Goal: Transaction & Acquisition: Purchase product/service

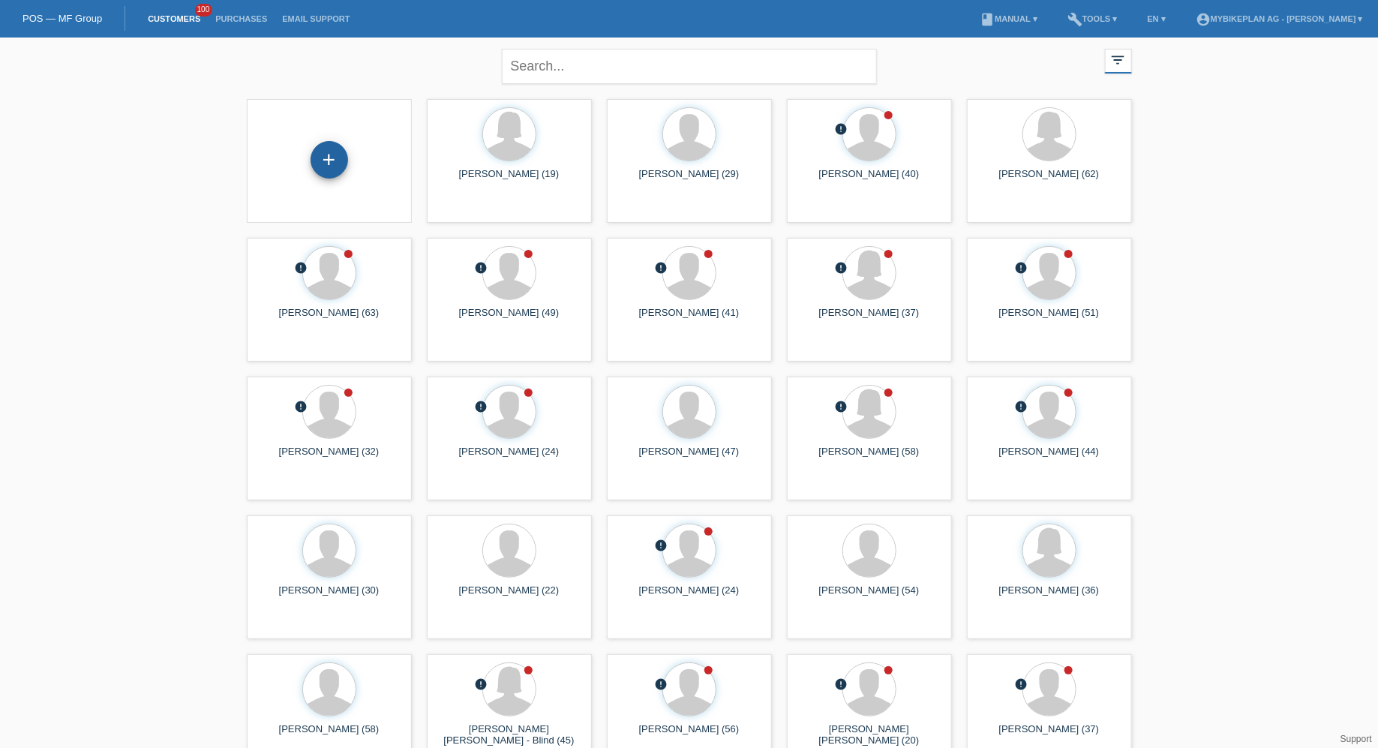
click at [334, 152] on div "+" at bounding box center [330, 160] width 38 height 38
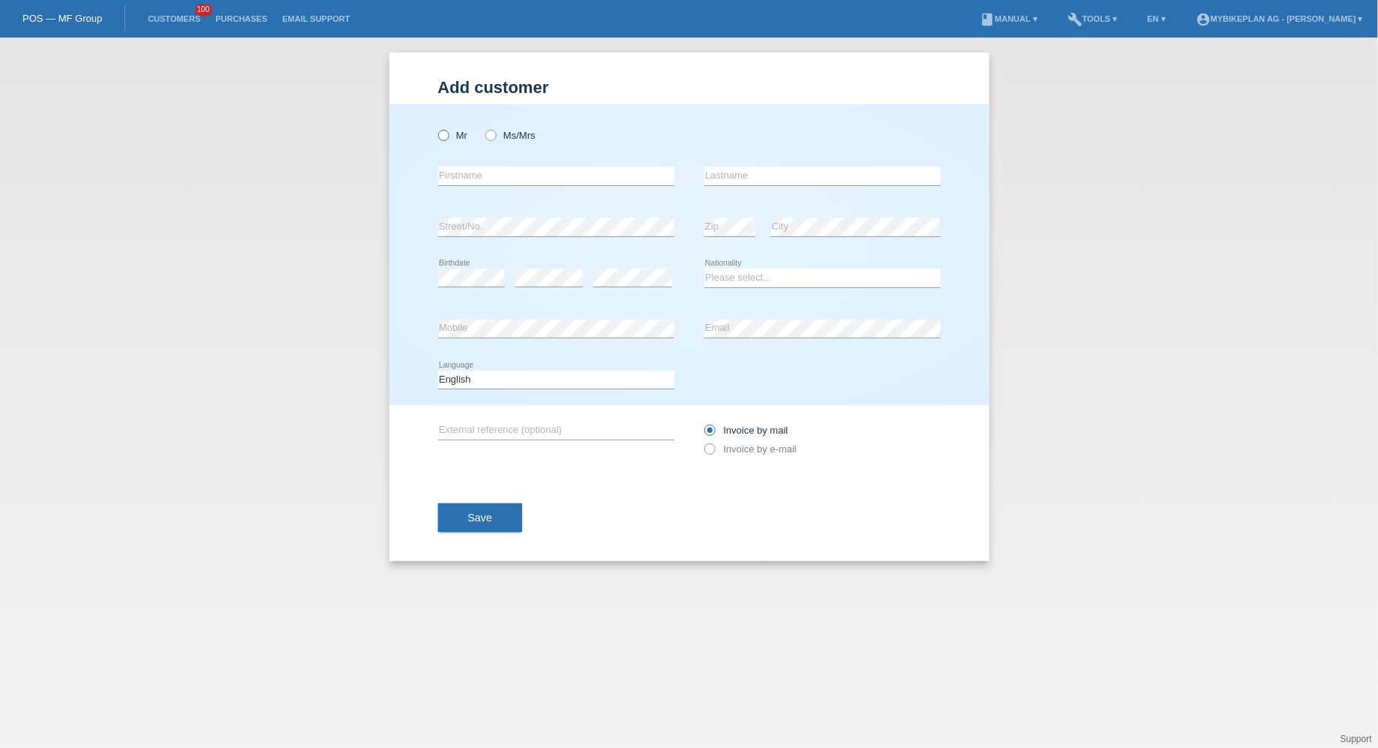
click at [435, 128] on icon at bounding box center [435, 128] width 0 height 0
click at [445, 134] on input "Mr" at bounding box center [443, 135] width 10 height 10
radio input "true"
click at [573, 164] on div "error Firstname" at bounding box center [556, 176] width 236 height 51
click at [572, 170] on input "text" at bounding box center [556, 176] width 236 height 19
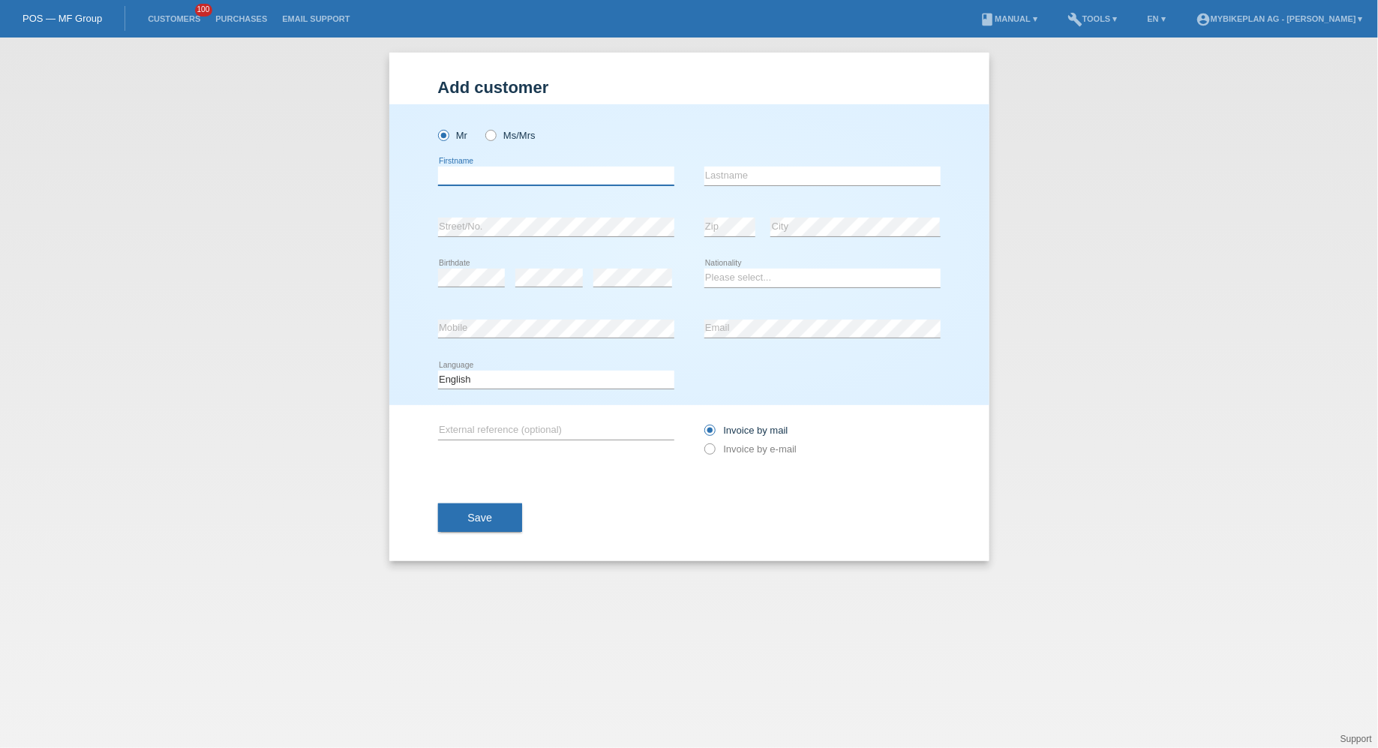
paste input "[PERSON_NAME]"
click at [497, 173] on input "[PERSON_NAME]" at bounding box center [556, 176] width 236 height 19
type input "Florian"
paste input "Pongratz"
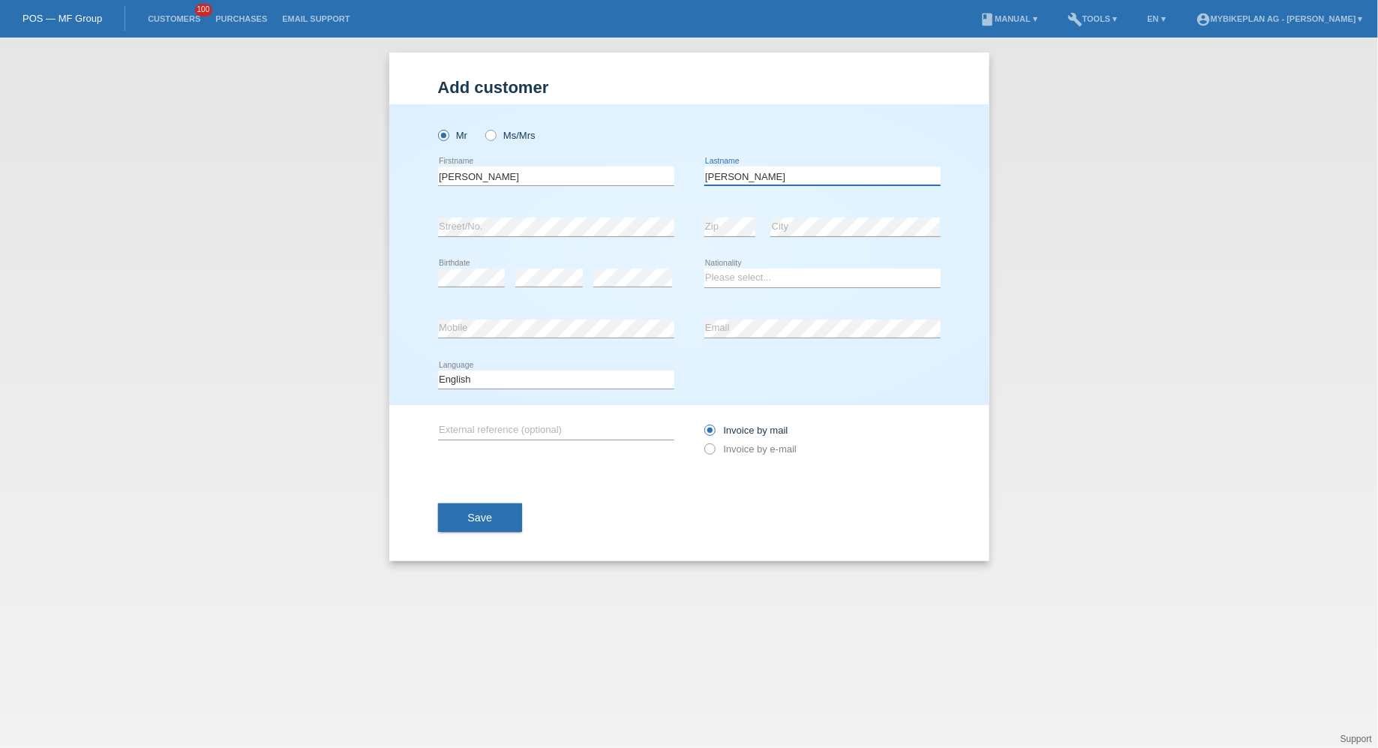
type input "Pongratz"
select select "CH"
click at [452, 379] on select "Deutsch Français Italiano English" at bounding box center [556, 380] width 236 height 18
select select "de"
click at [438, 371] on select "Deutsch Français Italiano English" at bounding box center [556, 380] width 236 height 18
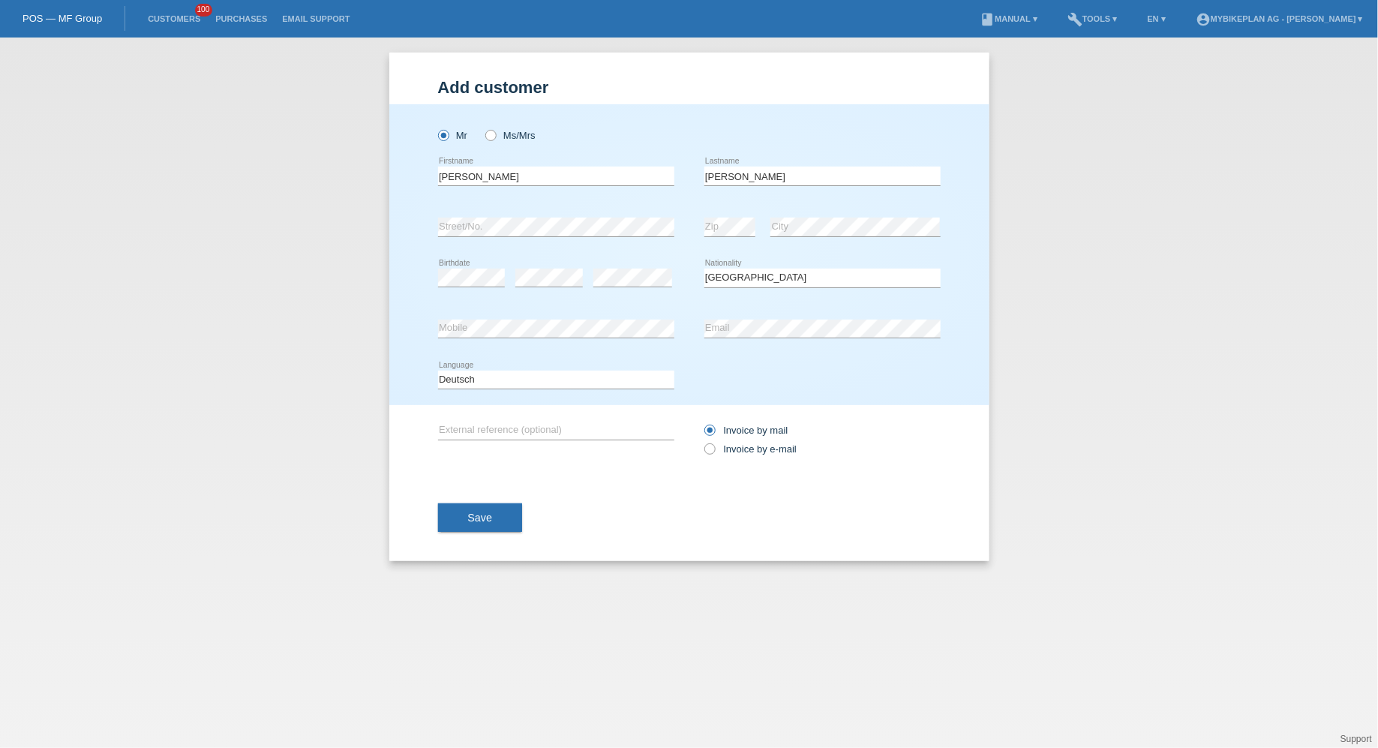
click at [737, 455] on div "Invoice by mail Invoice by e-mail" at bounding box center [823, 440] width 236 height 38
click at [747, 449] on label "Invoice by e-mail" at bounding box center [751, 448] width 93 height 11
click at [714, 449] on input "Invoice by e-mail" at bounding box center [710, 452] width 10 height 19
radio input "true"
click at [457, 504] on button "Save" at bounding box center [480, 518] width 85 height 29
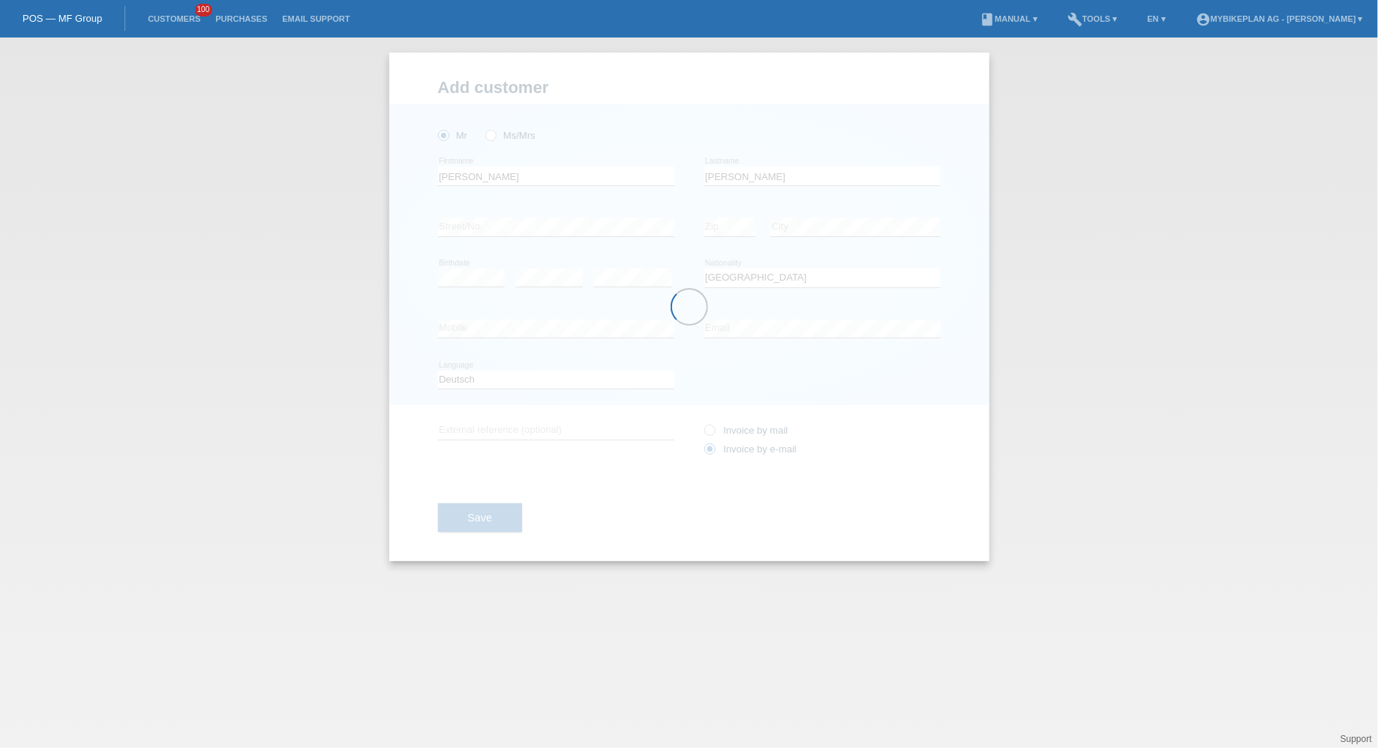
click at [465, 519] on div at bounding box center [689, 307] width 600 height 509
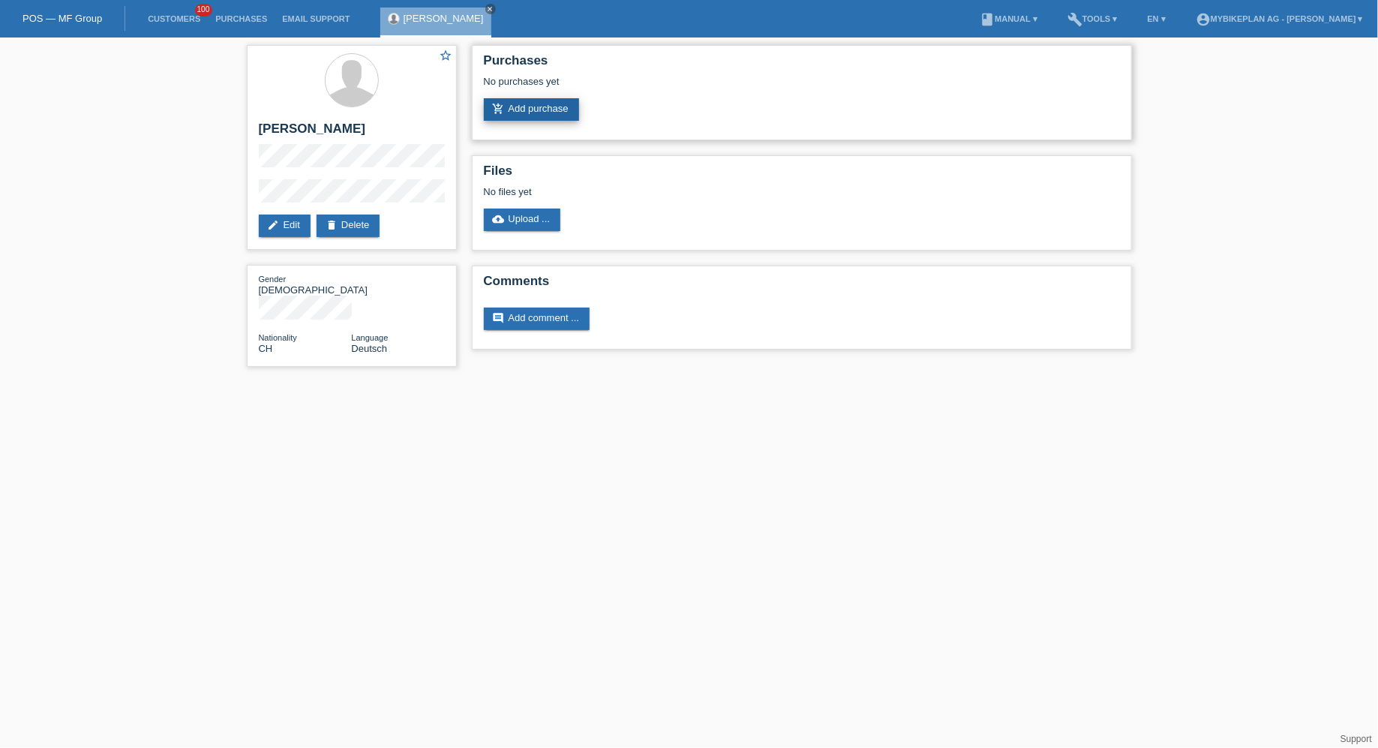
click at [571, 109] on link "add_shopping_cart Add purchase" at bounding box center [531, 109] width 95 height 23
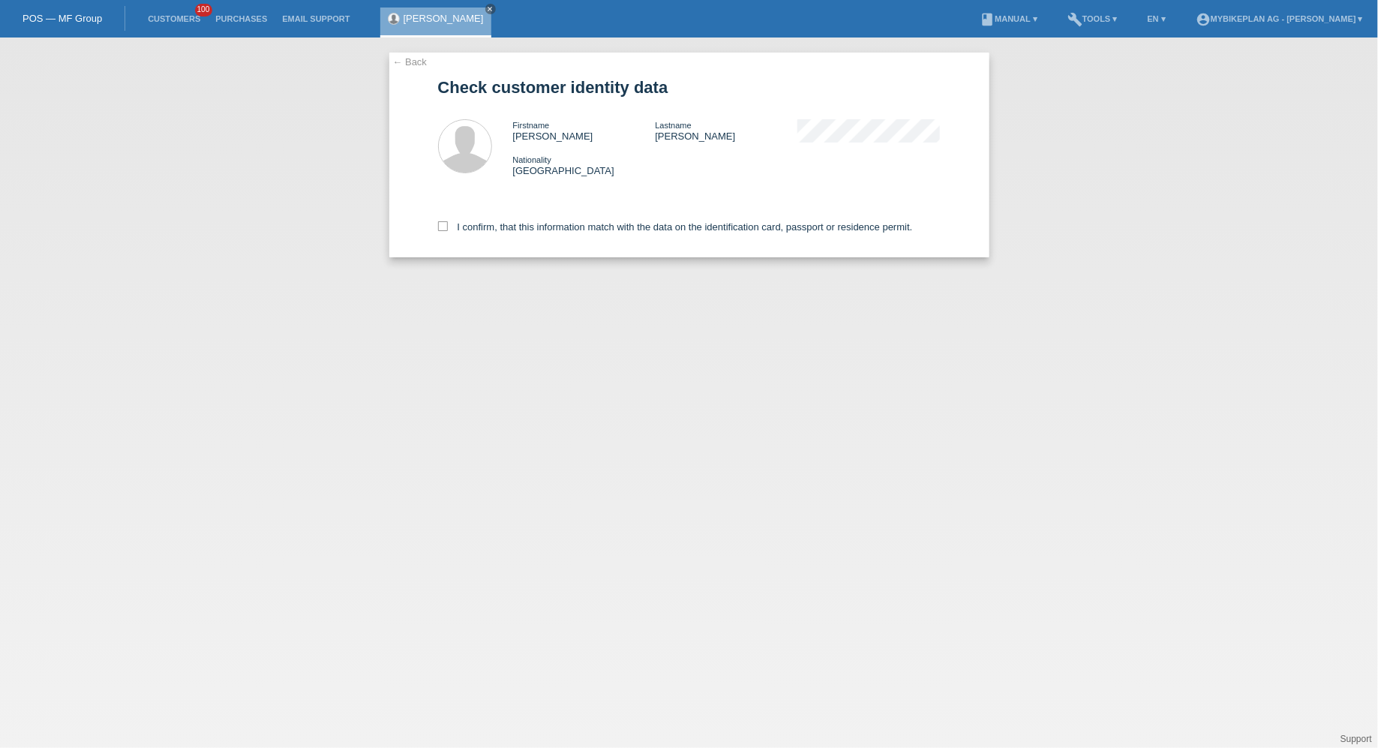
click at [486, 236] on div "I confirm, that this information match with the data on the identification card…" at bounding box center [689, 224] width 503 height 66
click at [494, 230] on label "I confirm, that this information match with the data on the identification card…" at bounding box center [675, 226] width 475 height 11
click at [448, 230] on input "I confirm, that this information match with the data on the identification card…" at bounding box center [443, 226] width 10 height 10
checkbox input "true"
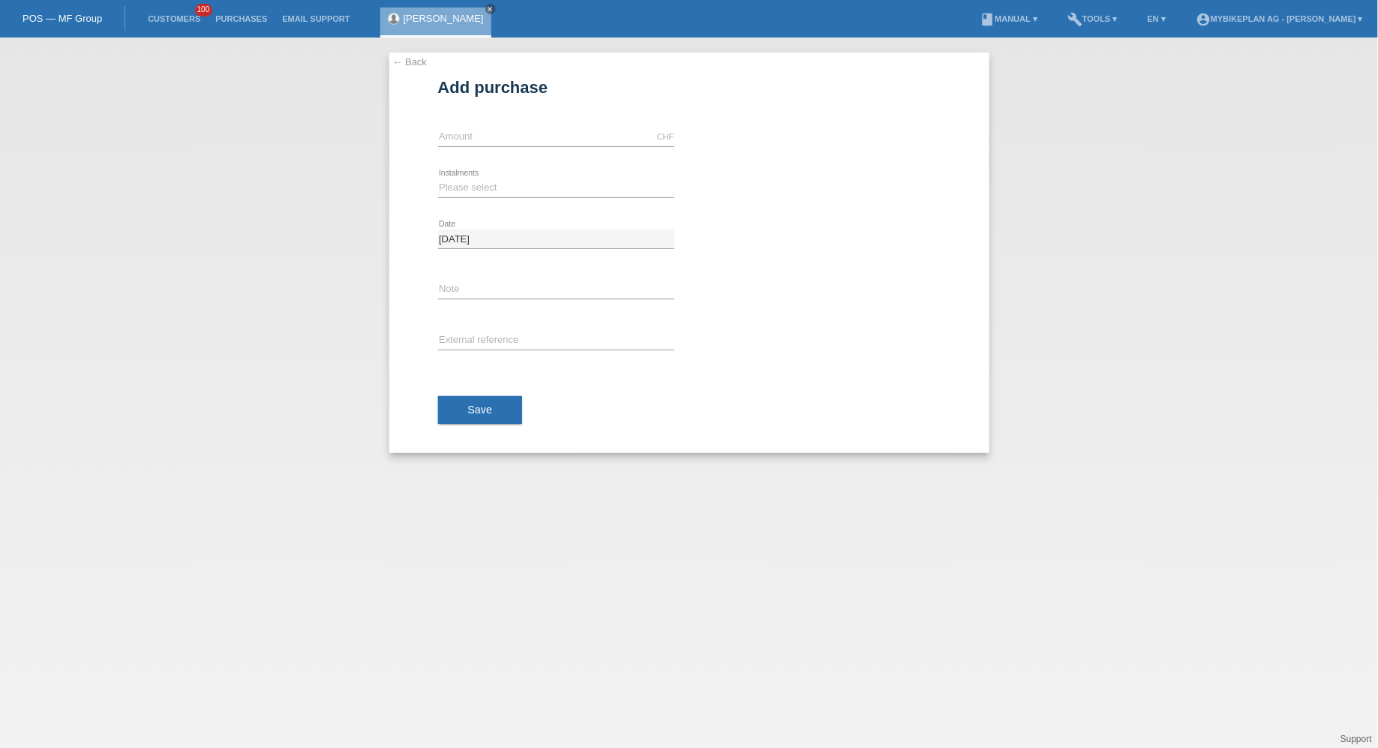
click at [483, 126] on div "CHF error Amount" at bounding box center [556, 137] width 236 height 51
click at [481, 134] on input "text" at bounding box center [556, 137] width 236 height 19
type input "6499.00"
click at [474, 191] on select "Please select 6 instalments 12 instalments 18 instalments 24 instalments 36 ins…" at bounding box center [556, 188] width 236 height 18
click at [472, 193] on select "Please select 6 instalments 12 instalments 18 instalments 24 instalments 36 ins…" at bounding box center [556, 188] width 236 height 18
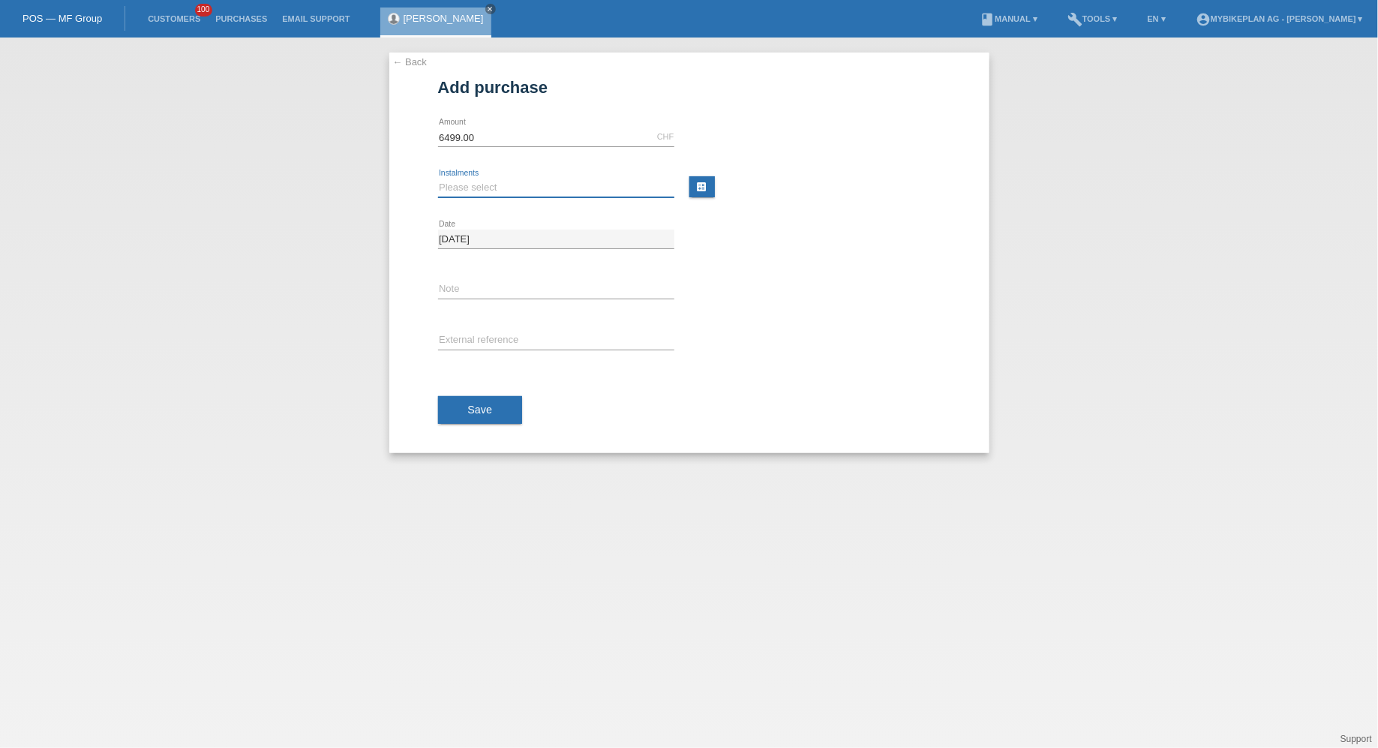
select select "487"
click at [438, 179] on select "Please select 6 instalments 12 instalments 18 instalments 24 instalments 36 ins…" at bounding box center [556, 188] width 236 height 18
click at [469, 344] on input "text" at bounding box center [556, 341] width 236 height 19
paste input "43879303697"
type input "43879303697"
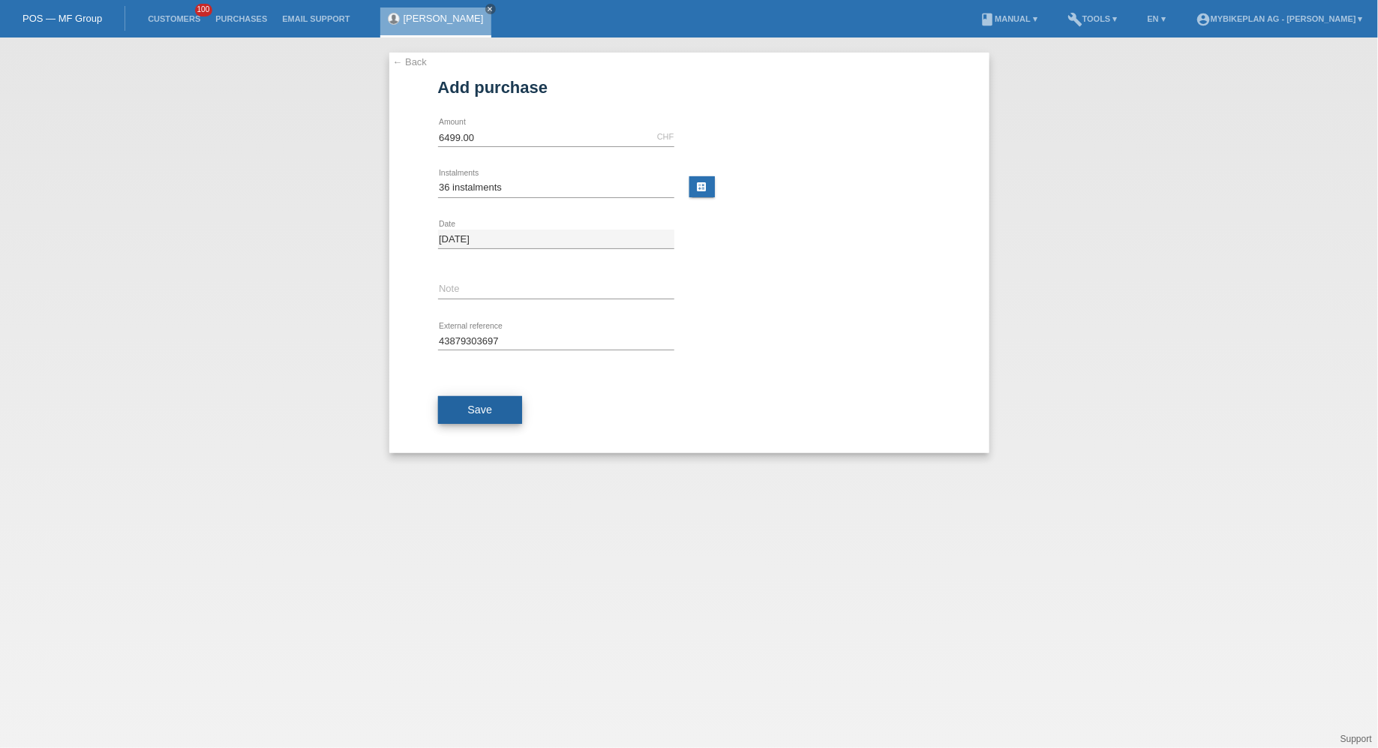
click at [455, 407] on button "Save" at bounding box center [480, 410] width 85 height 29
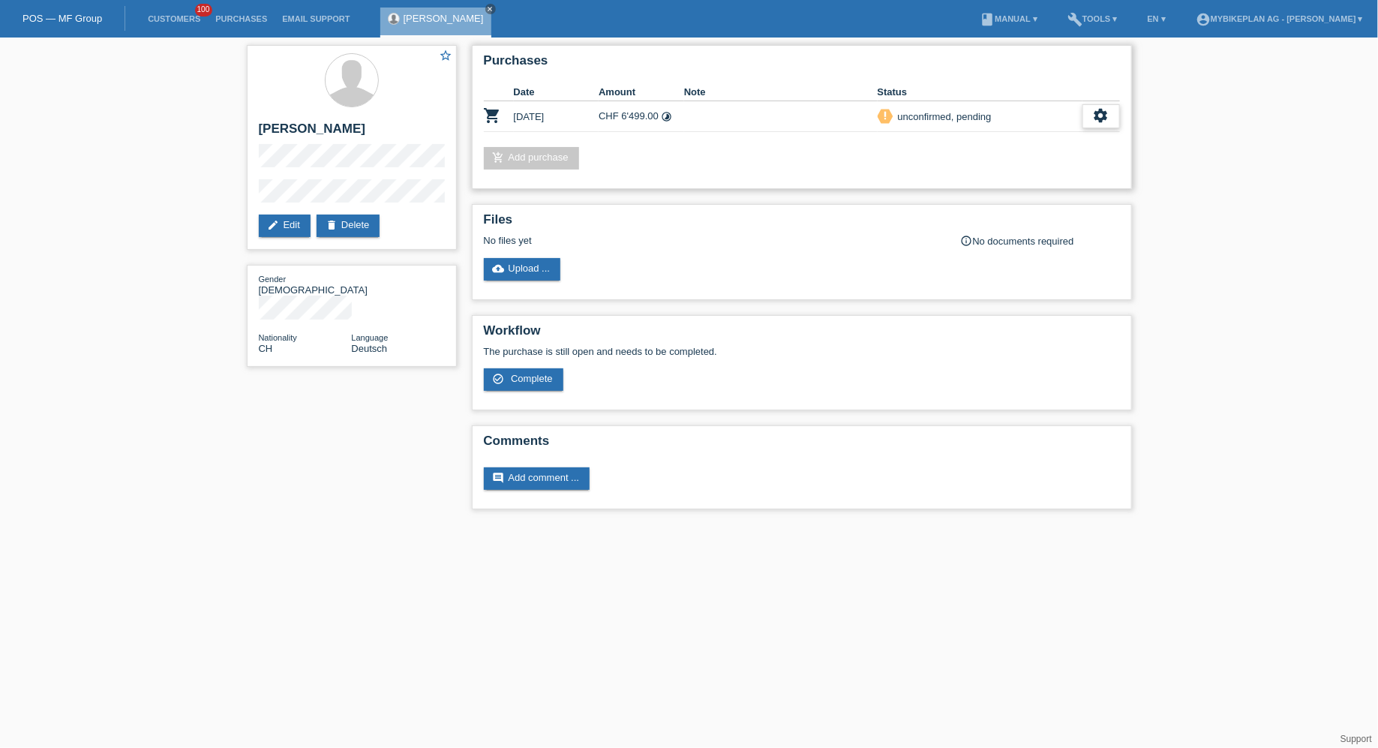
click at [1096, 119] on icon "settings" at bounding box center [1101, 115] width 17 height 17
click at [1054, 133] on div "fullscreen Show" at bounding box center [1004, 140] width 227 height 23
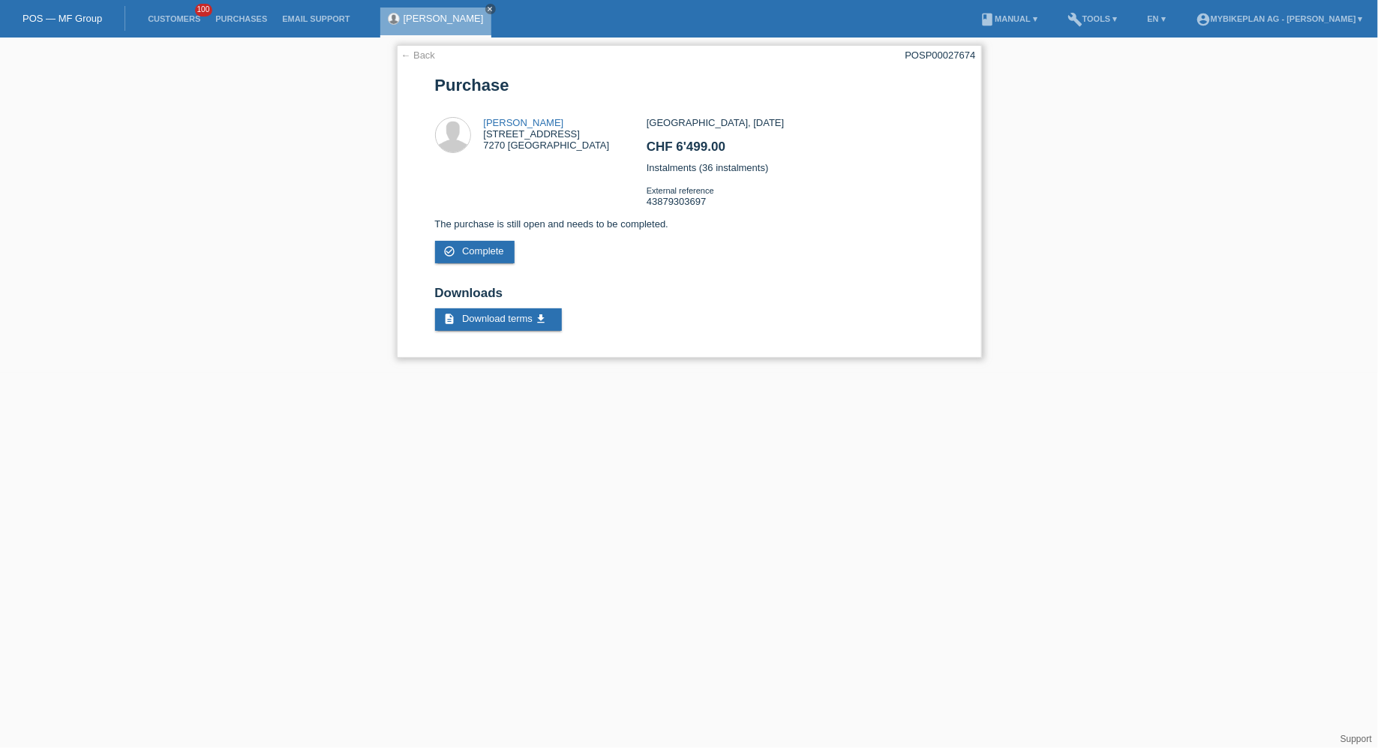
click at [966, 60] on div "POSP00027674" at bounding box center [941, 55] width 71 height 11
copy div "POSP00027674"
click at [185, 20] on link "Customers" at bounding box center [174, 18] width 68 height 9
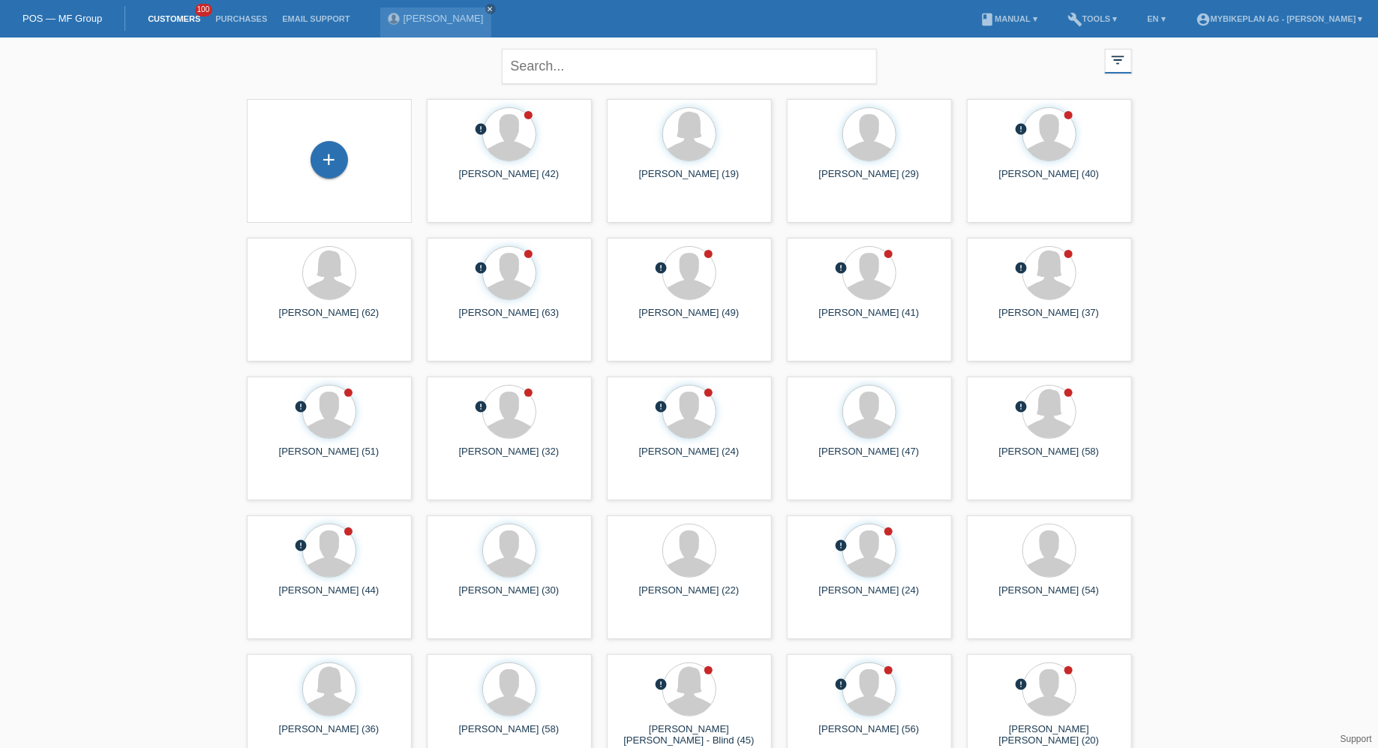
click at [226, 152] on div "close filter_list view_module Show all customers star Show stared customers lay…" at bounding box center [689, 412] width 1378 height 748
click at [320, 158] on div "+" at bounding box center [330, 160] width 38 height 38
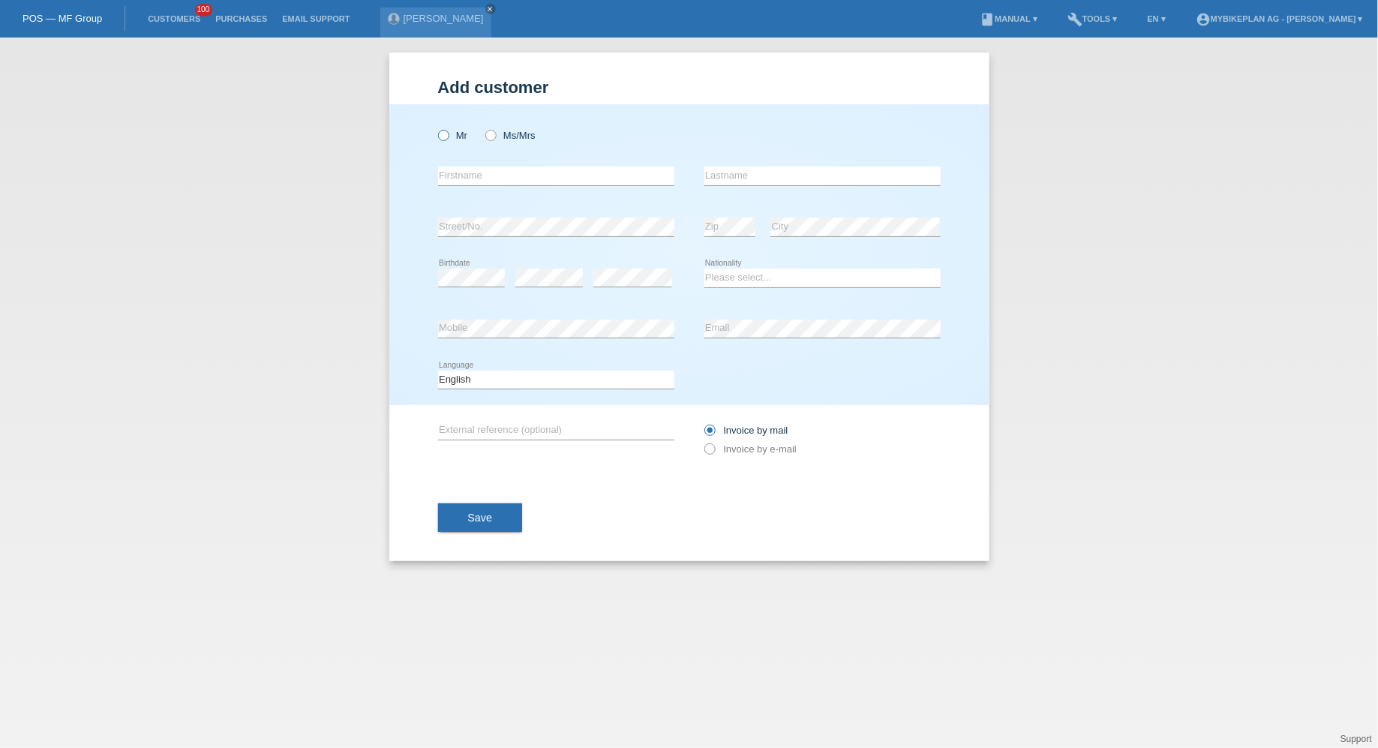
click at [435, 128] on icon at bounding box center [435, 128] width 0 height 0
click at [443, 134] on input "Mr" at bounding box center [443, 135] width 10 height 10
radio input "true"
click at [473, 182] on input "text" at bounding box center [556, 176] width 236 height 19
type input "[PERSON_NAME]"
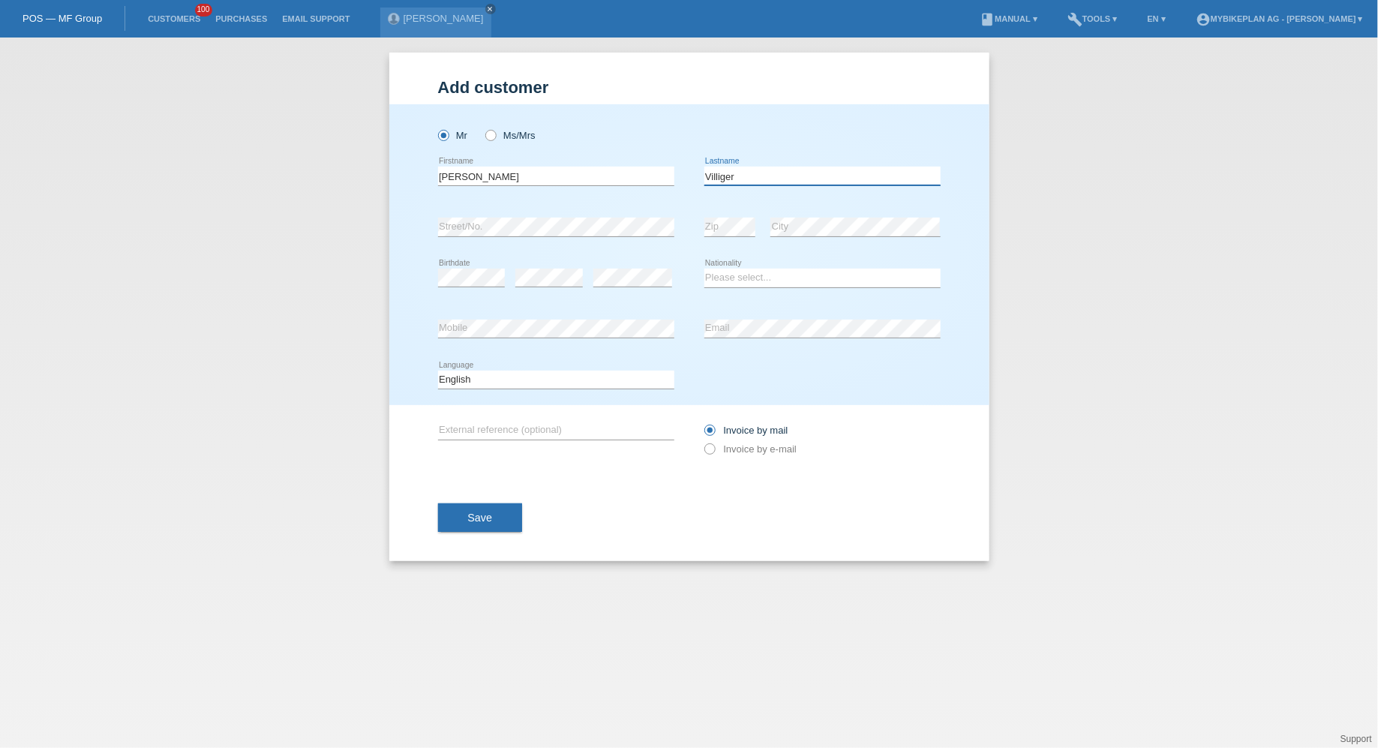
type input "Villiger"
select select "CH"
click at [519, 380] on select "Deutsch Français Italiano English" at bounding box center [556, 380] width 236 height 18
select select "de"
click at [438, 371] on select "Deutsch Français Italiano English" at bounding box center [556, 380] width 236 height 18
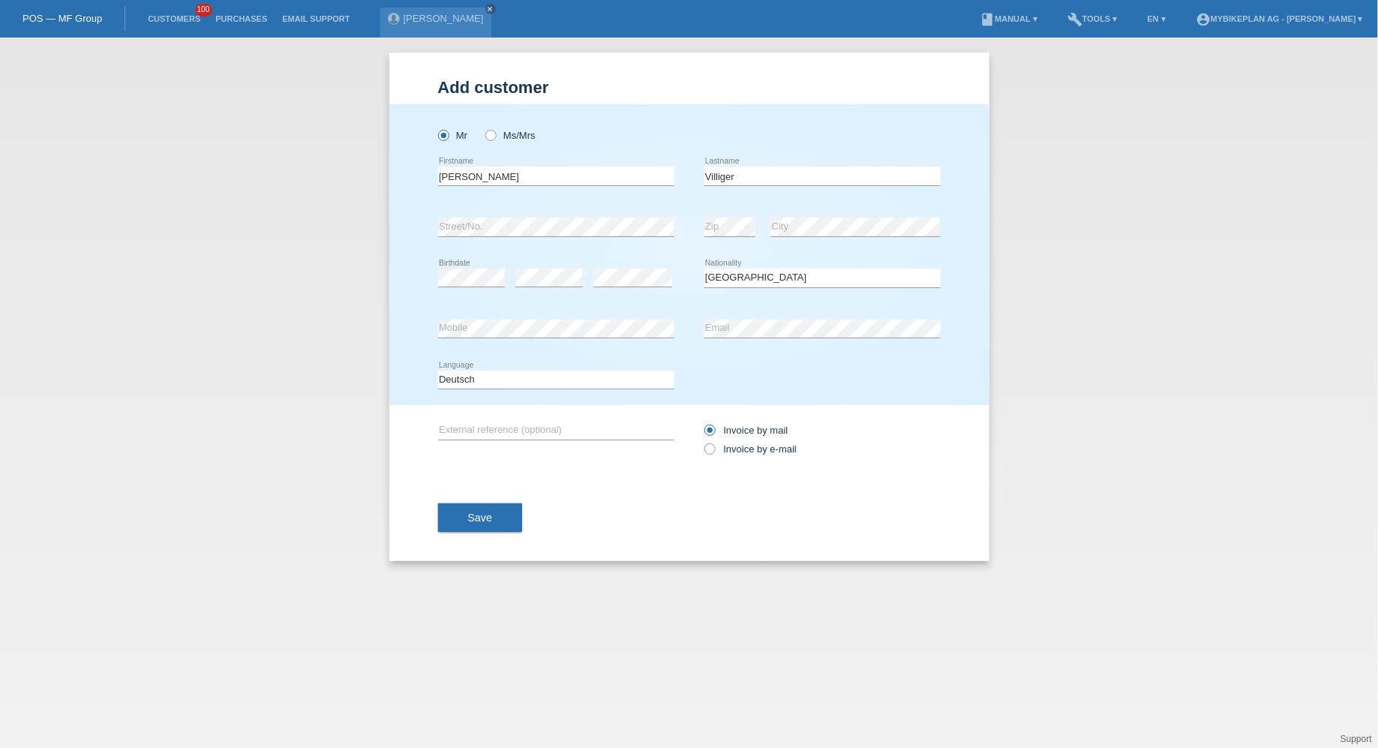
click at [723, 442] on div "Invoice by mail Invoice by e-mail" at bounding box center [823, 440] width 236 height 38
click at [723, 447] on label "Invoice by e-mail" at bounding box center [751, 448] width 93 height 11
click at [714, 447] on input "Invoice by e-mail" at bounding box center [710, 452] width 10 height 19
radio input "true"
click at [493, 516] on button "Save" at bounding box center [480, 518] width 85 height 29
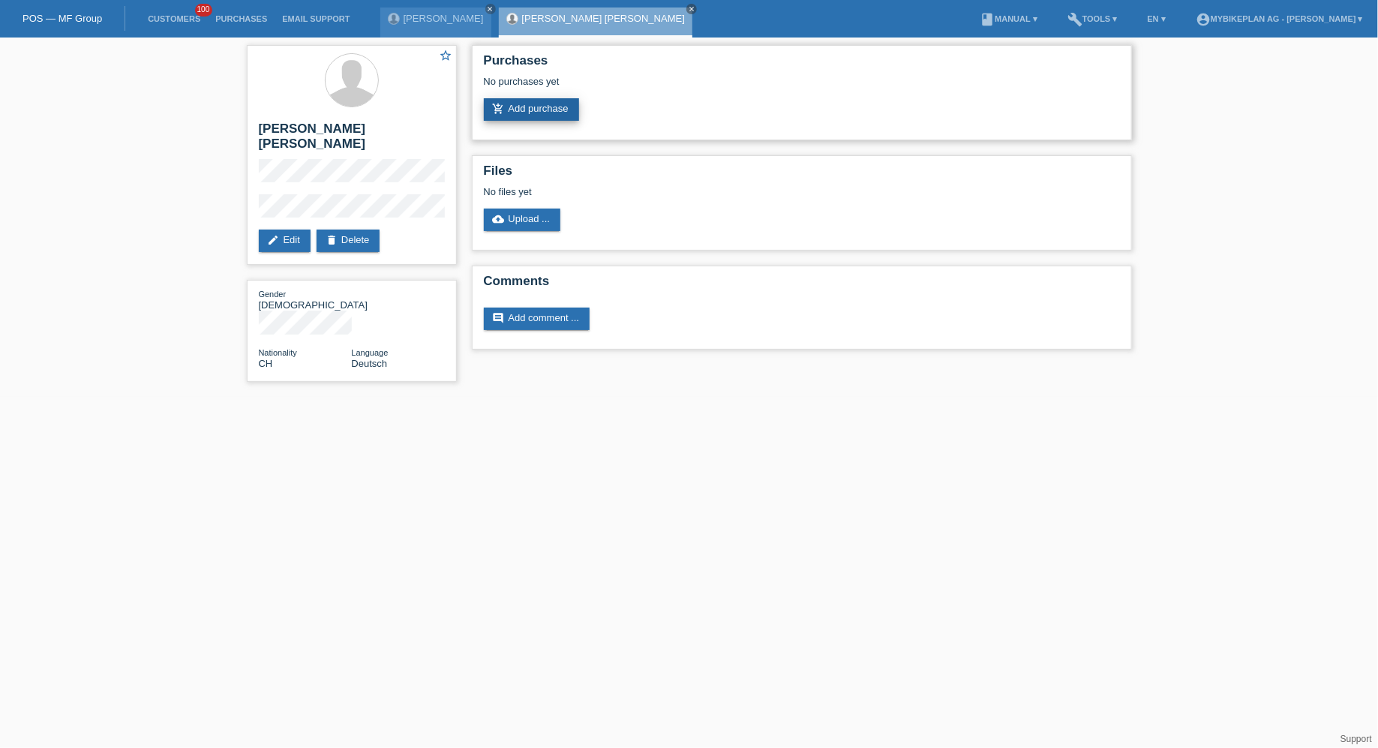
click at [537, 110] on link "add_shopping_cart Add purchase" at bounding box center [531, 109] width 95 height 23
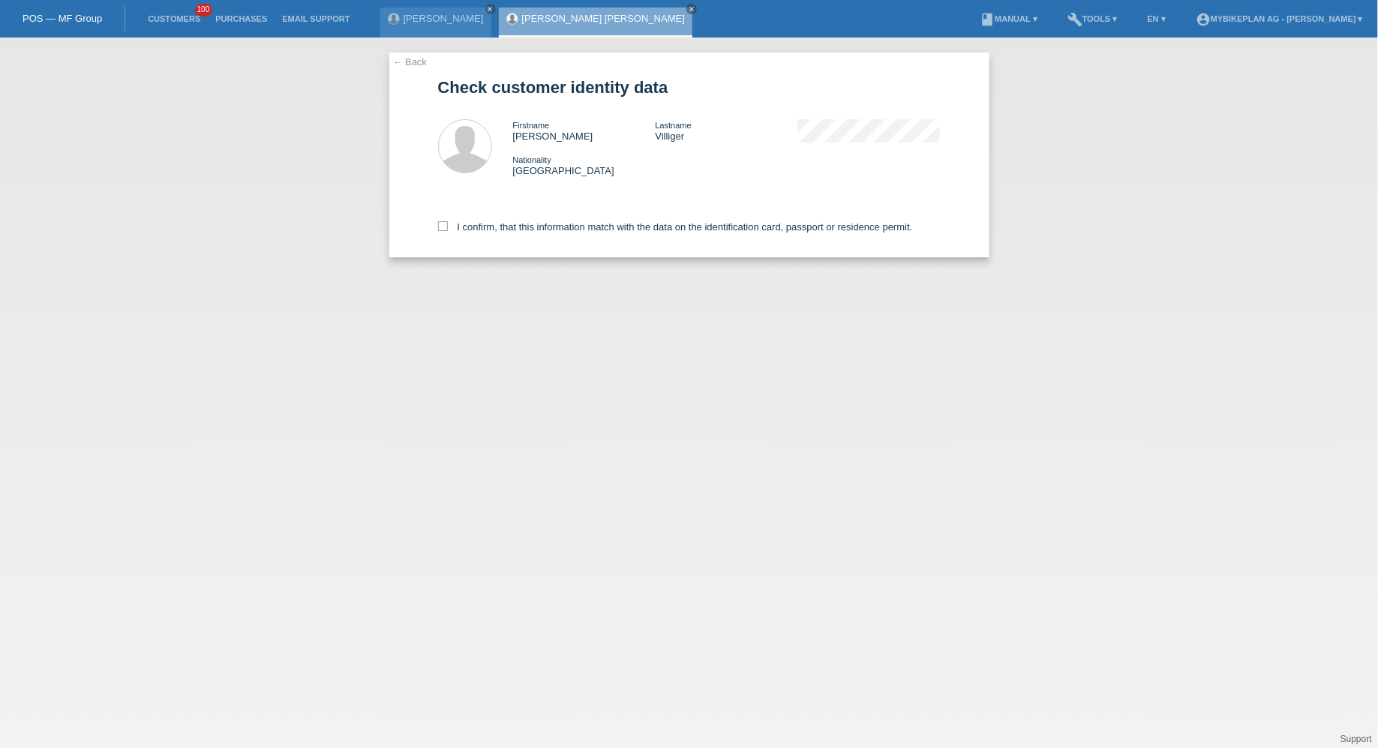
click at [506, 238] on div "I confirm, that this information match with the data on the identification card…" at bounding box center [689, 224] width 503 height 66
click at [507, 232] on label "I confirm, that this information match with the data on the identification card…" at bounding box center [675, 226] width 475 height 11
click at [448, 231] on input "I confirm, that this information match with the data on the identification card…" at bounding box center [443, 226] width 10 height 10
checkbox input "true"
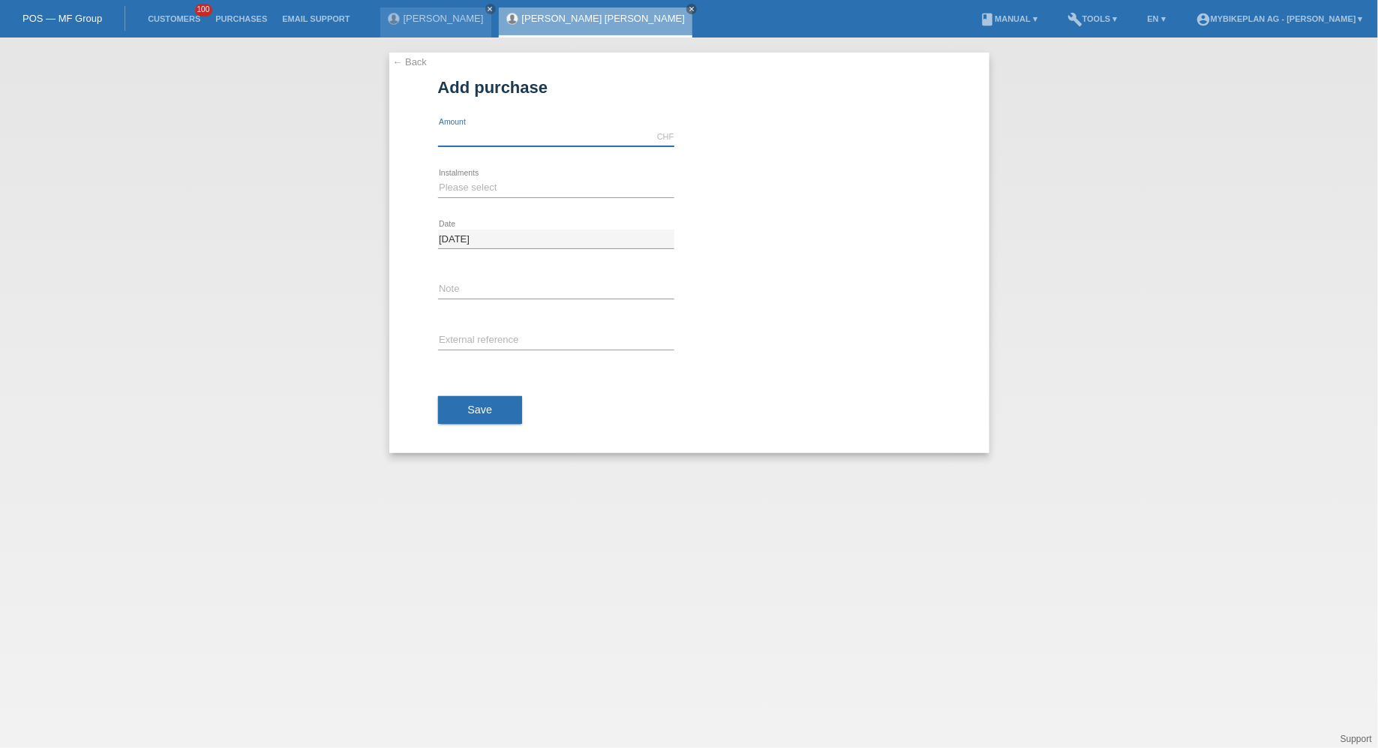
click at [502, 140] on input "text" at bounding box center [556, 137] width 236 height 19
type input "4299.00"
click at [467, 182] on select "Please select 6 instalments 12 instalments 18 instalments 24 instalments 36 ins…" at bounding box center [556, 188] width 236 height 18
select select "488"
click at [438, 179] on select "Please select 6 instalments 12 instalments 18 instalments 24 instalments 36 ins…" at bounding box center [556, 188] width 236 height 18
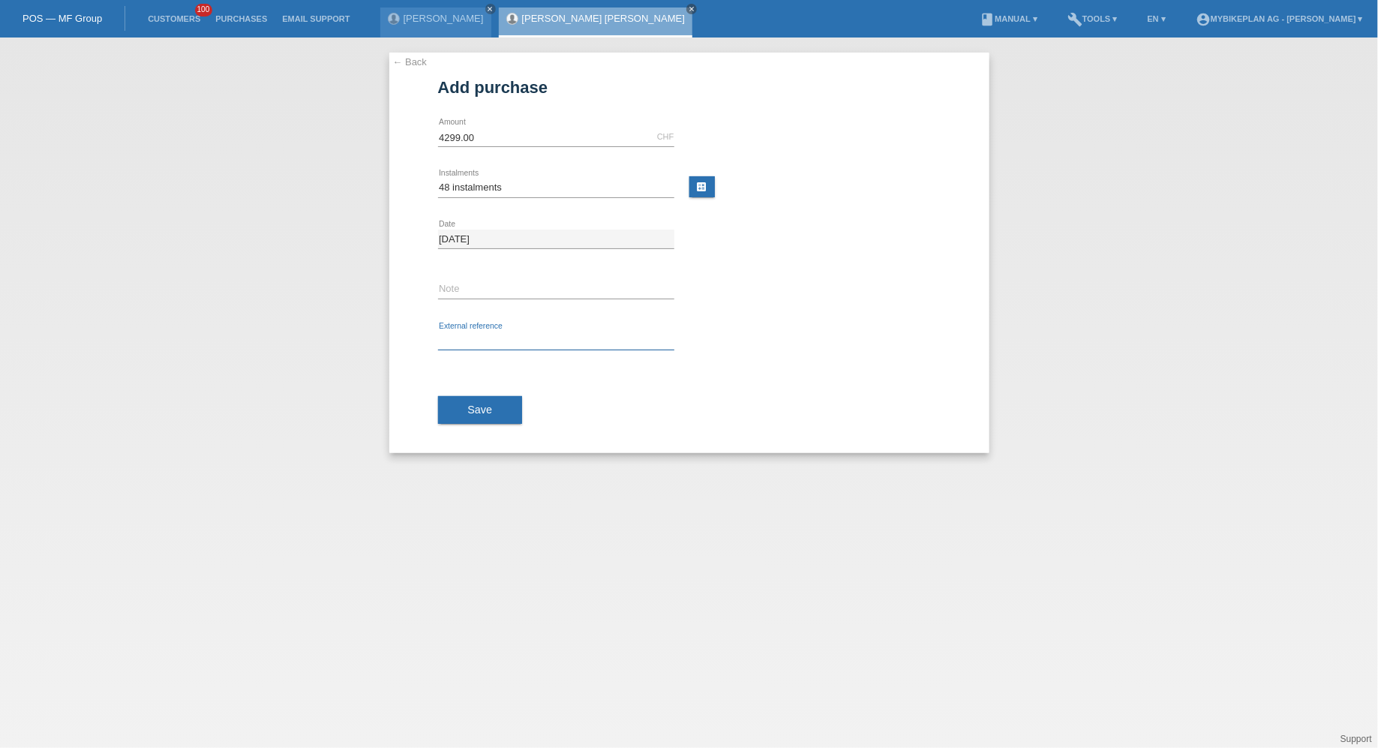
click at [483, 341] on input "text" at bounding box center [556, 341] width 236 height 19
paste input "43865594442"
type input "43865594442"
click at [477, 397] on button "Save" at bounding box center [480, 410] width 85 height 29
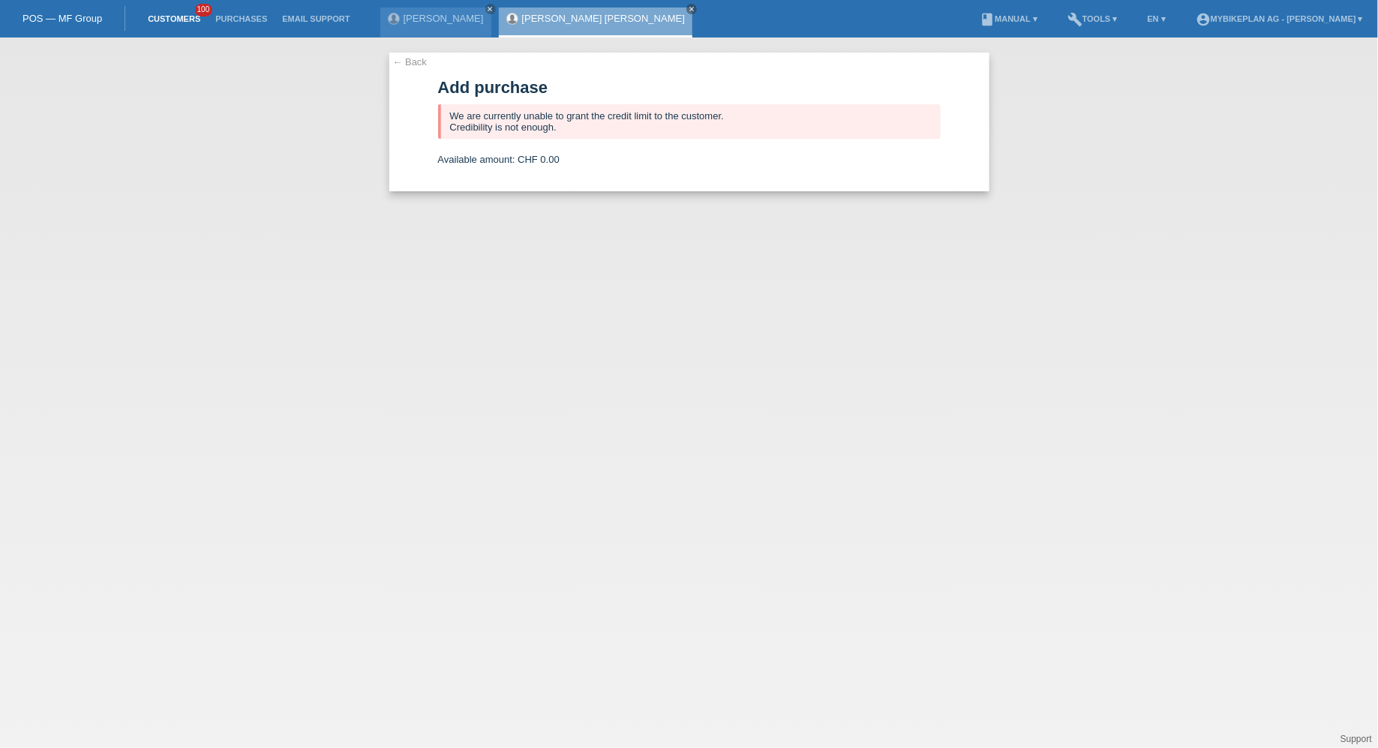
click at [179, 16] on link "Customers" at bounding box center [174, 18] width 68 height 9
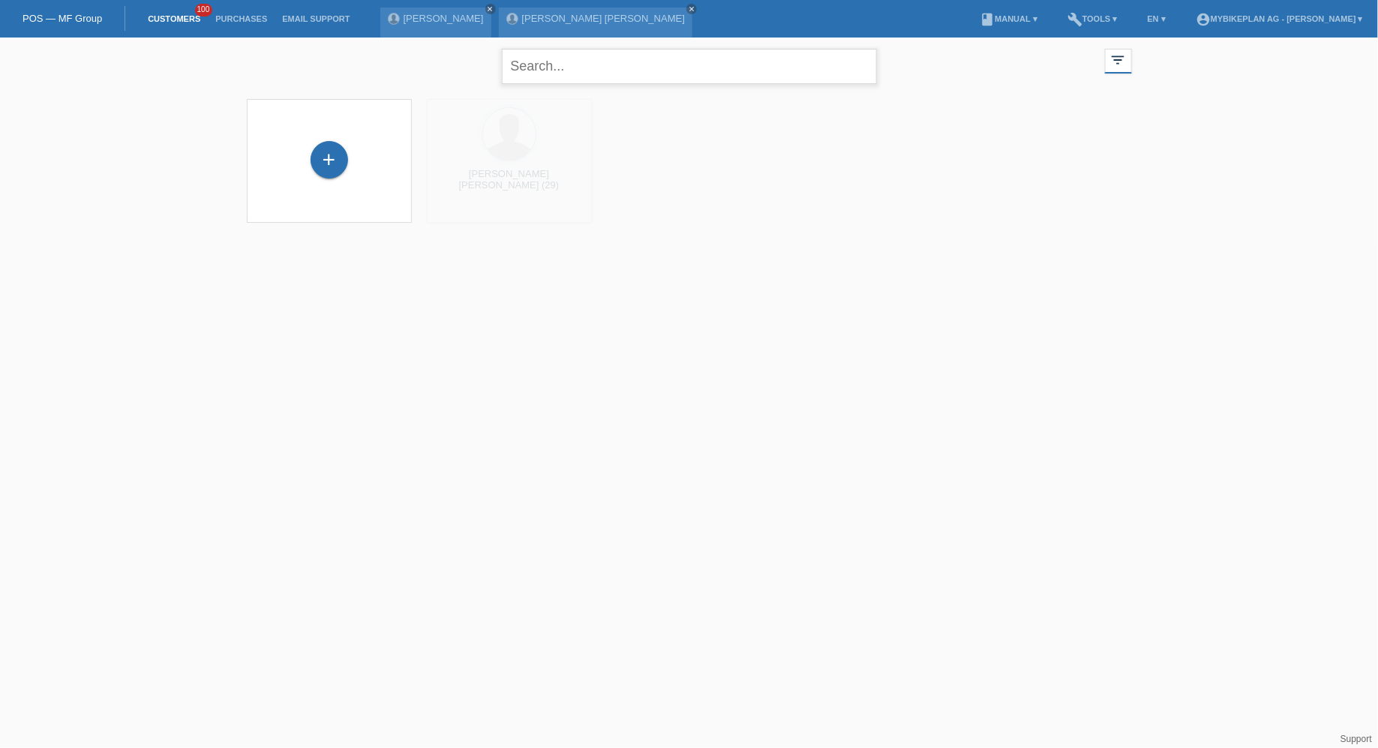
click at [575, 68] on input "text" at bounding box center [689, 66] width 375 height 35
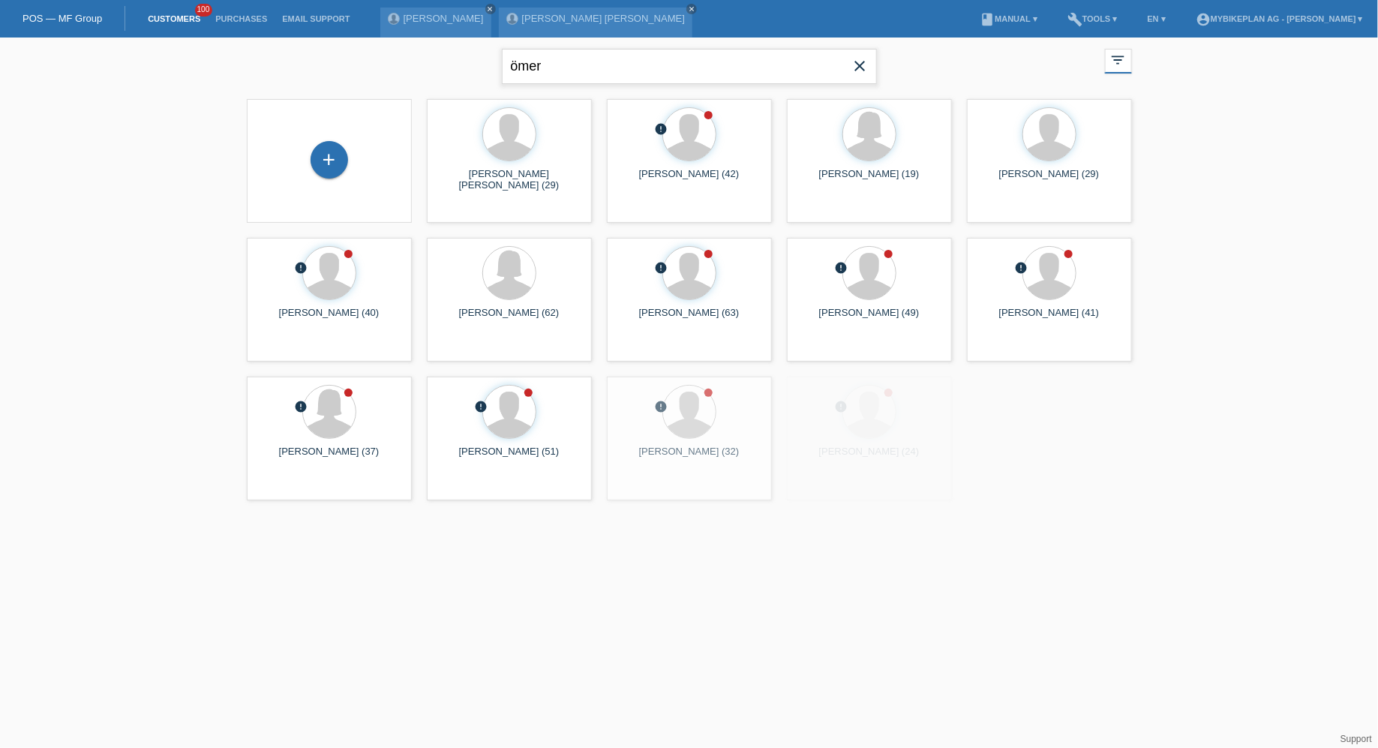
type input "ömer"
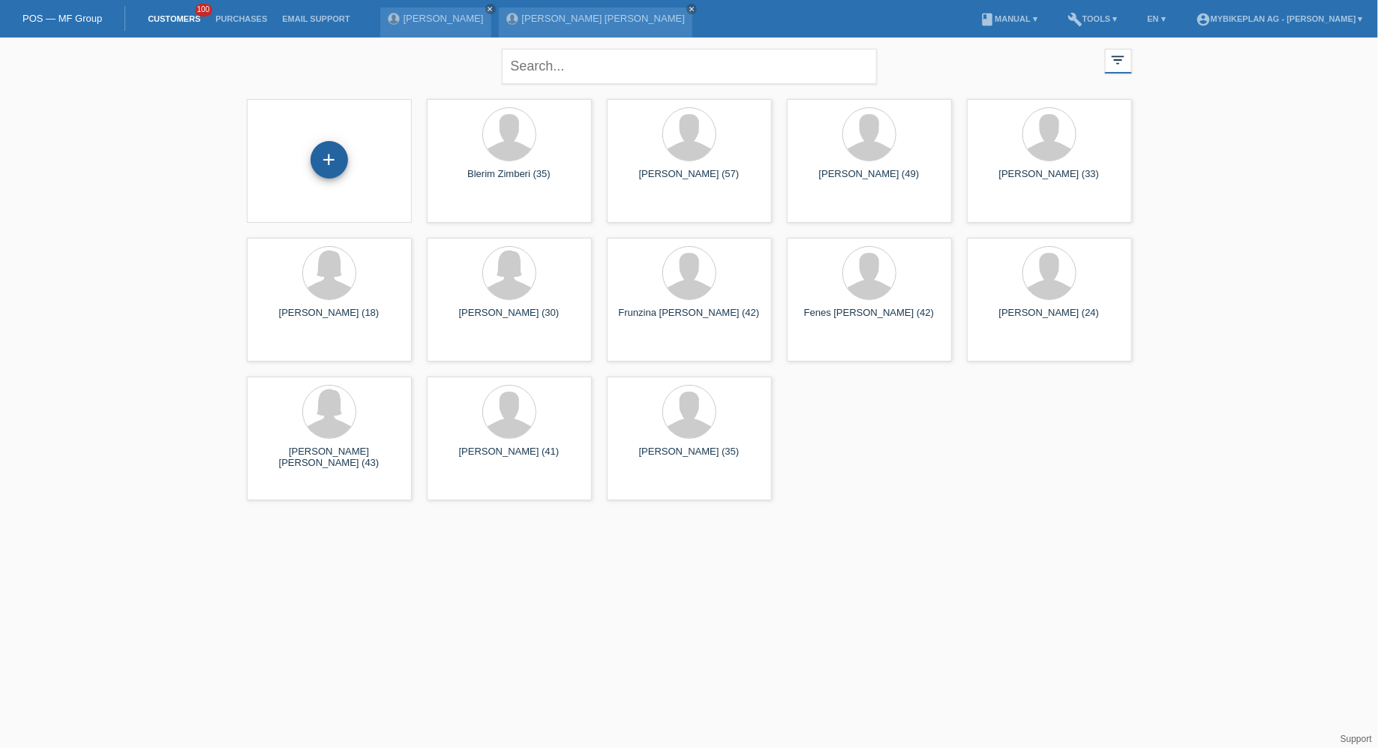
click at [314, 154] on div "+" at bounding box center [330, 160] width 38 height 38
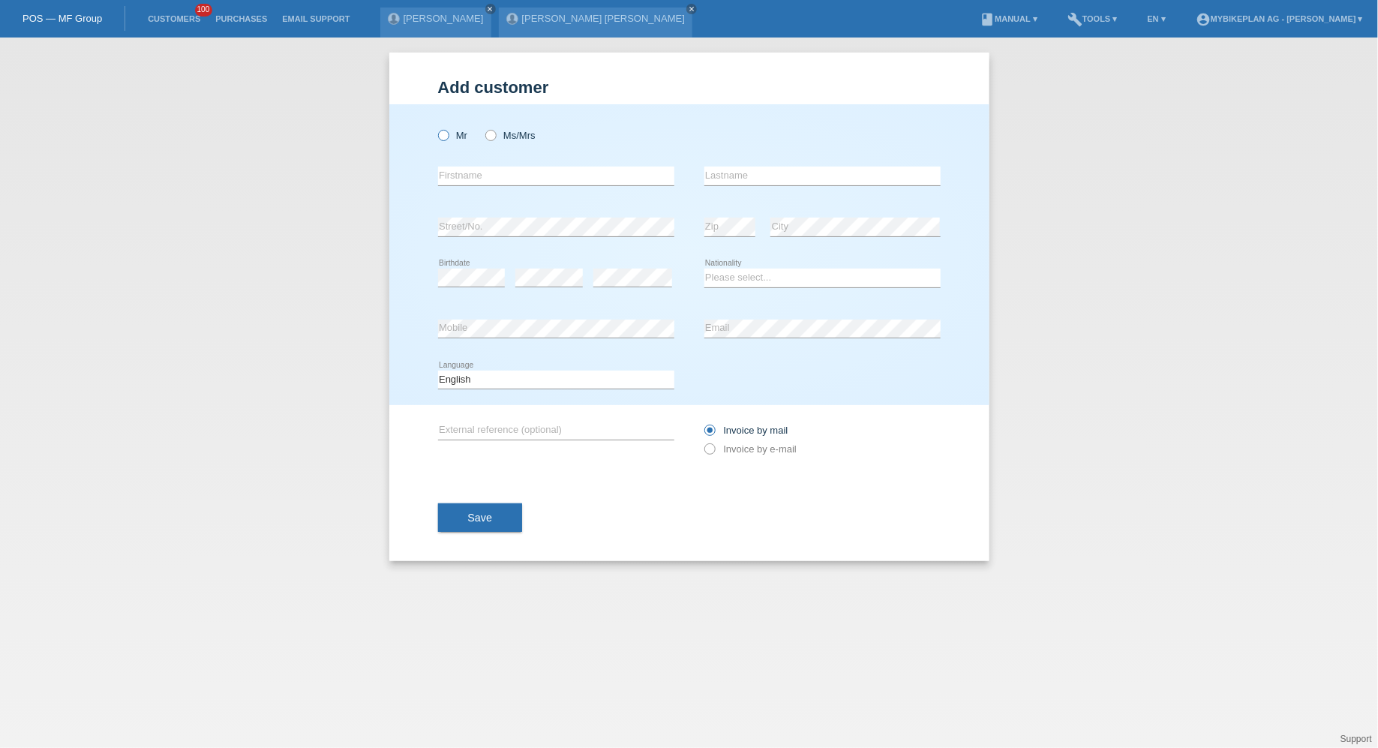
click at [457, 137] on label "Mr" at bounding box center [453, 135] width 30 height 11
click at [448, 137] on input "Mr" at bounding box center [443, 135] width 10 height 10
radio input "true"
click at [471, 177] on input "text" at bounding box center [556, 176] width 236 height 19
click at [501, 179] on input "[PERSON_NAME]" at bounding box center [556, 176] width 236 height 19
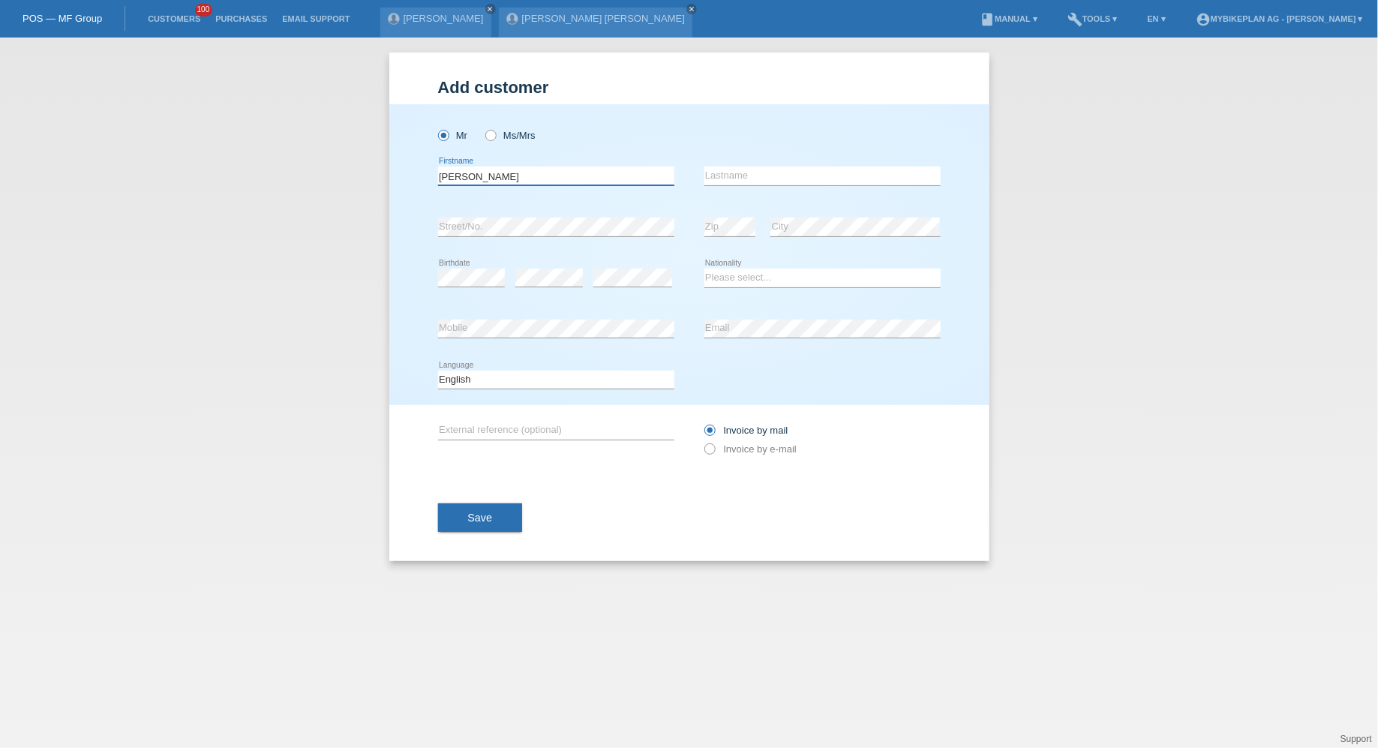
click at [501, 179] on input "[PERSON_NAME]" at bounding box center [556, 176] width 236 height 19
type input "Ömer"
paste input "Özdemir"
type input "Özdemir"
select select "DE"
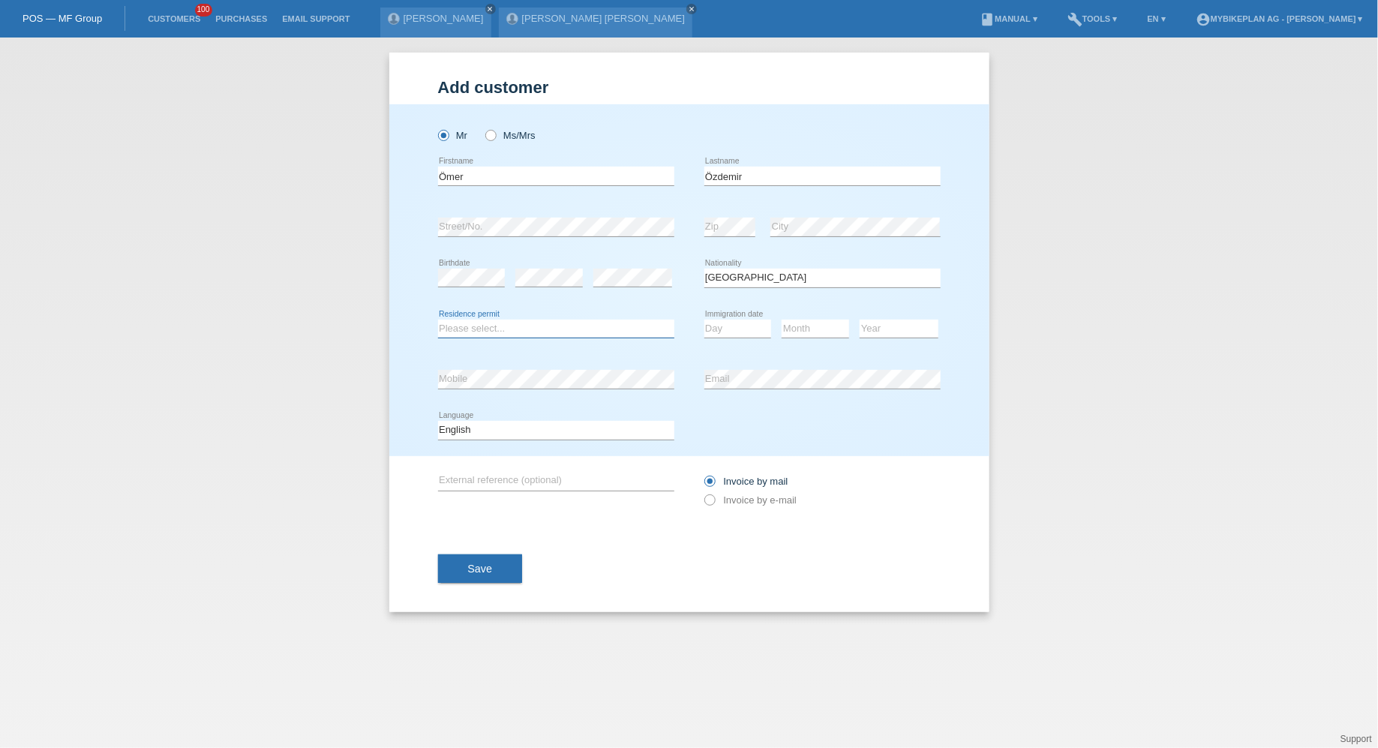
select select "B"
select select "01"
select select "04"
select select "2023"
click at [604, 430] on select "Deutsch Français Italiano English" at bounding box center [556, 430] width 236 height 18
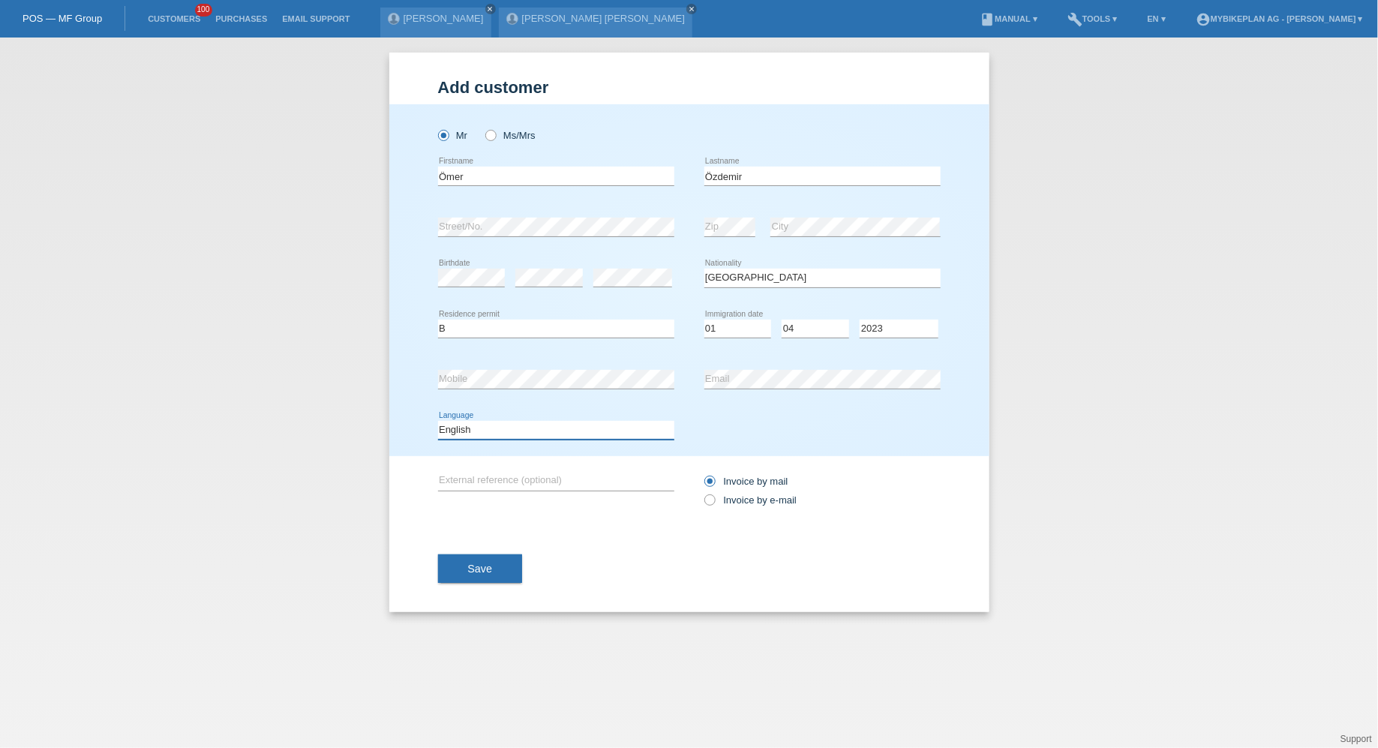
select select "de"
click at [438, 421] on select "Deutsch Français Italiano English" at bounding box center [556, 430] width 236 height 18
click at [731, 503] on label "Invoice by e-mail" at bounding box center [751, 500] width 93 height 11
click at [714, 503] on input "Invoice by e-mail" at bounding box center [710, 504] width 10 height 19
radio input "true"
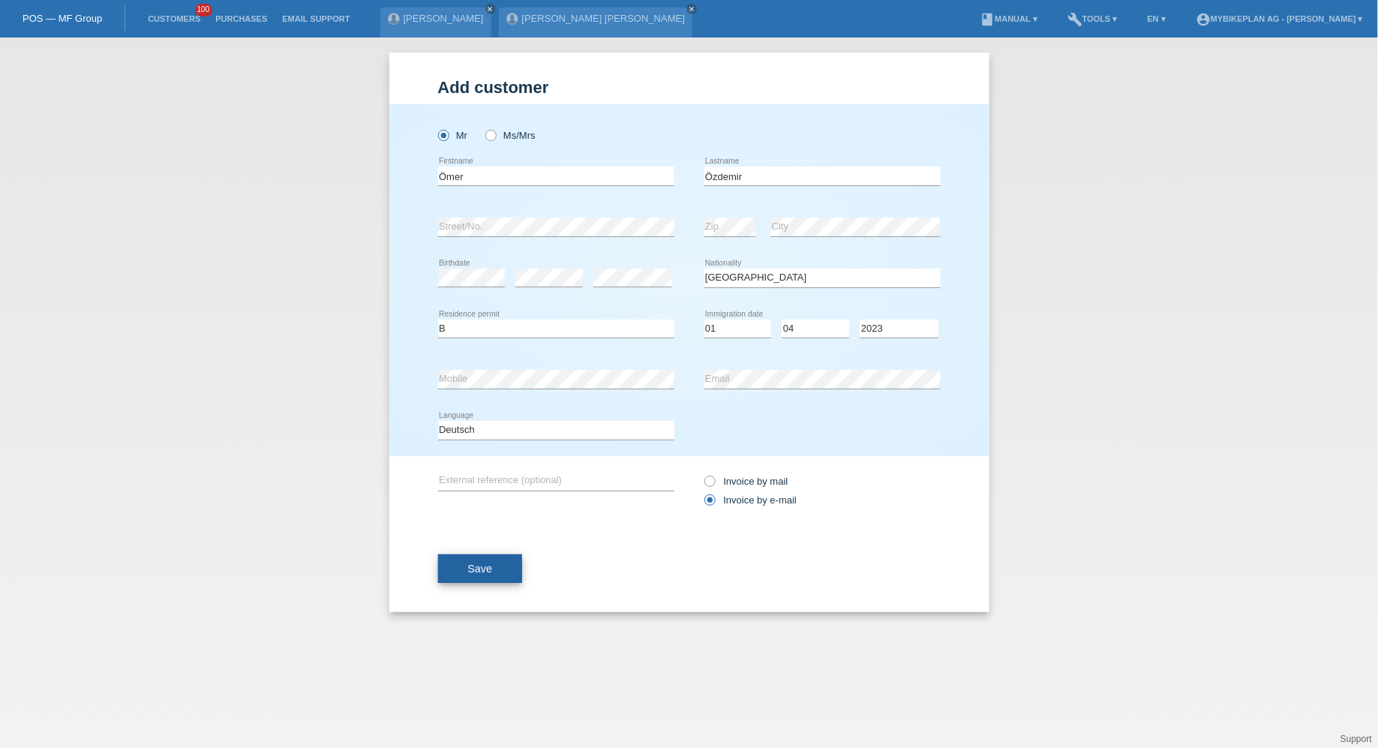
click at [493, 582] on button "Save" at bounding box center [480, 569] width 85 height 29
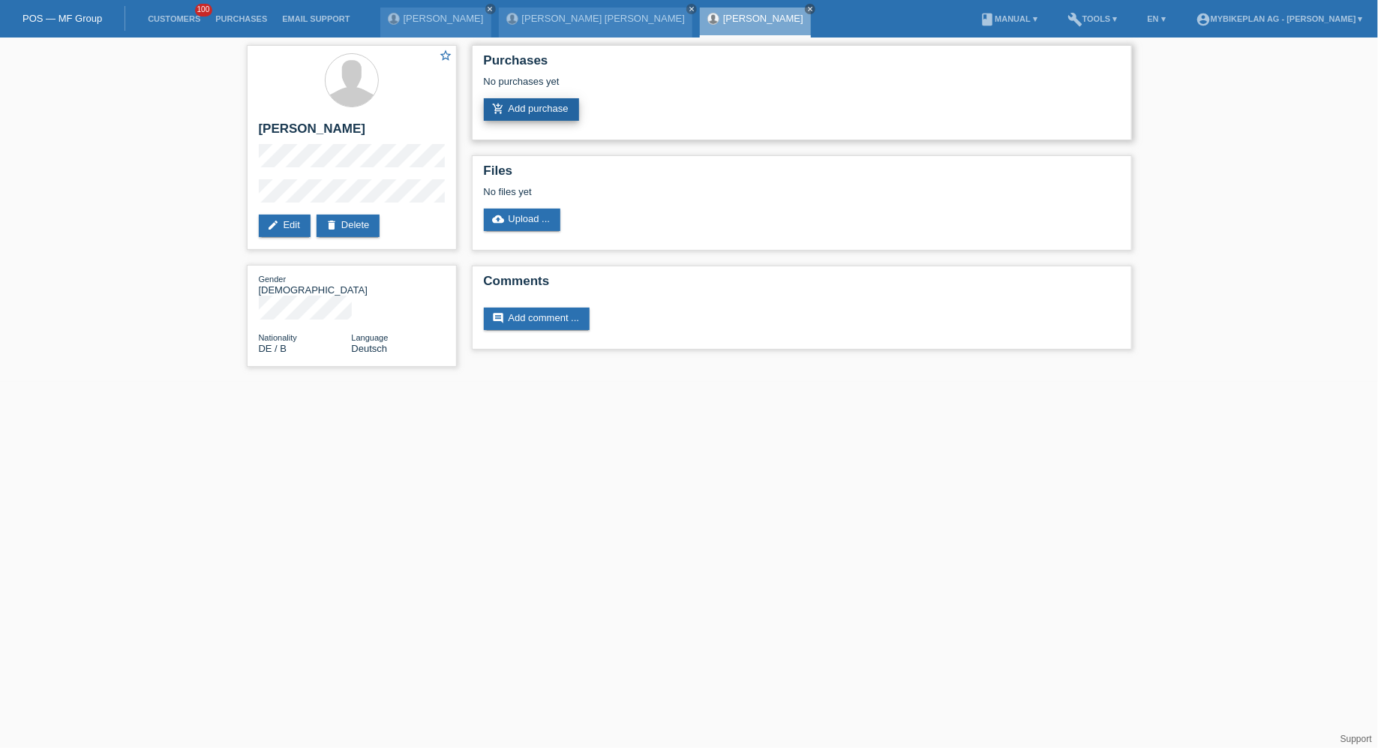
click at [560, 106] on link "add_shopping_cart Add purchase" at bounding box center [531, 109] width 95 height 23
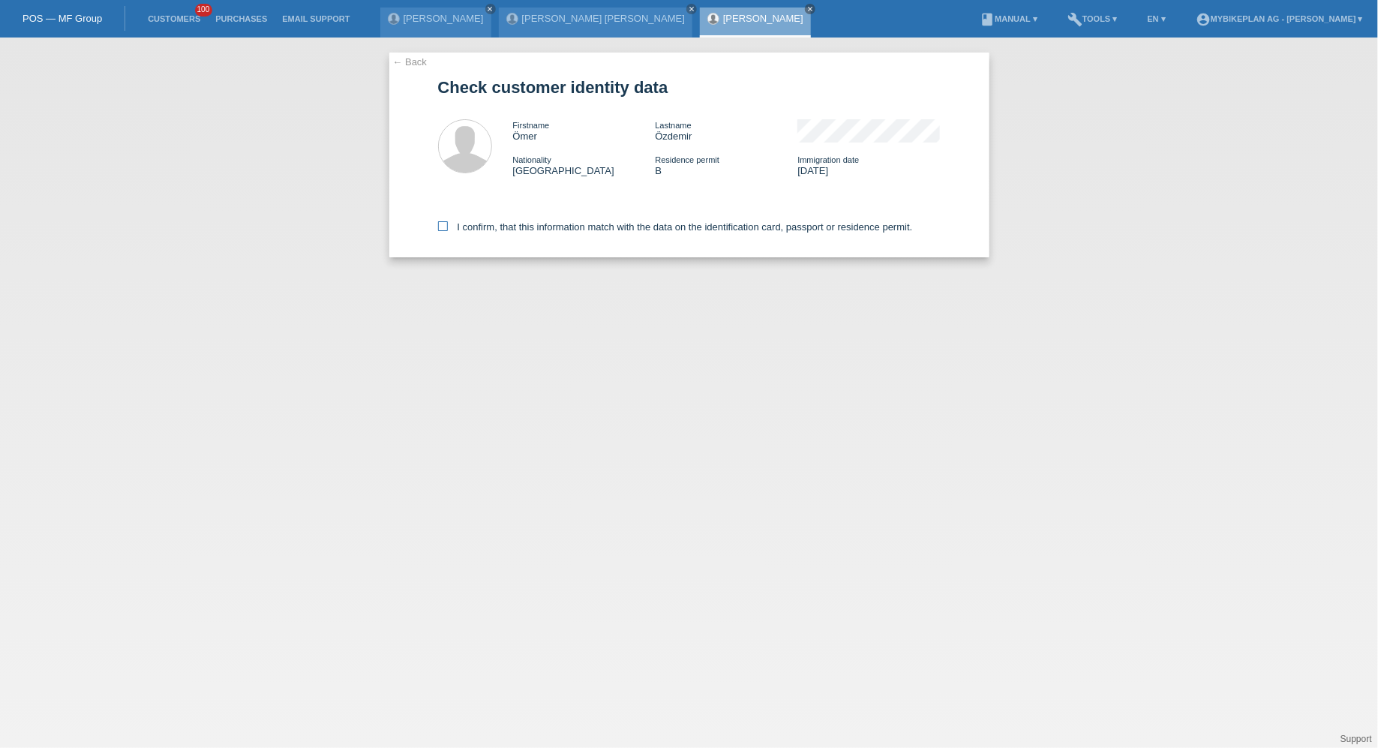
click at [518, 229] on label "I confirm, that this information match with the data on the identification card…" at bounding box center [675, 226] width 475 height 11
click at [448, 229] on input "I confirm, that this information match with the data on the identification card…" at bounding box center [443, 226] width 10 height 10
checkbox input "true"
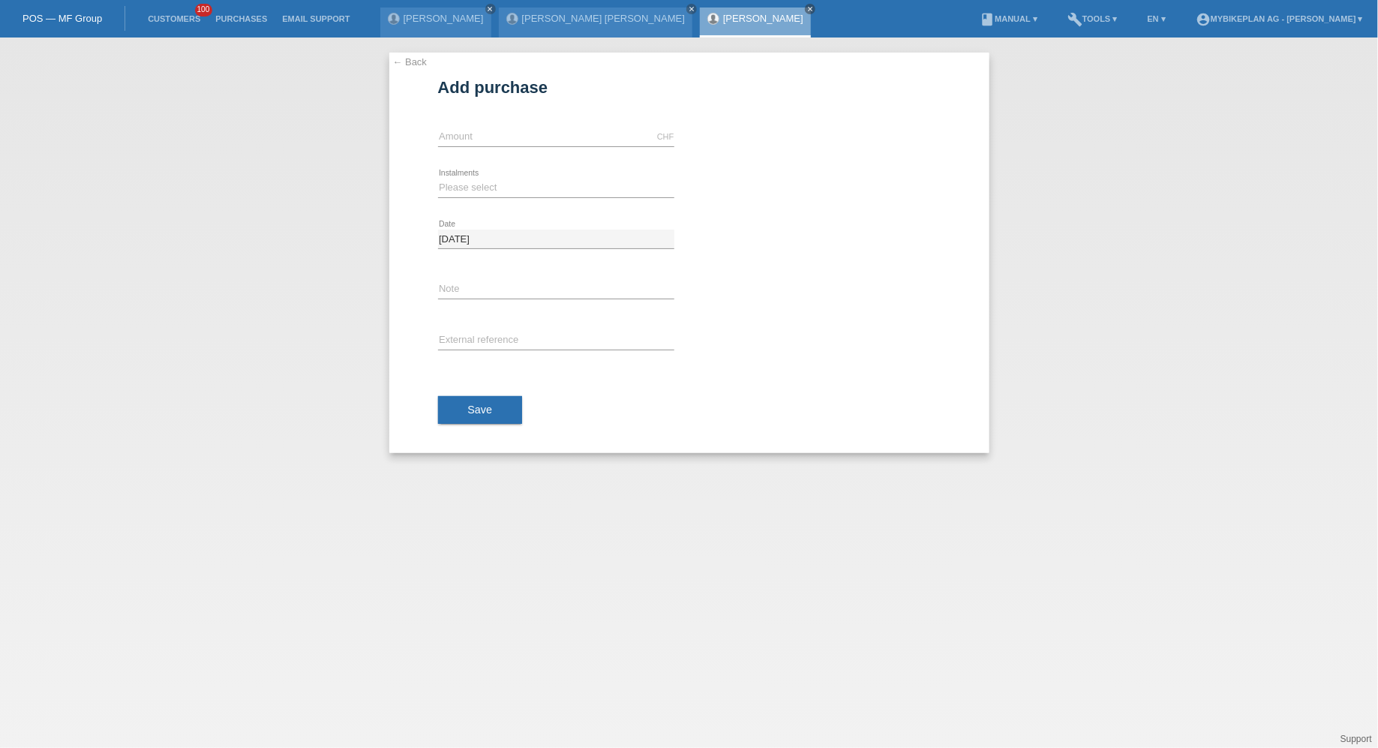
click at [500, 154] on div "CHF error Amount" at bounding box center [556, 137] width 236 height 51
click at [490, 128] on input "text" at bounding box center [556, 137] width 236 height 19
type input "7599.00"
click at [492, 189] on select "Please select 6 instalments 12 instalments 18 instalments 24 instalments 36 ins…" at bounding box center [556, 188] width 236 height 18
click at [449, 182] on select "Please select 6 instalments 12 instalments 18 instalments 24 instalments 36 ins…" at bounding box center [556, 188] width 236 height 18
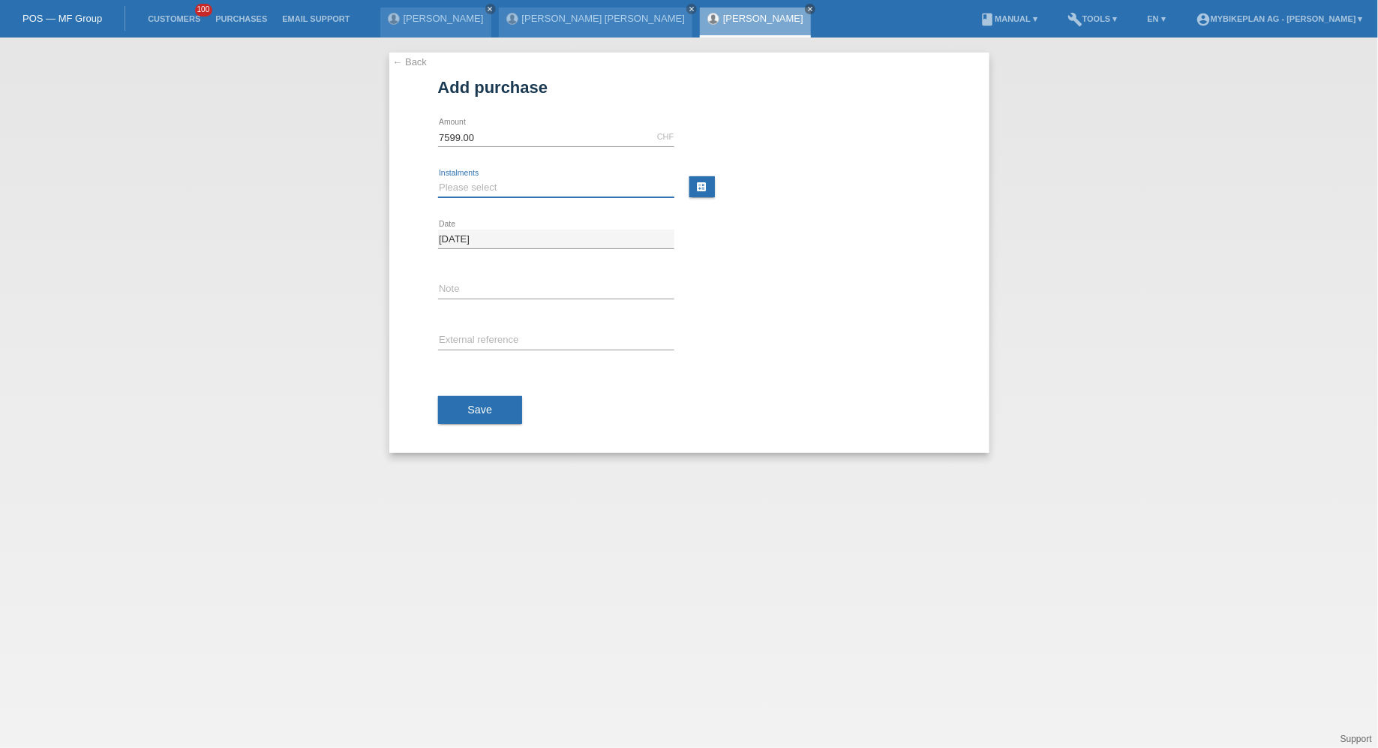
select select "488"
click at [438, 179] on select "Please select 6 instalments 12 instalments 18 instalments 24 instalments 36 ins…" at bounding box center [556, 188] width 236 height 18
click at [465, 336] on input "text" at bounding box center [556, 341] width 236 height 19
paste input "43872803906"
type input "43872803906"
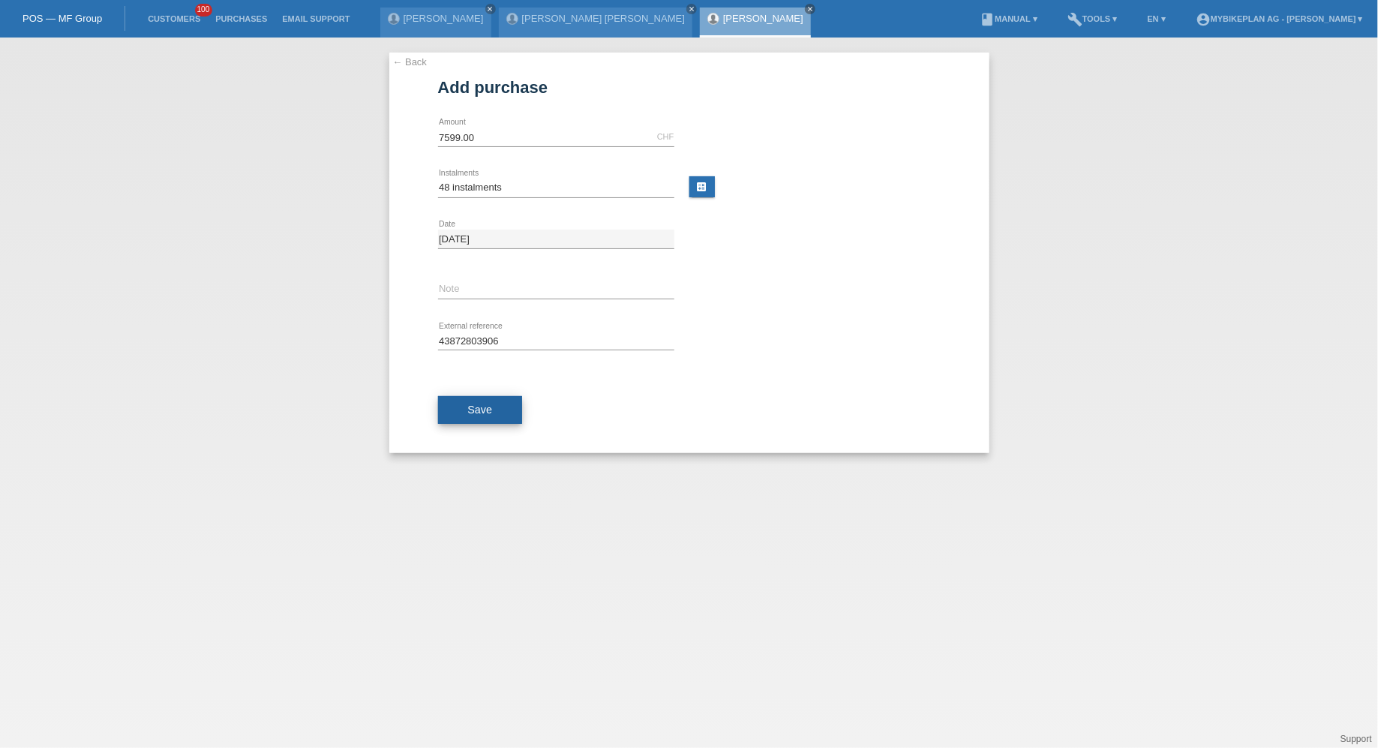
click at [463, 397] on button "Save" at bounding box center [480, 410] width 85 height 29
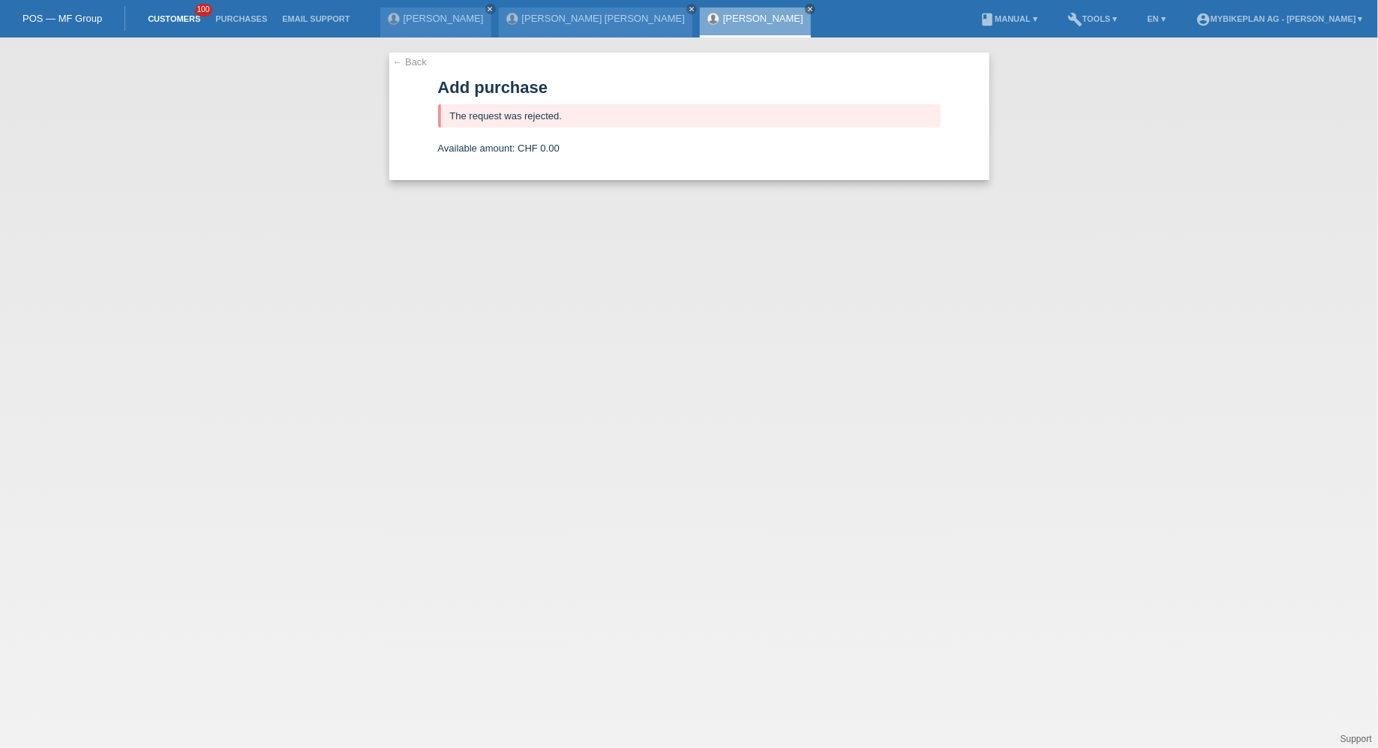
click at [175, 20] on link "Customers" at bounding box center [174, 18] width 68 height 9
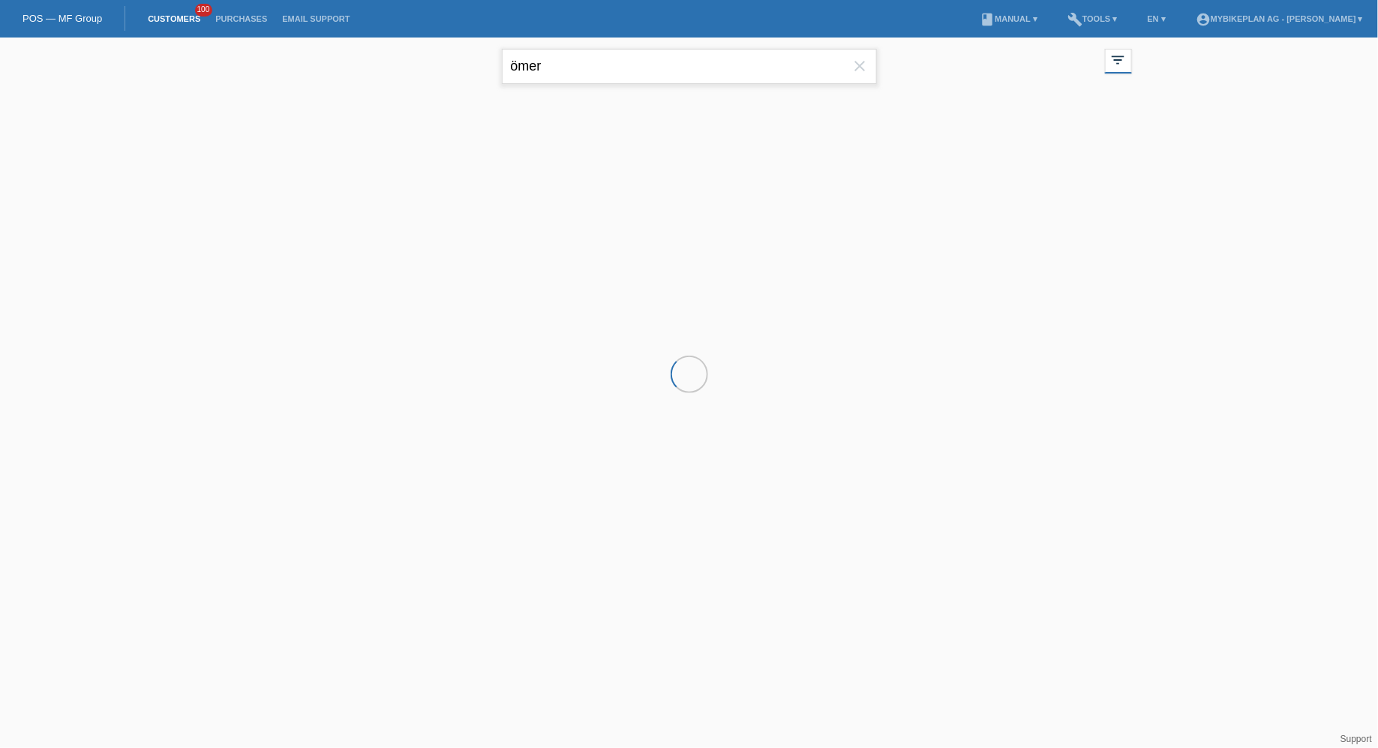
click at [599, 80] on input "ömer" at bounding box center [689, 66] width 375 height 35
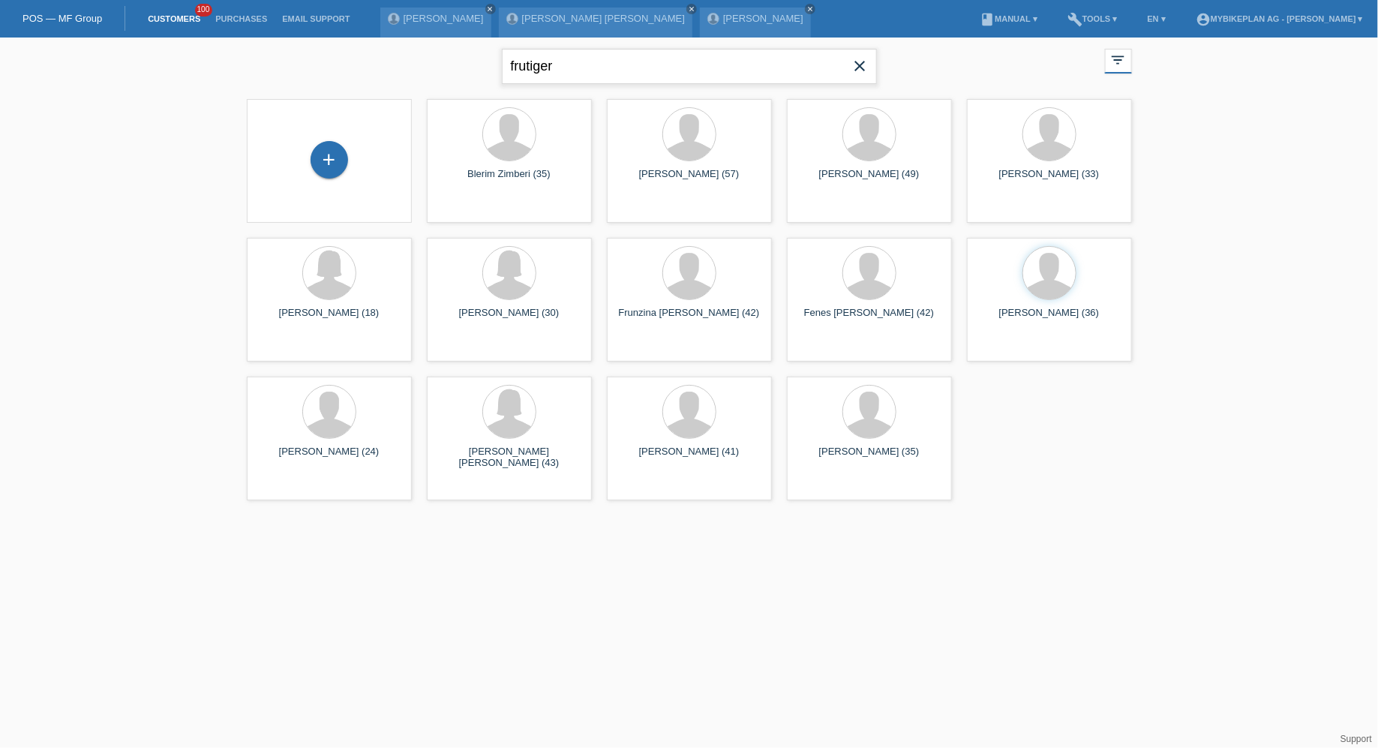
type input "frutiger"
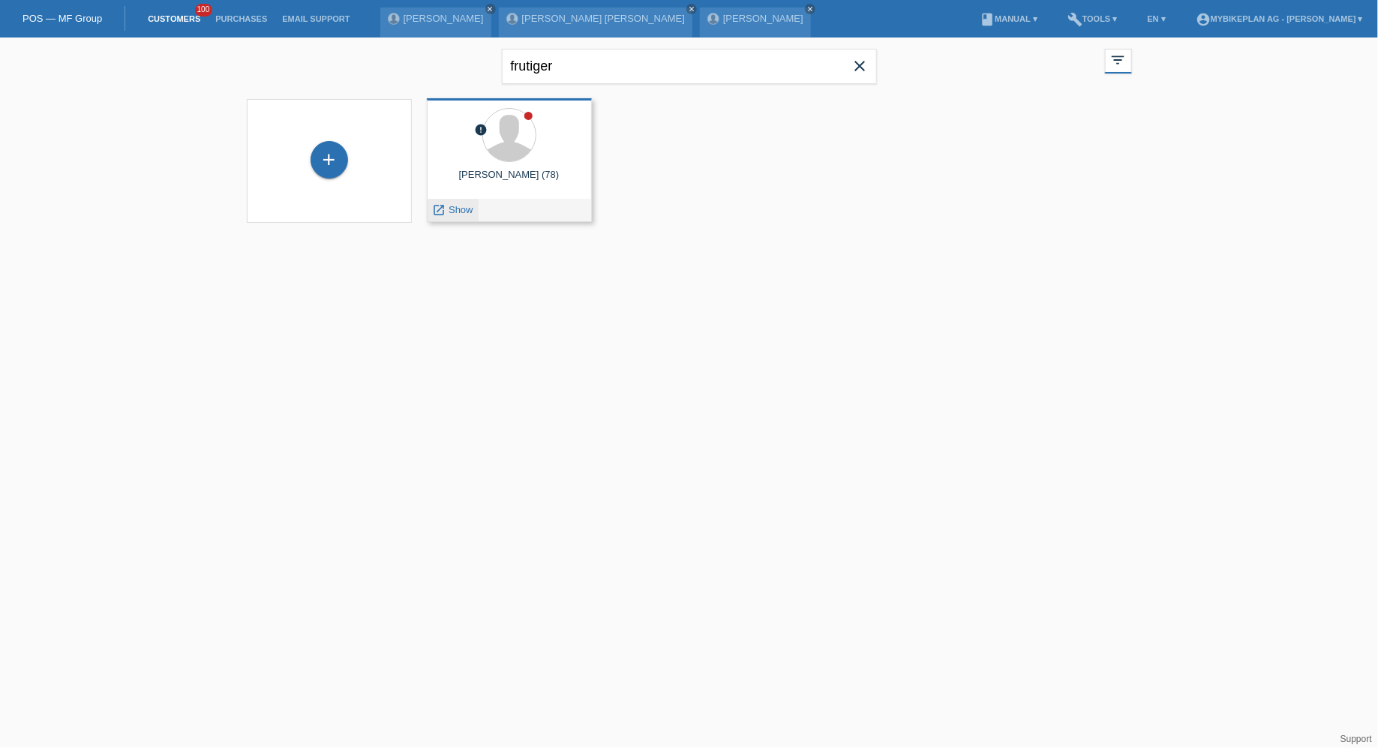
click at [457, 207] on span "Show" at bounding box center [461, 209] width 25 height 11
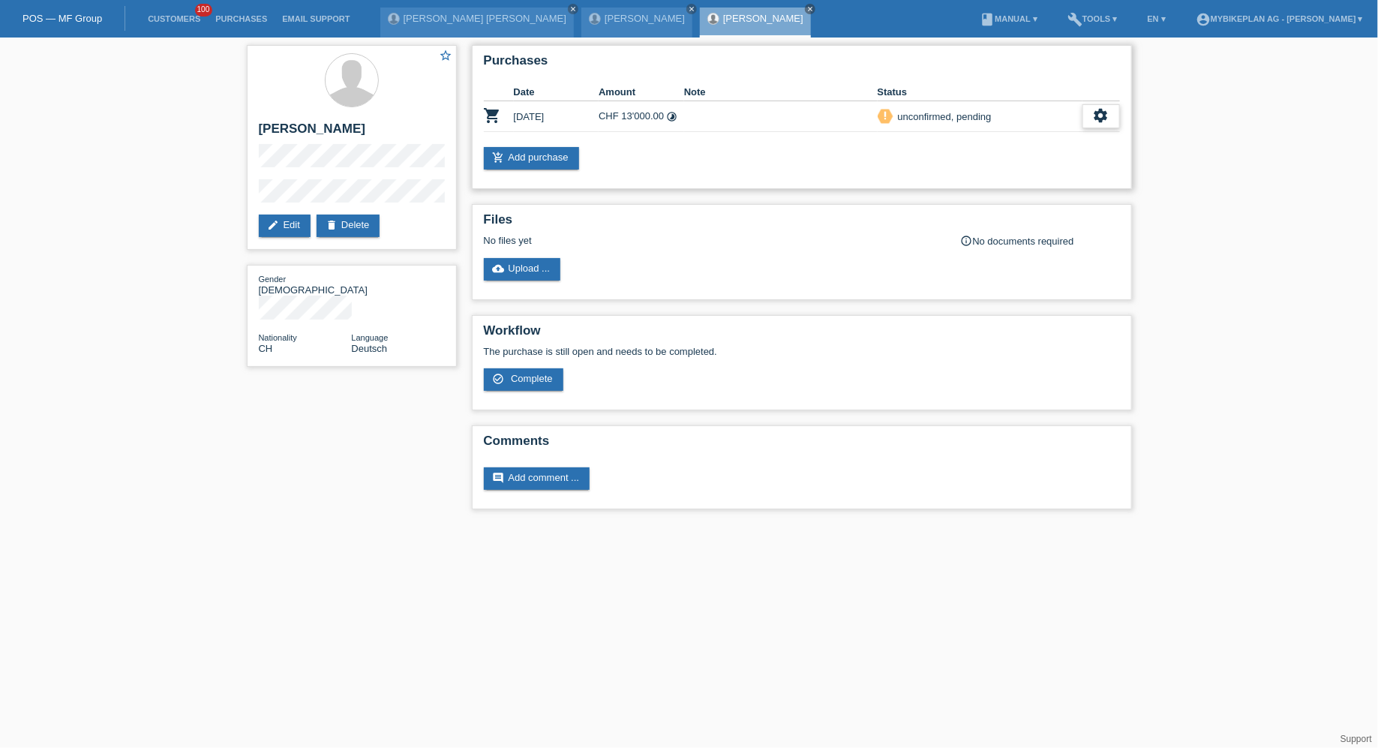
click at [1117, 119] on div "settings" at bounding box center [1102, 116] width 38 height 24
click at [994, 212] on span "Customer has withdrawn from the purchase..." at bounding box center [1013, 207] width 201 height 18
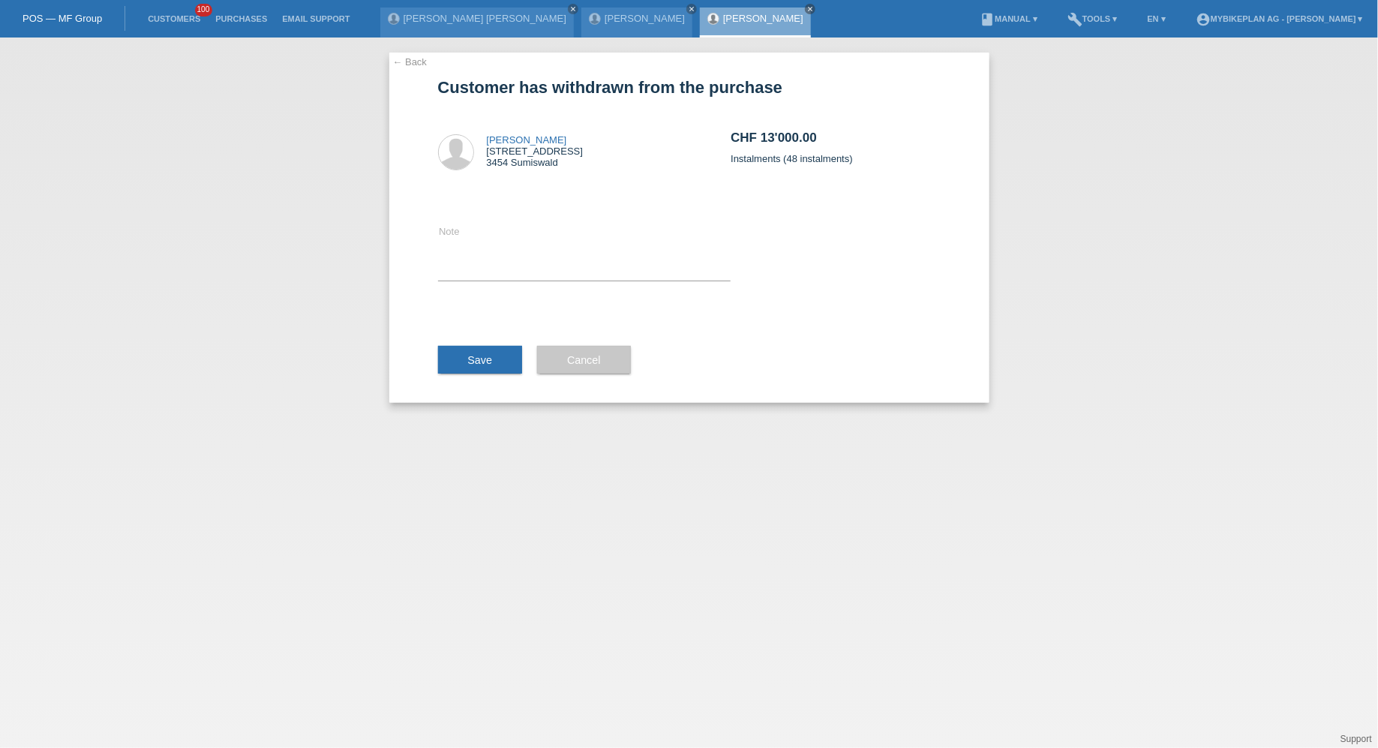
click at [587, 205] on div "Note" at bounding box center [584, 252] width 293 height 120
click at [550, 224] on textarea at bounding box center [584, 252] width 293 height 58
type textarea "ccc"
click at [476, 354] on span "Save" at bounding box center [480, 360] width 25 height 12
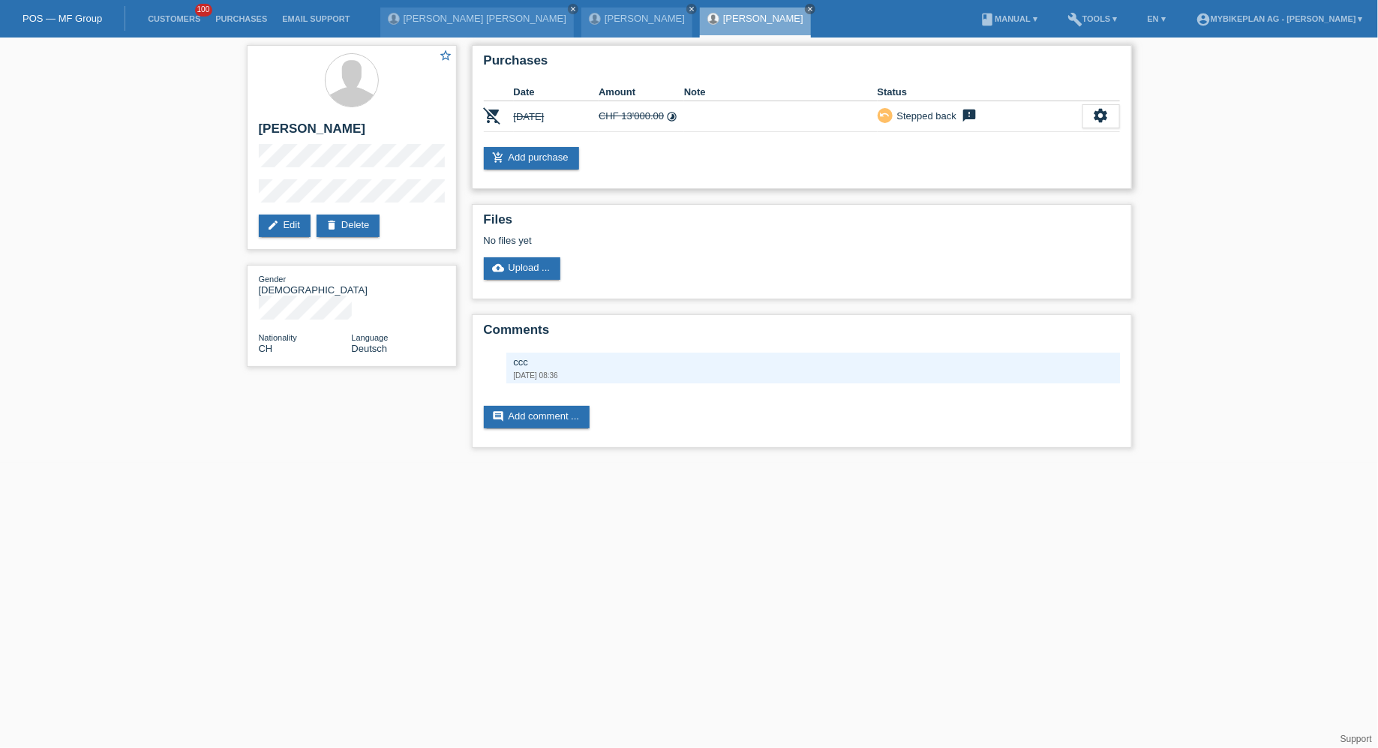
click at [577, 143] on div "Purchases Date Amount Note Status remove_shopping_cart [DATE] CHF 13'000.00 tim…" at bounding box center [802, 117] width 660 height 144
click at [561, 166] on link "add_shopping_cart Add purchase" at bounding box center [531, 158] width 95 height 23
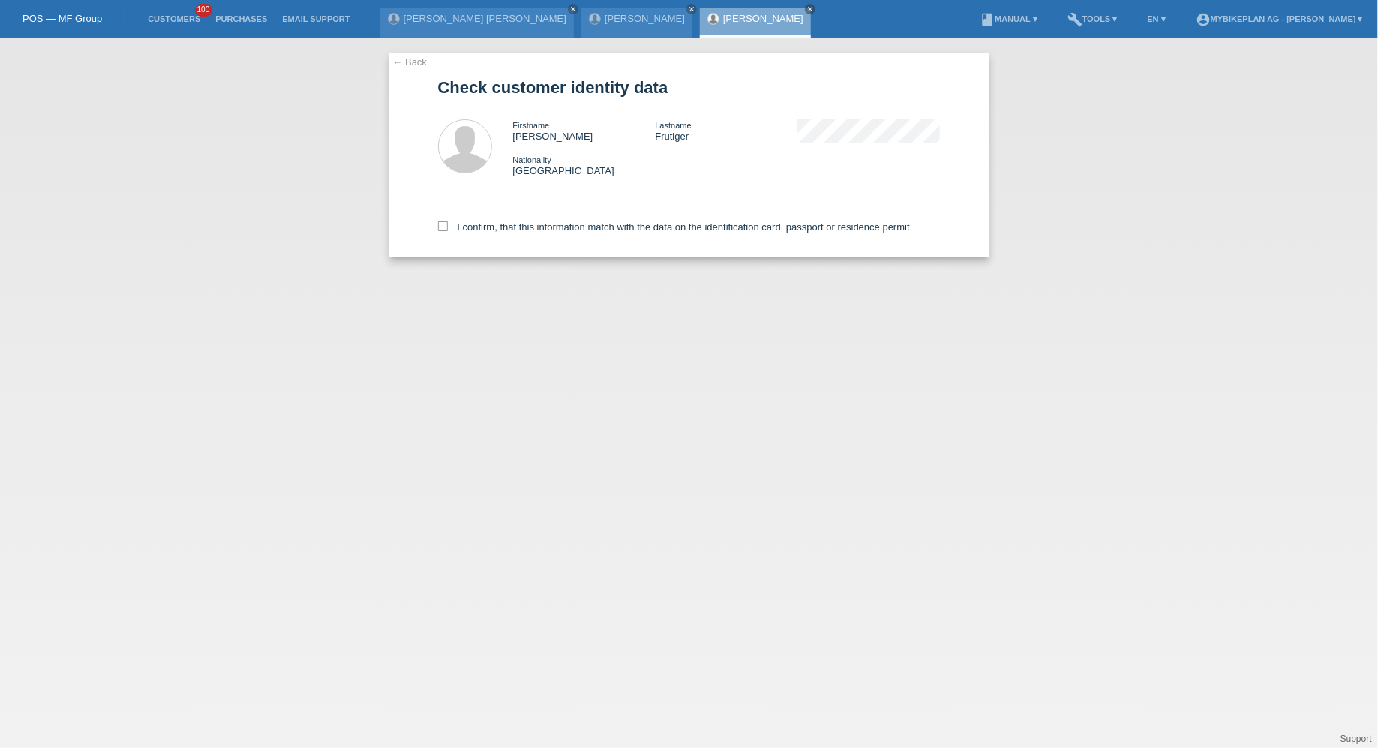
click at [515, 236] on div "I confirm, that this information match with the data on the identification card…" at bounding box center [689, 224] width 503 height 66
click at [534, 235] on div "I confirm, that this information match with the data on the identification card…" at bounding box center [689, 224] width 503 height 66
click at [542, 225] on label "I confirm, that this information match with the data on the identification card…" at bounding box center [675, 226] width 475 height 11
click at [448, 225] on input "I confirm, that this information match with the data on the identification card…" at bounding box center [443, 226] width 10 height 10
checkbox input "true"
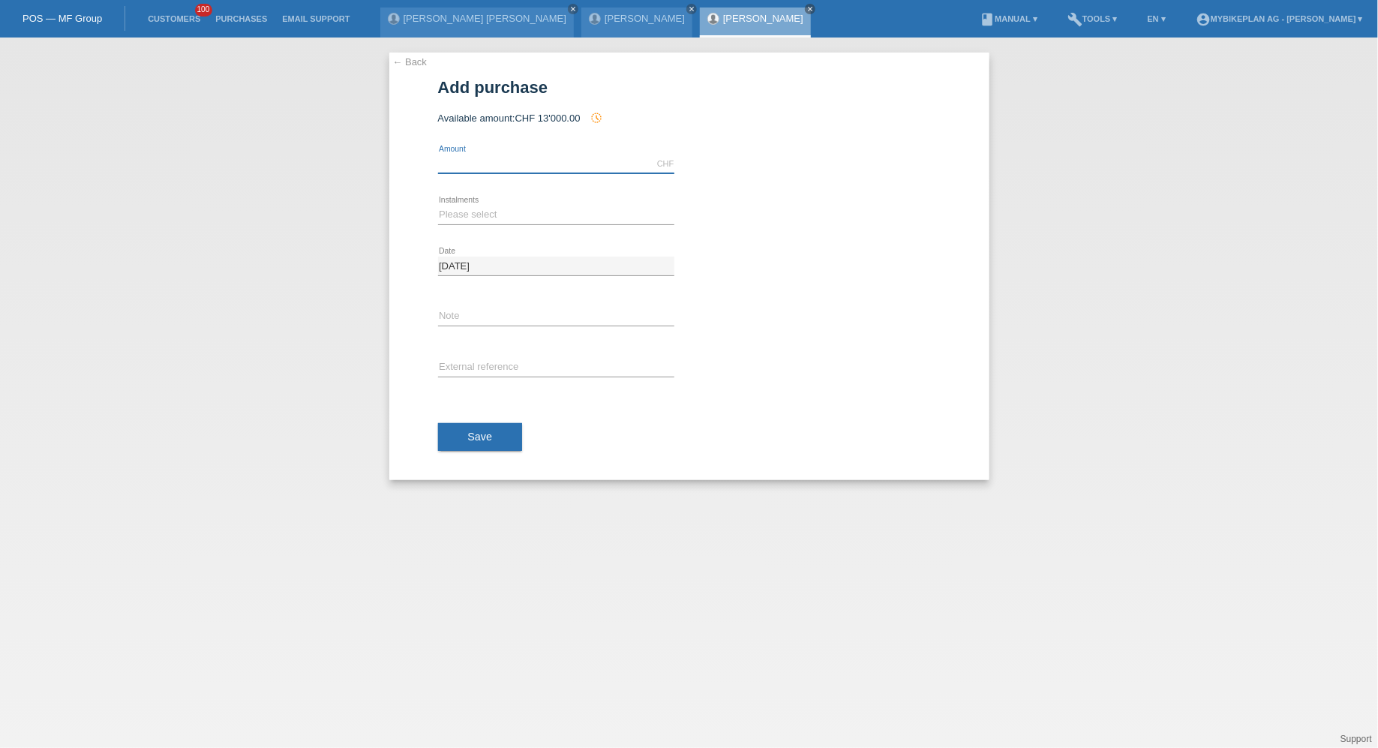
click at [531, 156] on input "text" at bounding box center [556, 164] width 236 height 19
paste input "6,414.72"
type input "6414.72"
click at [507, 209] on select "Please select 6 instalments 12 instalments 18 instalments 24 instalments 36 ins…" at bounding box center [556, 215] width 236 height 18
select select "487"
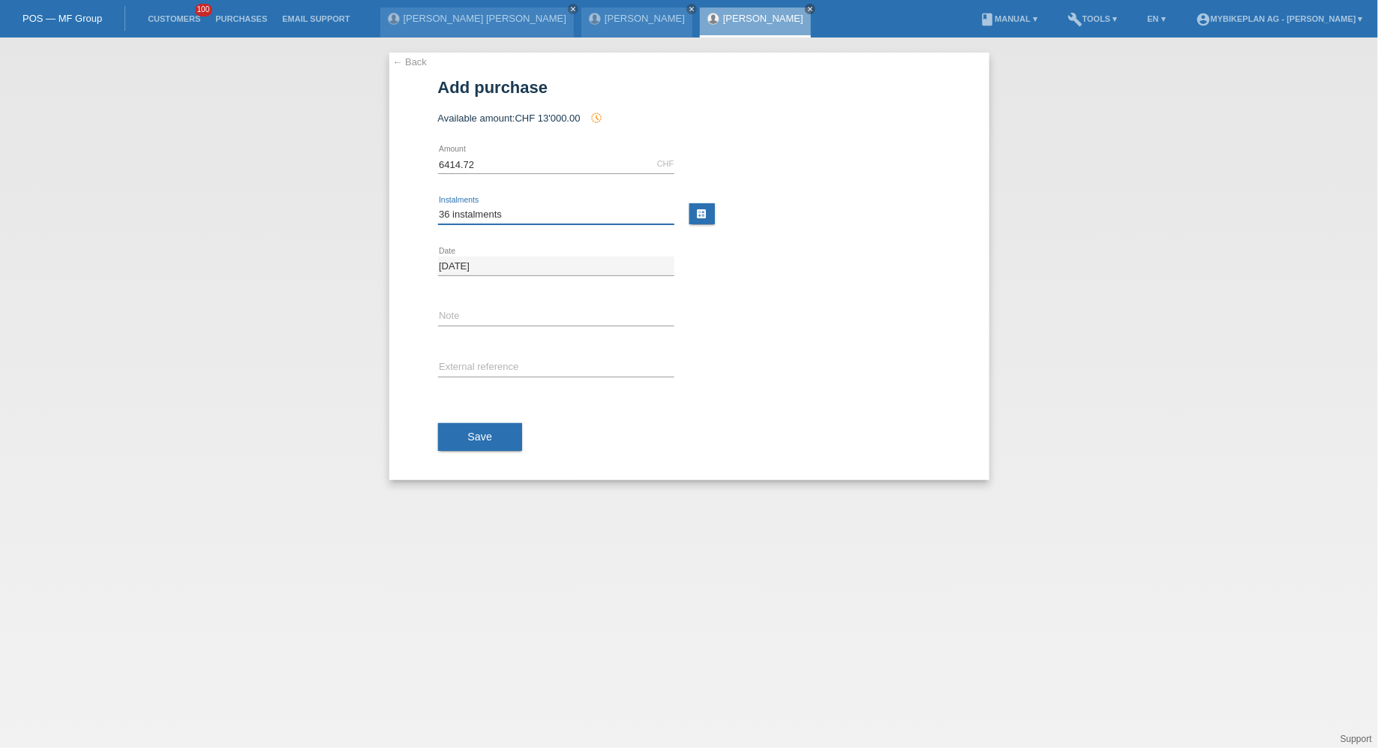
click at [438, 206] on select "Please select 6 instalments 12 instalments 18 instalments 24 instalments 36 ins…" at bounding box center [556, 215] width 236 height 18
click at [501, 366] on input "text" at bounding box center [556, 368] width 236 height 19
paste input "43869860930"
type input "43869860930"
click at [470, 411] on div "Save" at bounding box center [689, 437] width 503 height 87
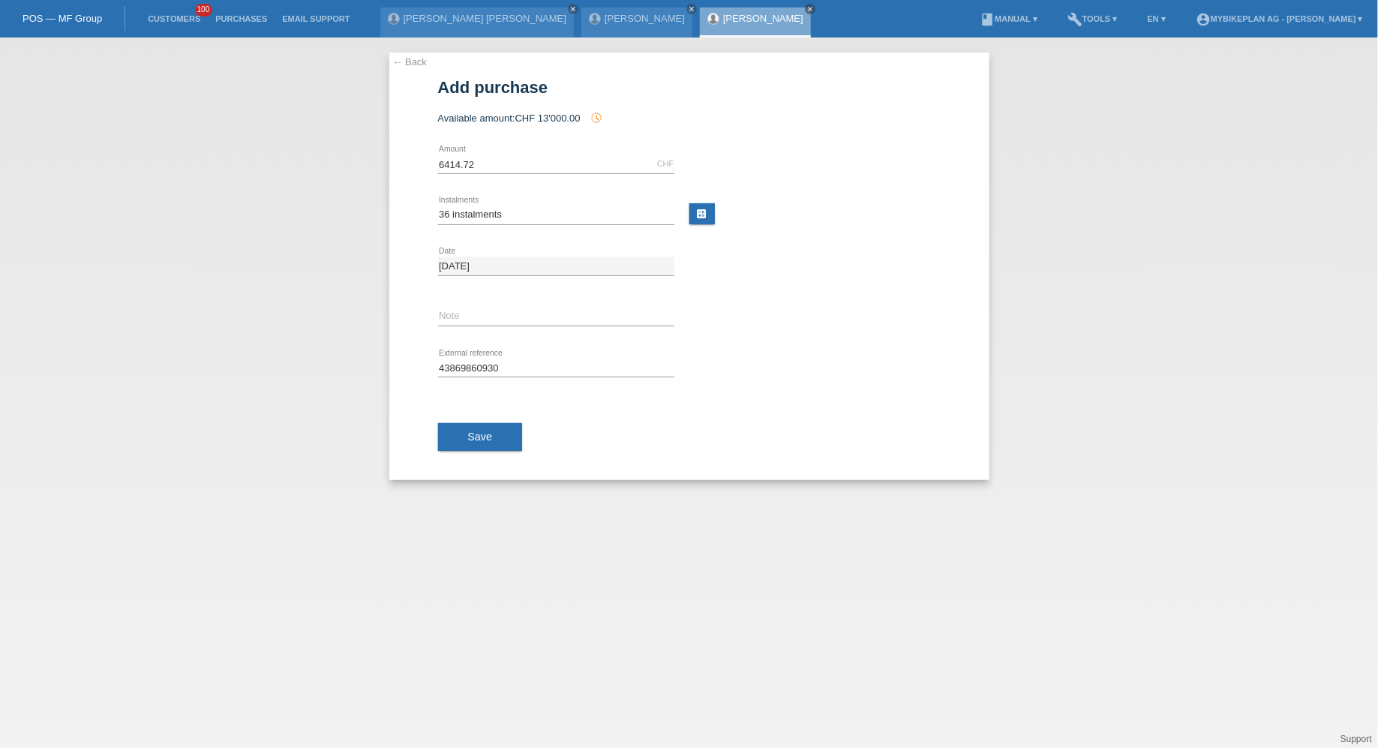
click at [470, 417] on div "Save" at bounding box center [689, 437] width 503 height 87
click at [470, 420] on div "Save" at bounding box center [689, 437] width 503 height 87
click at [470, 431] on span "Save" at bounding box center [480, 437] width 25 height 12
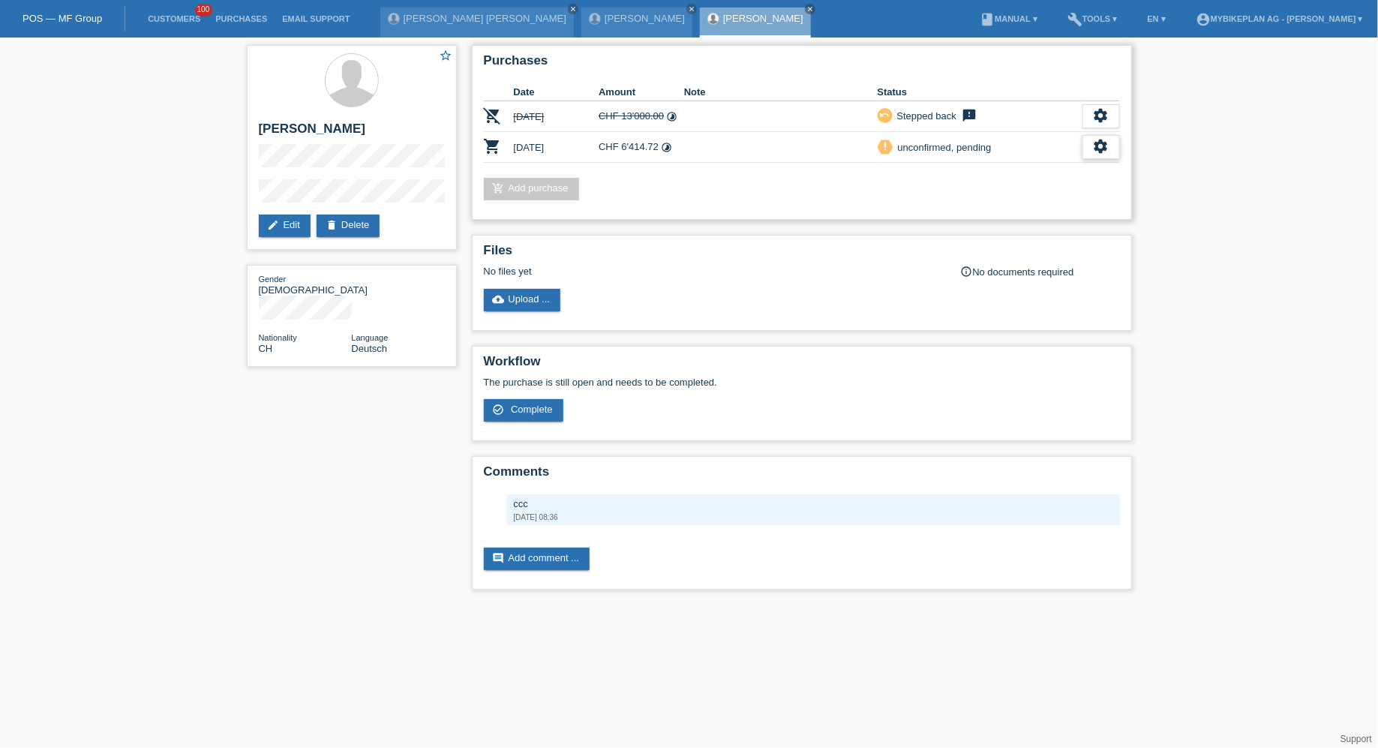
click at [1102, 153] on div "settings" at bounding box center [1102, 147] width 38 height 24
click at [1055, 174] on div "fullscreen Show" at bounding box center [1004, 170] width 227 height 23
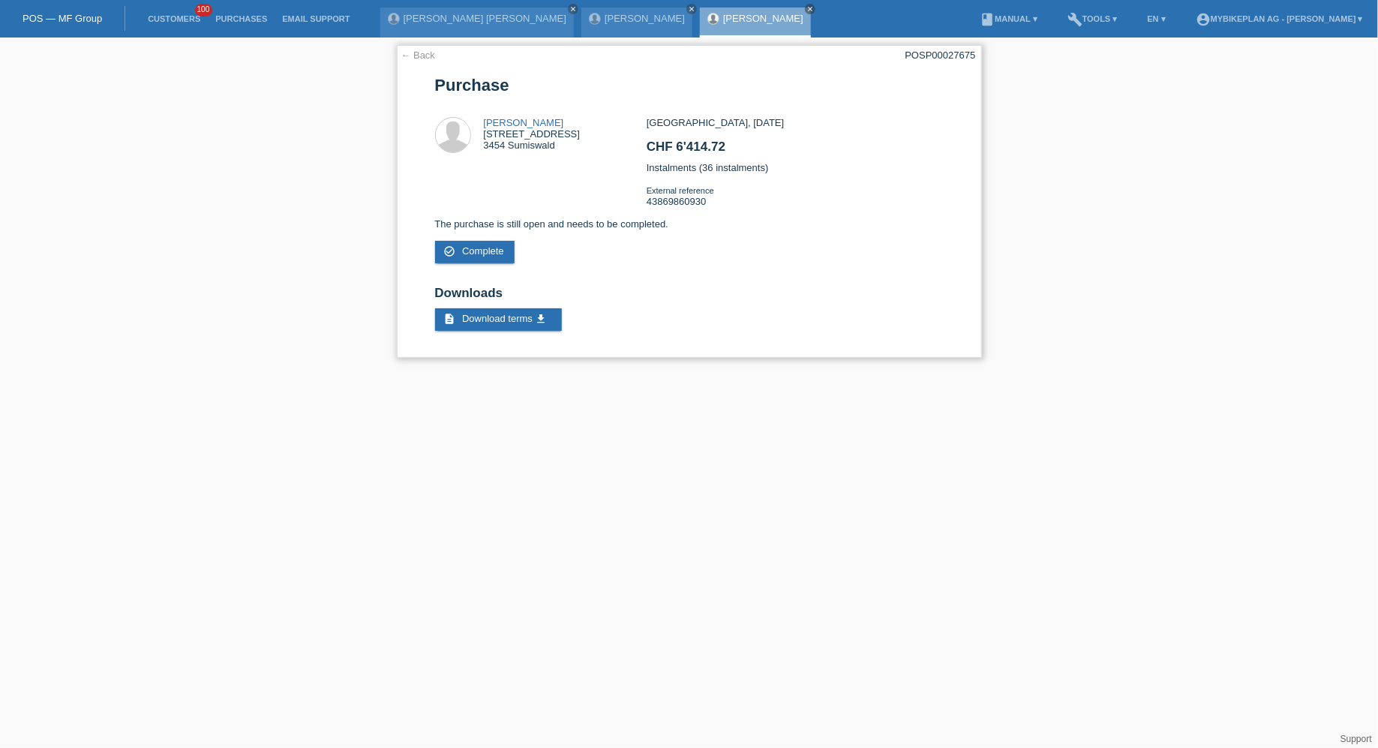
click at [943, 56] on div "POSP00027675" at bounding box center [941, 55] width 71 height 11
copy div "POSP00027675"
click at [186, 20] on link "Customers" at bounding box center [174, 18] width 68 height 9
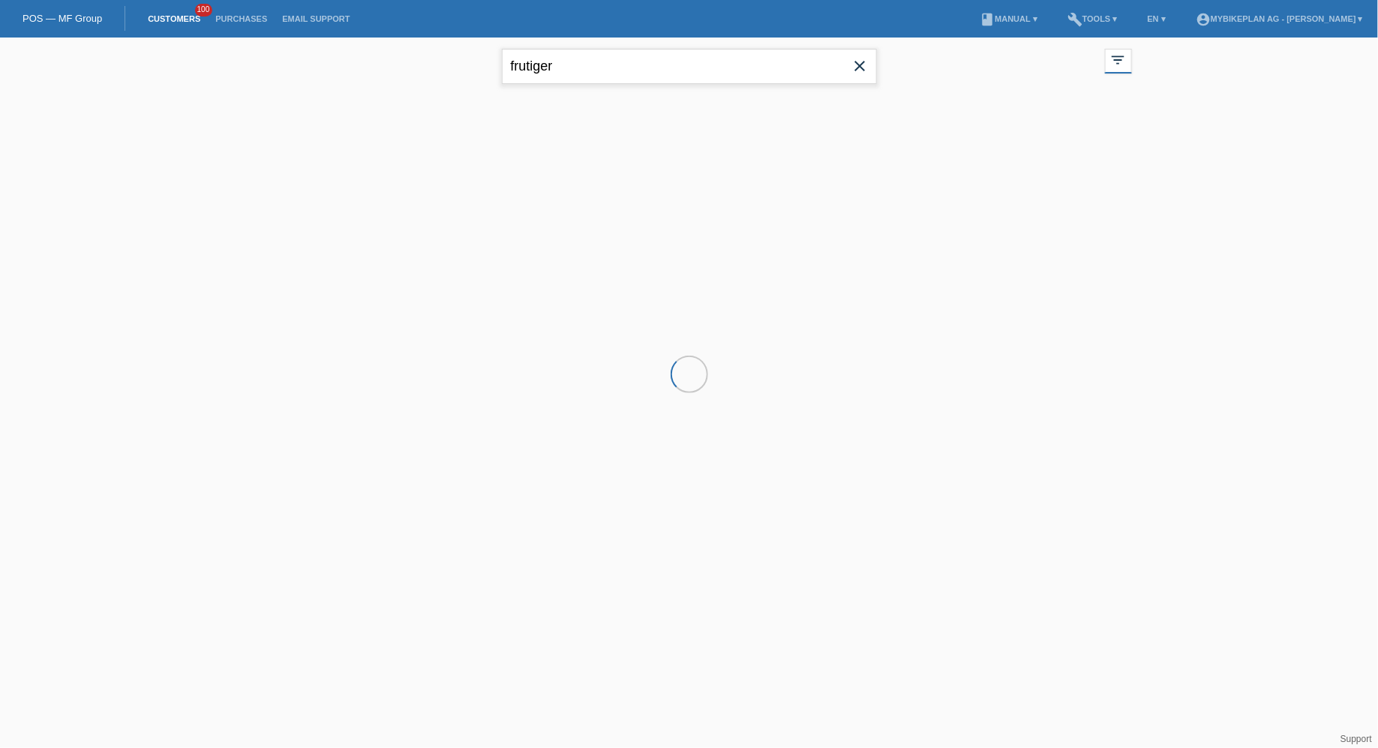
click at [562, 64] on input "frutiger" at bounding box center [689, 66] width 375 height 35
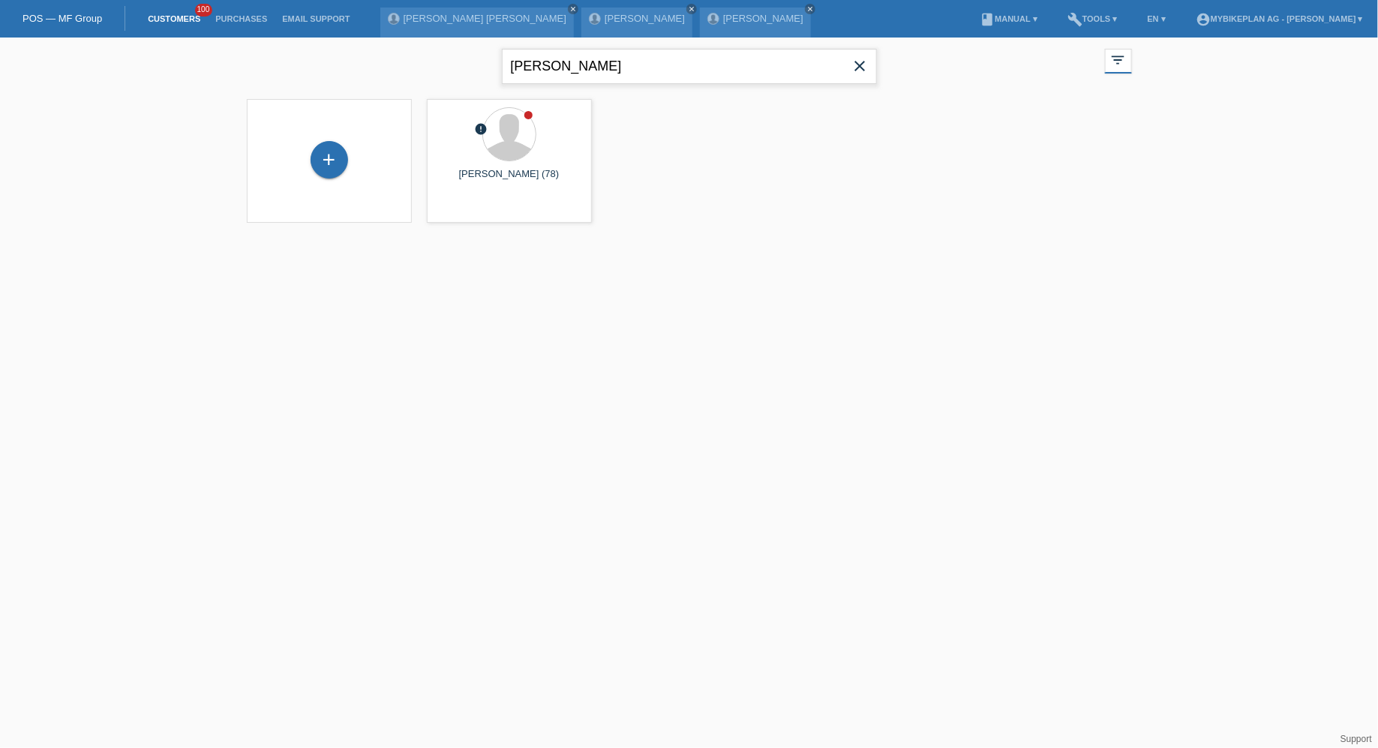
type input "seifried"
click at [461, 210] on span "Show" at bounding box center [461, 209] width 25 height 11
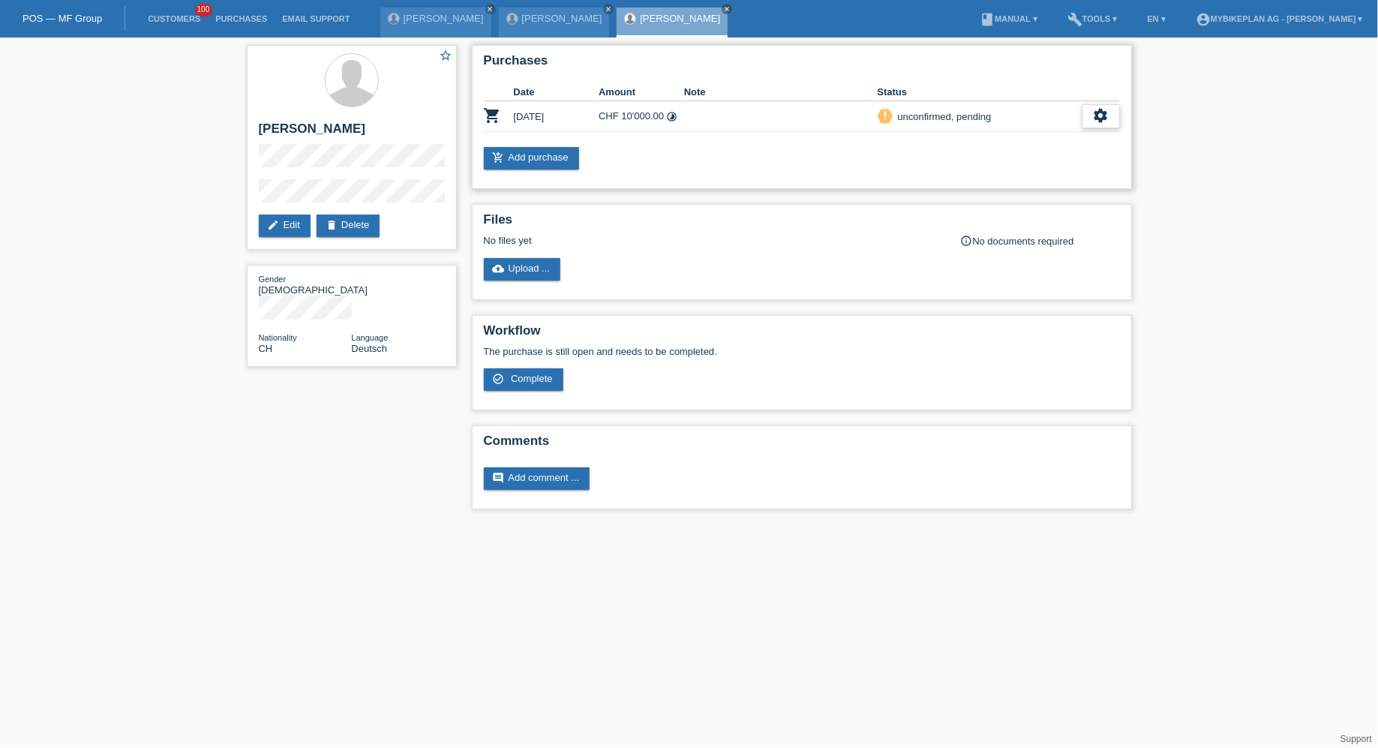
click at [1097, 104] on div "settings" at bounding box center [1102, 116] width 38 height 24
click at [967, 208] on span "Customer has withdrawn from the purchase..." at bounding box center [1013, 207] width 201 height 18
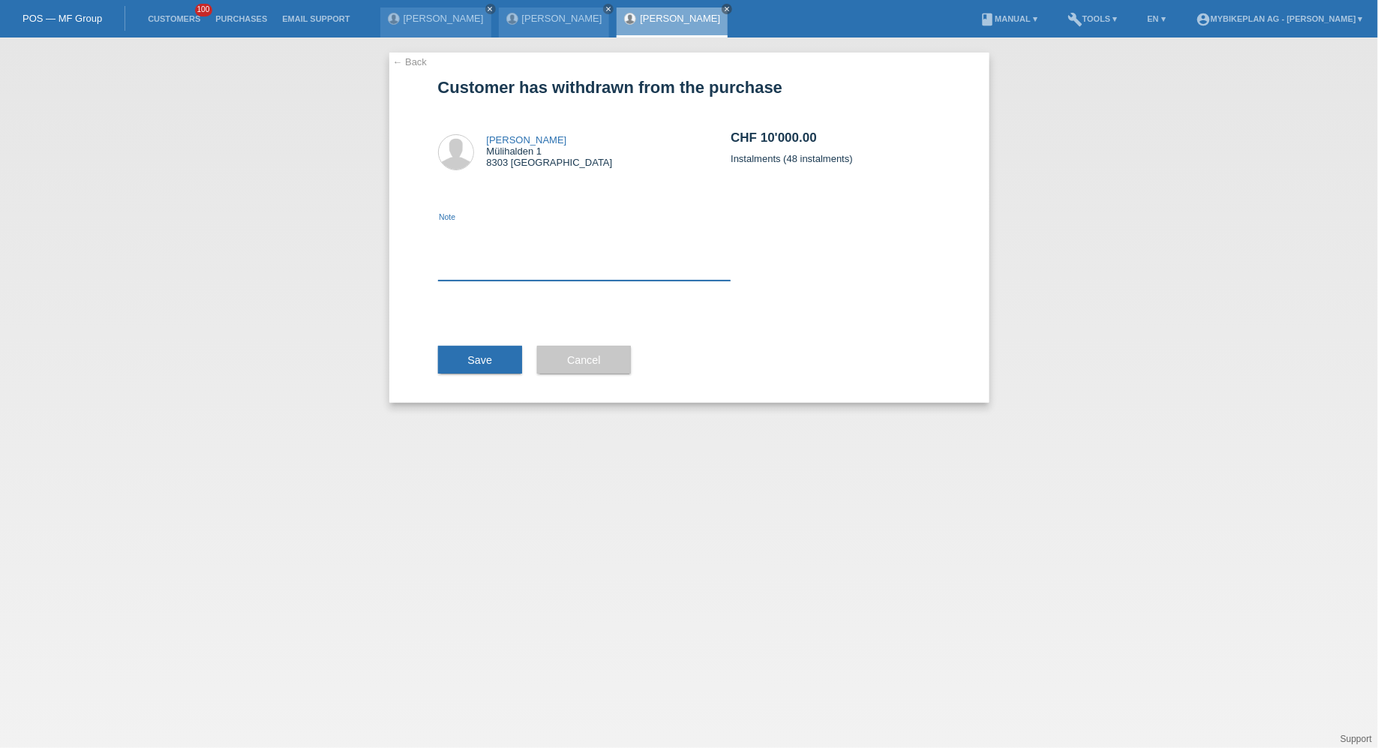
click at [621, 243] on textarea at bounding box center [584, 252] width 293 height 58
type textarea "ccc"
click at [473, 364] on span "Save" at bounding box center [480, 360] width 25 height 12
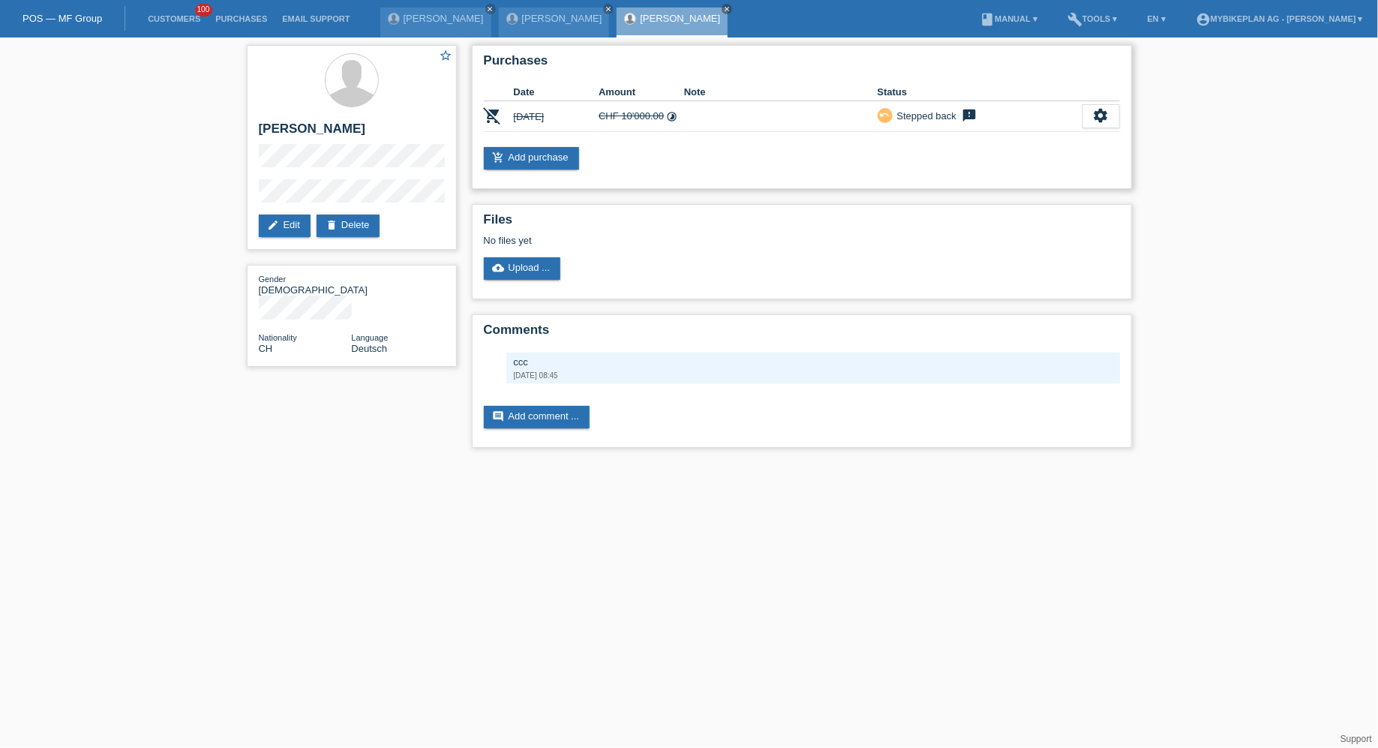
click at [512, 171] on div "Purchases Date Amount Note Status remove_shopping_cart 09.09.2025 CHF 10'000.00…" at bounding box center [802, 117] width 660 height 144
click at [523, 160] on link "add_shopping_cart Add purchase" at bounding box center [531, 158] width 95 height 23
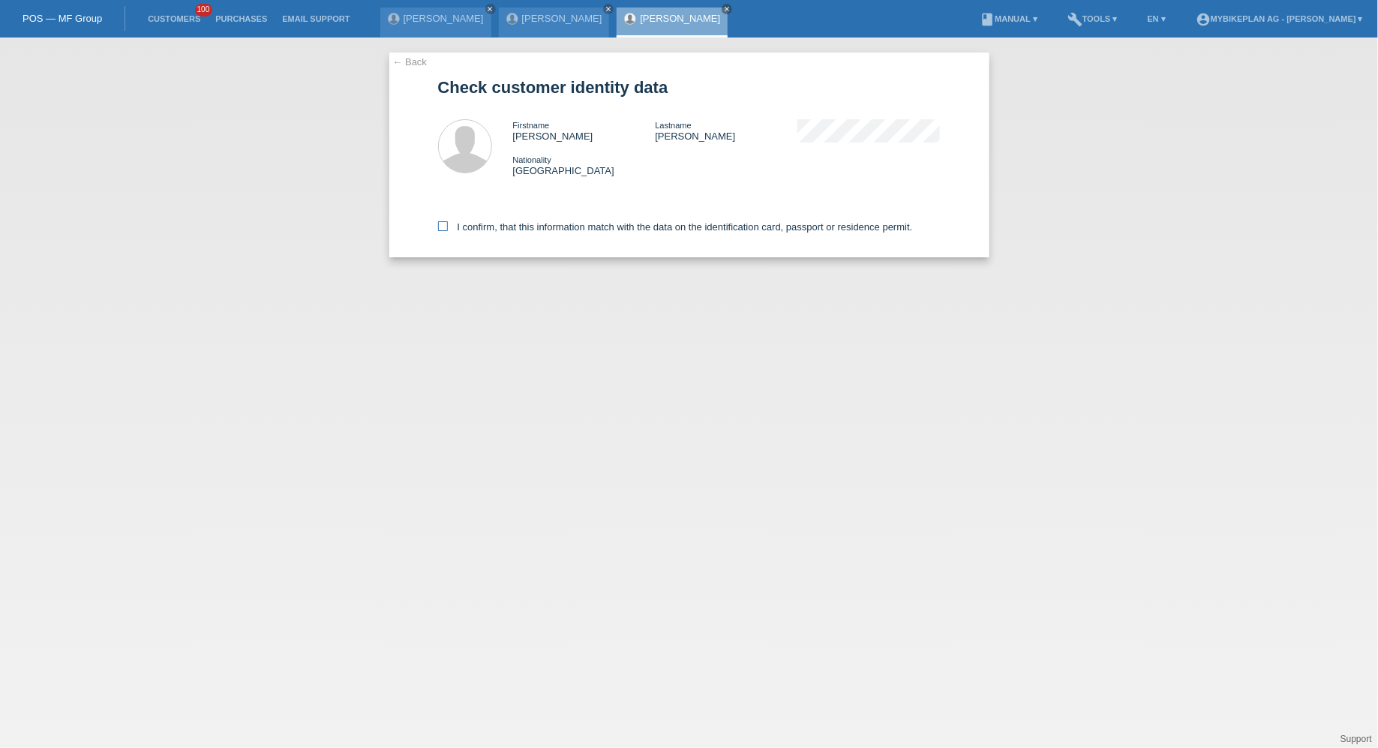
click at [500, 228] on label "I confirm, that this information match with the data on the identification card…" at bounding box center [675, 226] width 475 height 11
click at [448, 228] on input "I confirm, that this information match with the data on the identification card…" at bounding box center [443, 226] width 10 height 10
checkbox input "true"
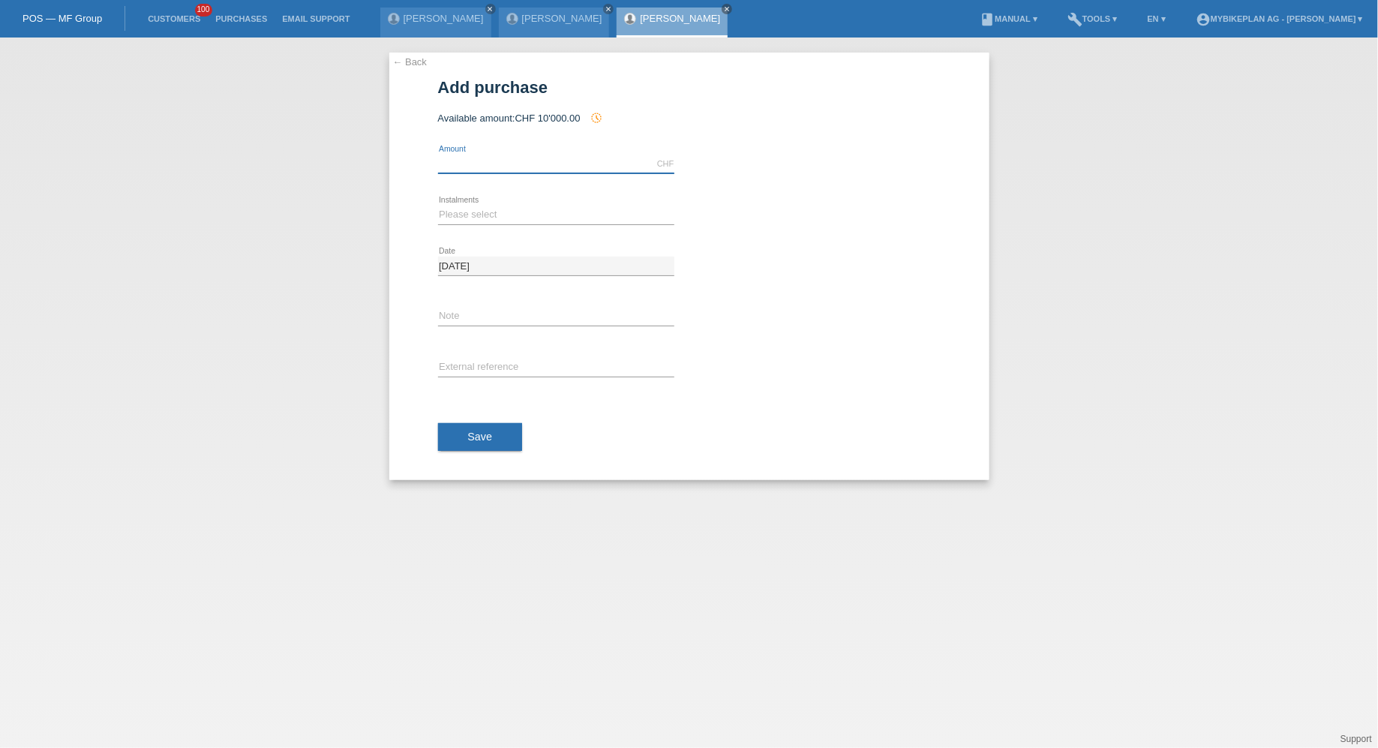
click at [506, 168] on input "text" at bounding box center [556, 164] width 236 height 19
paste input "5.936,51"
click at [447, 163] on input "5.93651" at bounding box center [556, 164] width 236 height 19
click at [458, 159] on input "593651" at bounding box center [556, 164] width 236 height 19
type input "5936.51"
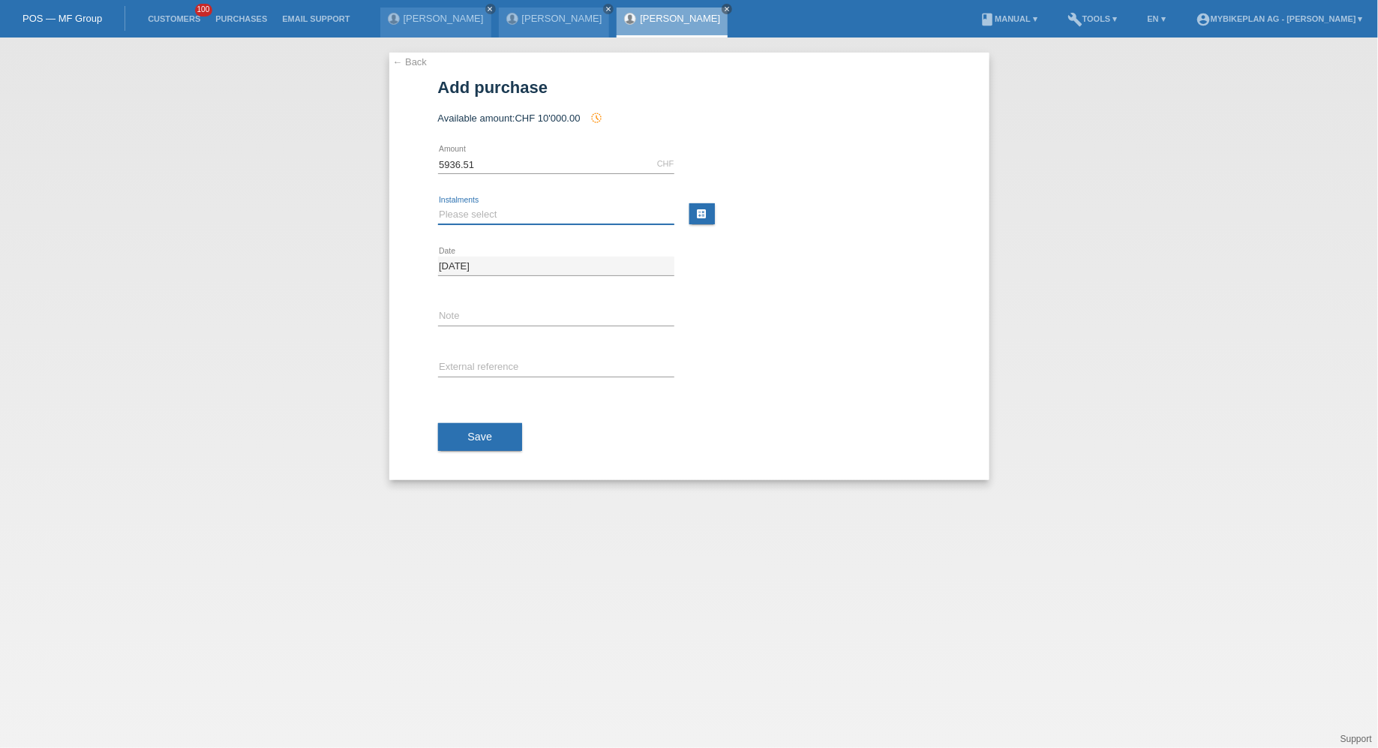
click at [483, 208] on select "Please select 6 instalments 12 instalments 18 instalments 24 instalments 36 ins…" at bounding box center [556, 215] width 236 height 18
select select "488"
click at [438, 206] on select "Please select 6 instalments 12 instalments 18 instalments 24 instalments 36 ins…" at bounding box center [556, 215] width 236 height 18
click at [541, 362] on input "text" at bounding box center [556, 368] width 236 height 19
paste input "43868207000"
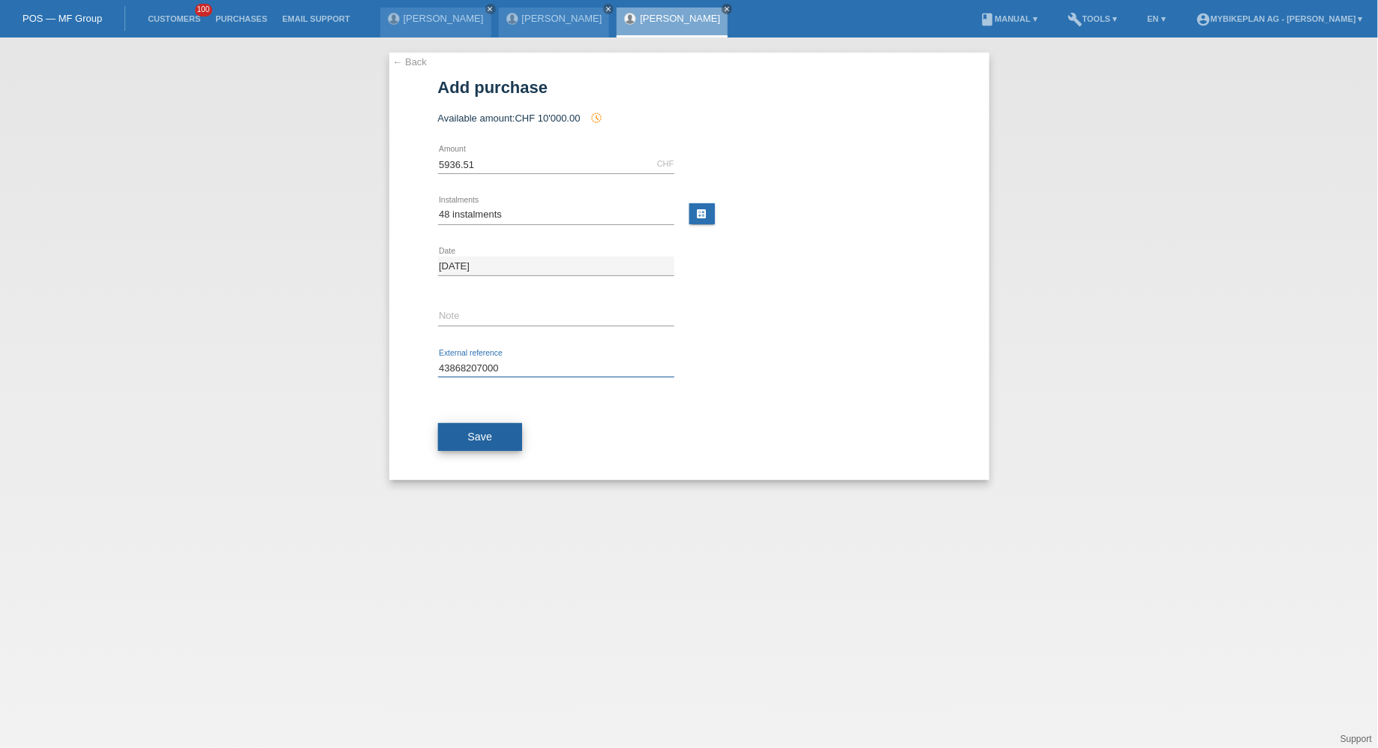
type input "43868207000"
click at [468, 438] on span "Save" at bounding box center [480, 437] width 25 height 12
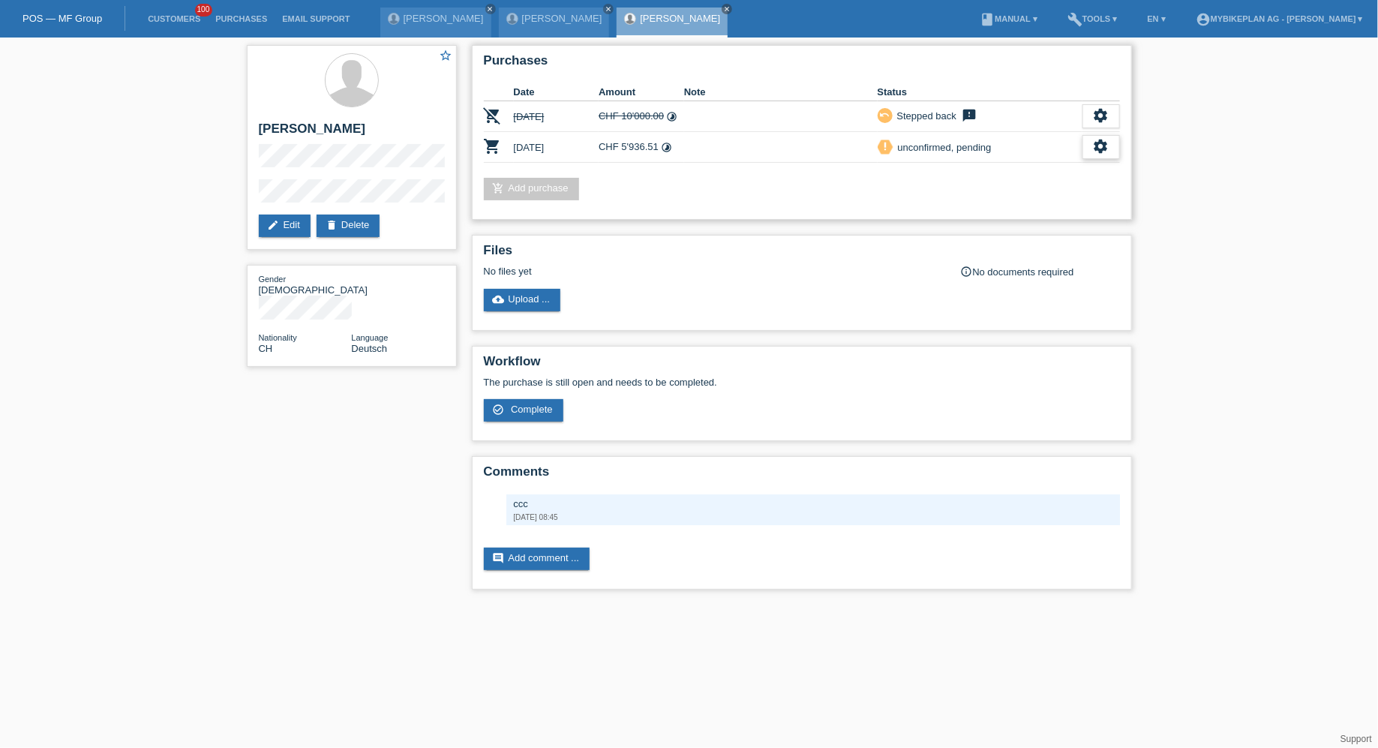
click at [1093, 147] on icon "settings" at bounding box center [1101, 146] width 17 height 17
click at [1052, 173] on div "fullscreen Show" at bounding box center [1004, 170] width 227 height 23
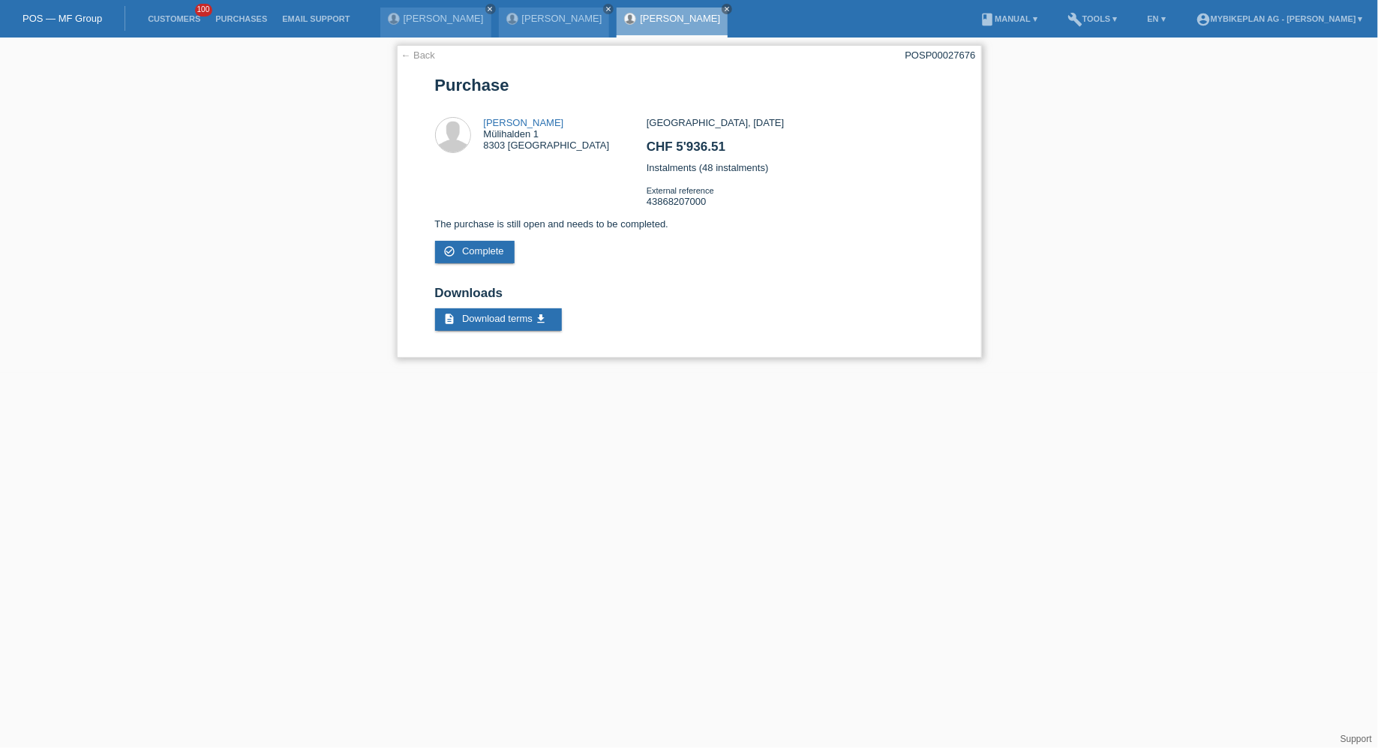
click at [957, 56] on div "POSP00027676" at bounding box center [941, 55] width 71 height 11
copy div "POSP00027676"
click at [184, 23] on link "Customers" at bounding box center [174, 18] width 68 height 9
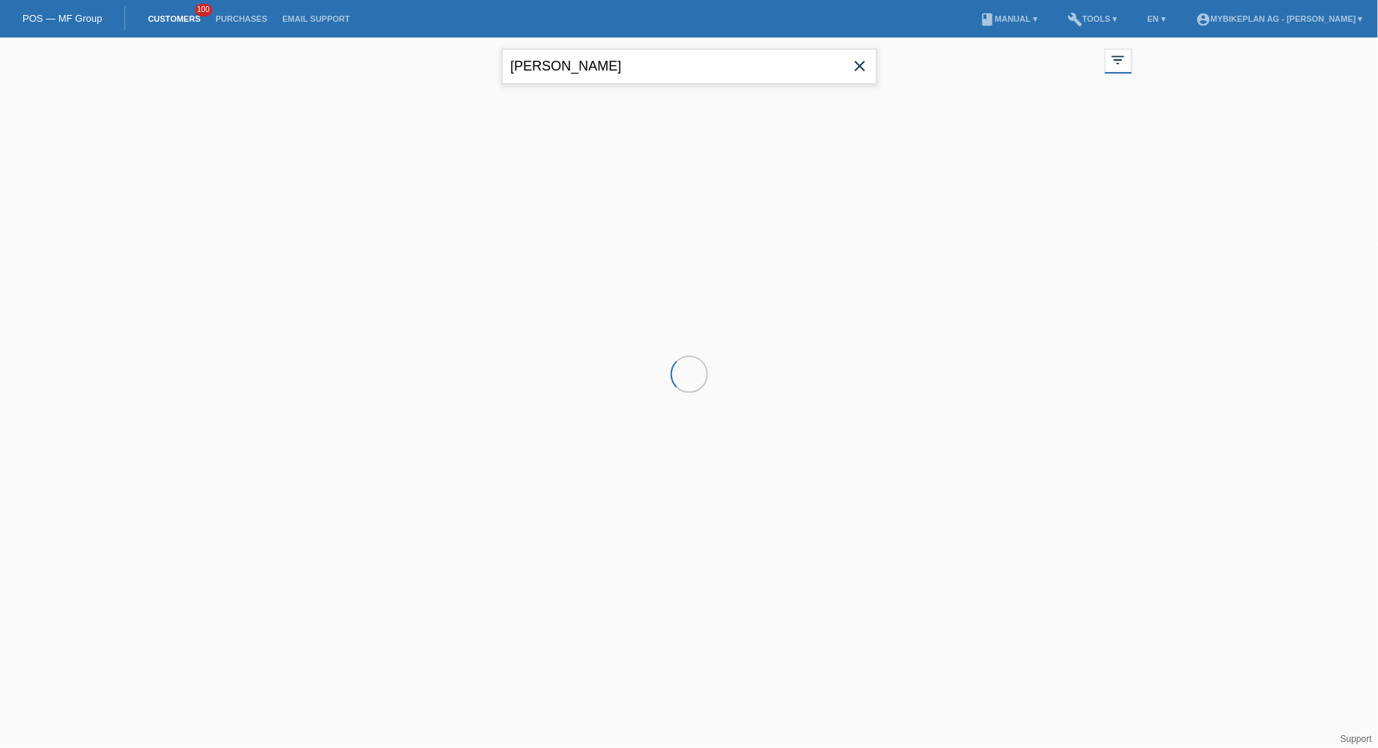
click at [554, 66] on input "seifried" at bounding box center [689, 66] width 375 height 35
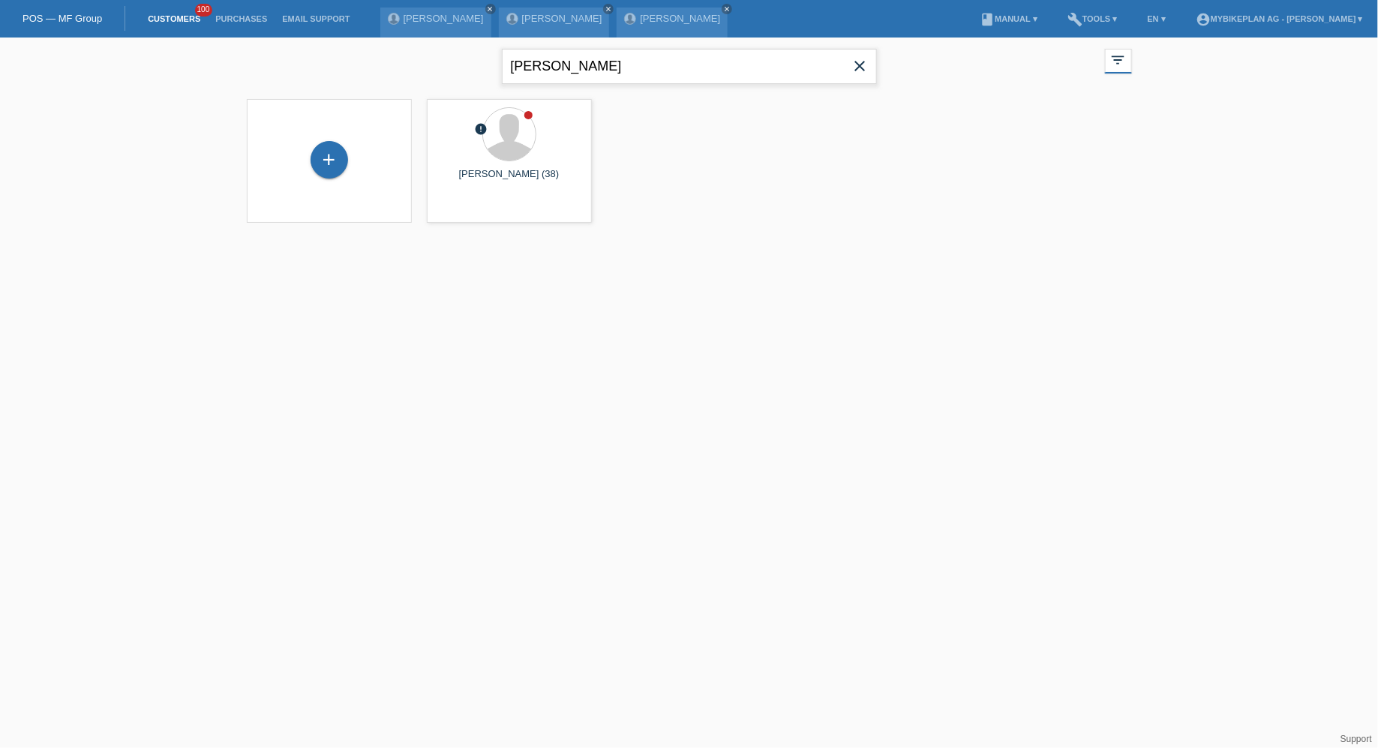
type input "obrecht"
click at [339, 174] on div "+" at bounding box center [330, 168] width 38 height 38
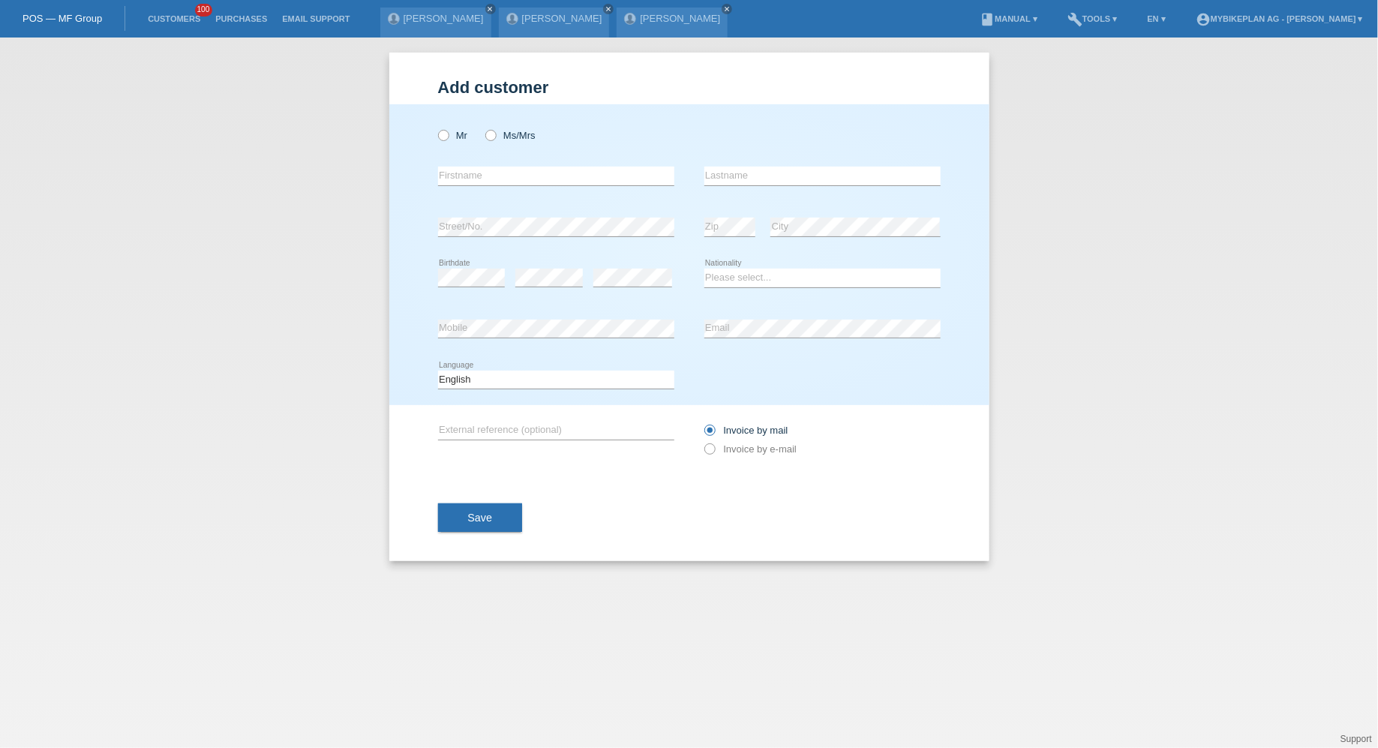
click at [439, 146] on div "Mr Ms/Mrs" at bounding box center [556, 135] width 236 height 31
click at [435, 128] on icon at bounding box center [435, 128] width 0 height 0
click at [443, 131] on input "Mr" at bounding box center [443, 135] width 10 height 10
radio input "true"
click at [477, 175] on input "text" at bounding box center [556, 176] width 236 height 19
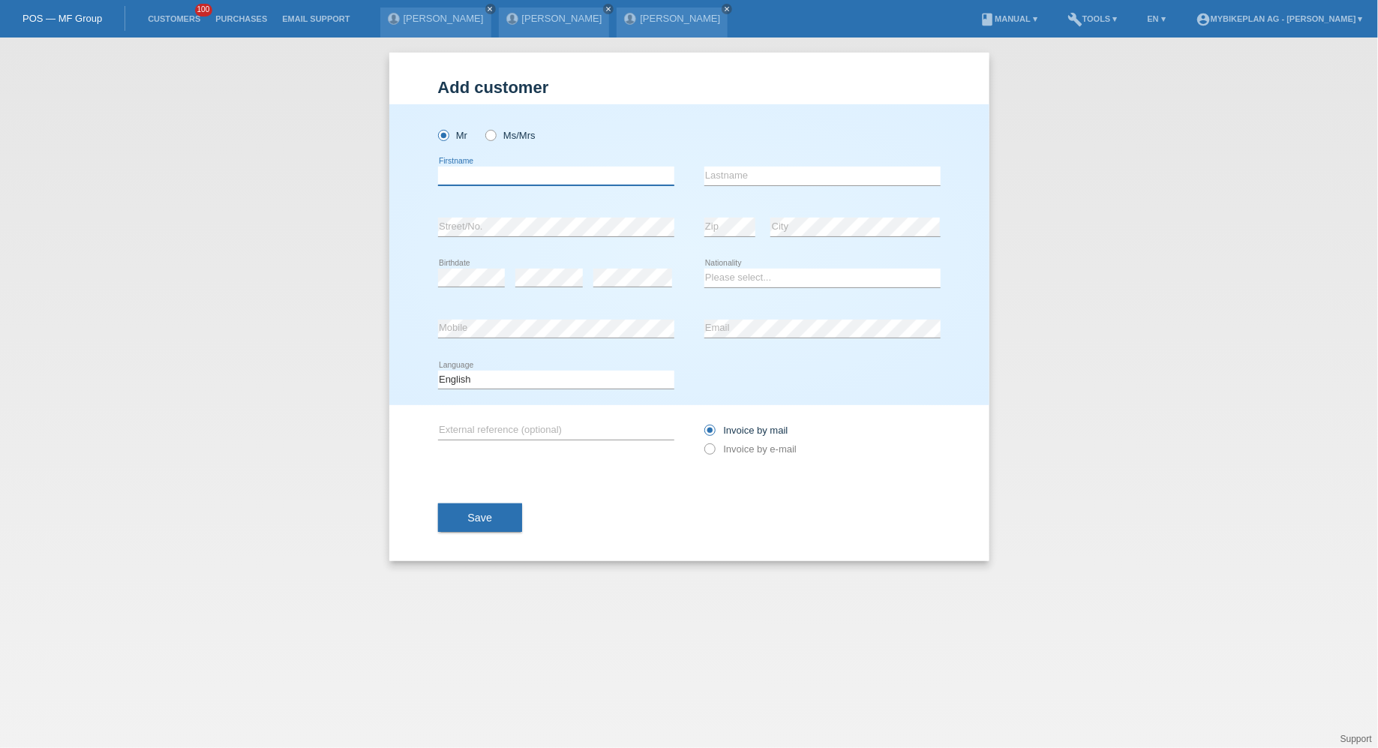
paste input "[PERSON_NAME]"
click at [494, 176] on input "[PERSON_NAME]" at bounding box center [556, 176] width 236 height 19
type input "Severin"
paste input "[PERSON_NAME]"
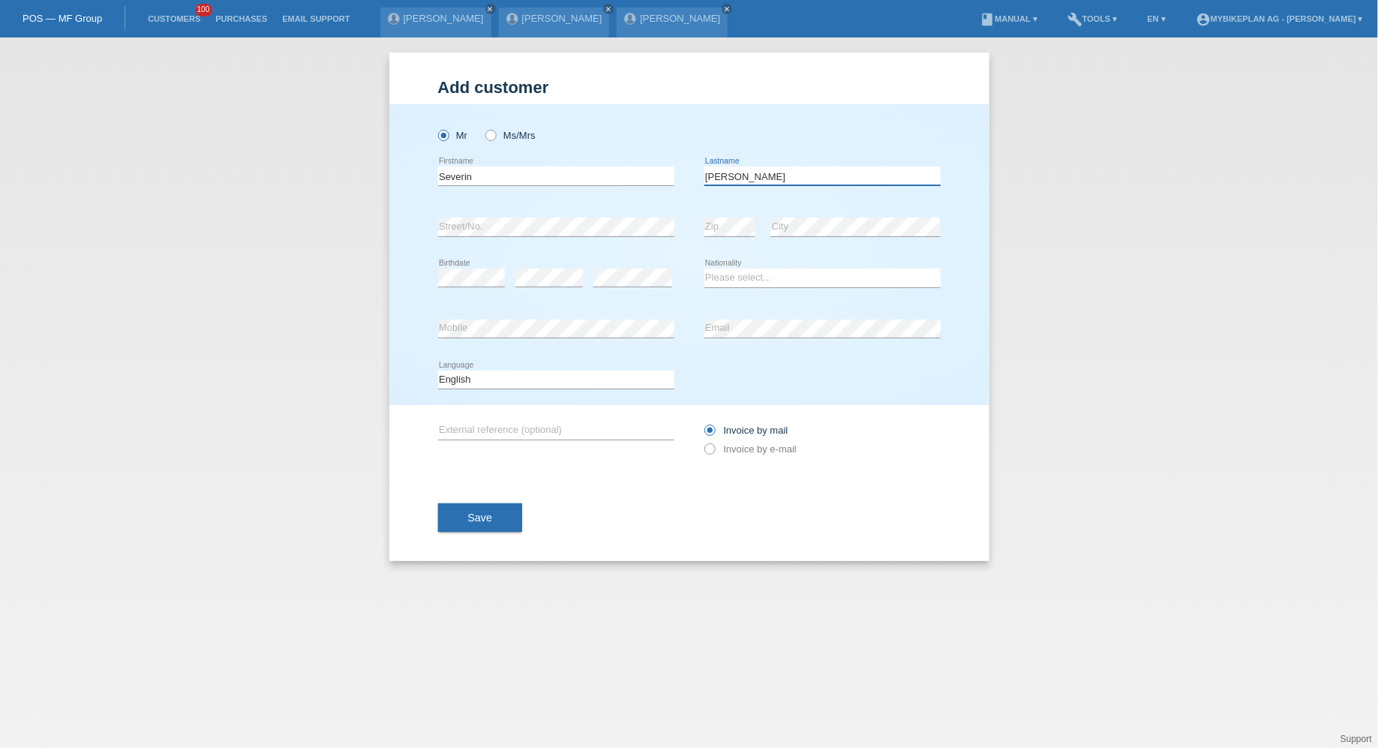
type input "[PERSON_NAME]"
select select "CH"
click at [627, 371] on select "Deutsch Français Italiano English" at bounding box center [556, 380] width 236 height 18
select select "de"
click at [438, 371] on select "Deutsch Français Italiano English" at bounding box center [556, 380] width 236 height 18
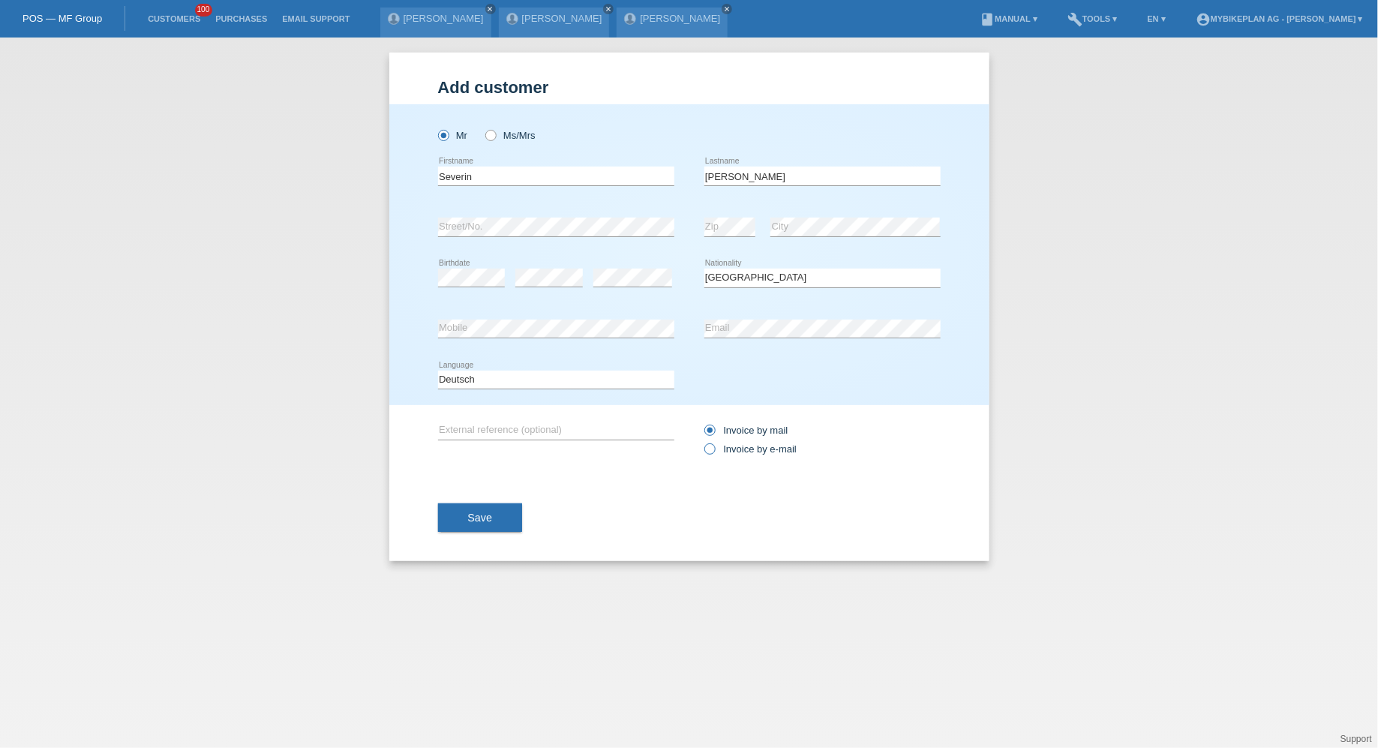
click at [728, 452] on label "Invoice by e-mail" at bounding box center [751, 448] width 93 height 11
click at [714, 452] on input "Invoice by e-mail" at bounding box center [710, 452] width 10 height 19
radio input "true"
click at [446, 540] on div "Save" at bounding box center [689, 517] width 503 height 87
click at [481, 512] on span "Save" at bounding box center [480, 518] width 25 height 12
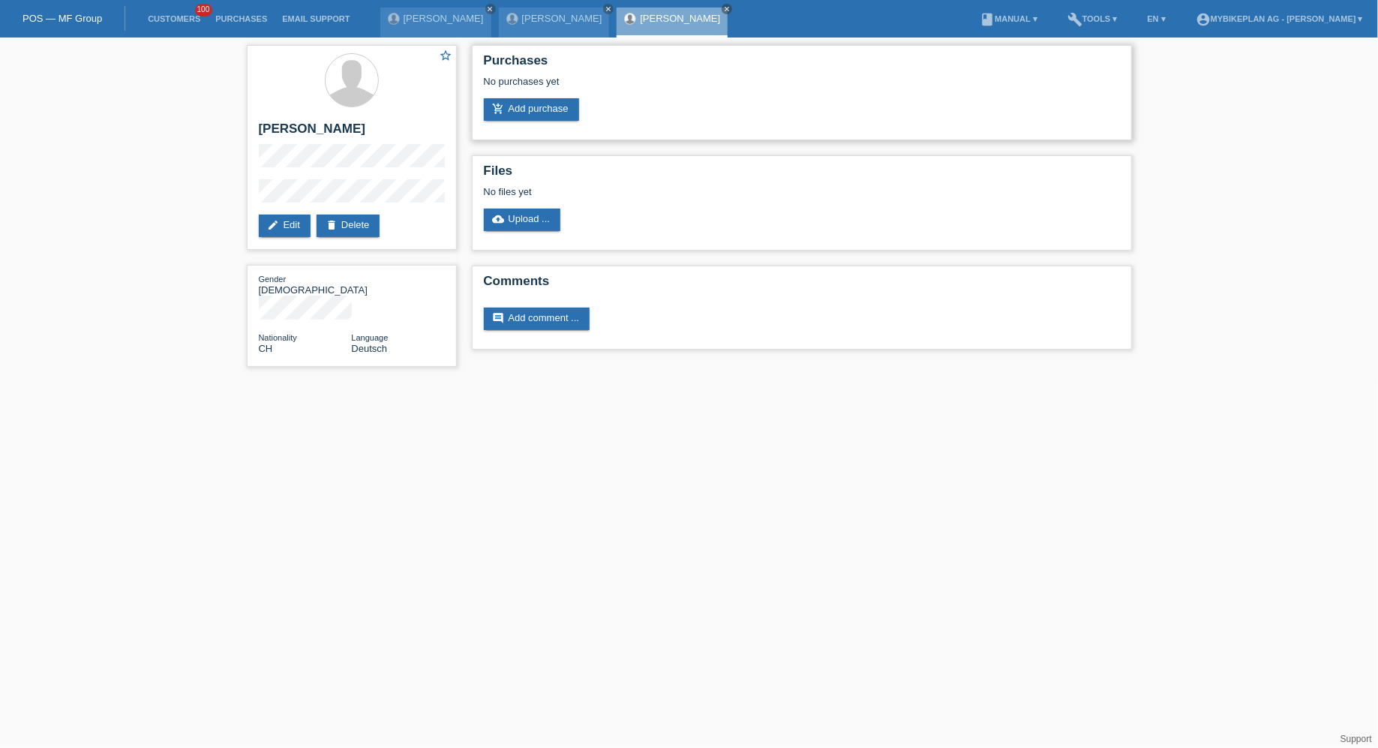
click at [505, 97] on div "No purchases yet" at bounding box center [802, 87] width 636 height 23
click at [513, 104] on link "add_shopping_cart Add purchase" at bounding box center [531, 109] width 95 height 23
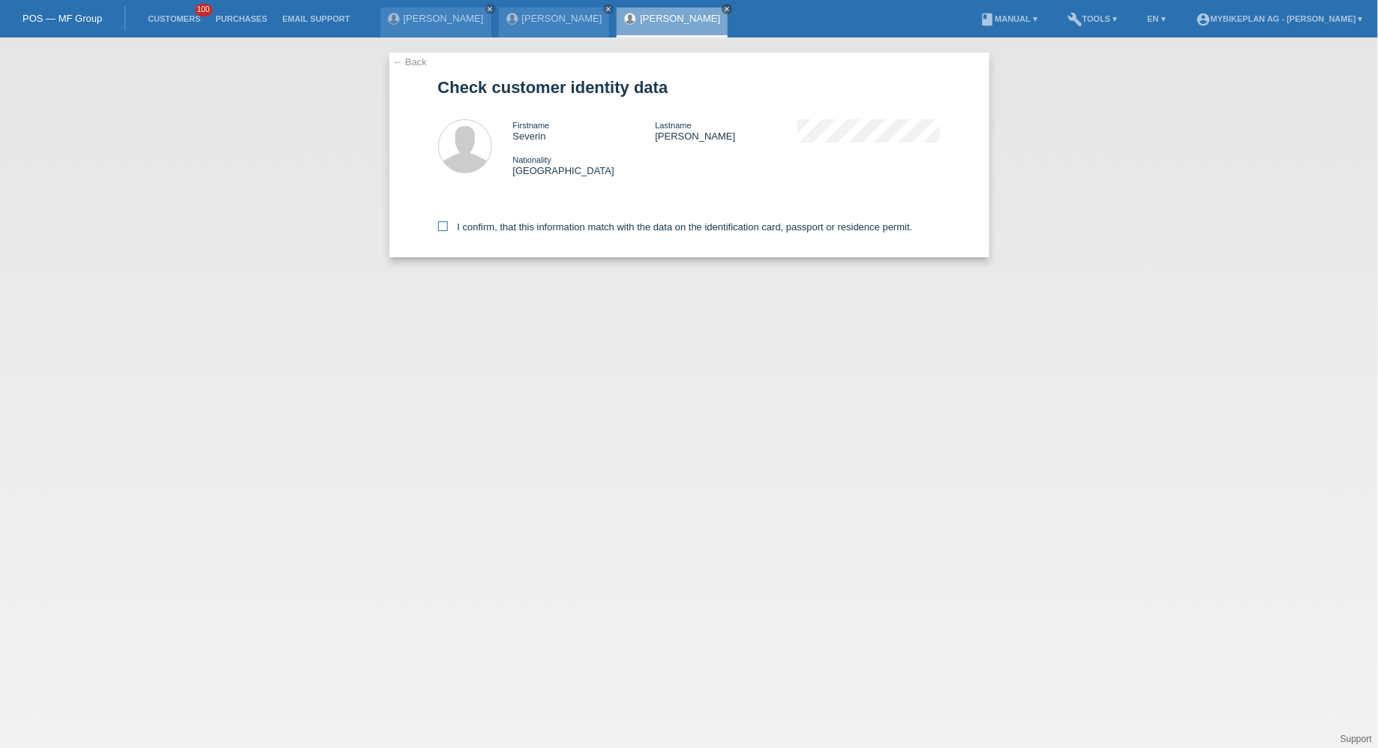
click at [476, 224] on label "I confirm, that this information match with the data on the identification card…" at bounding box center [675, 226] width 475 height 11
click at [448, 224] on input "I confirm, that this information match with the data on the identification card…" at bounding box center [443, 226] width 10 height 10
checkbox input "true"
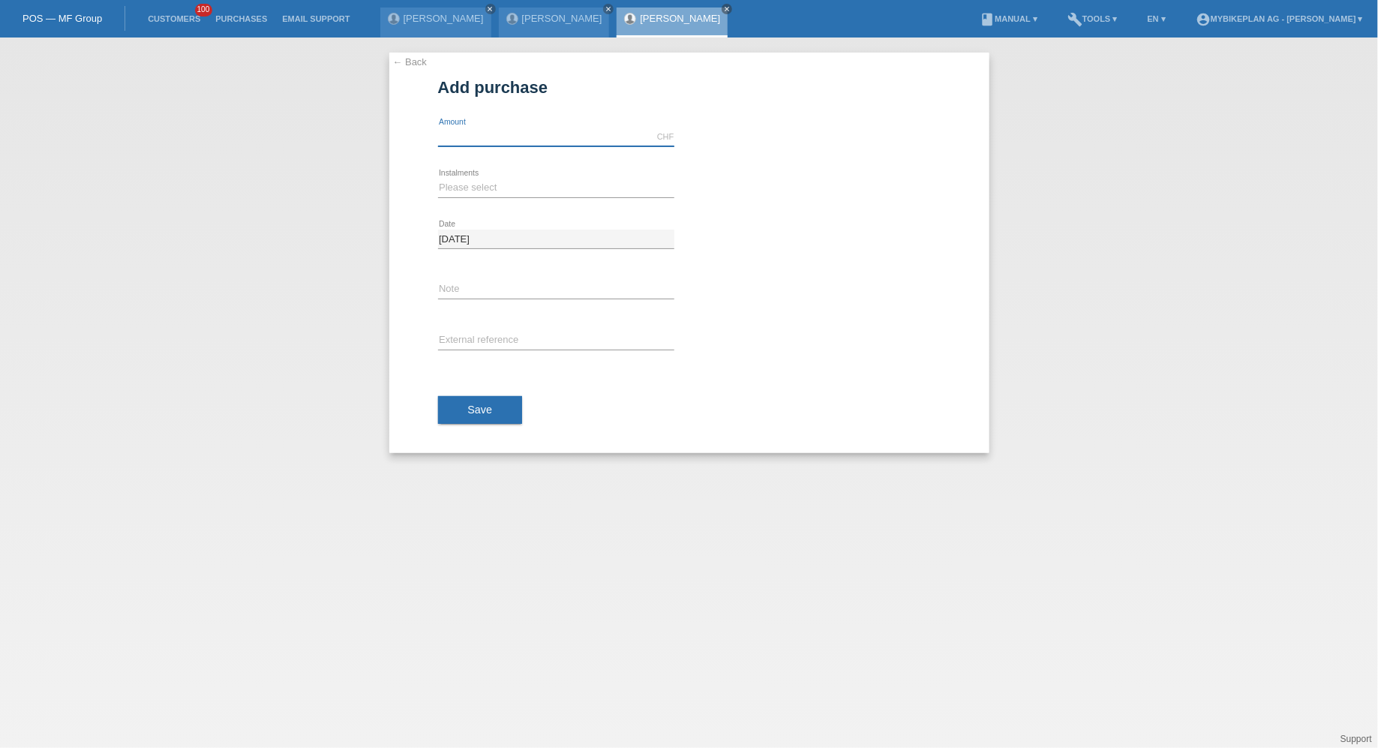
click at [512, 133] on input "text" at bounding box center [556, 137] width 236 height 19
type input "6999.00"
click at [453, 183] on select "Please select 6 instalments 12 instalments 18 instalments 24 instalments 36 ins…" at bounding box center [556, 188] width 236 height 18
select select "488"
click at [438, 179] on select "Please select 6 instalments 12 instalments 18 instalments 24 instalments 36 ins…" at bounding box center [556, 188] width 236 height 18
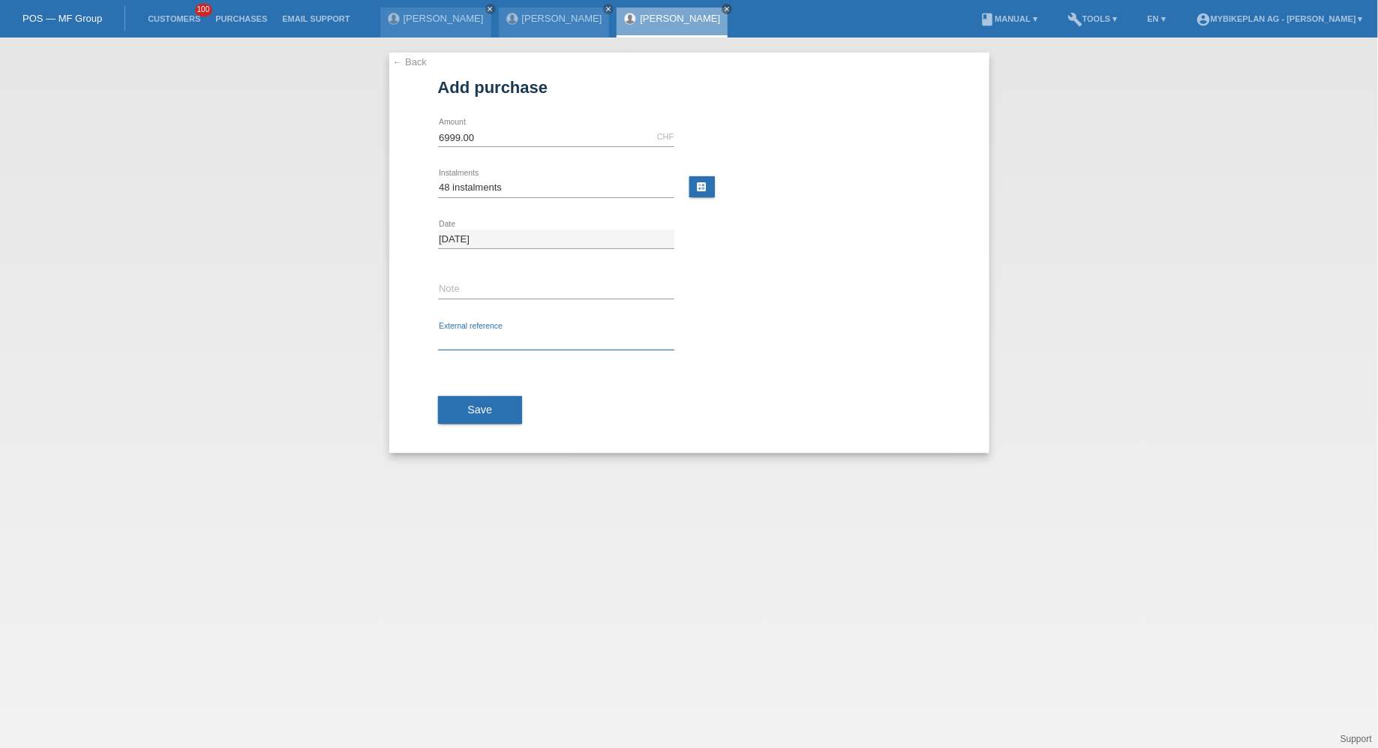
click at [481, 345] on input "text" at bounding box center [556, 341] width 236 height 19
paste input "43871732882"
type input "43871732882"
click at [478, 428] on div "Save" at bounding box center [689, 410] width 503 height 87
click at [480, 416] on button "Save" at bounding box center [480, 410] width 85 height 29
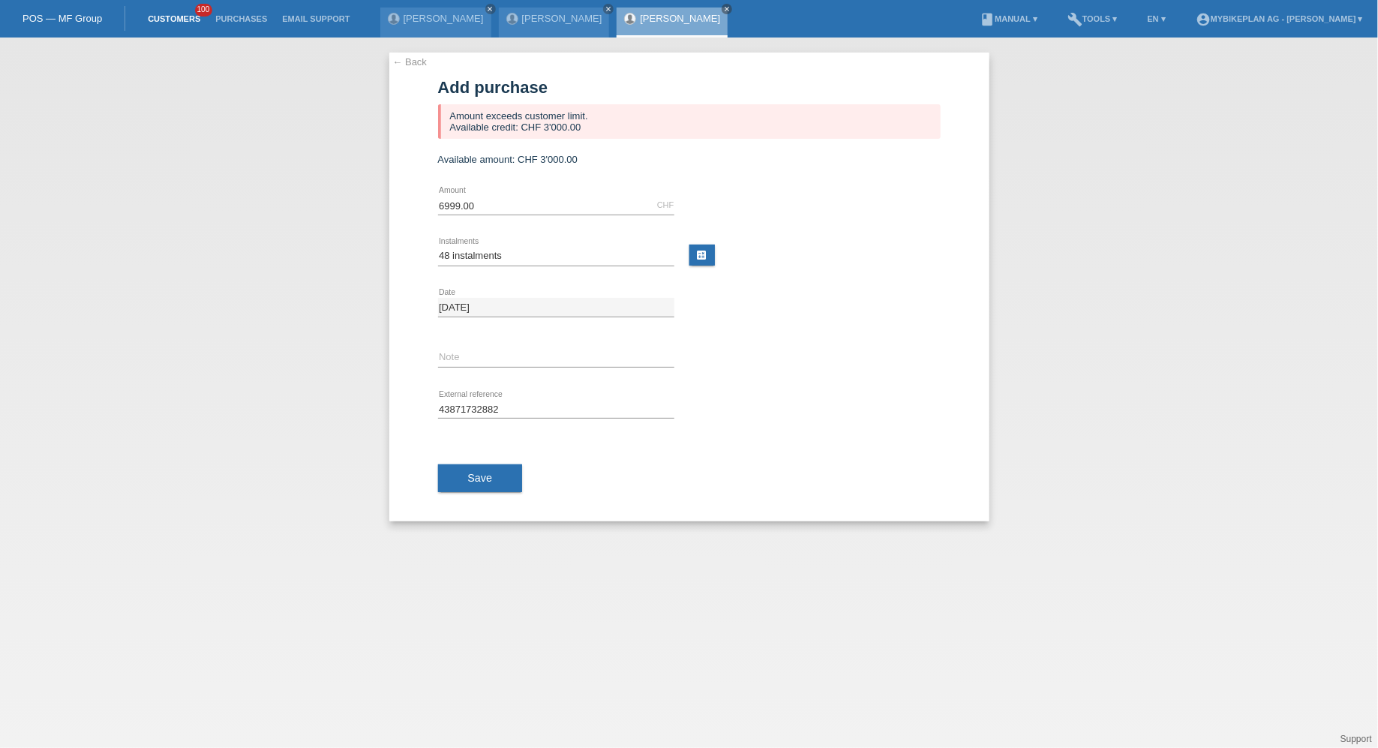
click at [165, 20] on link "Customers" at bounding box center [174, 18] width 68 height 9
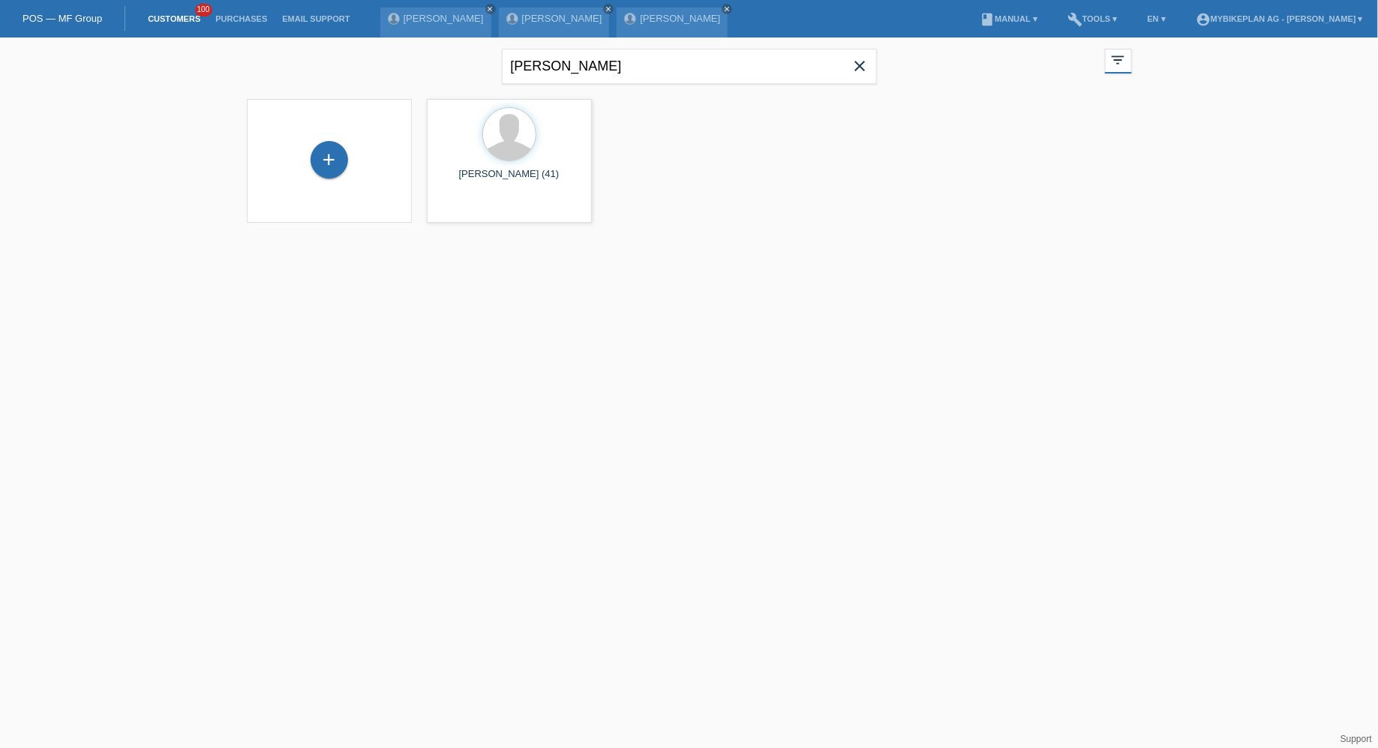
click at [855, 64] on icon "close" at bounding box center [861, 66] width 18 height 18
click at [333, 162] on div "+" at bounding box center [330, 160] width 38 height 38
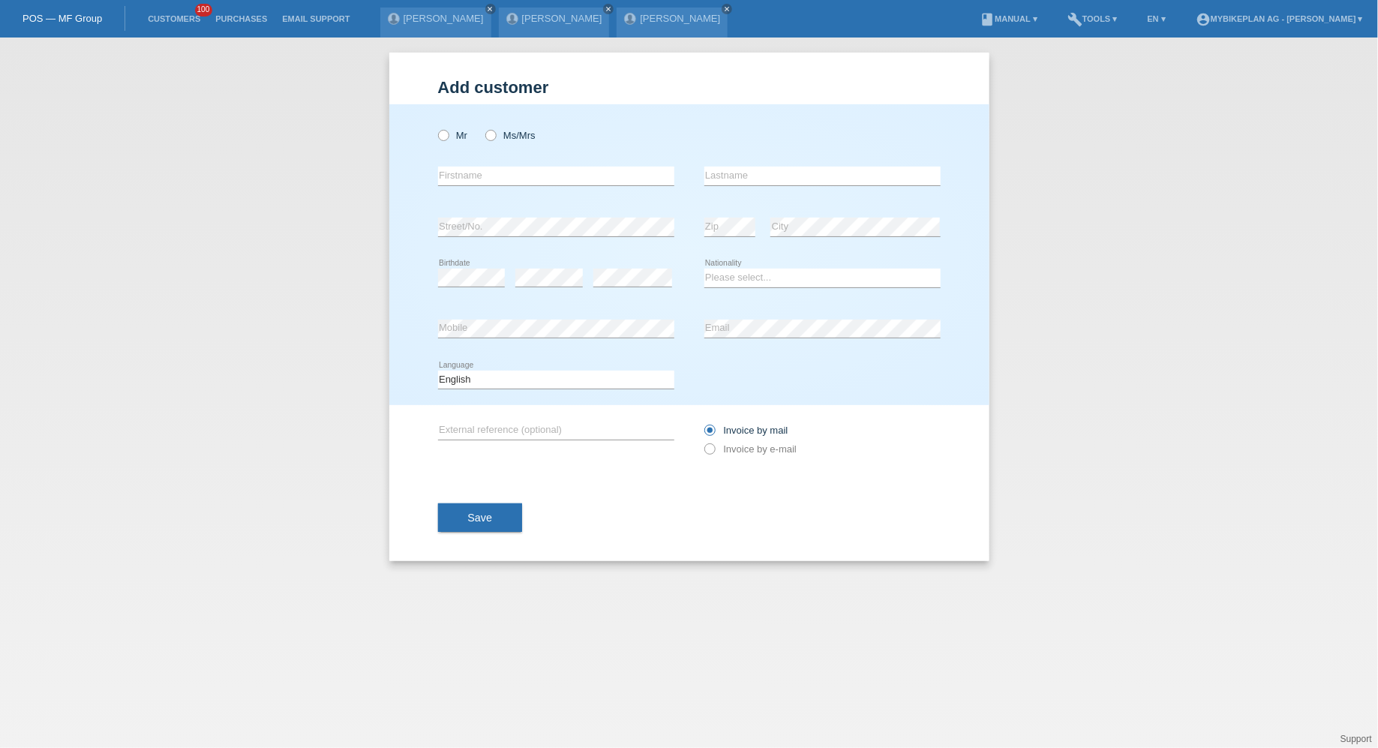
click at [471, 131] on div "Mr Ms/Mrs" at bounding box center [556, 135] width 236 height 31
click at [460, 132] on label "Mr" at bounding box center [453, 135] width 30 height 11
click at [448, 132] on input "Mr" at bounding box center [443, 135] width 10 height 10
radio input "true"
click at [466, 174] on input "text" at bounding box center [556, 176] width 236 height 19
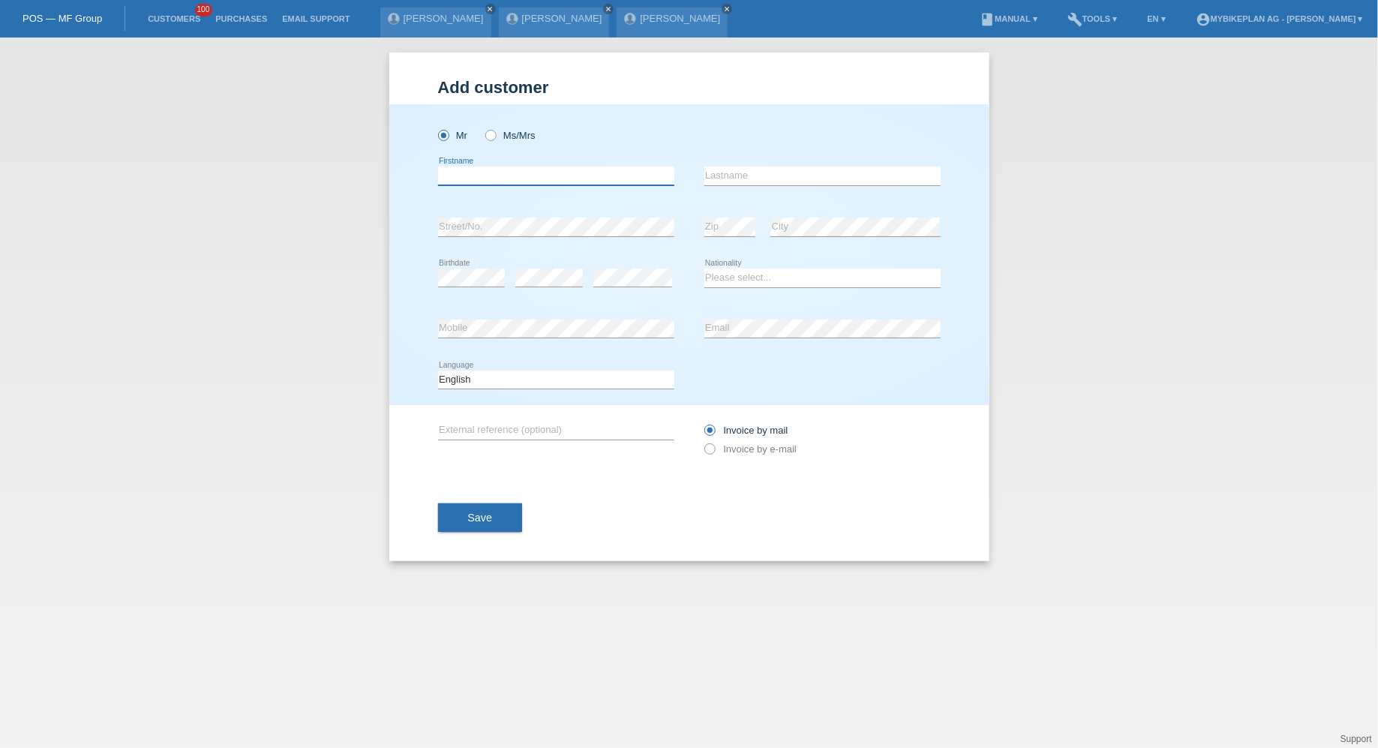
paste input "Fahri Baumann"
click at [477, 176] on input "Fahri Baumann" at bounding box center [556, 176] width 236 height 19
type input "Fahri"
paste input "Baumann"
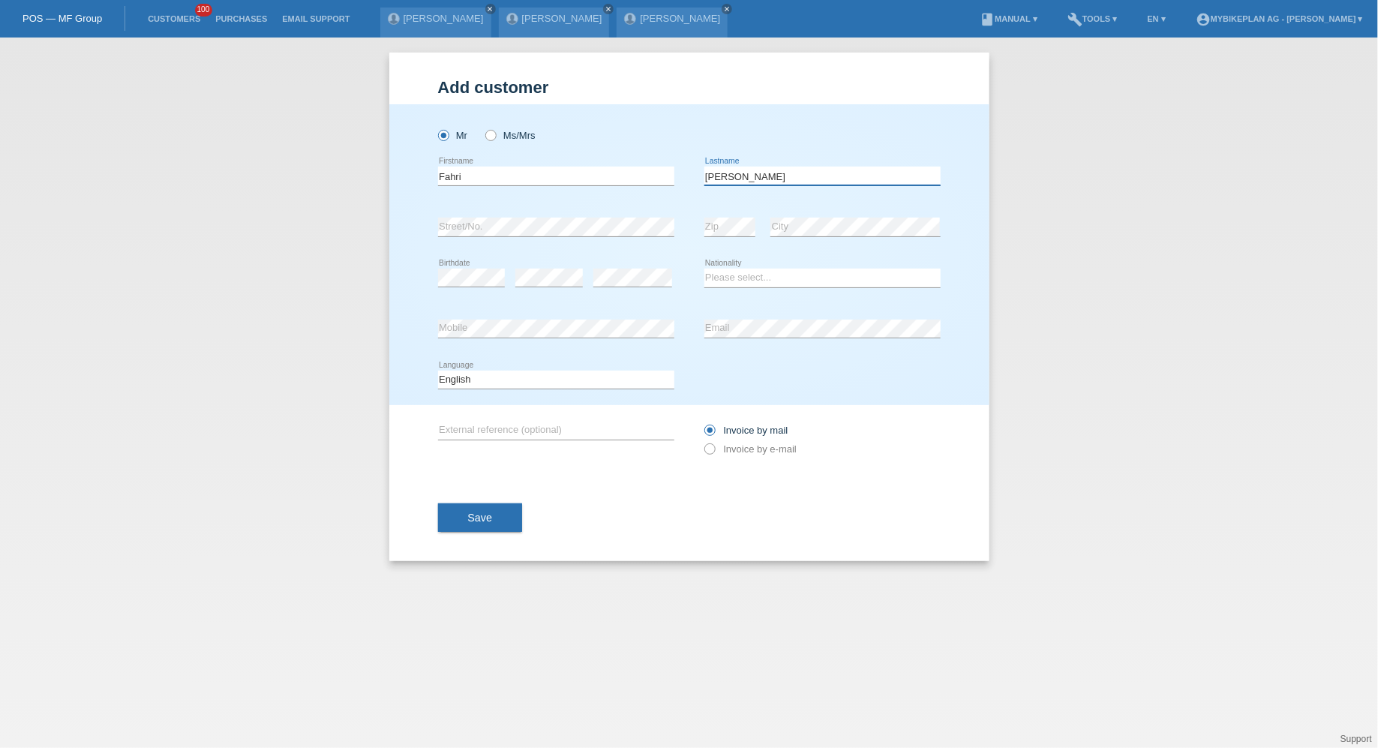
type input "Baumann"
select select "CH"
click at [759, 455] on div "Invoice by mail Invoice by e-mail" at bounding box center [823, 440] width 236 height 38
click at [759, 451] on label "Invoice by e-mail" at bounding box center [751, 448] width 93 height 11
click at [714, 451] on input "Invoice by e-mail" at bounding box center [710, 452] width 10 height 19
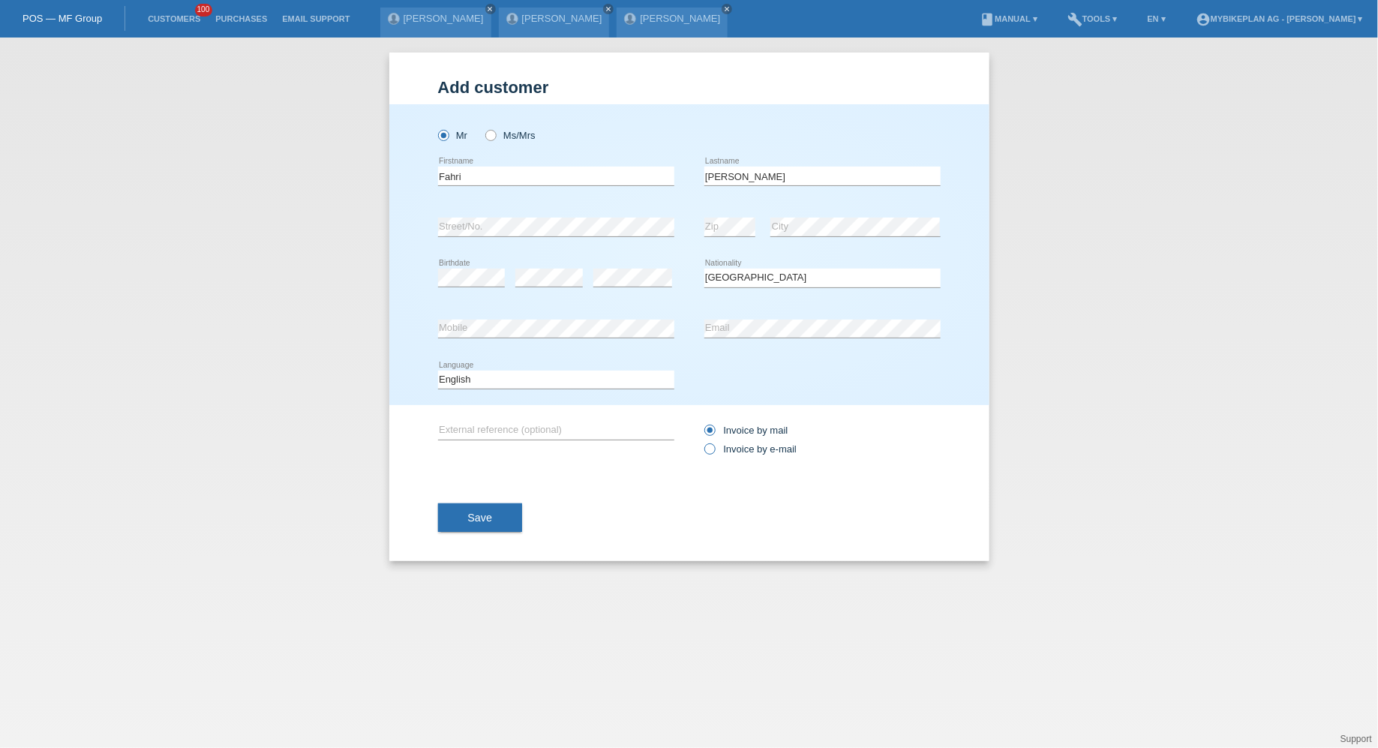
radio input "true"
click at [504, 380] on select "Deutsch Français Italiano English" at bounding box center [556, 380] width 236 height 18
select select "de"
click at [438, 371] on select "Deutsch Français Italiano English" at bounding box center [556, 380] width 236 height 18
click at [486, 528] on button "Save" at bounding box center [480, 518] width 85 height 29
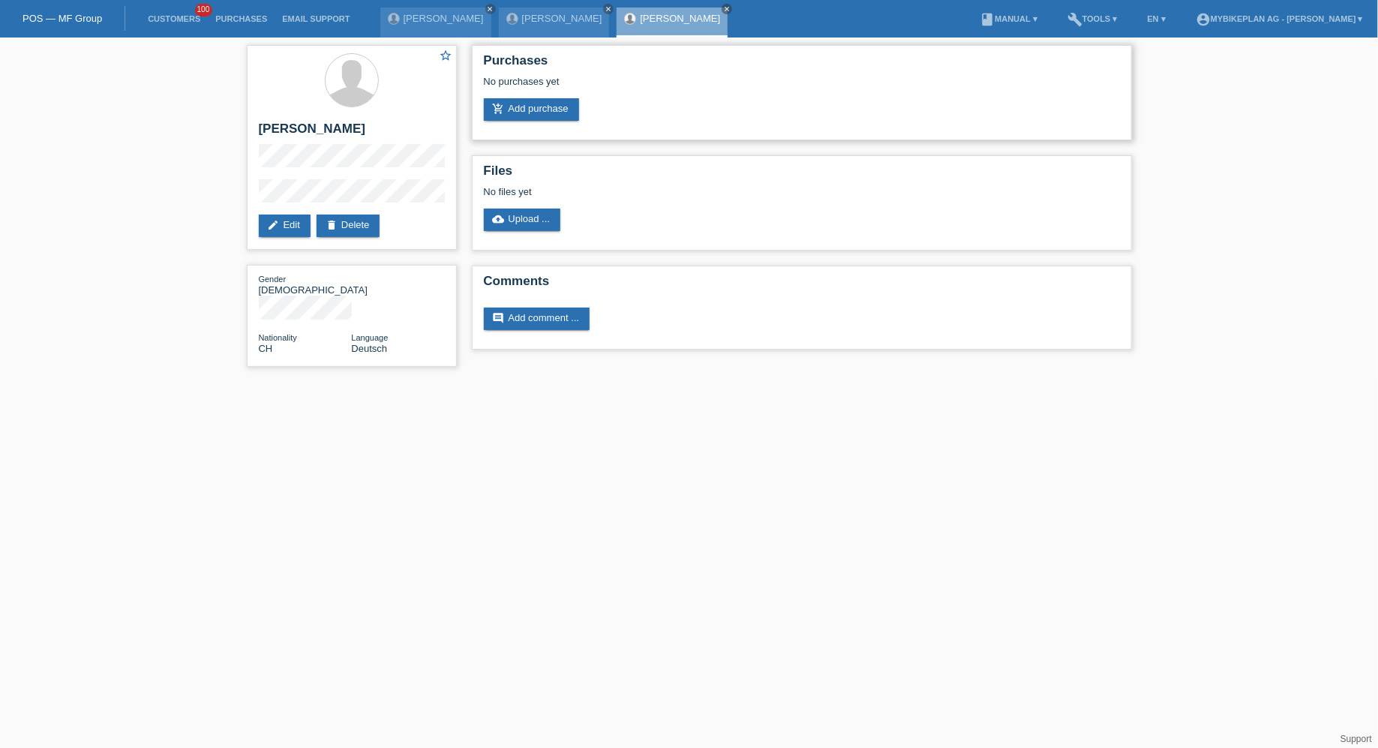
click at [514, 131] on div "Purchases No purchases yet add_shopping_cart Add purchase" at bounding box center [802, 92] width 660 height 95
click at [539, 112] on link "add_shopping_cart Add purchase" at bounding box center [531, 109] width 95 height 23
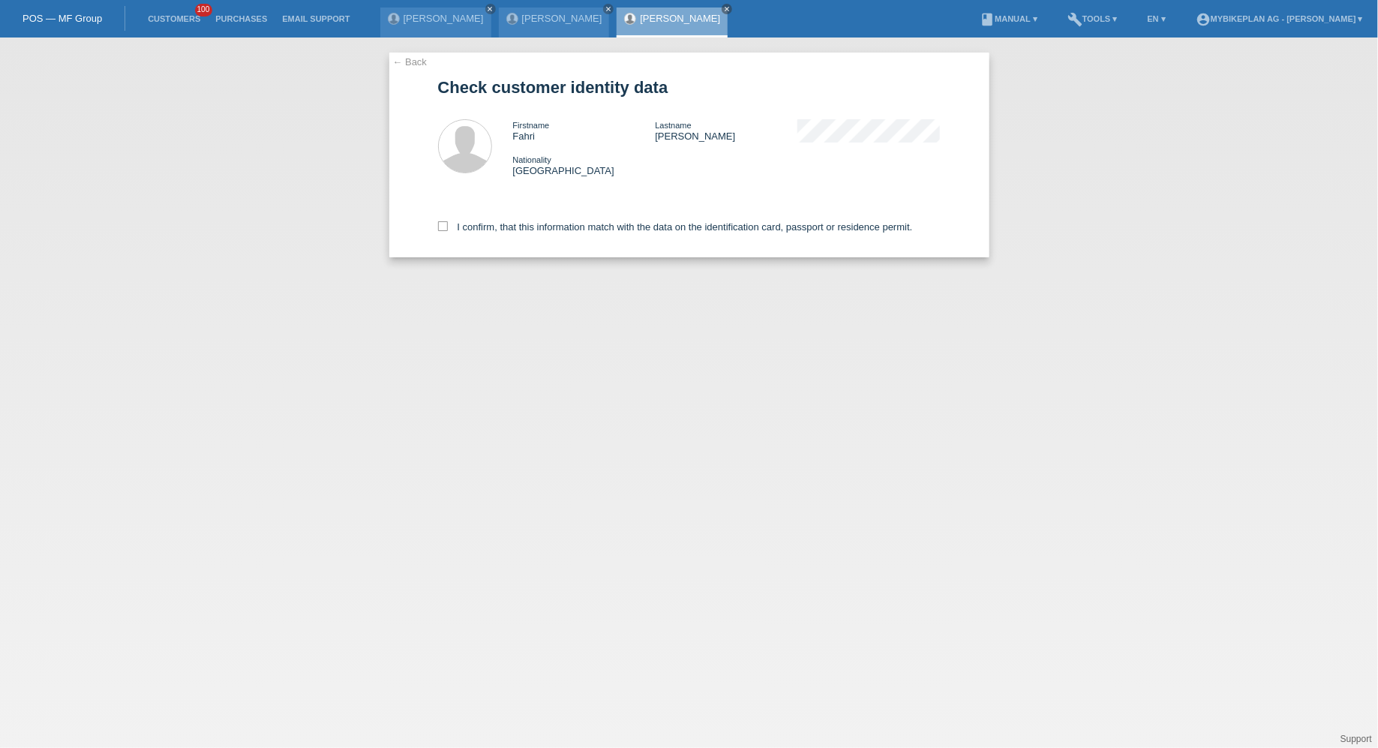
click at [586, 237] on div "I confirm, that this information match with the data on the identification card…" at bounding box center [689, 224] width 503 height 66
click at [588, 231] on label "I confirm, that this information match with the data on the identification card…" at bounding box center [675, 226] width 475 height 11
click at [448, 231] on input "I confirm, that this information match with the data on the identification card…" at bounding box center [443, 226] width 10 height 10
checkbox input "true"
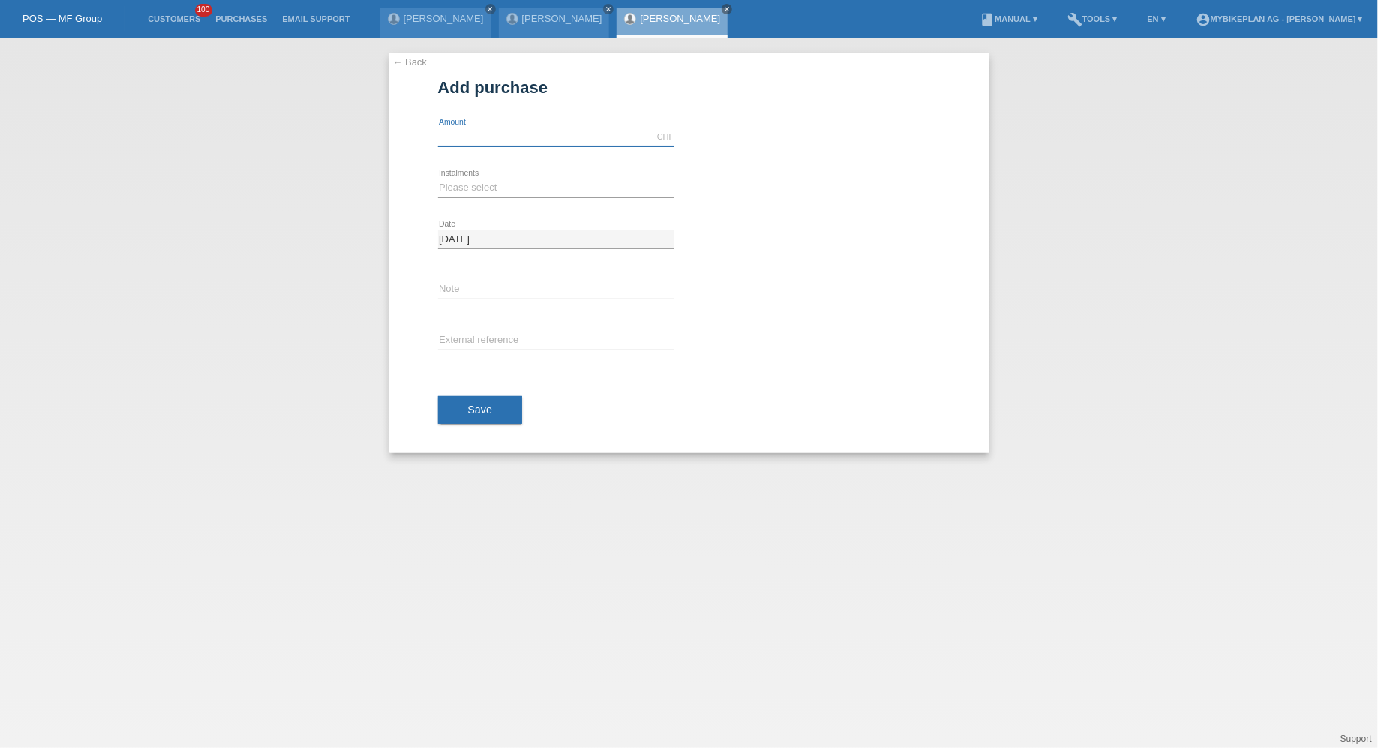
click at [523, 137] on input "text" at bounding box center [556, 137] width 236 height 19
type input "6499.00"
click at [479, 189] on select "Please select 6 instalments 12 instalments 18 instalments 24 instalments 36 ins…" at bounding box center [556, 188] width 236 height 18
select select "488"
click at [438, 179] on select "Please select 6 instalments 12 instalments 18 instalments 24 instalments 36 ins…" at bounding box center [556, 188] width 236 height 18
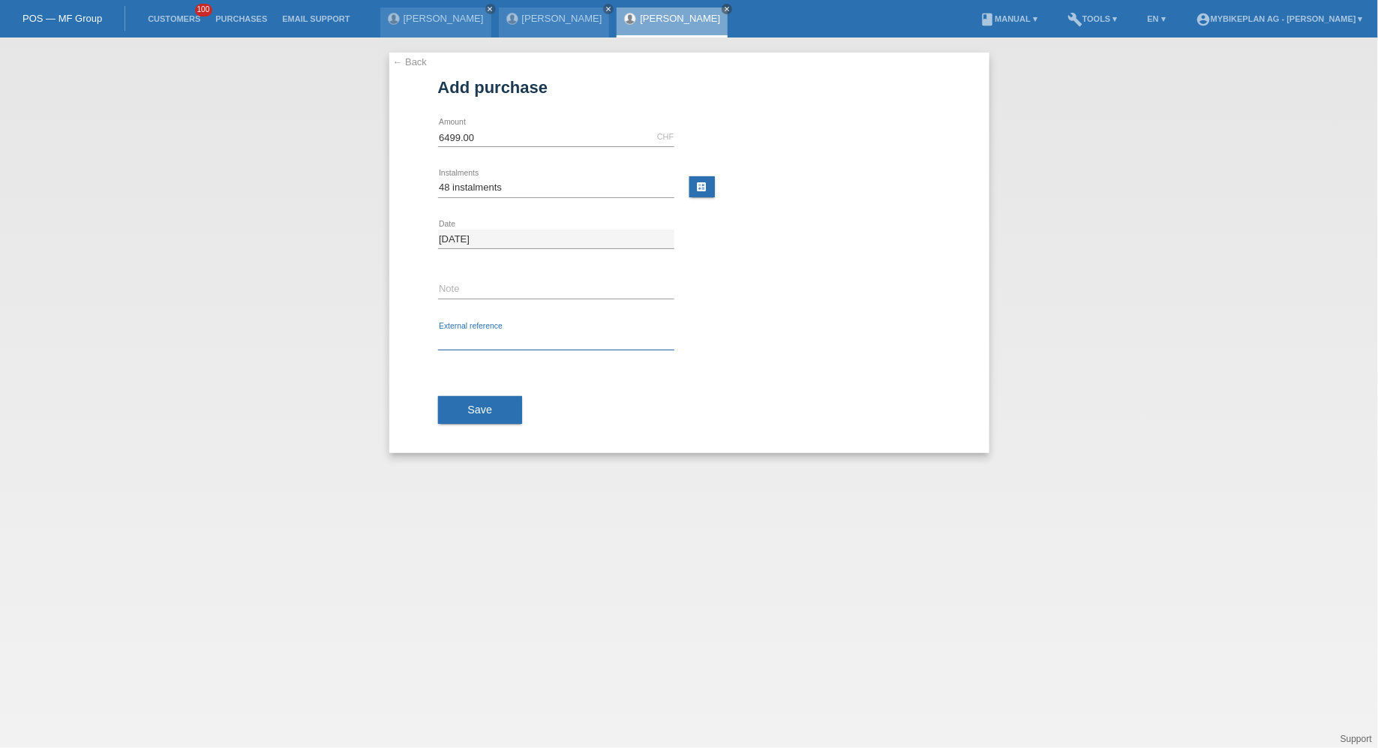
click at [484, 333] on input "text" at bounding box center [556, 341] width 236 height 19
paste input "43868535724"
type input "43868535724"
click at [484, 417] on button "Save" at bounding box center [480, 410] width 85 height 29
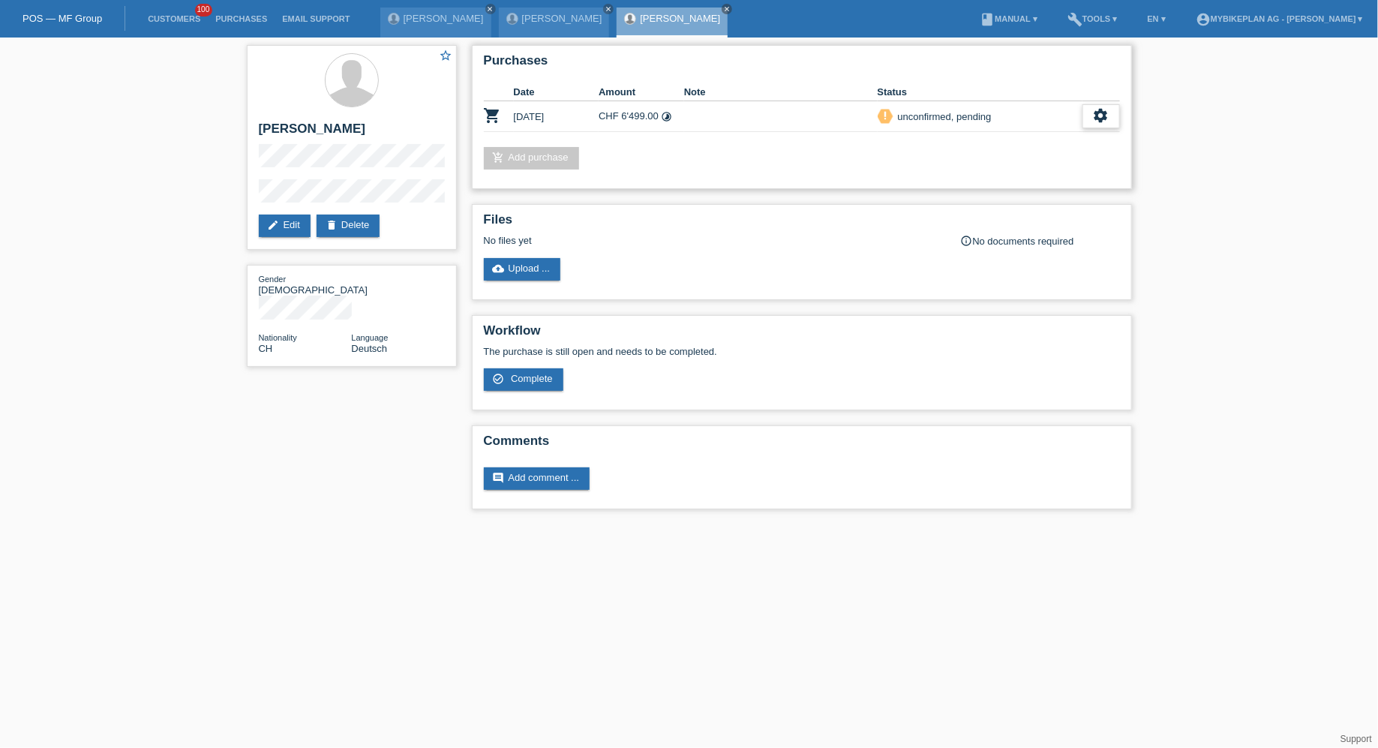
click at [1108, 118] on icon "settings" at bounding box center [1101, 115] width 17 height 17
click at [1067, 145] on div "fullscreen Show" at bounding box center [1004, 140] width 227 height 23
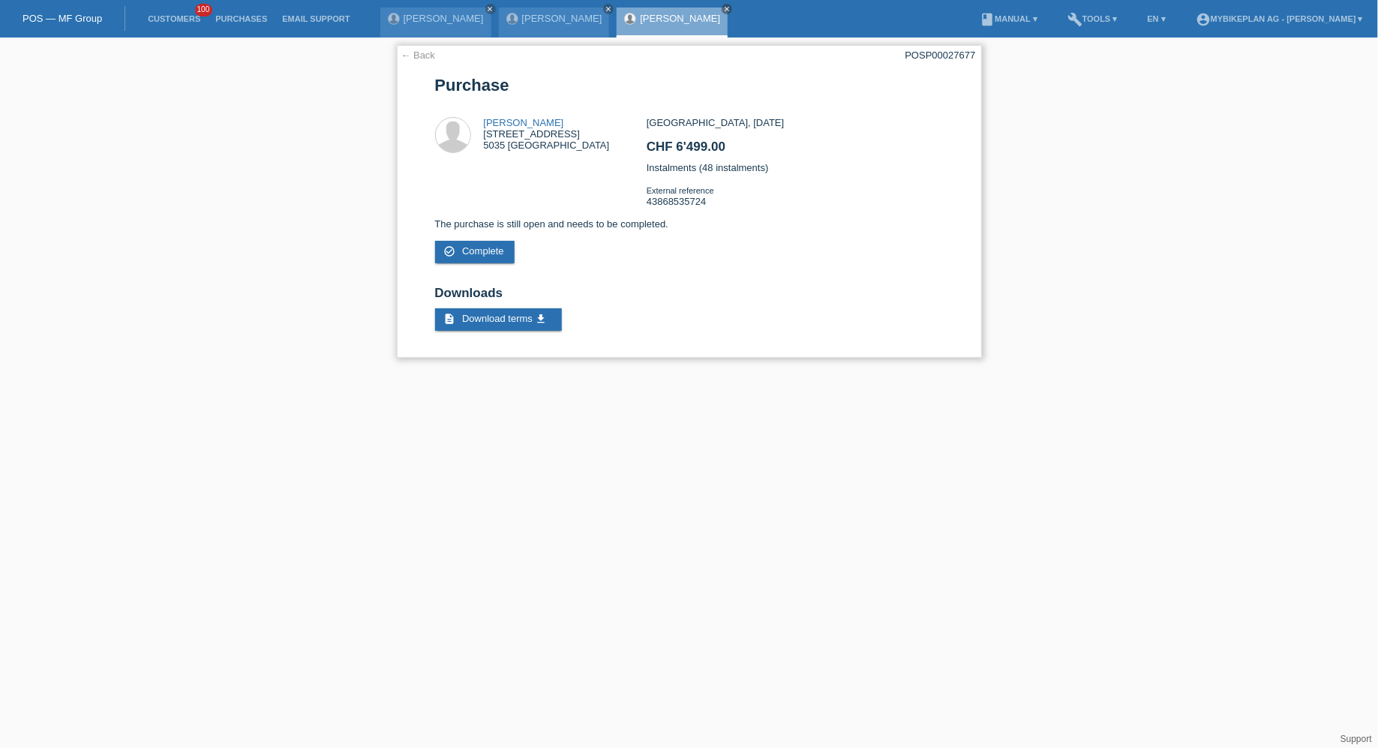
click at [970, 56] on div "POSP00027677" at bounding box center [941, 55] width 71 height 11
copy div "POSP00027677"
click at [165, 11] on li "Customers 100" at bounding box center [174, 19] width 68 height 38
click at [165, 20] on link "Customers" at bounding box center [174, 18] width 68 height 9
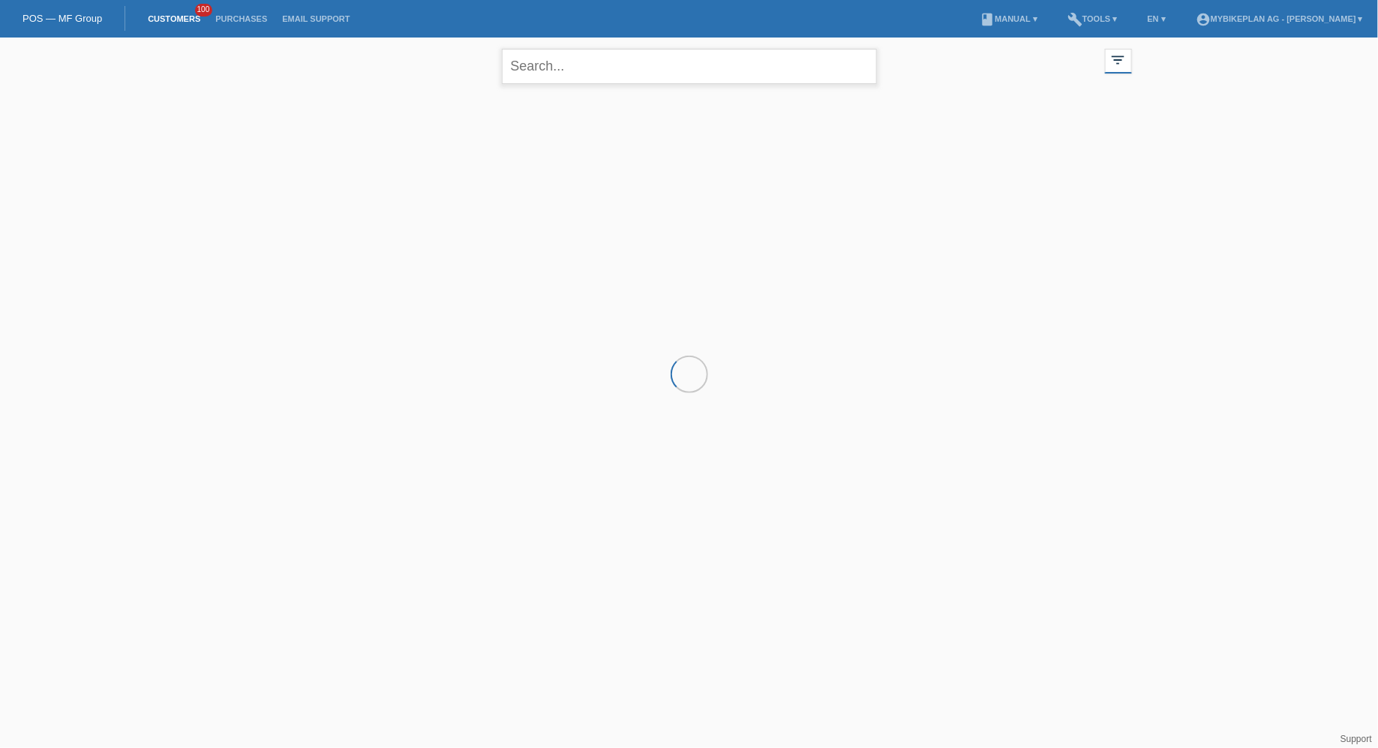
click at [583, 78] on input "text" at bounding box center [689, 66] width 375 height 35
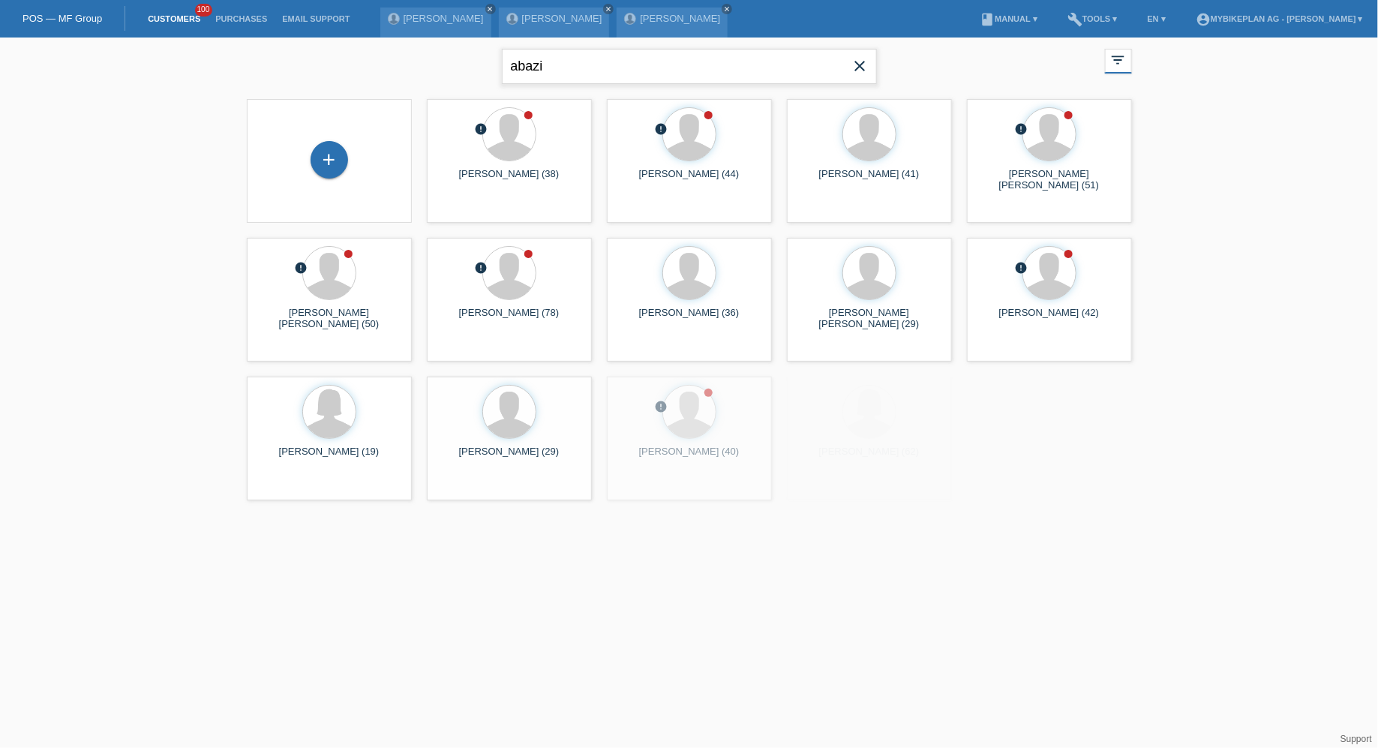
type input "abazi"
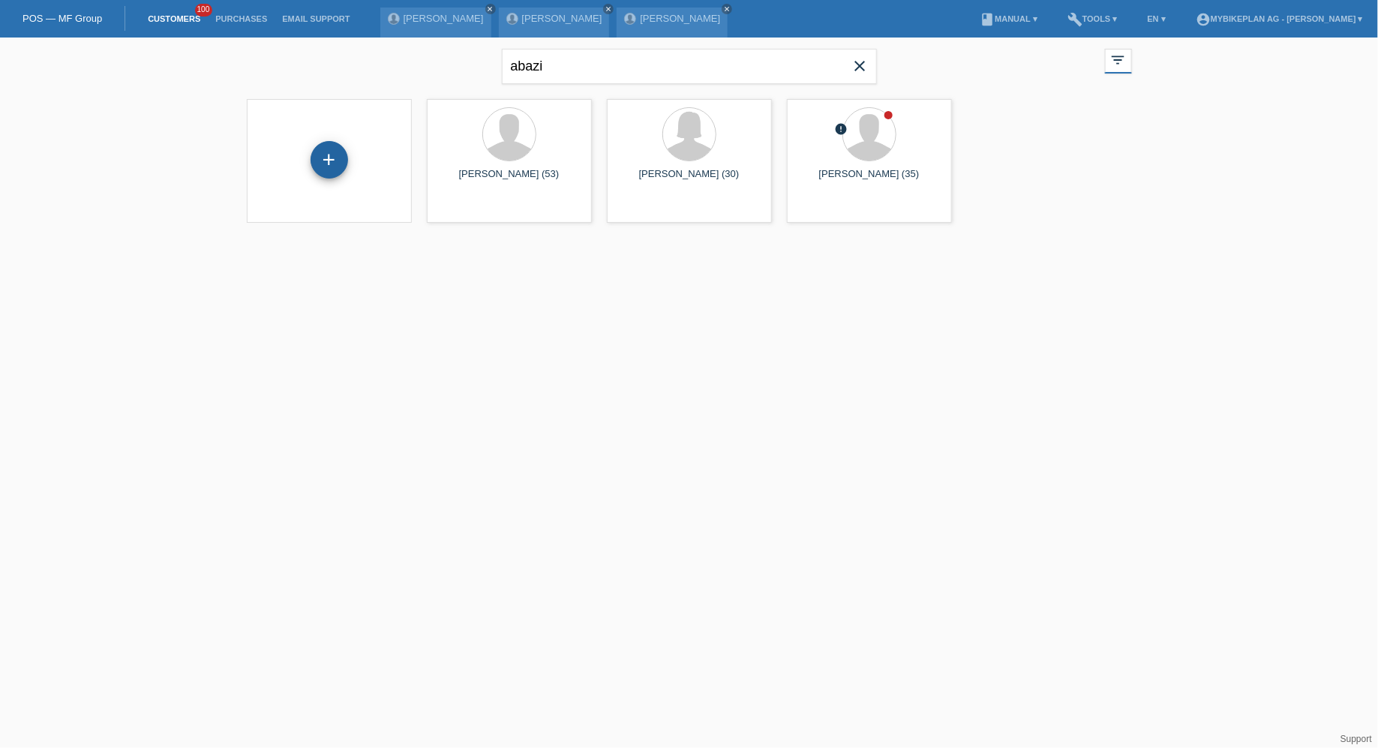
click at [331, 158] on div "+" at bounding box center [330, 160] width 38 height 38
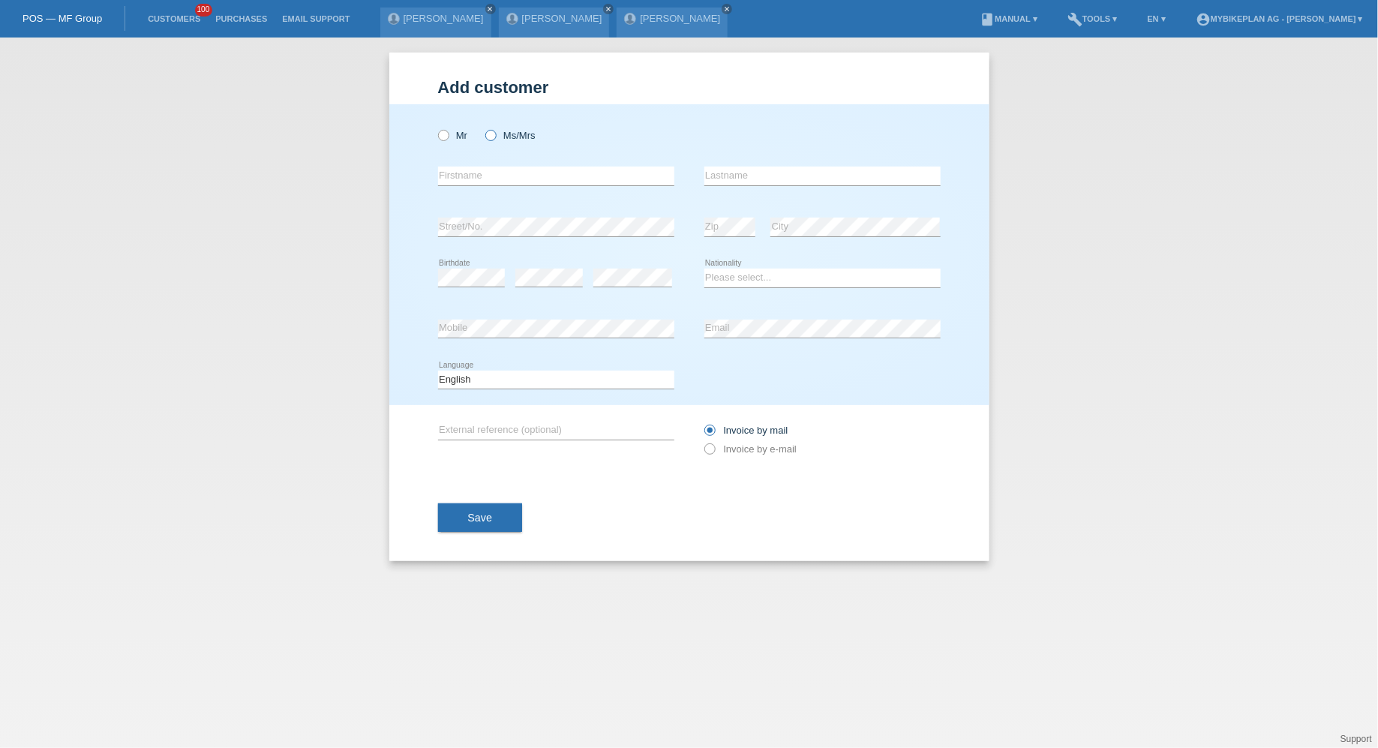
click at [483, 128] on icon at bounding box center [483, 128] width 0 height 0
click at [487, 136] on input "Ms/Mrs" at bounding box center [491, 135] width 10 height 10
radio input "true"
click at [503, 170] on input "text" at bounding box center [556, 176] width 236 height 19
type input "Natasa"
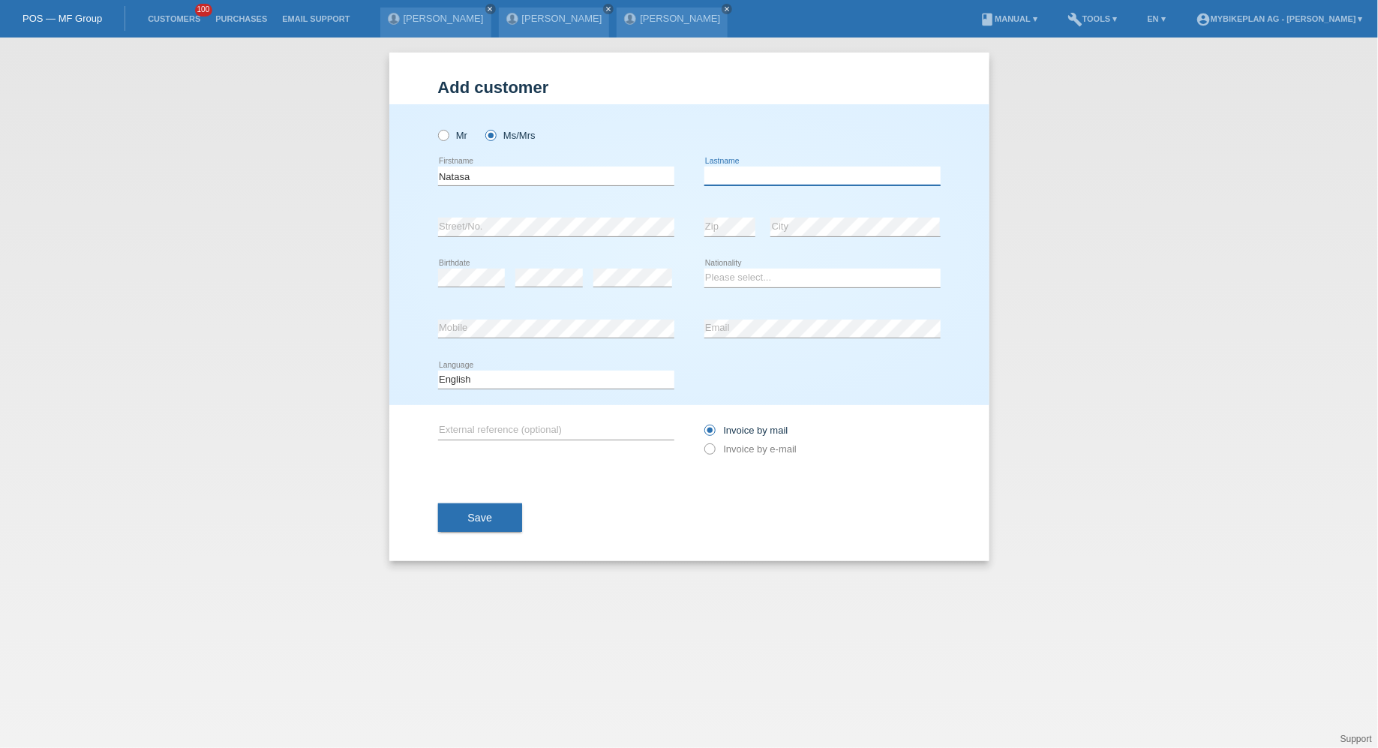
paste input "Abazi"
type input "Abazi"
select select "AT"
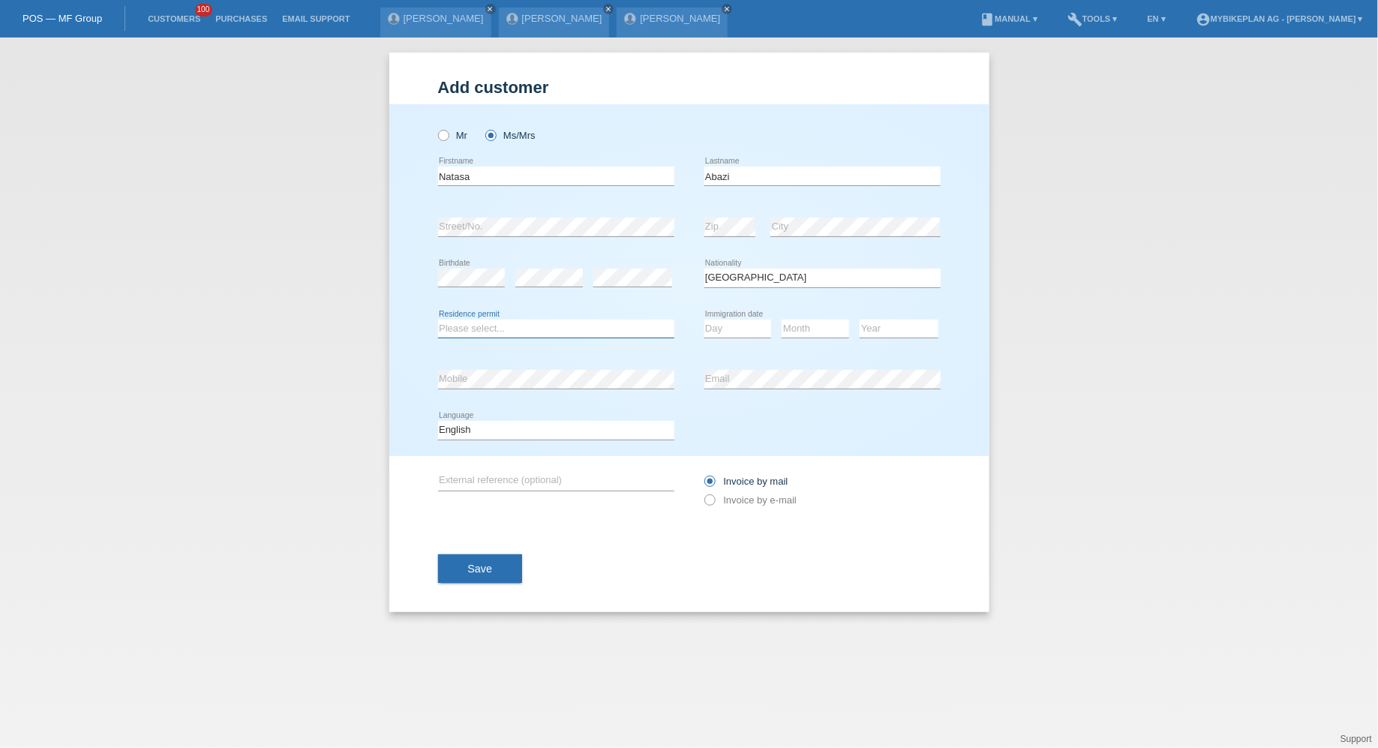
select select "B"
select select "29"
select select "04"
select select "2024"
click at [587, 425] on select "Deutsch Français Italiano English" at bounding box center [556, 430] width 236 height 18
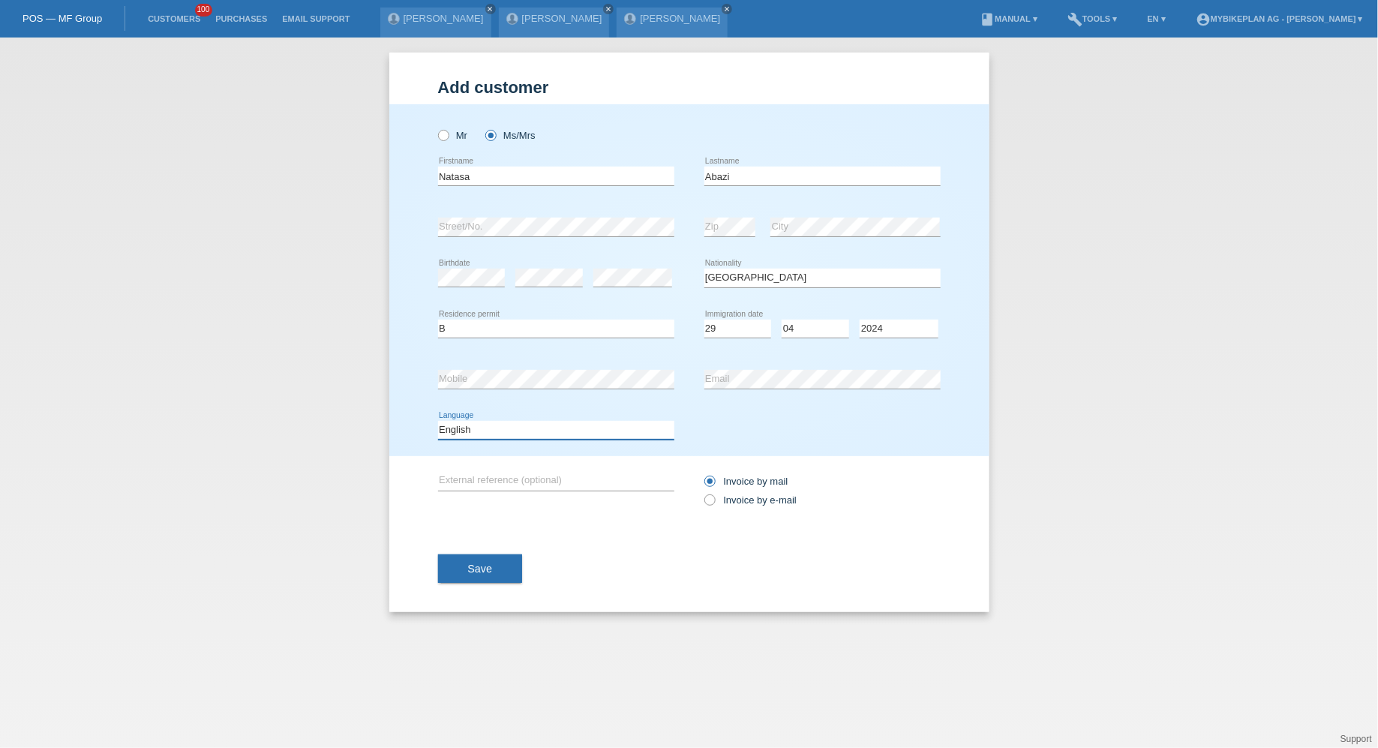
select select "de"
click at [438, 421] on select "Deutsch Français Italiano English" at bounding box center [556, 430] width 236 height 18
click at [708, 489] on input "Invoice by mail" at bounding box center [710, 485] width 10 height 19
click at [702, 492] on icon at bounding box center [702, 492] width 0 height 0
click at [708, 495] on input "Invoice by e-mail" at bounding box center [710, 504] width 10 height 19
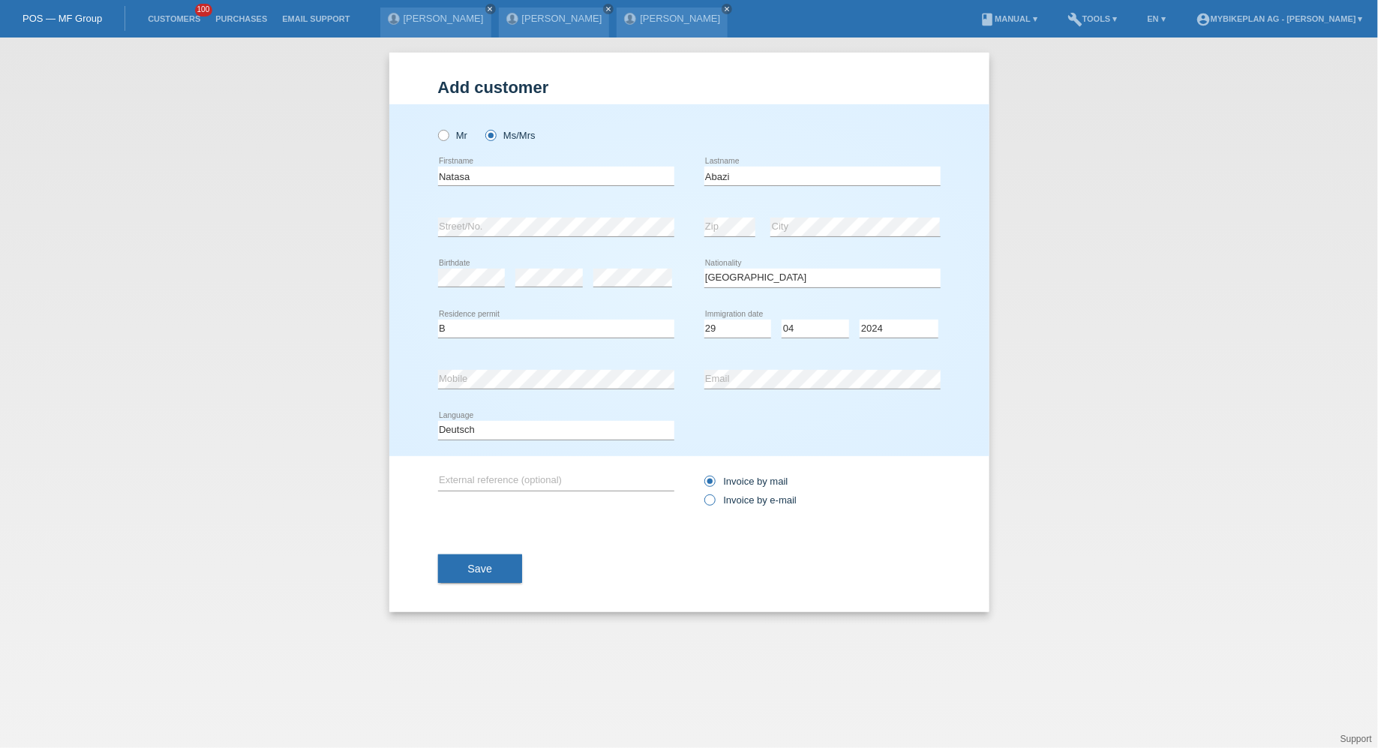
radio input "true"
click at [428, 564] on div "Add customer Add customer Add customer Mr Ms/Mrs Natasa error C" at bounding box center [689, 333] width 600 height 560
click at [469, 561] on button "Save" at bounding box center [480, 569] width 85 height 29
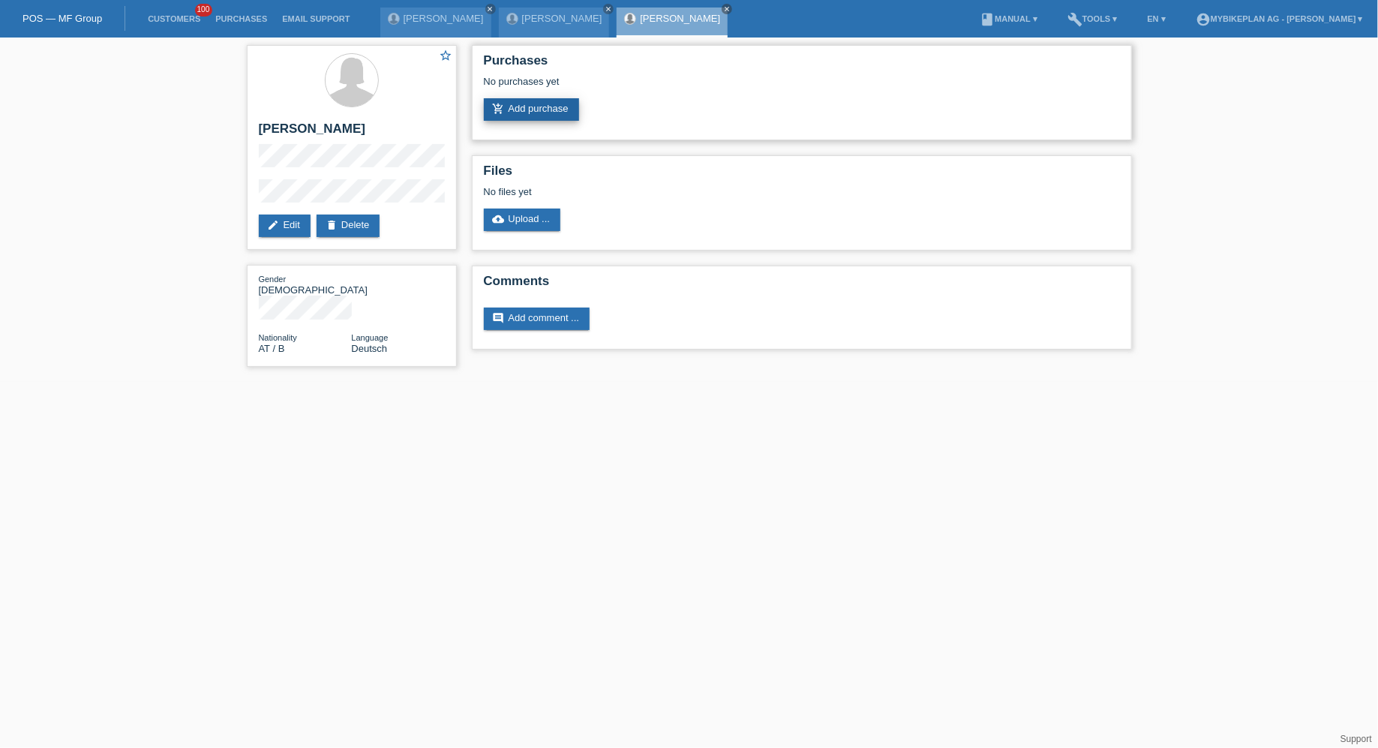
click at [552, 115] on link "add_shopping_cart Add purchase" at bounding box center [531, 109] width 95 height 23
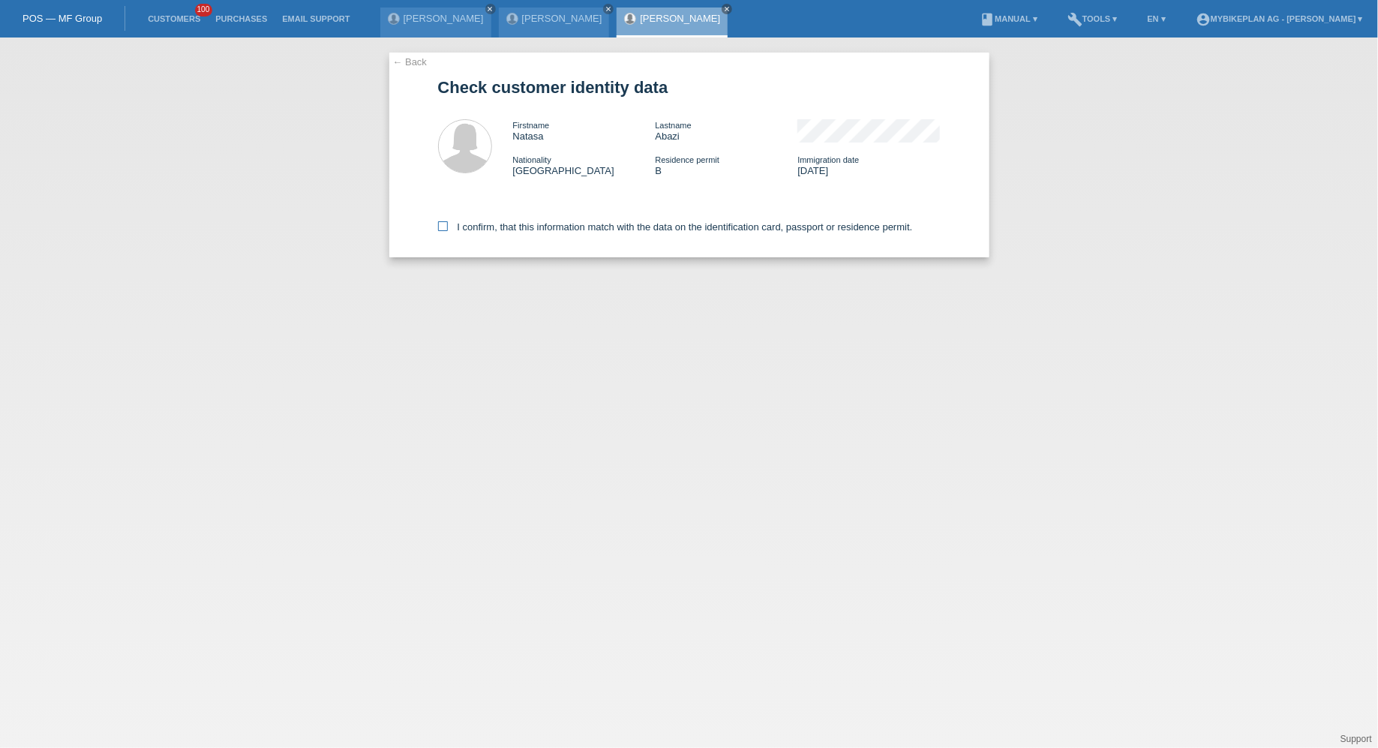
click at [531, 224] on label "I confirm, that this information match with the data on the identification card…" at bounding box center [675, 226] width 475 height 11
click at [448, 224] on input "I confirm, that this information match with the data on the identification card…" at bounding box center [443, 226] width 10 height 10
checkbox input "true"
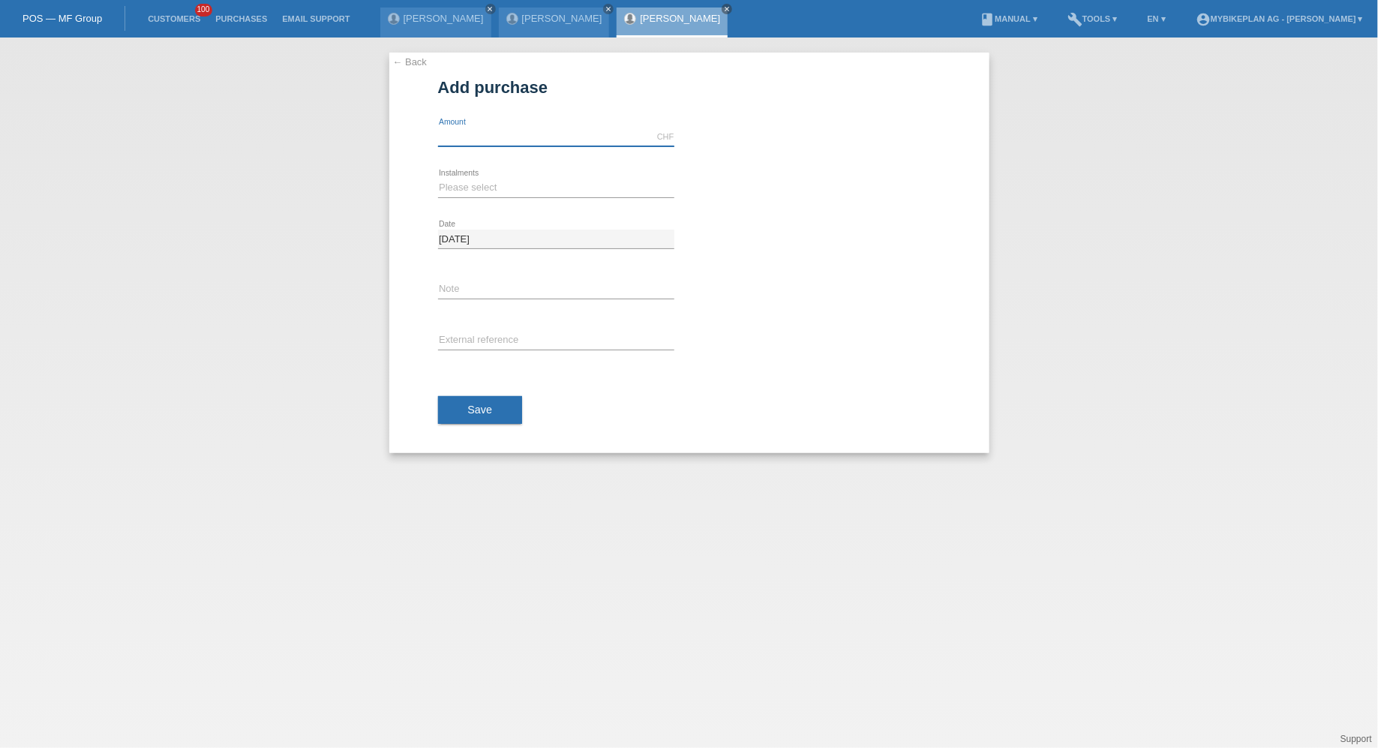
click at [504, 137] on input "text" at bounding box center [556, 137] width 236 height 19
type input "5998.00"
click at [452, 182] on select "Please select 6 instalments 12 instalments 18 instalments 24 instalments 36 ins…" at bounding box center [556, 188] width 236 height 18
select select "487"
click at [438, 179] on select "Please select 6 instalments 12 instalments 18 instalments 24 instalments 36 ins…" at bounding box center [556, 188] width 236 height 18
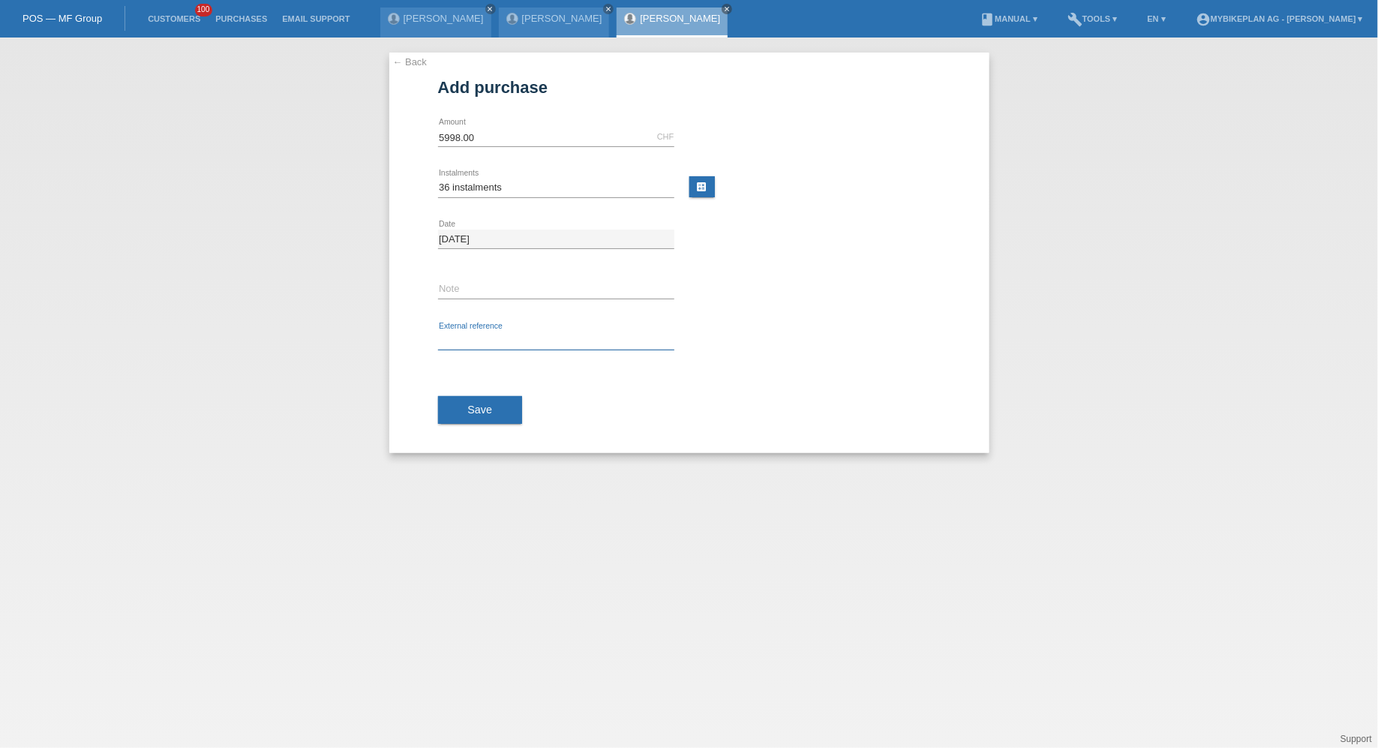
click at [539, 334] on input "text" at bounding box center [556, 341] width 236 height 19
paste input "43865791159"
type input "43865791159"
click at [471, 404] on span "Save" at bounding box center [480, 410] width 25 height 12
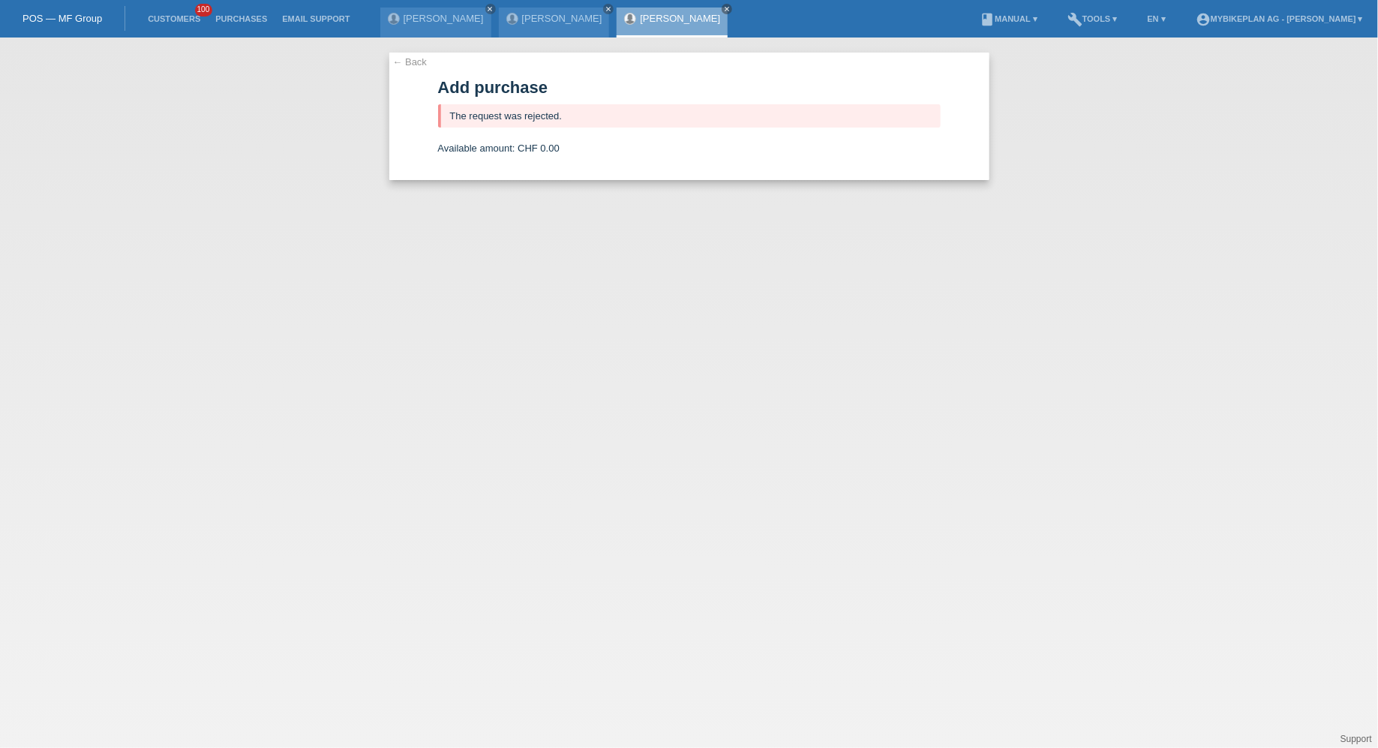
click at [176, 7] on li "Customers 100" at bounding box center [174, 19] width 68 height 38
click at [172, 20] on link "Customers" at bounding box center [174, 18] width 68 height 9
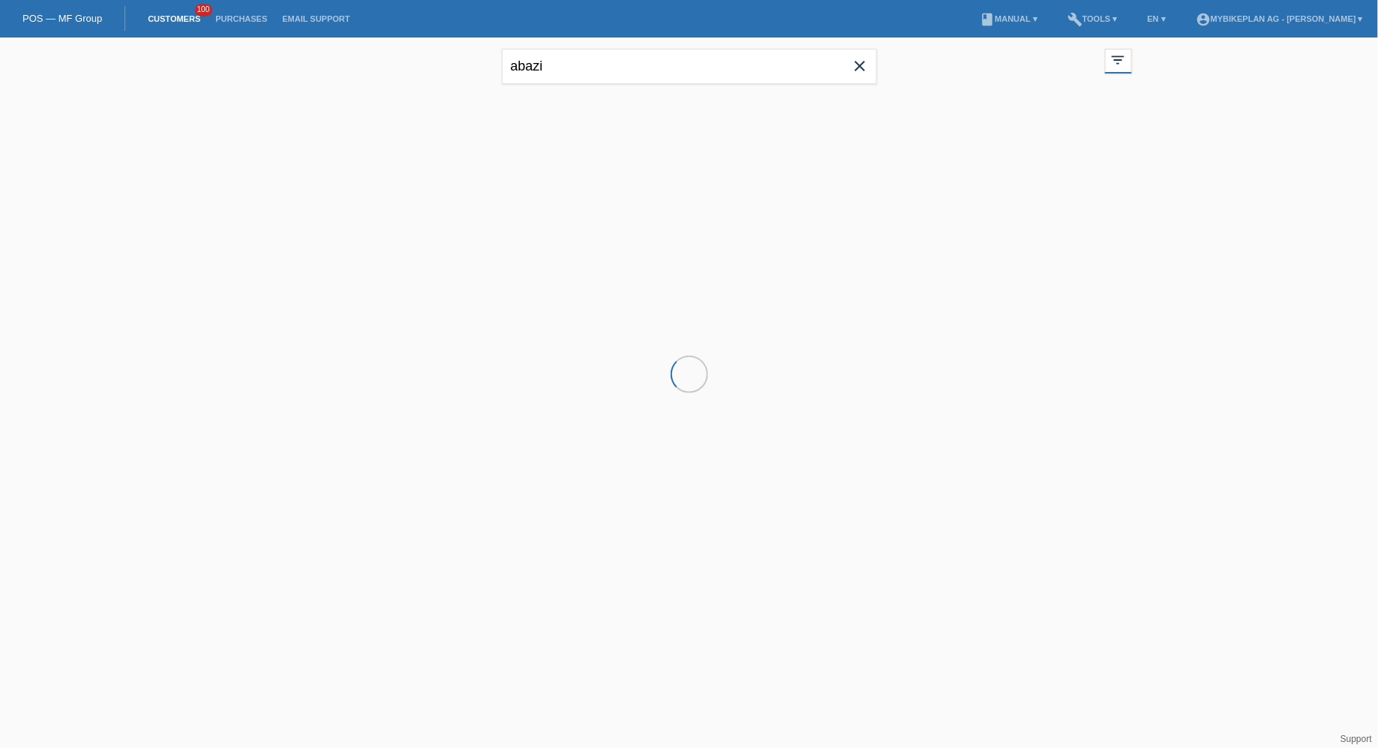
click at [601, 98] on div at bounding box center [689, 167] width 900 height 150
click at [604, 83] on input "abazi" at bounding box center [689, 66] width 375 height 35
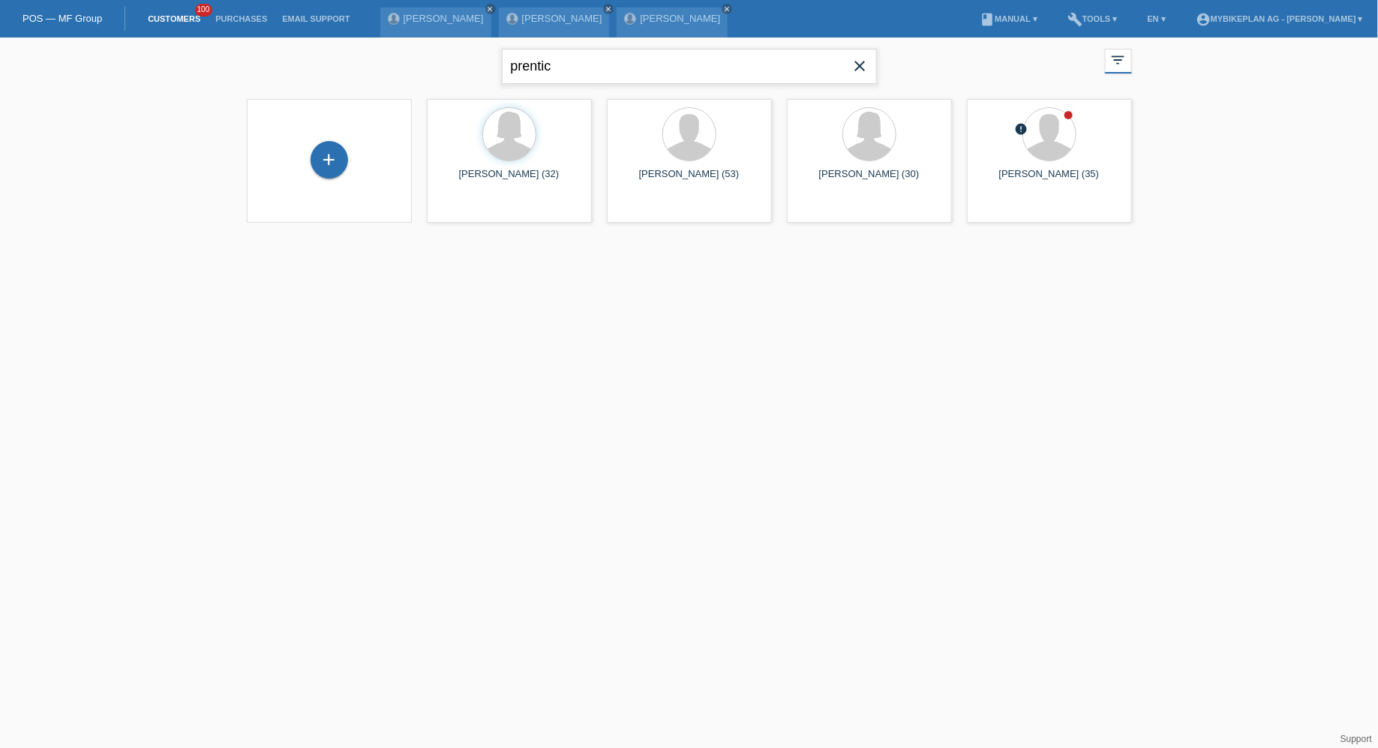
type input "prentic"
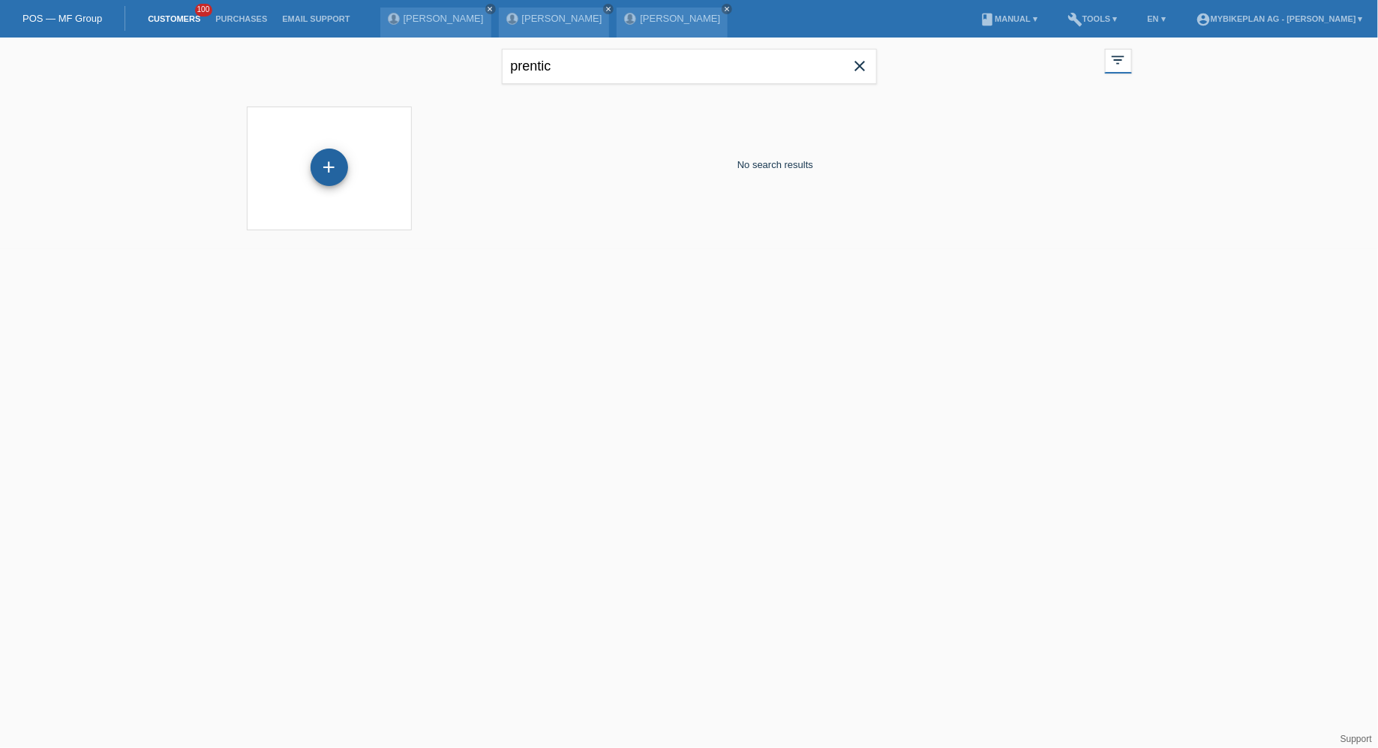
click at [316, 169] on div "+" at bounding box center [330, 168] width 38 height 38
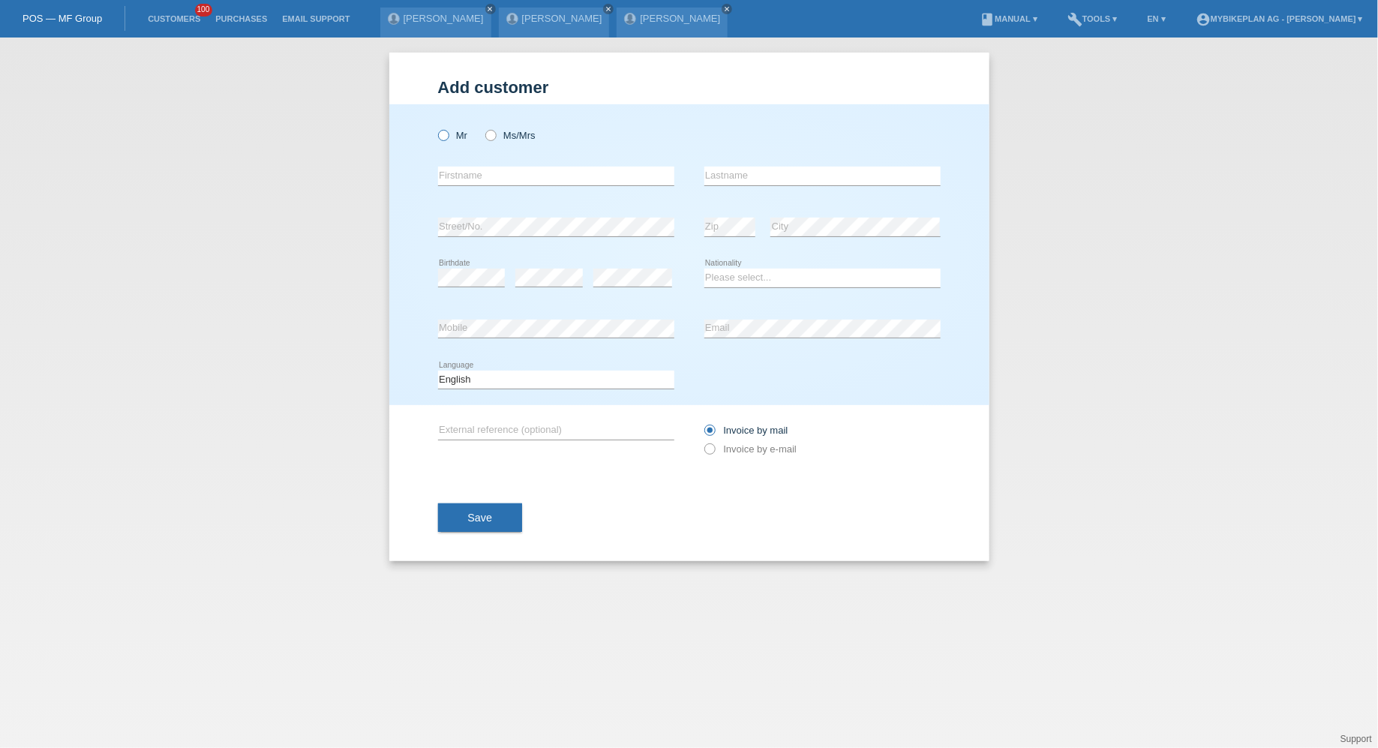
click at [435, 128] on icon at bounding box center [435, 128] width 0 height 0
click at [446, 138] on input "Mr" at bounding box center [443, 135] width 10 height 10
radio input "true"
click at [467, 182] on input "text" at bounding box center [556, 176] width 236 height 19
type input "Alen"
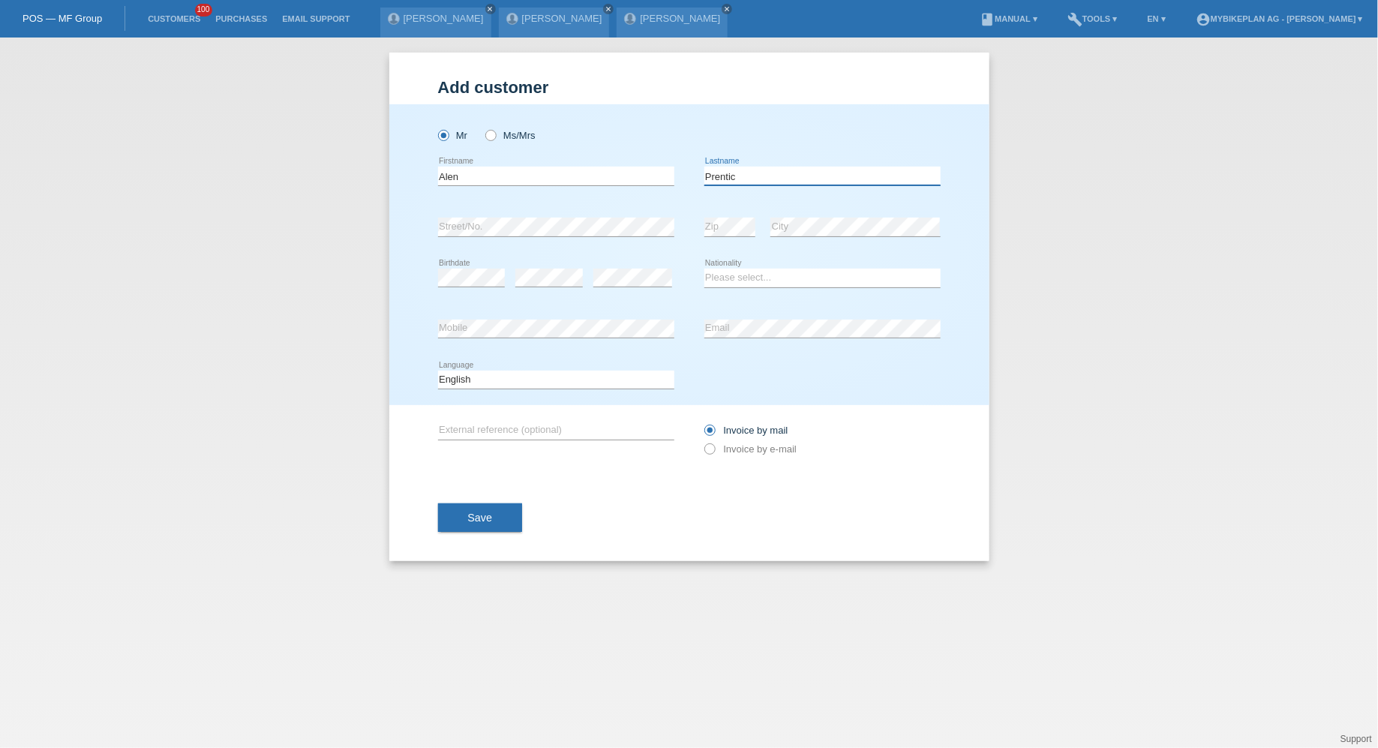
type input "Prentic"
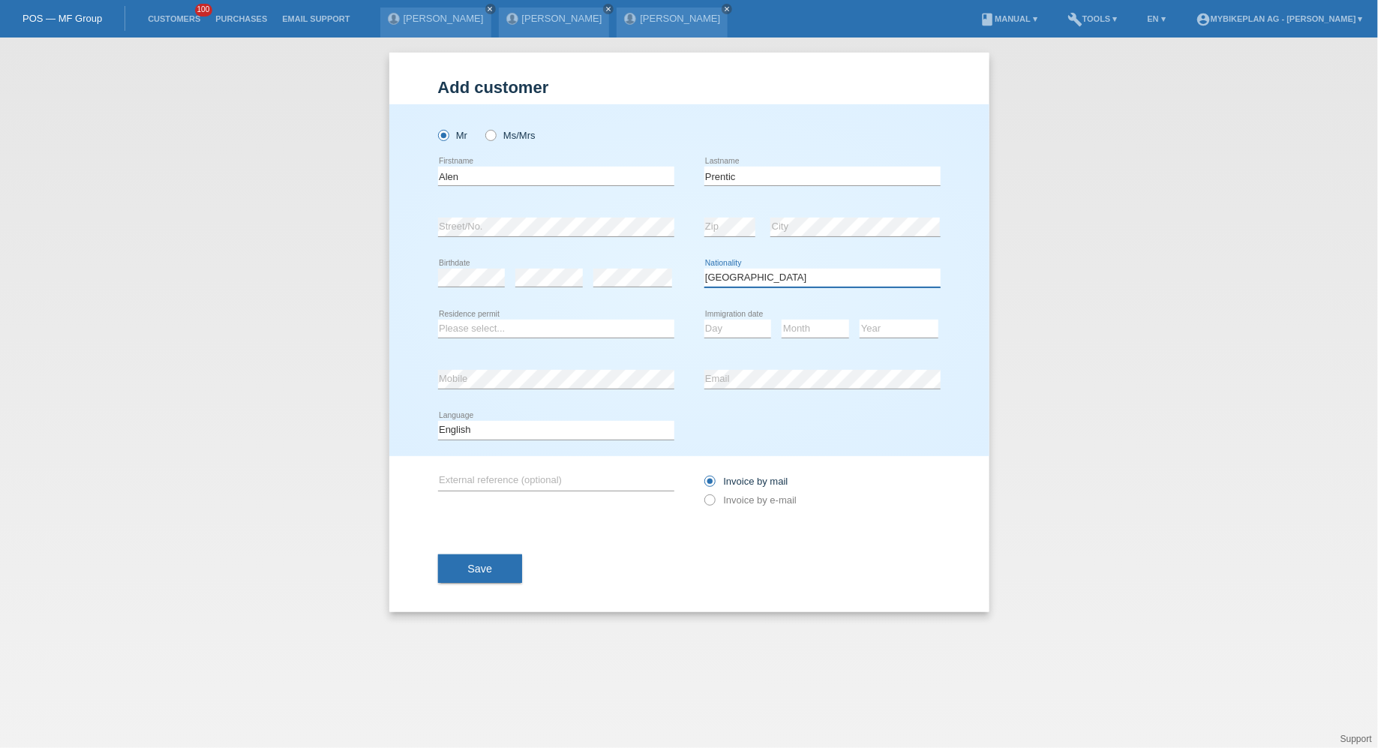
select select "ME"
select select "C"
select select "15"
select select "03"
select select "2004"
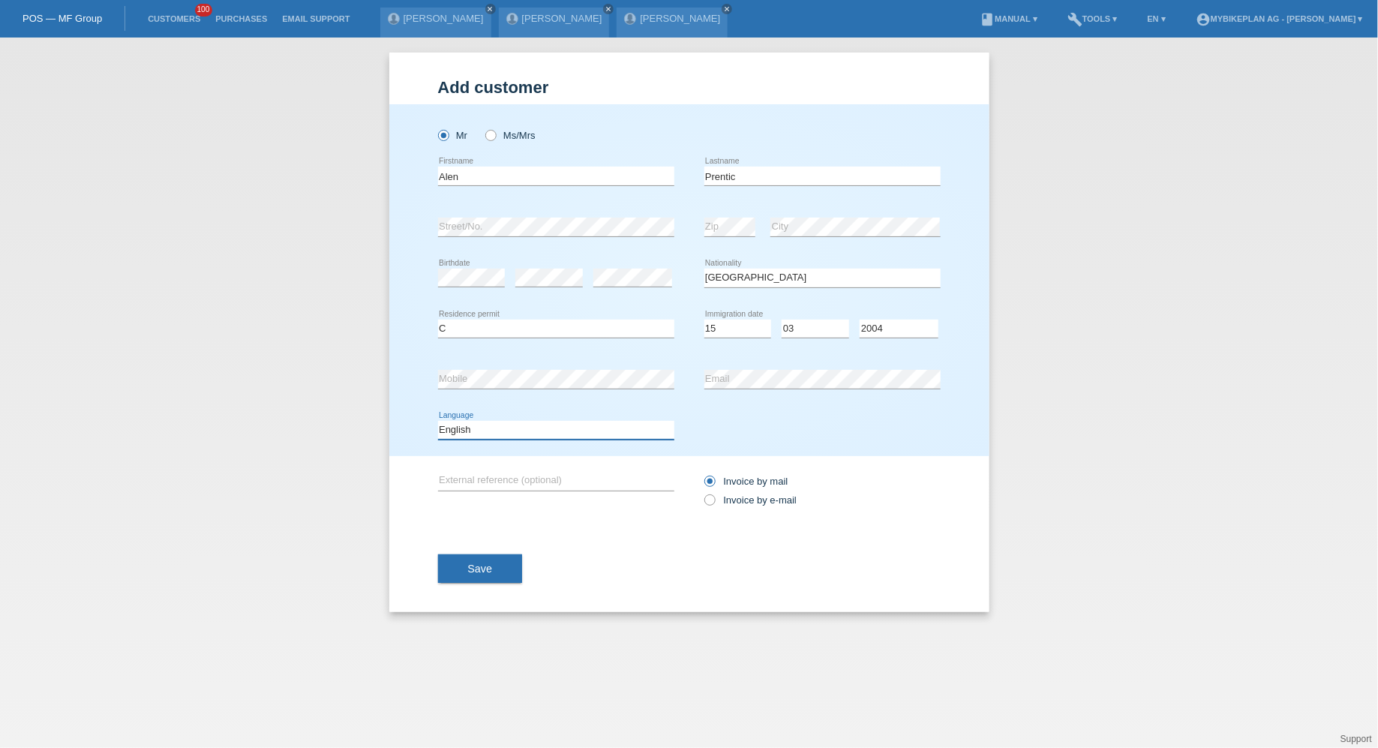
click at [544, 437] on select "Deutsch Français Italiano English" at bounding box center [556, 430] width 236 height 18
select select "de"
click at [438, 421] on select "Deutsch Français Italiano English" at bounding box center [556, 430] width 236 height 18
click at [744, 504] on label "Invoice by e-mail" at bounding box center [751, 500] width 93 height 11
click at [714, 504] on input "Invoice by e-mail" at bounding box center [710, 504] width 10 height 19
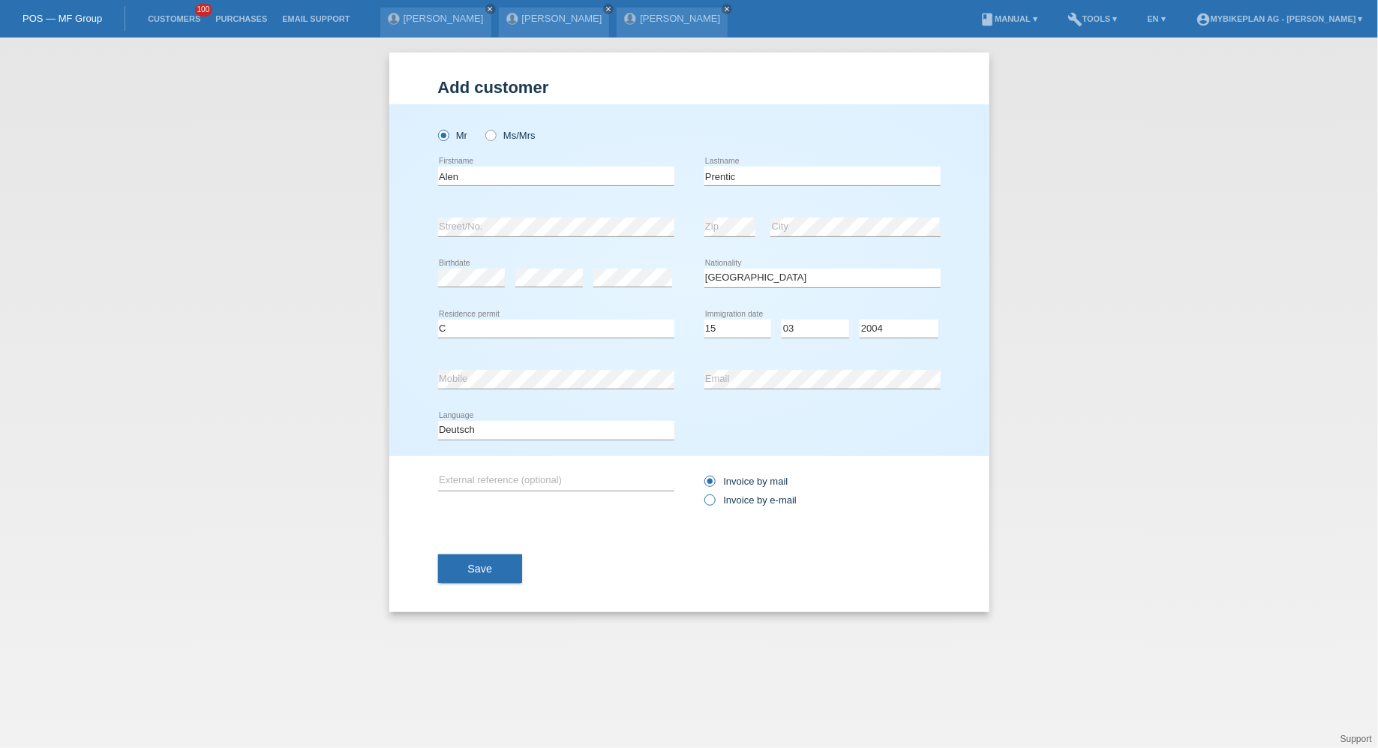
radio input "true"
click at [480, 579] on button "Save" at bounding box center [480, 569] width 85 height 29
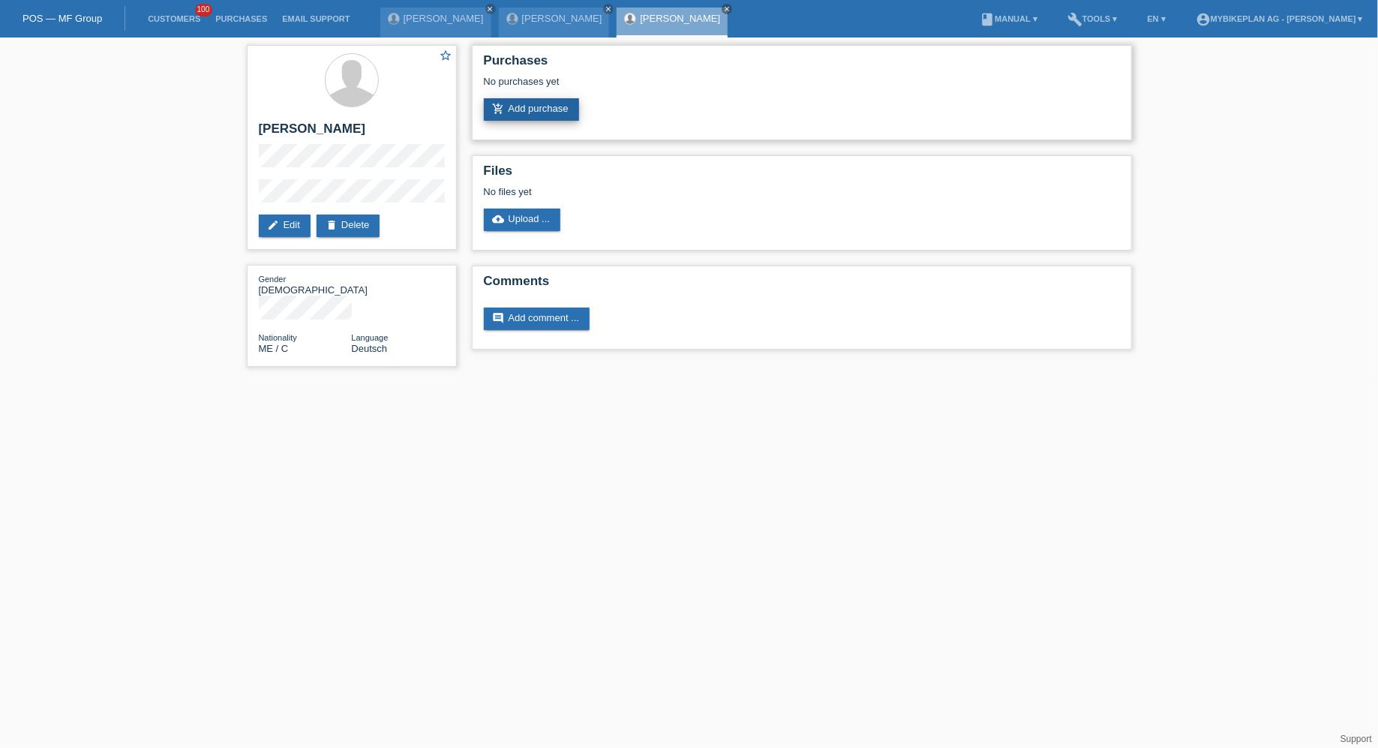
click at [557, 118] on link "add_shopping_cart Add purchase" at bounding box center [531, 109] width 95 height 23
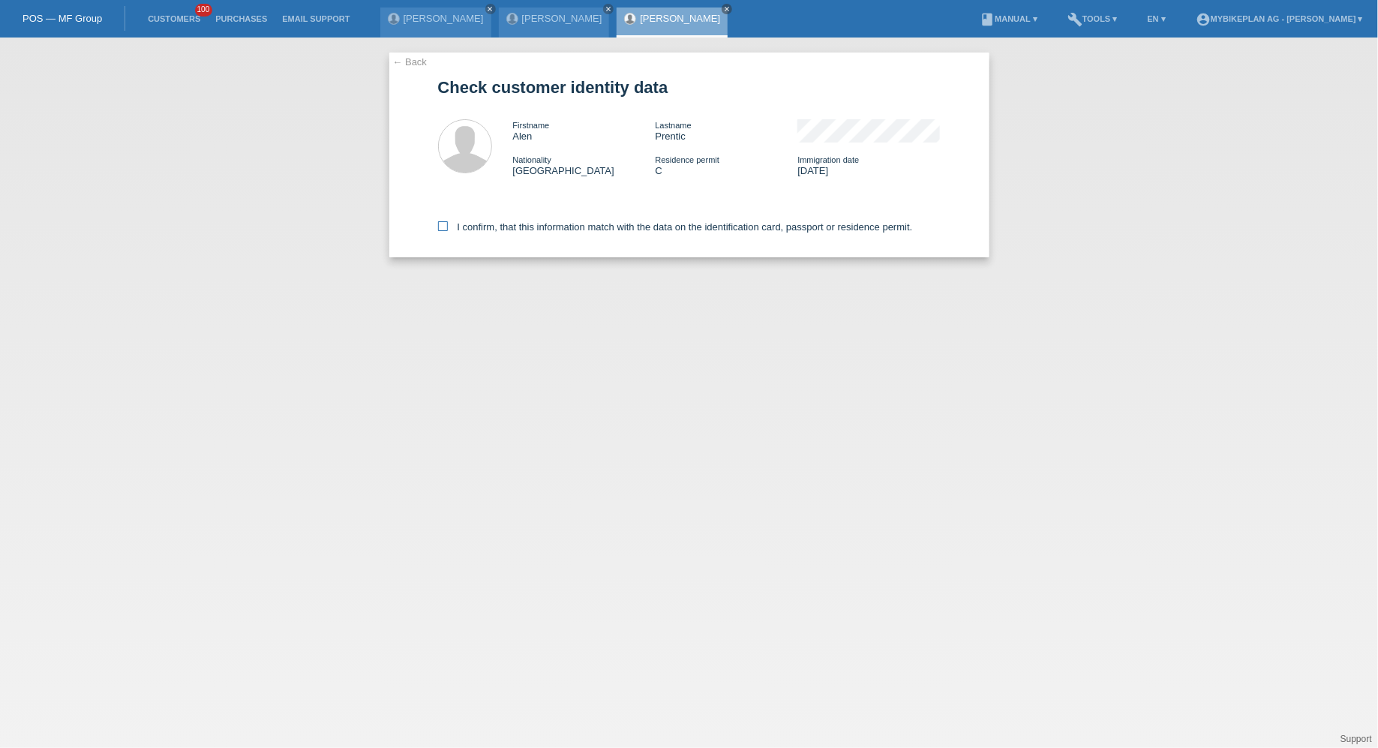
click at [525, 225] on label "I confirm, that this information match with the data on the identification card…" at bounding box center [675, 226] width 475 height 11
click at [448, 225] on input "I confirm, that this information match with the data on the identification card…" at bounding box center [443, 226] width 10 height 10
checkbox input "true"
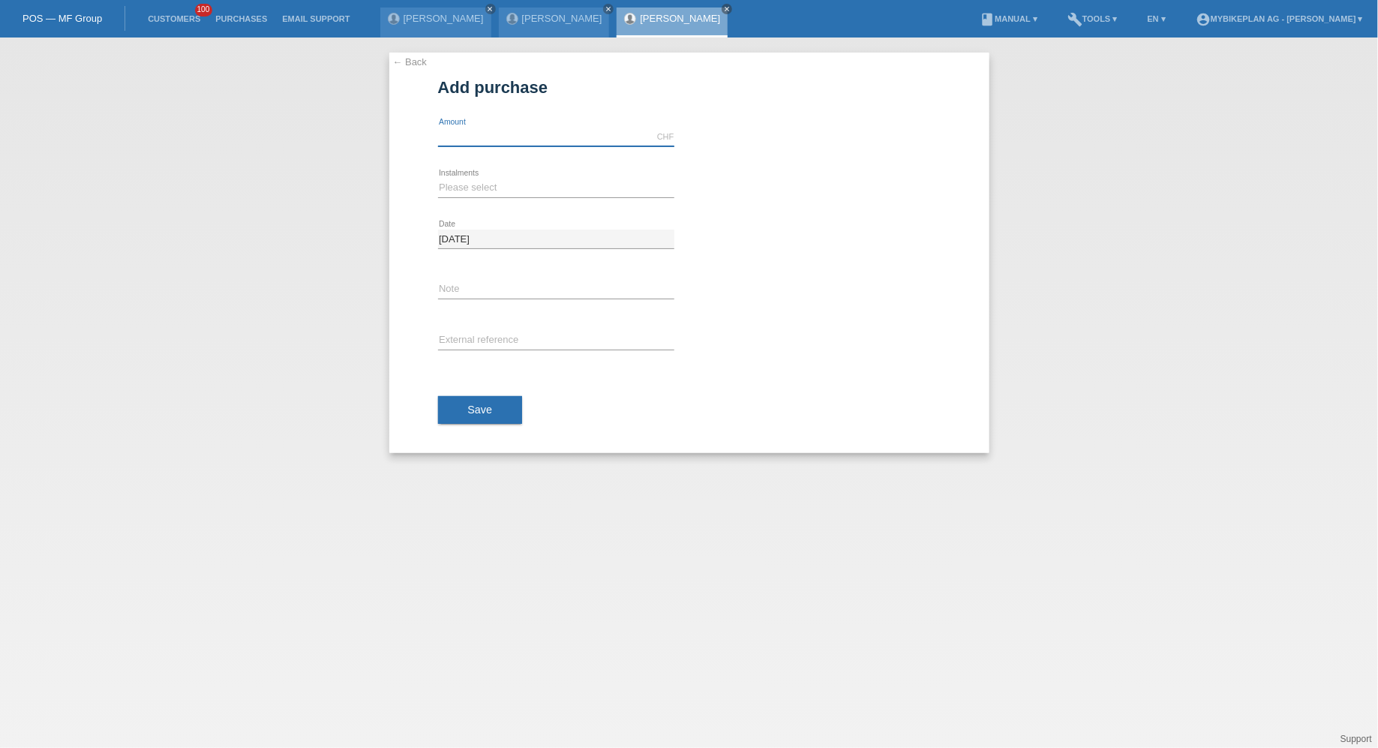
click at [490, 144] on input "text" at bounding box center [556, 137] width 236 height 19
paste input "a.prentic@hotmail.ch"
type input "NaN"
type input "4490.00"
click at [473, 194] on select "Please select 6 instalments 12 instalments 18 instalments 24 instalments 36 ins…" at bounding box center [556, 188] width 236 height 18
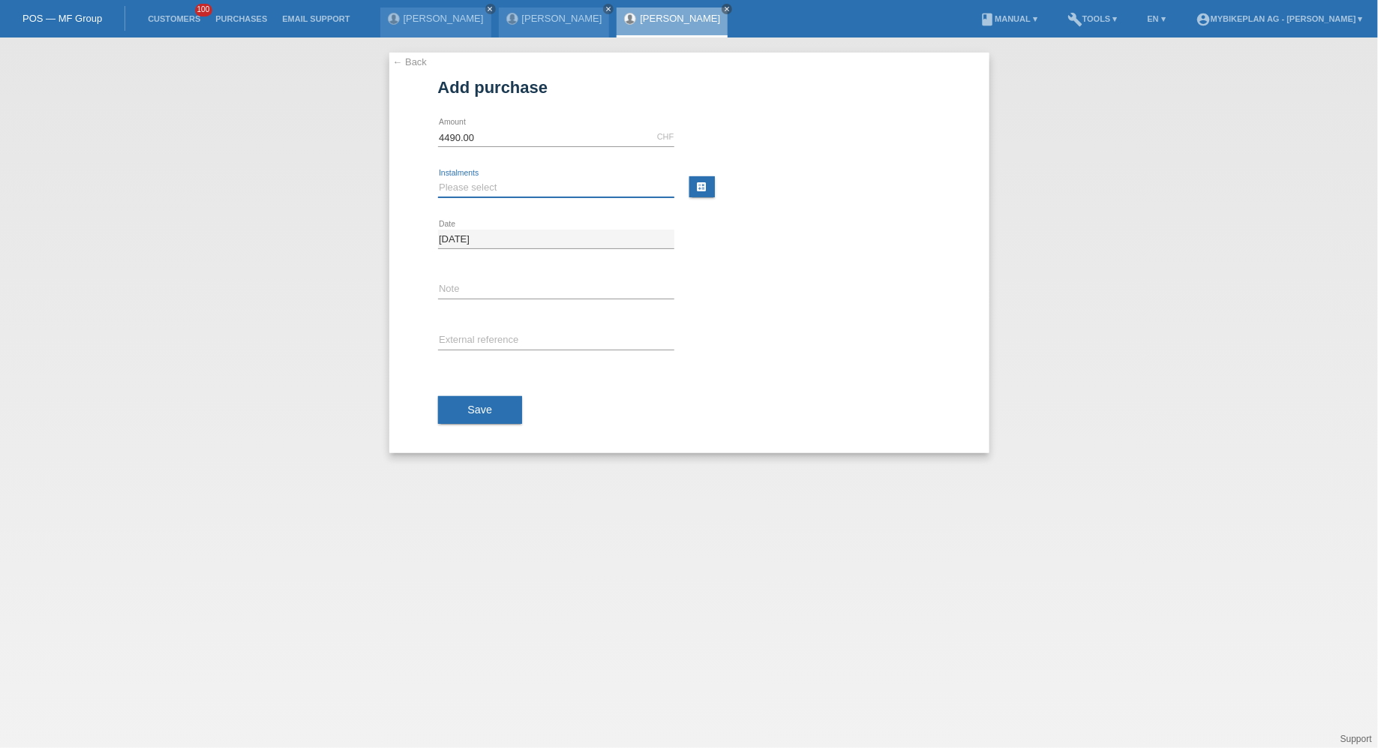
select select "487"
click at [438, 179] on select "Please select 6 instalments 12 instalments 18 instalments 24 instalments 36 ins…" at bounding box center [556, 188] width 236 height 18
click at [472, 336] on input "text" at bounding box center [556, 341] width 236 height 19
paste input "43869009075"
type input "43869009075"
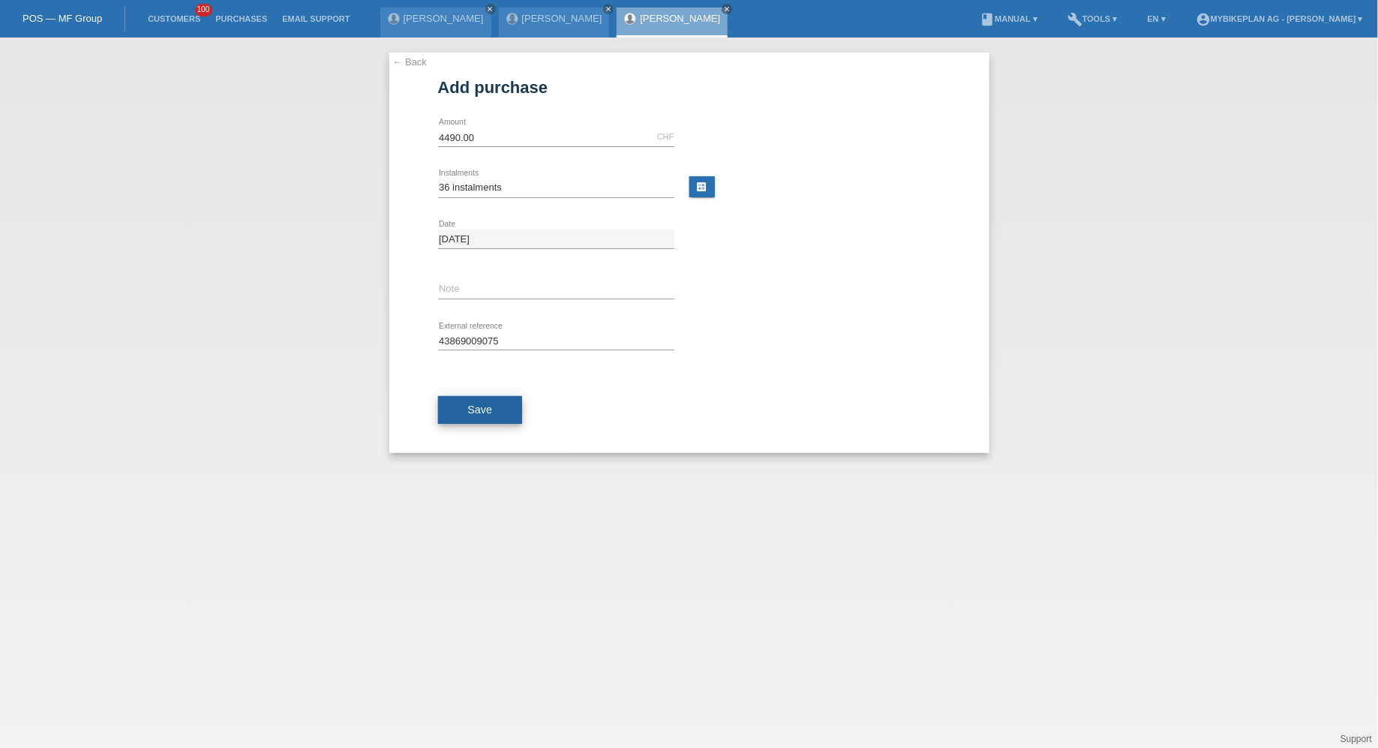
click at [474, 407] on span "Save" at bounding box center [480, 410] width 25 height 12
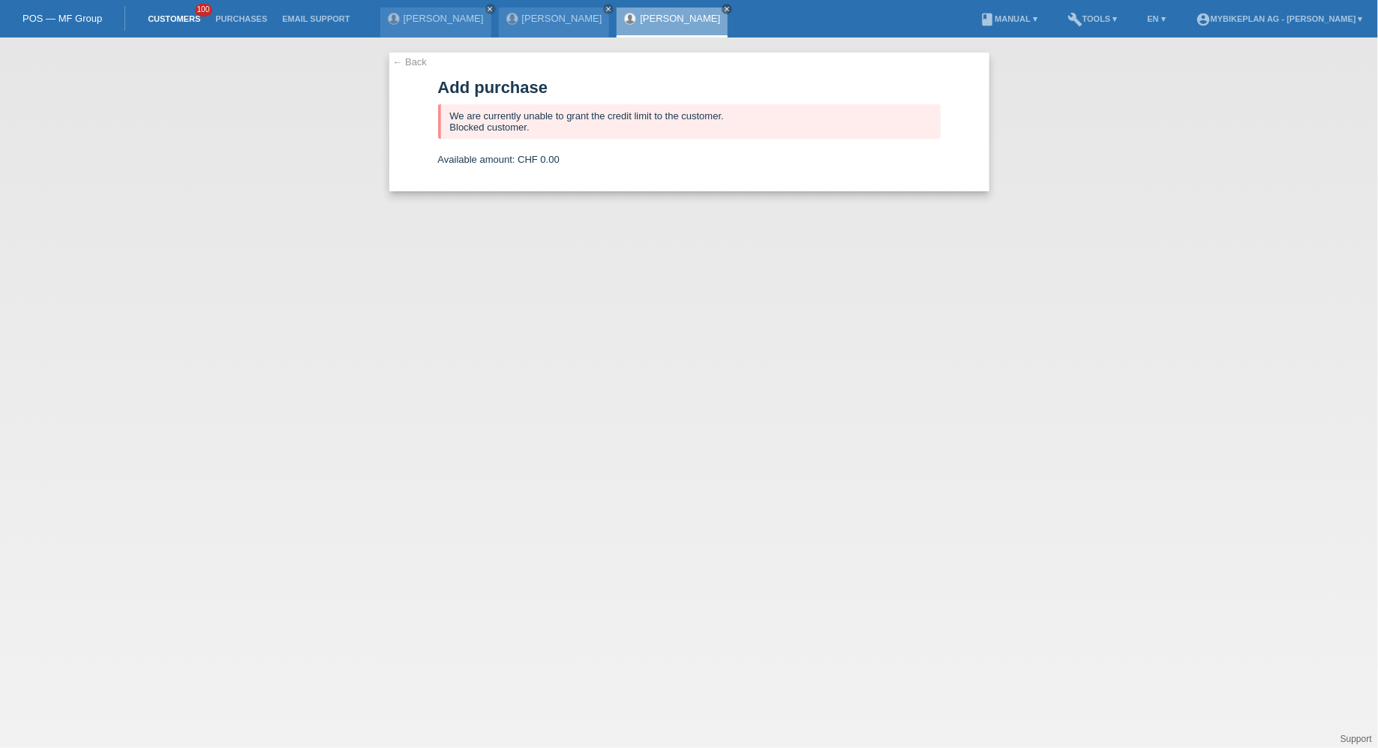
click at [179, 15] on link "Customers" at bounding box center [174, 18] width 68 height 9
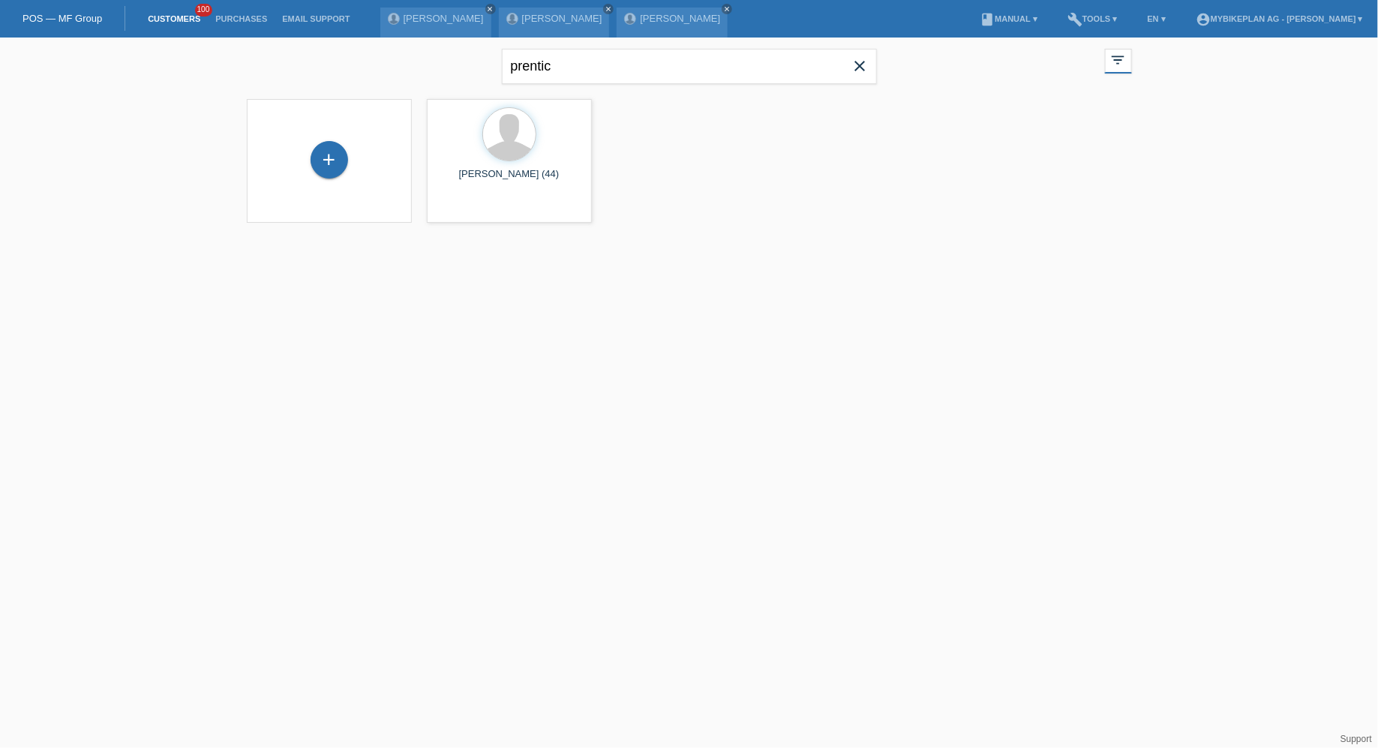
click at [857, 71] on icon "close" at bounding box center [861, 66] width 18 height 18
click at [307, 170] on div "+" at bounding box center [329, 161] width 141 height 40
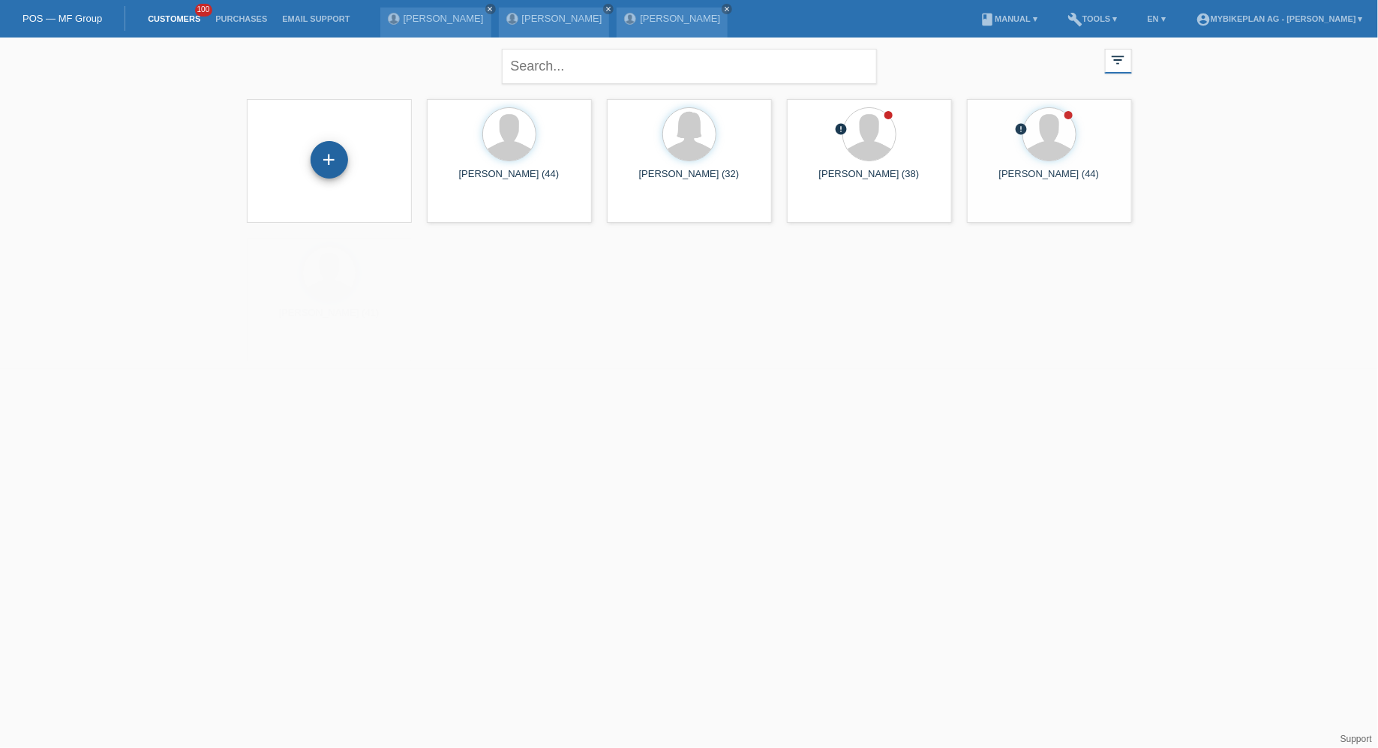
click at [339, 158] on div "+" at bounding box center [330, 160] width 38 height 38
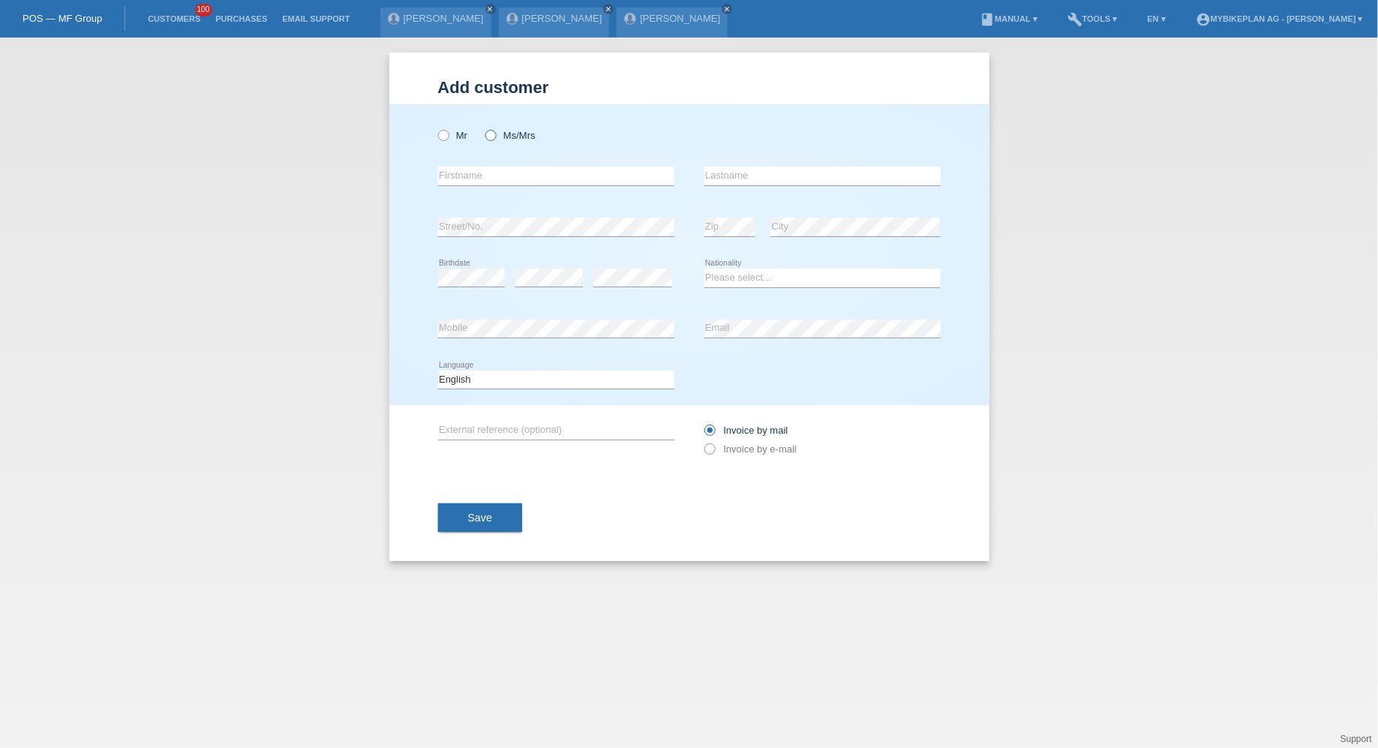
click at [483, 128] on icon at bounding box center [483, 128] width 0 height 0
click at [495, 139] on input "Ms/Mrs" at bounding box center [491, 135] width 10 height 10
radio input "true"
click at [495, 168] on input "text" at bounding box center [556, 176] width 236 height 19
paste input "Agnieszka Mozdzinska"
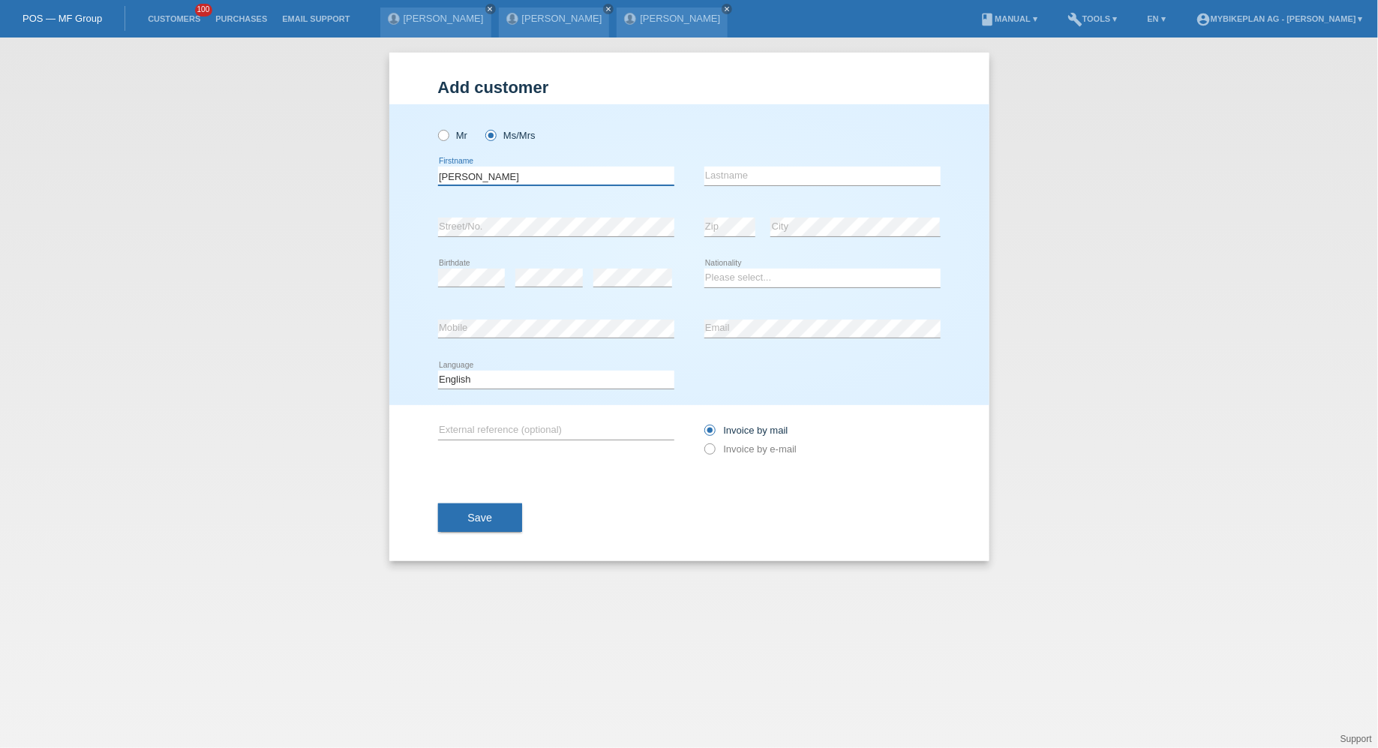
click at [495, 168] on input "Agnieszka Mozdzinska" at bounding box center [556, 176] width 236 height 19
click at [511, 179] on input "Agnieszka Mozdzinska" at bounding box center [556, 176] width 236 height 19
type input "Agnieszka Magdalena"
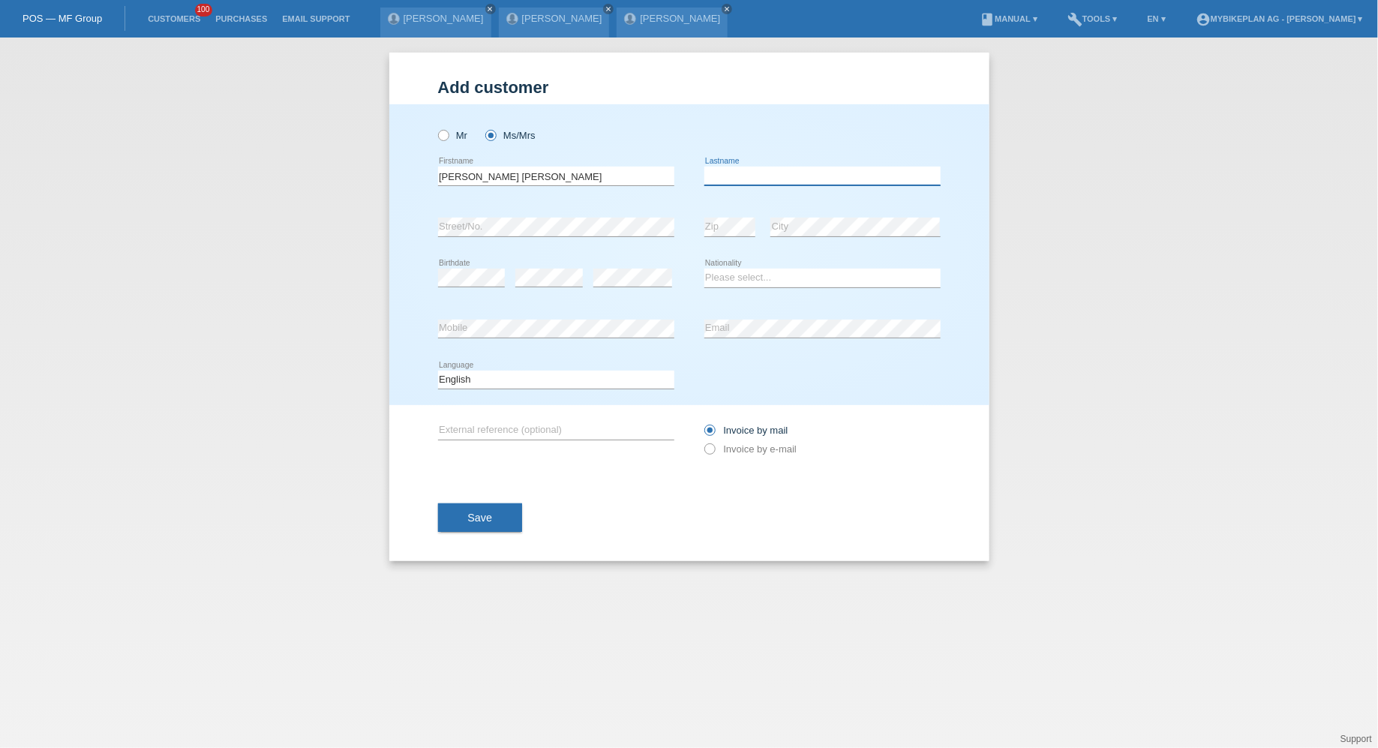
paste input "Mozdzinska"
type input "Mozdzinska"
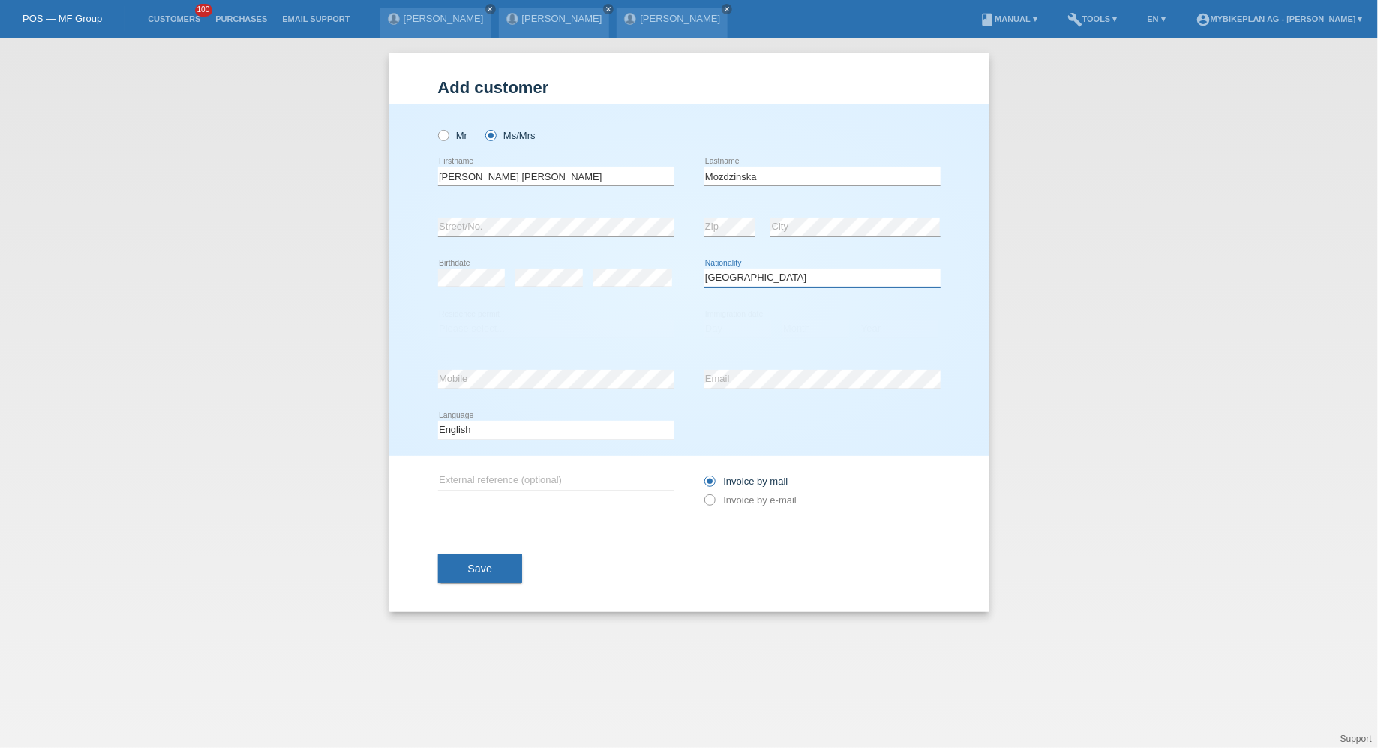
select select "PL"
click at [507, 331] on select "Please select... C B B - Refugee status Other" at bounding box center [556, 329] width 236 height 18
select select "B"
click at [438, 320] on select "Please select... C B B - Refugee status Other" at bounding box center [556, 329] width 236 height 18
select select "13"
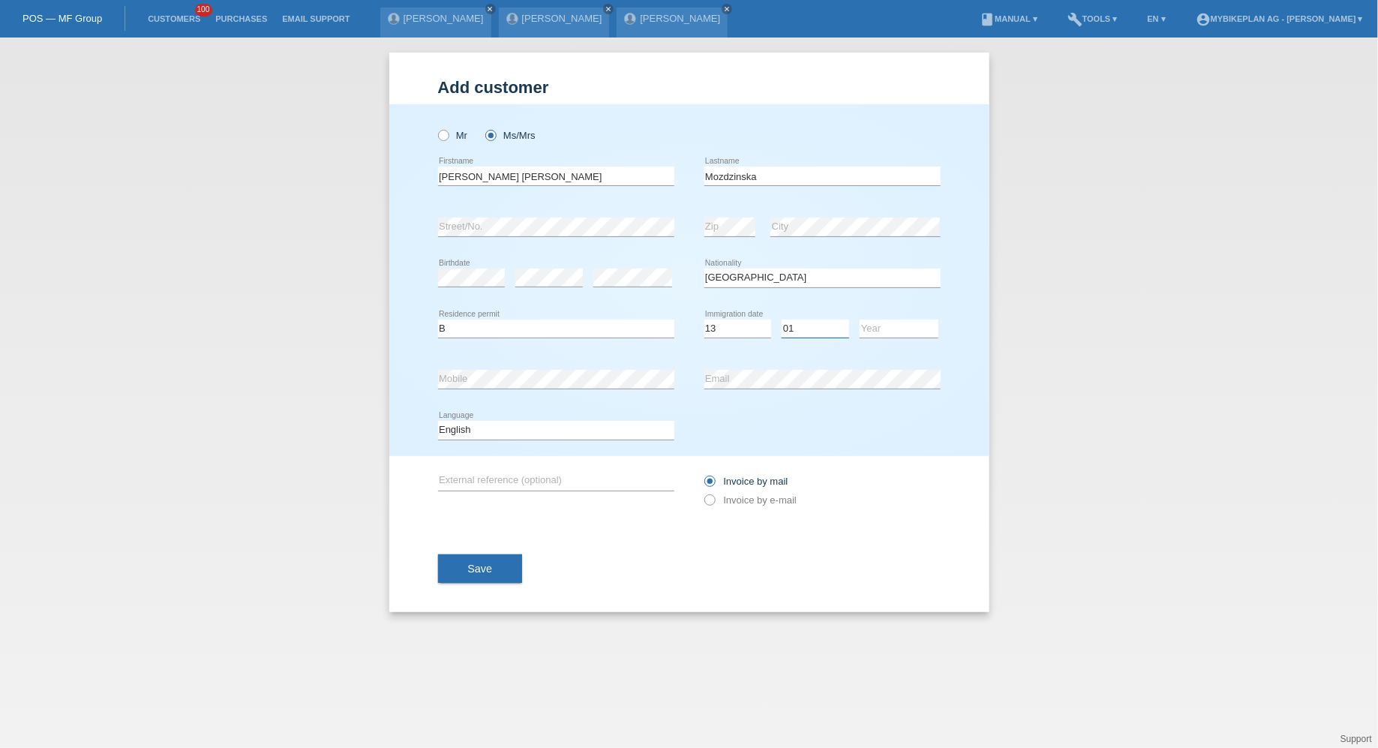
select select "06"
select select "2014"
click at [606, 433] on select "Deutsch Français Italiano English" at bounding box center [556, 430] width 236 height 18
select select "de"
click at [438, 421] on select "Deutsch Français Italiano English" at bounding box center [556, 430] width 236 height 18
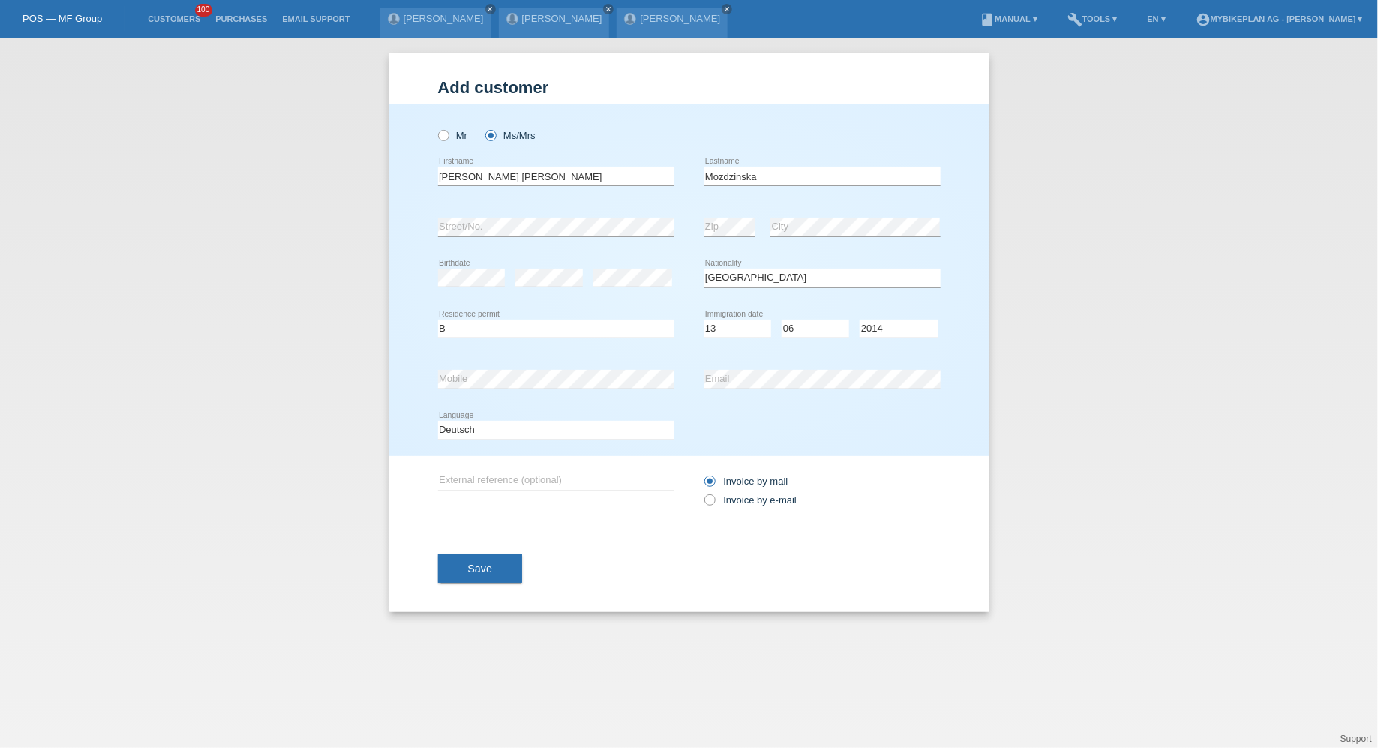
click at [765, 508] on div "Invoice by mail Invoice by e-mail" at bounding box center [823, 491] width 236 height 38
click at [766, 499] on label "Invoice by e-mail" at bounding box center [751, 500] width 93 height 11
click at [714, 499] on input "Invoice by e-mail" at bounding box center [710, 504] width 10 height 19
radio input "true"
click at [513, 570] on button "Save" at bounding box center [480, 569] width 85 height 29
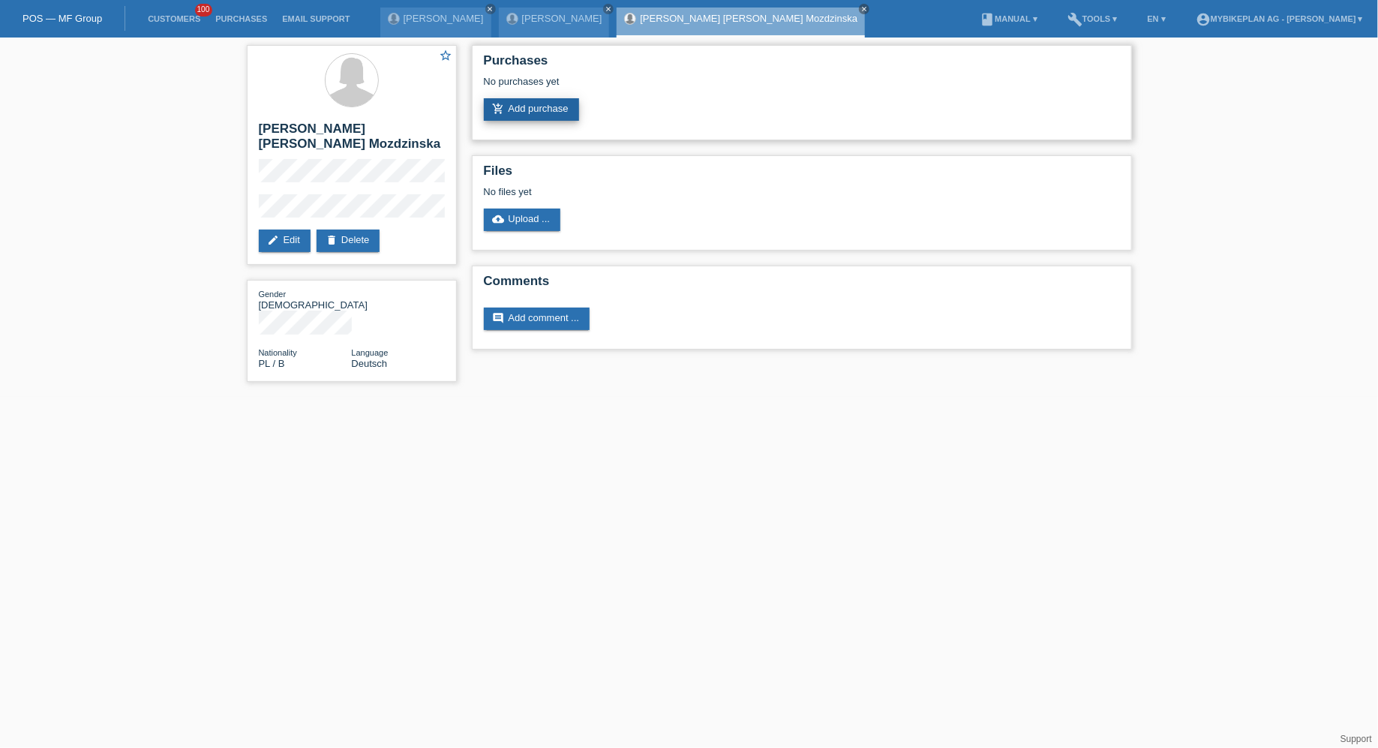
click at [511, 101] on link "add_shopping_cart Add purchase" at bounding box center [531, 109] width 95 height 23
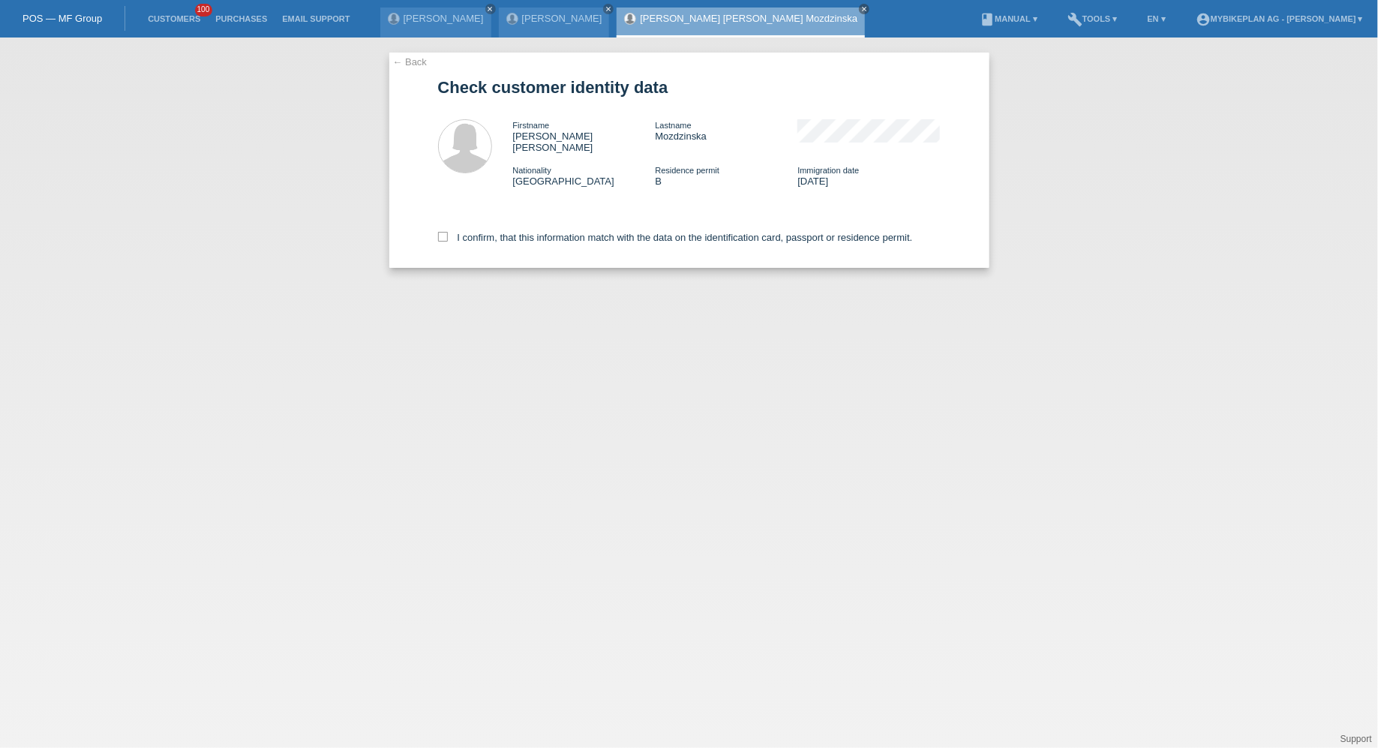
click at [516, 218] on div "I confirm, that this information match with the data on the identification card…" at bounding box center [689, 235] width 503 height 66
click at [516, 232] on label "I confirm, that this information match with the data on the identification card…" at bounding box center [675, 237] width 475 height 11
click at [448, 232] on input "I confirm, that this information match with the data on the identification card…" at bounding box center [443, 237] width 10 height 10
checkbox input "true"
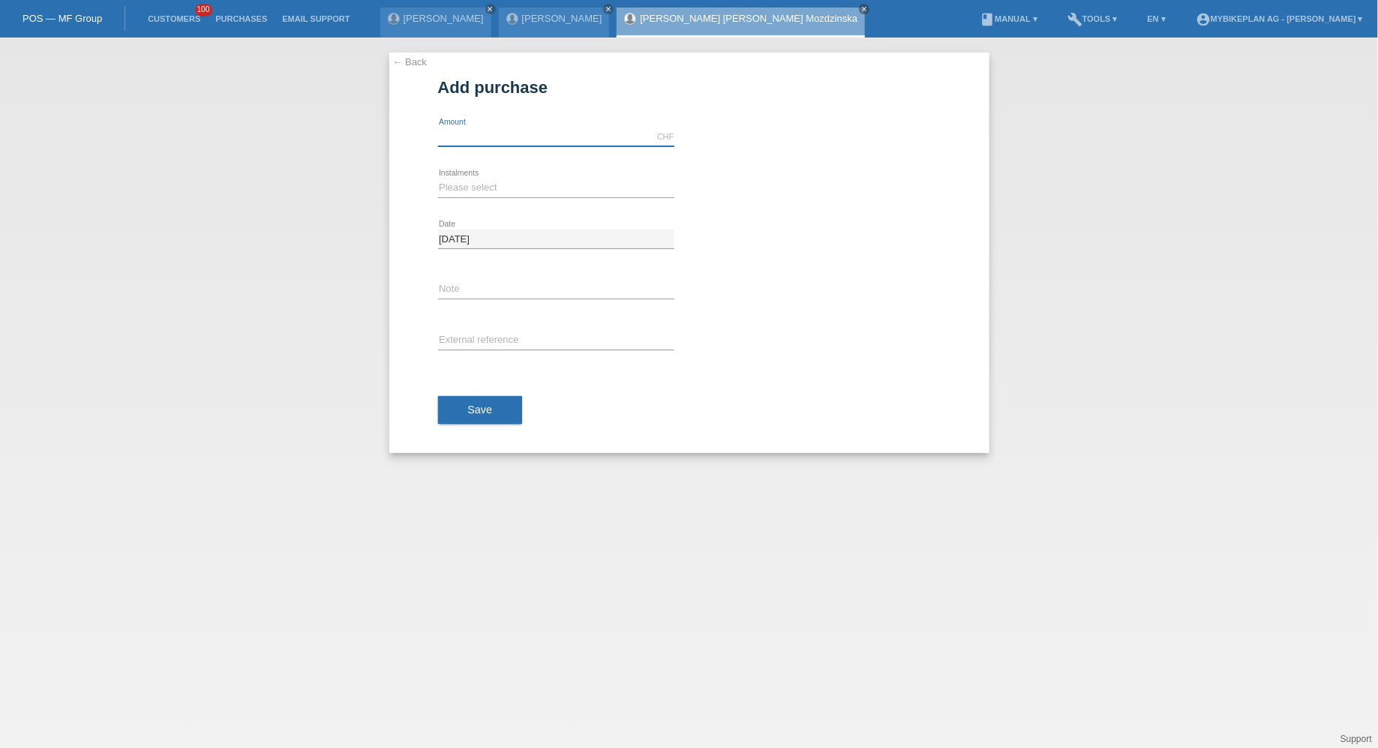
click at [504, 144] on input "text" at bounding box center [556, 137] width 236 height 19
type input "2999.00"
click at [461, 189] on select "Please select 6 instalments 12 instalments 18 instalments 24 instalments 36 ins…" at bounding box center [556, 188] width 236 height 18
select select "487"
click at [438, 179] on select "Please select 6 instalments 12 instalments 18 instalments 24 instalments 36 ins…" at bounding box center [556, 188] width 236 height 18
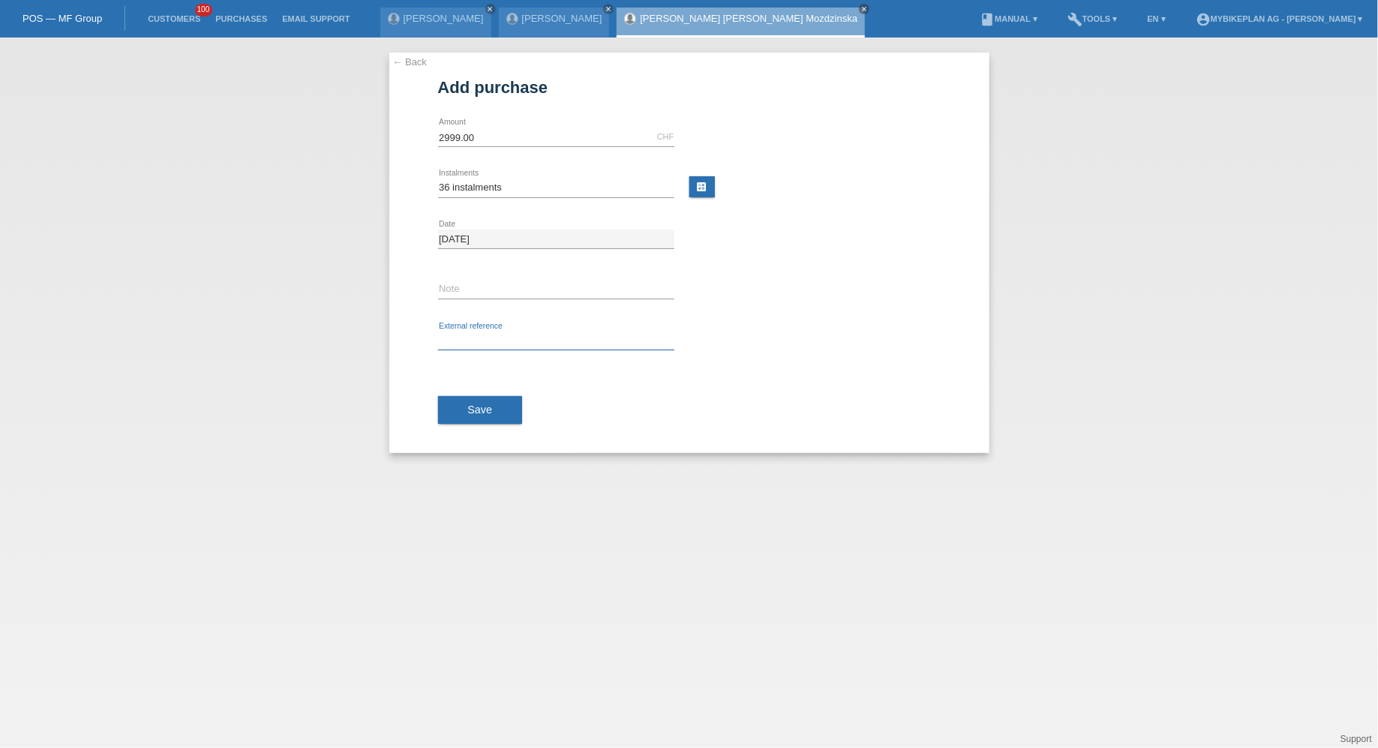
click at [466, 335] on input "text" at bounding box center [556, 341] width 236 height 19
paste input "43878620849"
type input "43878620849"
click at [466, 389] on div "Save" at bounding box center [689, 410] width 503 height 87
click at [467, 425] on div "Save" at bounding box center [689, 410] width 503 height 87
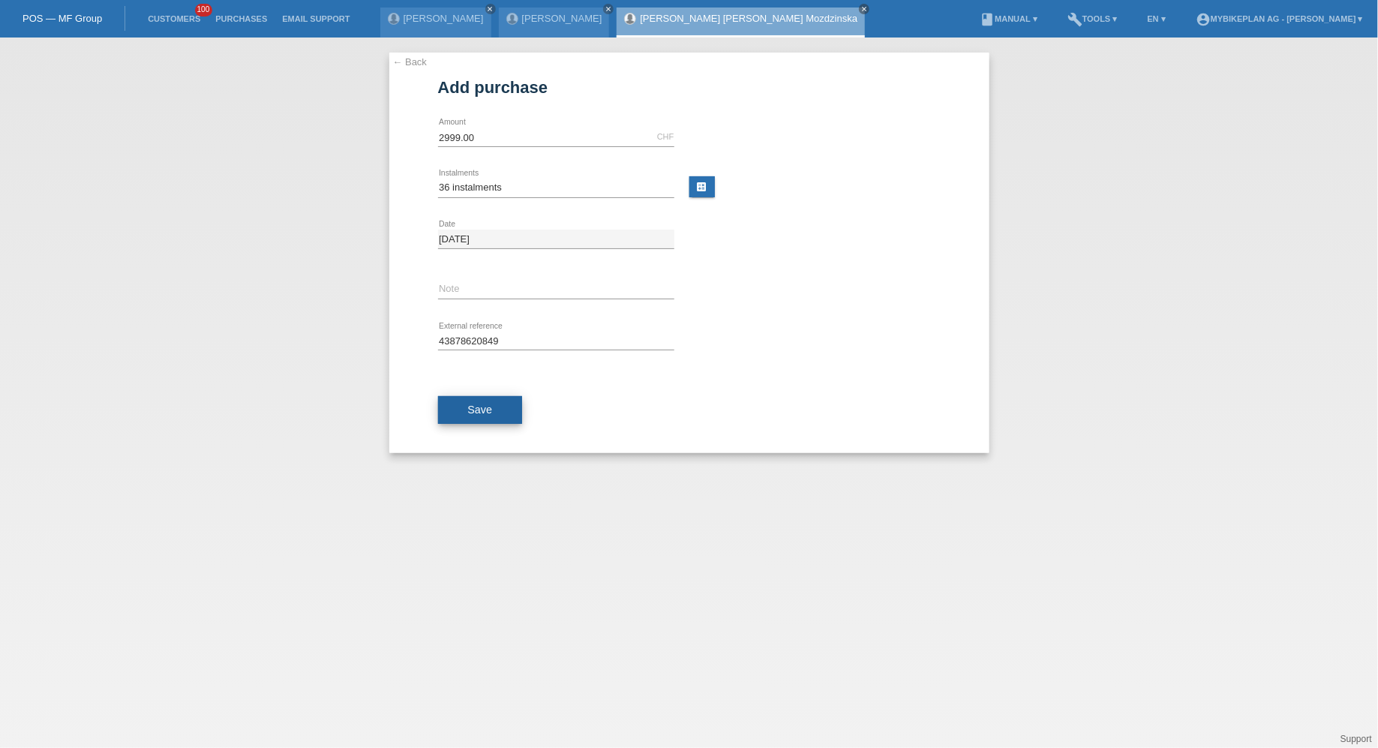
click at [467, 416] on button "Save" at bounding box center [480, 410] width 85 height 29
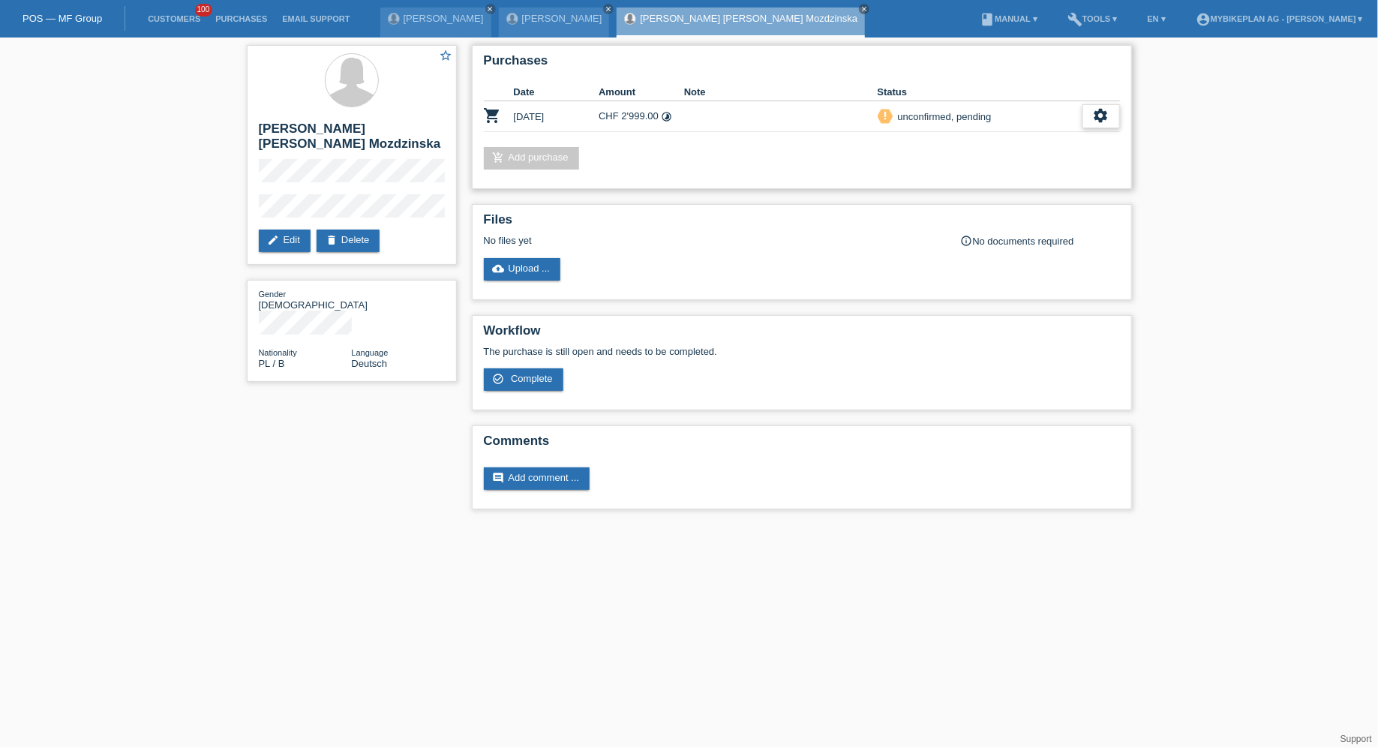
click at [1094, 116] on icon "settings" at bounding box center [1101, 115] width 17 height 17
click at [1077, 140] on div "fullscreen Show" at bounding box center [1004, 140] width 227 height 23
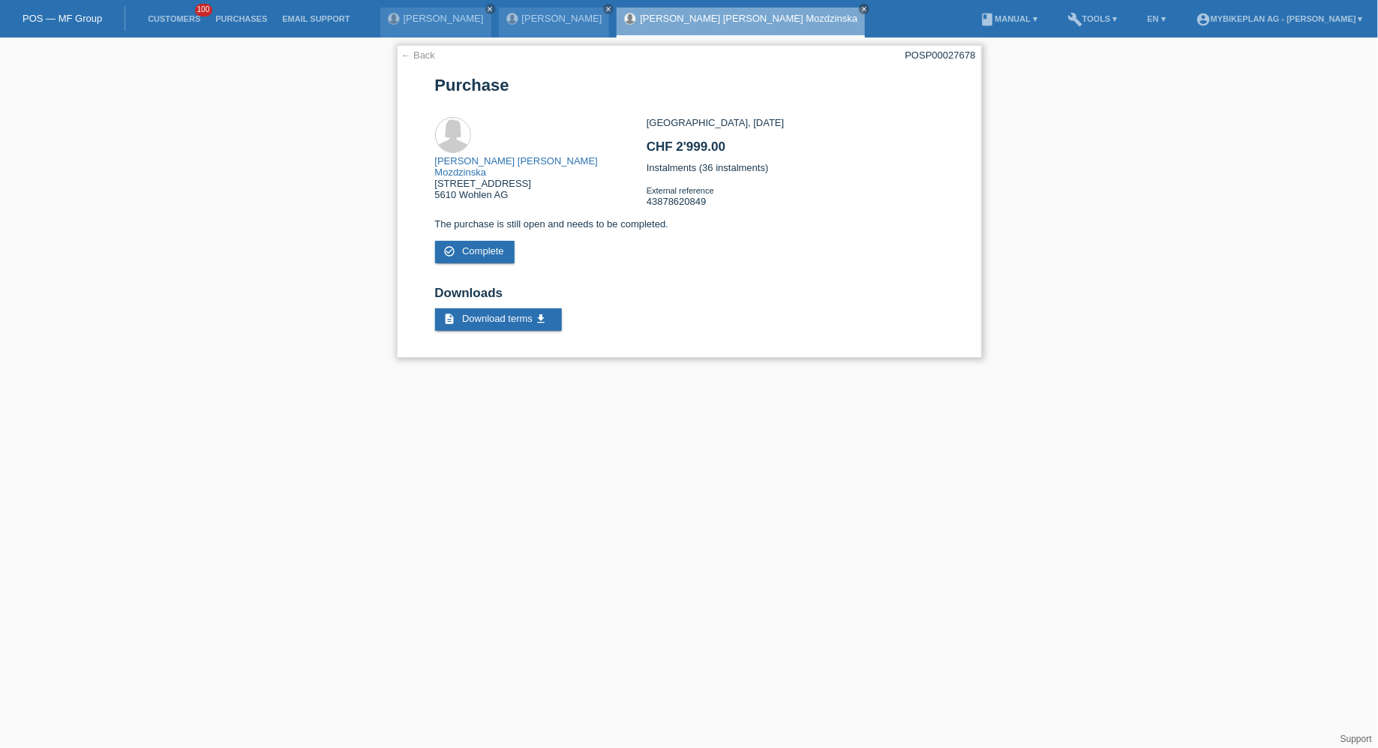
click at [940, 46] on div "← Back POSP00027678 [GEOGRAPHIC_DATA] [PERSON_NAME] [PERSON_NAME] Mozdzinska [S…" at bounding box center [689, 201] width 585 height 313
click at [940, 58] on div "POSP00027678" at bounding box center [941, 55] width 71 height 11
copy div "POSP00027678"
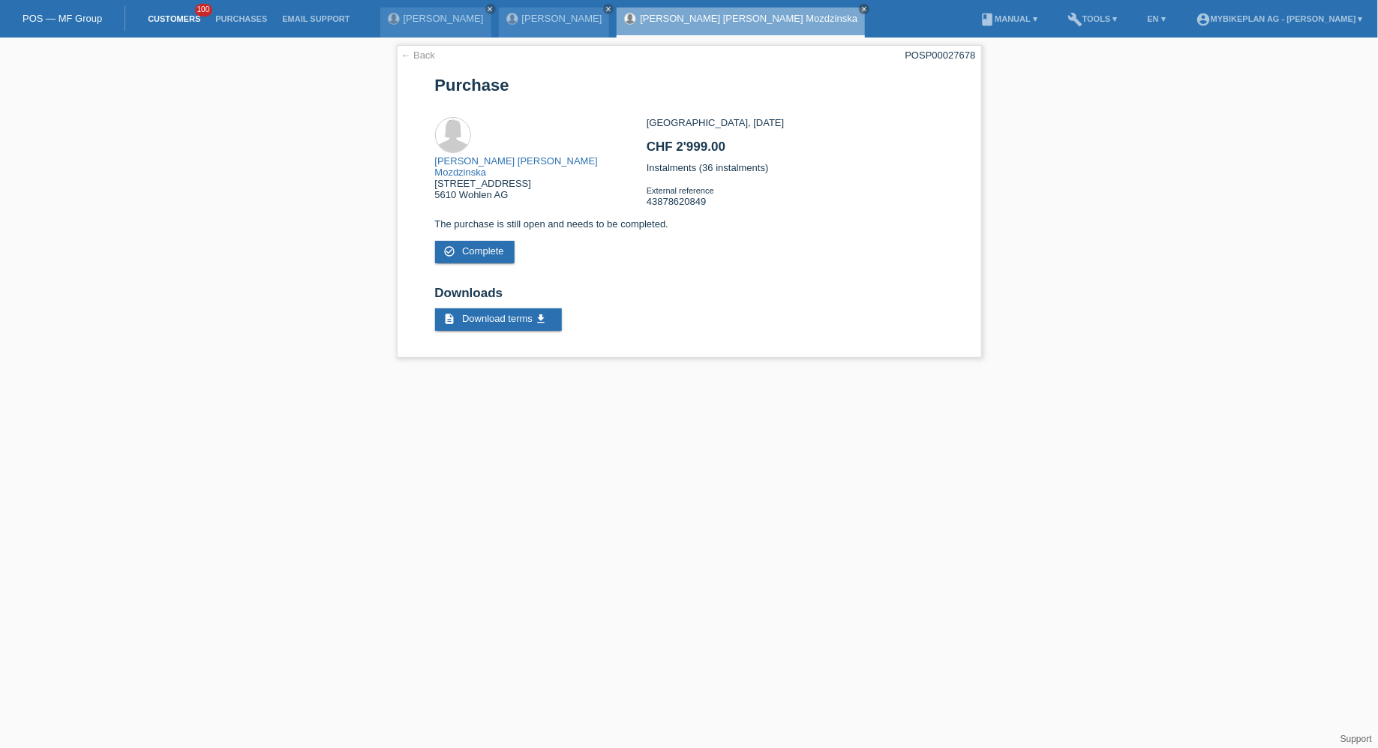
click at [176, 17] on link "Customers" at bounding box center [174, 18] width 68 height 9
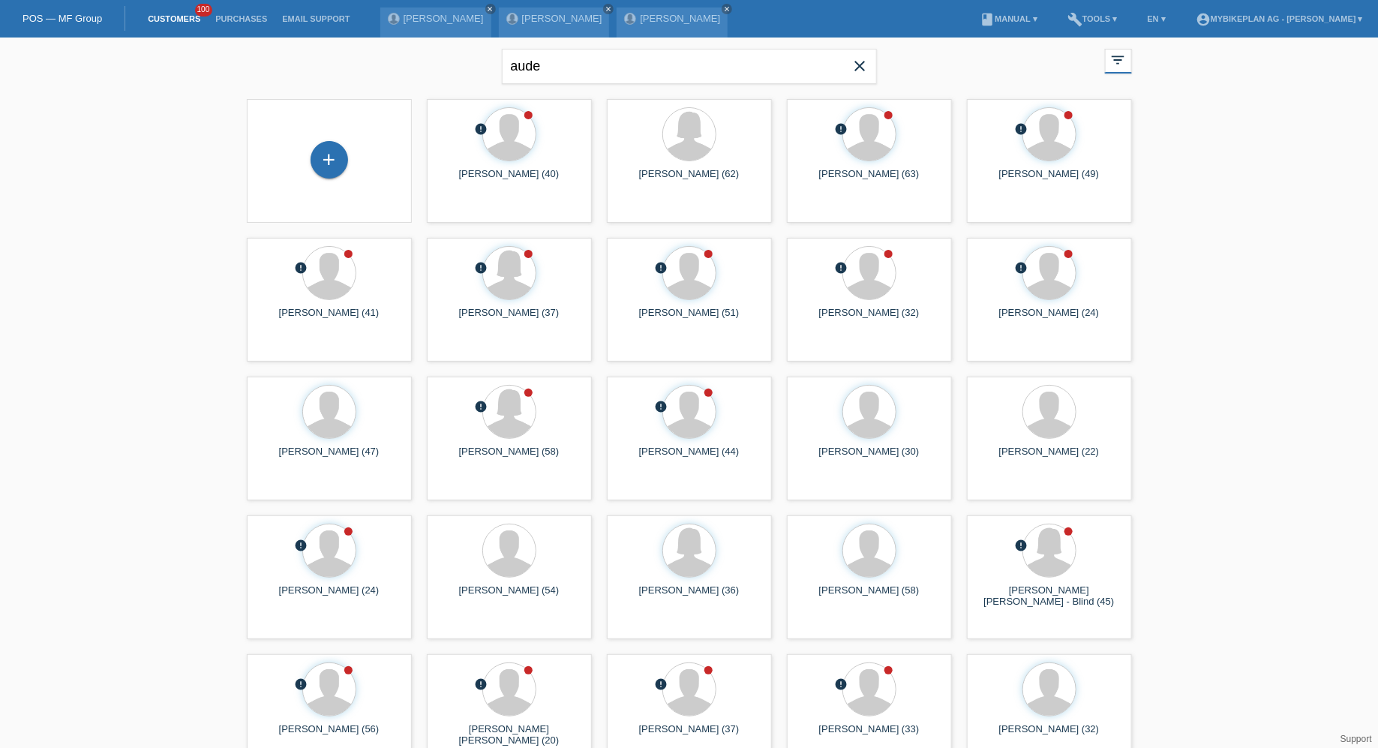
type input "aude"
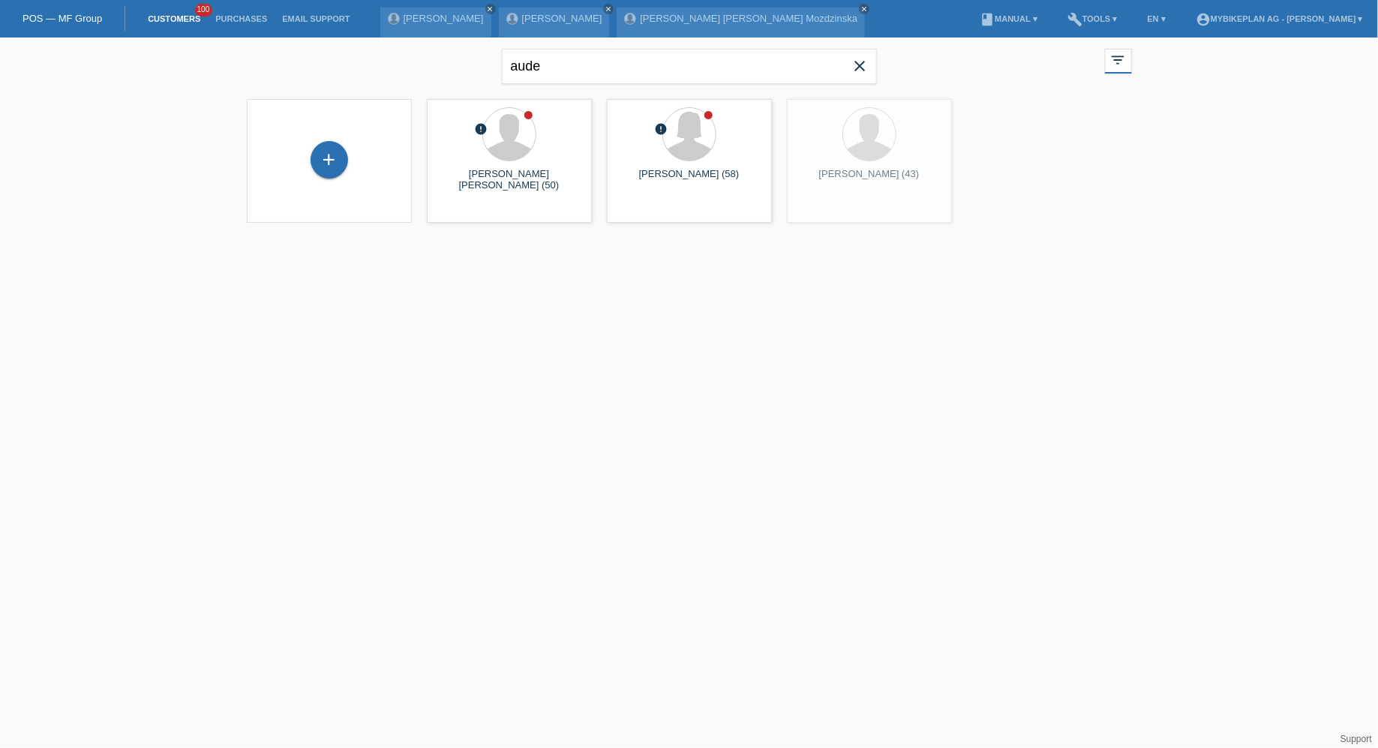
click at [857, 68] on icon "close" at bounding box center [861, 66] width 18 height 18
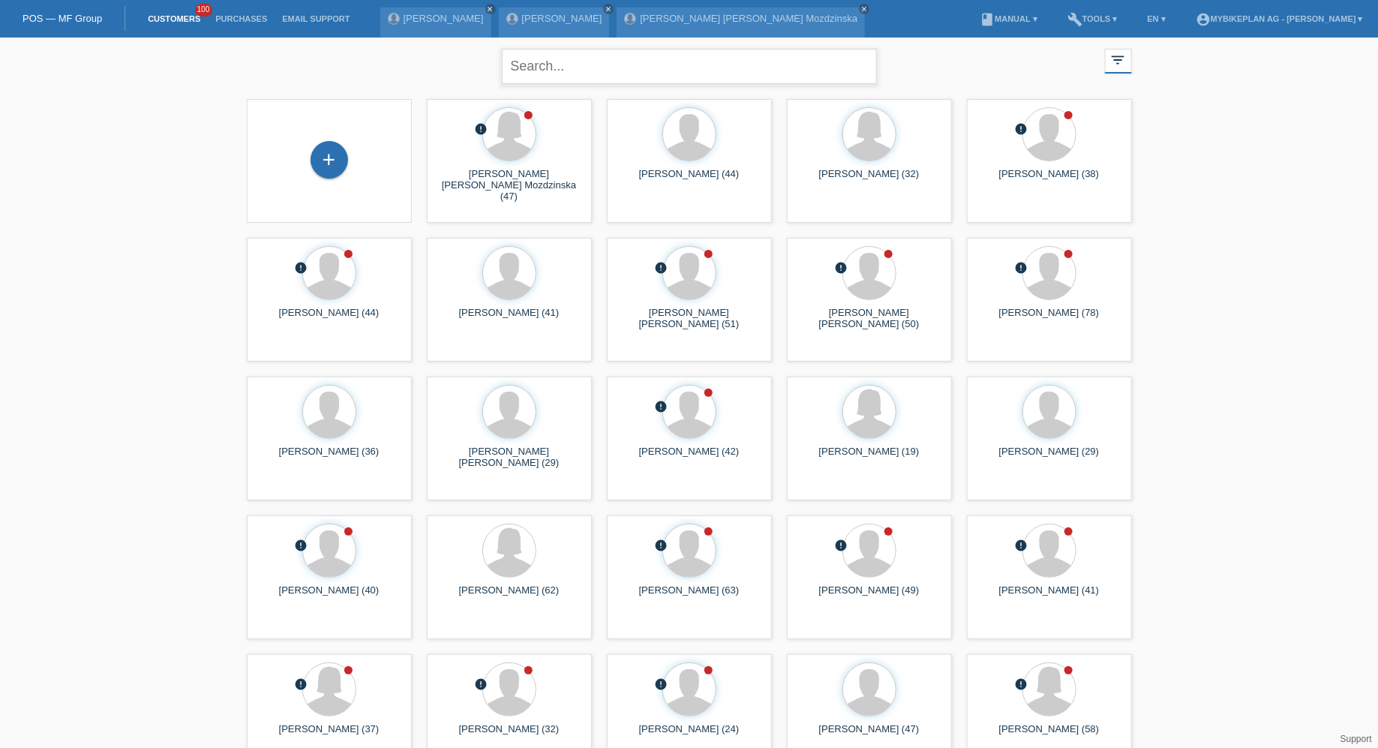
click at [589, 74] on input "text" at bounding box center [689, 66] width 375 height 35
type input "[PERSON_NAME]"
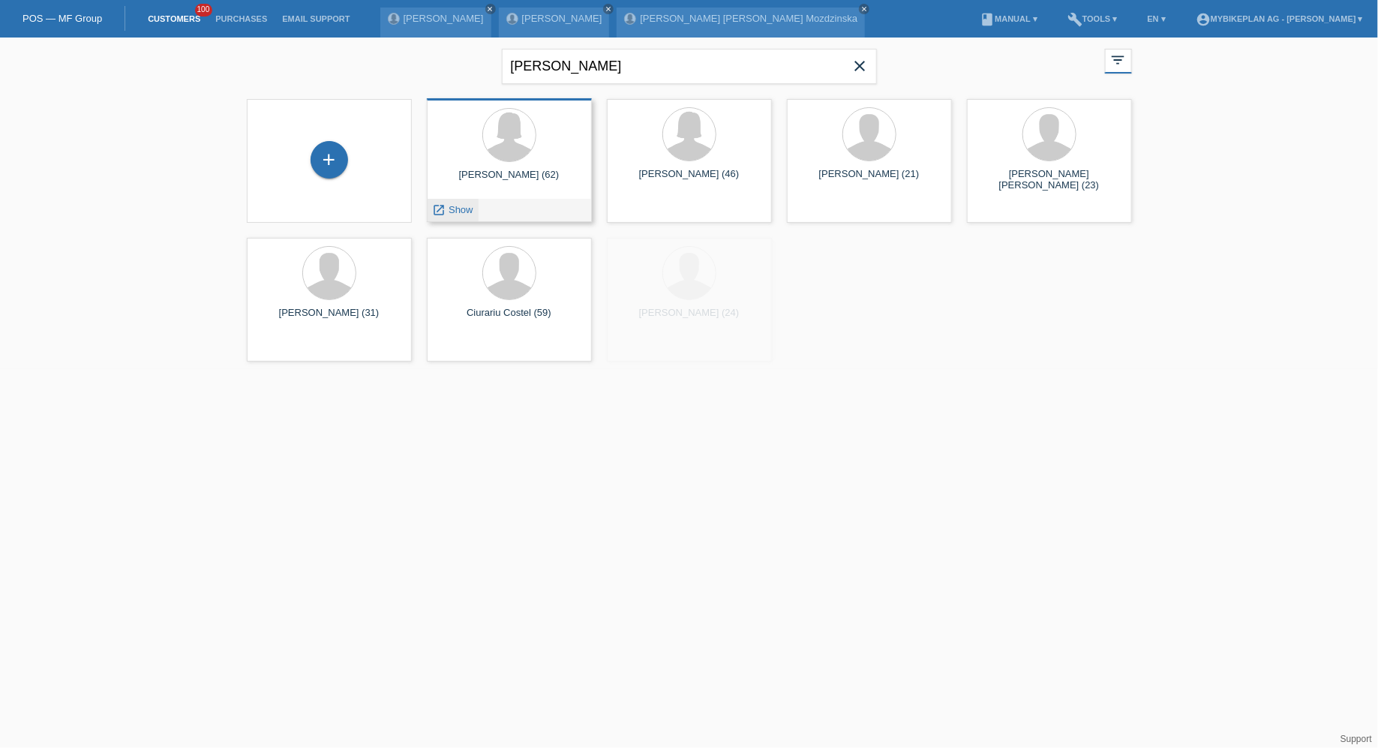
click at [455, 206] on span "Show" at bounding box center [461, 209] width 25 height 11
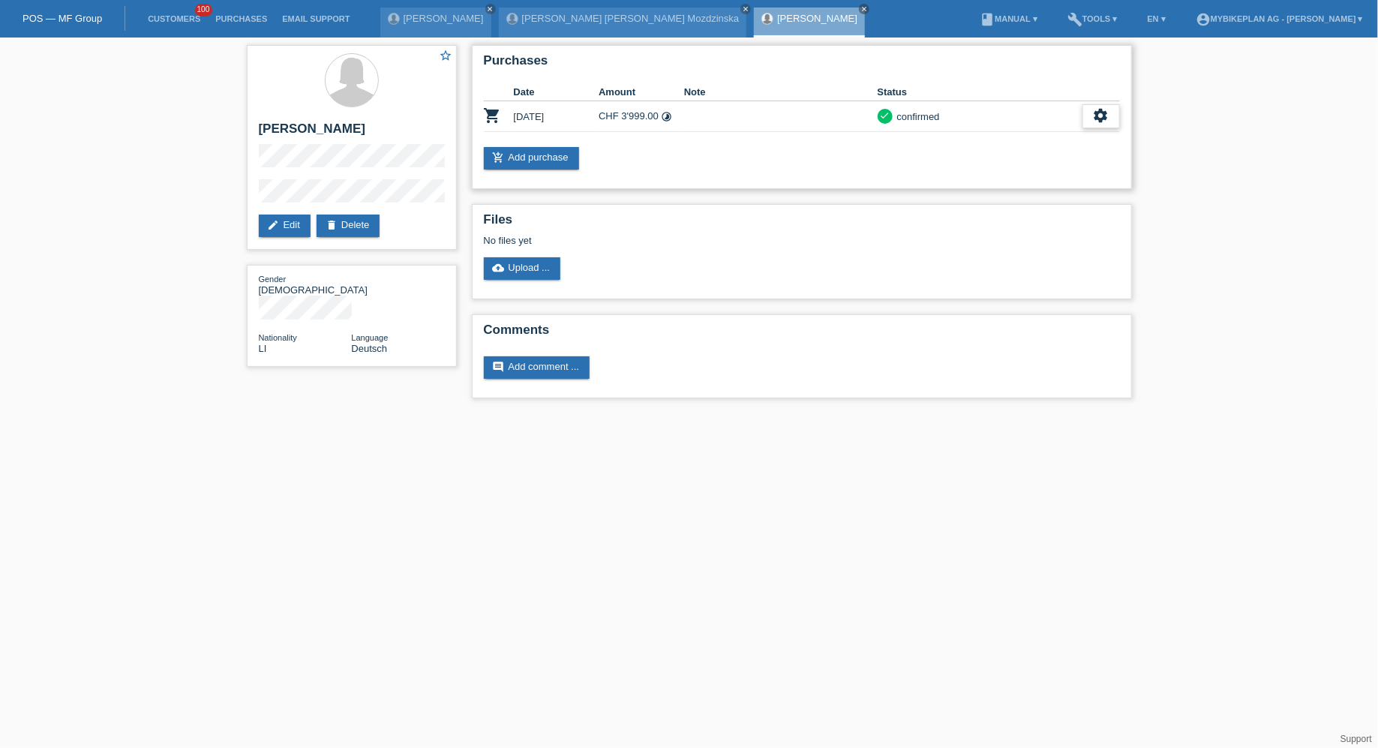
click at [1097, 120] on icon "settings" at bounding box center [1101, 115] width 17 height 17
click at [1051, 139] on div "fullscreen Show" at bounding box center [1037, 140] width 164 height 23
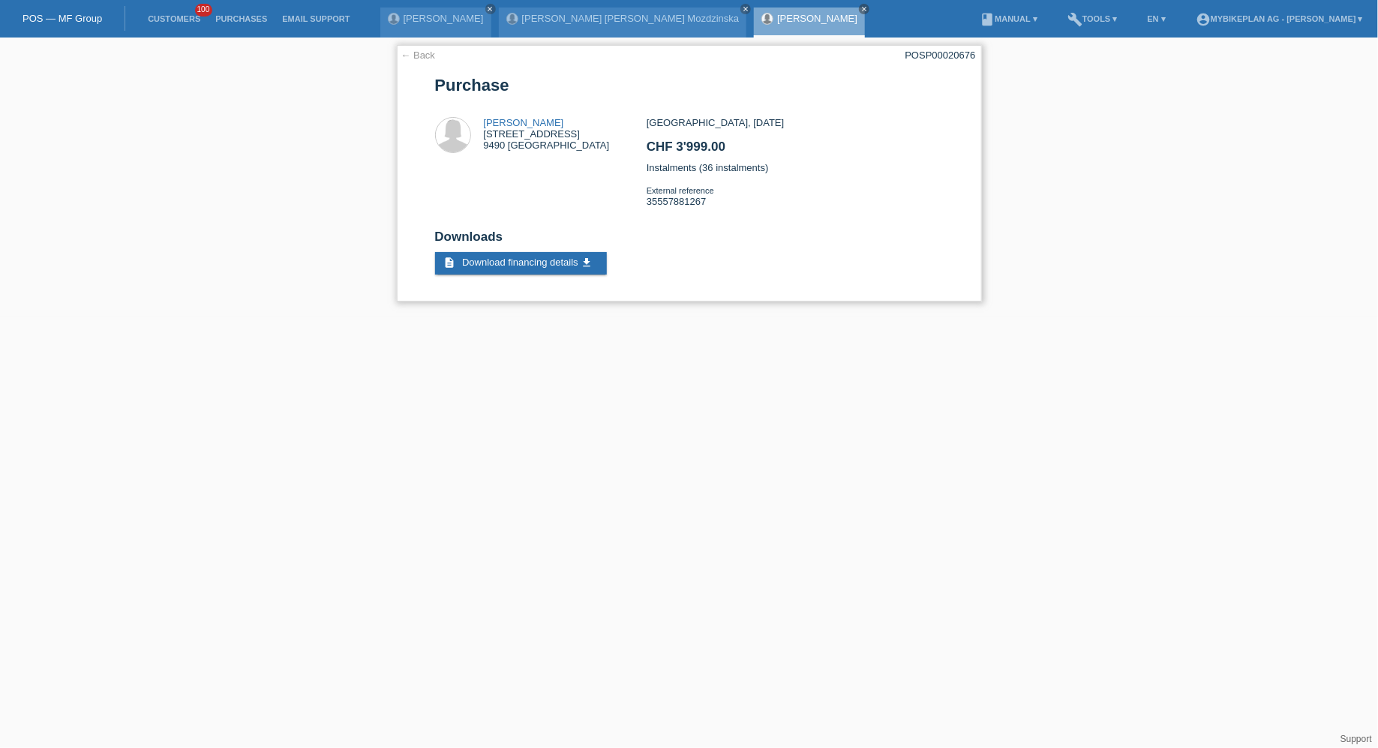
click at [958, 50] on div "POSP00020676" at bounding box center [941, 55] width 71 height 11
copy div "POSP00020676"
